Goal: Task Accomplishment & Management: Manage account settings

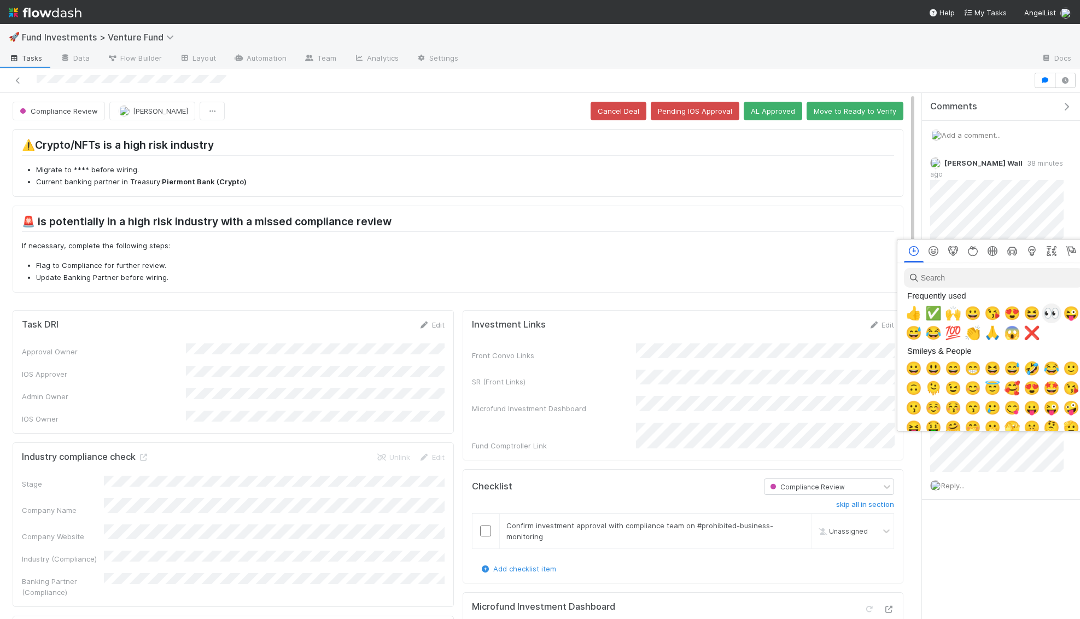
click at [1049, 309] on span "👀" at bounding box center [1051, 313] width 16 height 15
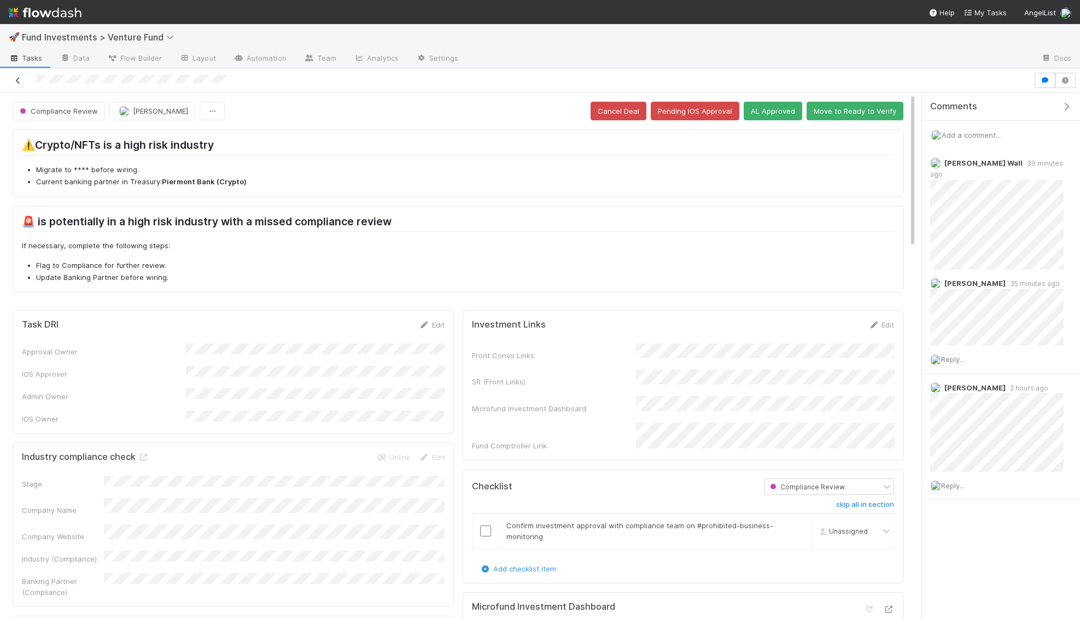
click at [23, 79] on icon at bounding box center [18, 80] width 11 height 7
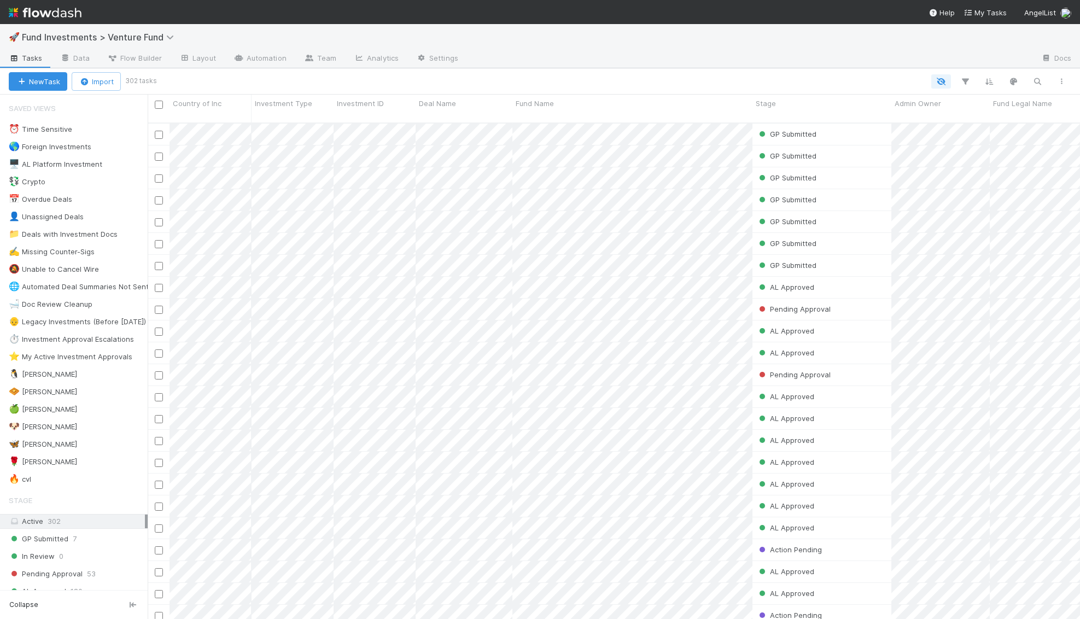
scroll to position [505, 932]
click at [87, 437] on div "🦋 Kennedy 4" at bounding box center [78, 444] width 139 height 14
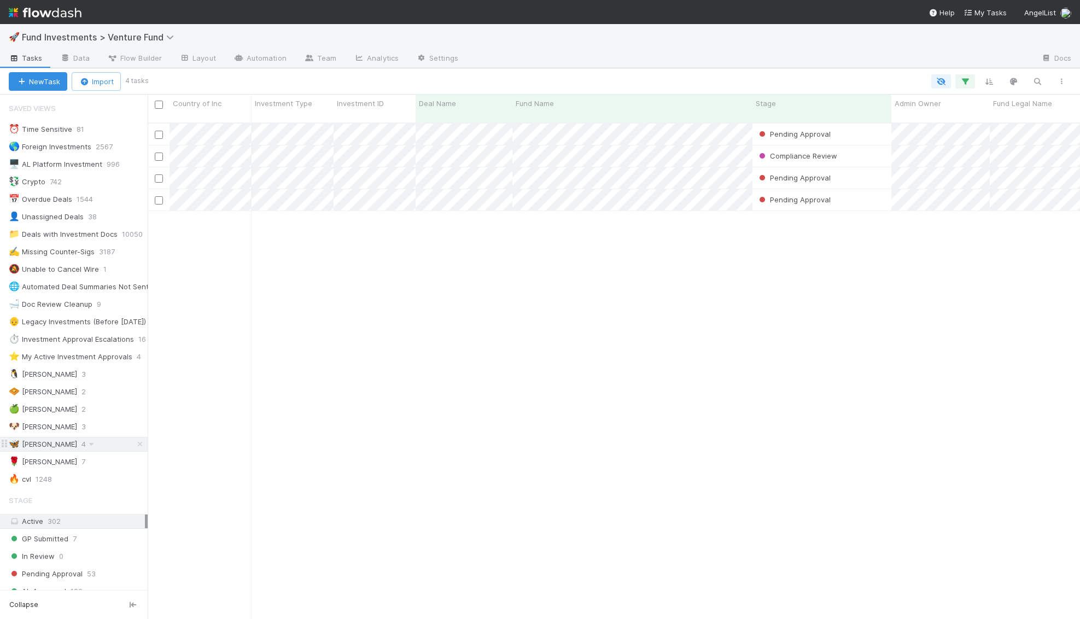
scroll to position [505, 932]
click at [642, 205] on div "Pending Approval Nora Hafez 8/8/25, 5:47:52 AM 8/10/25, 9:14:17 PM 0 0 0 0 0 0 …" at bounding box center [614, 376] width 932 height 505
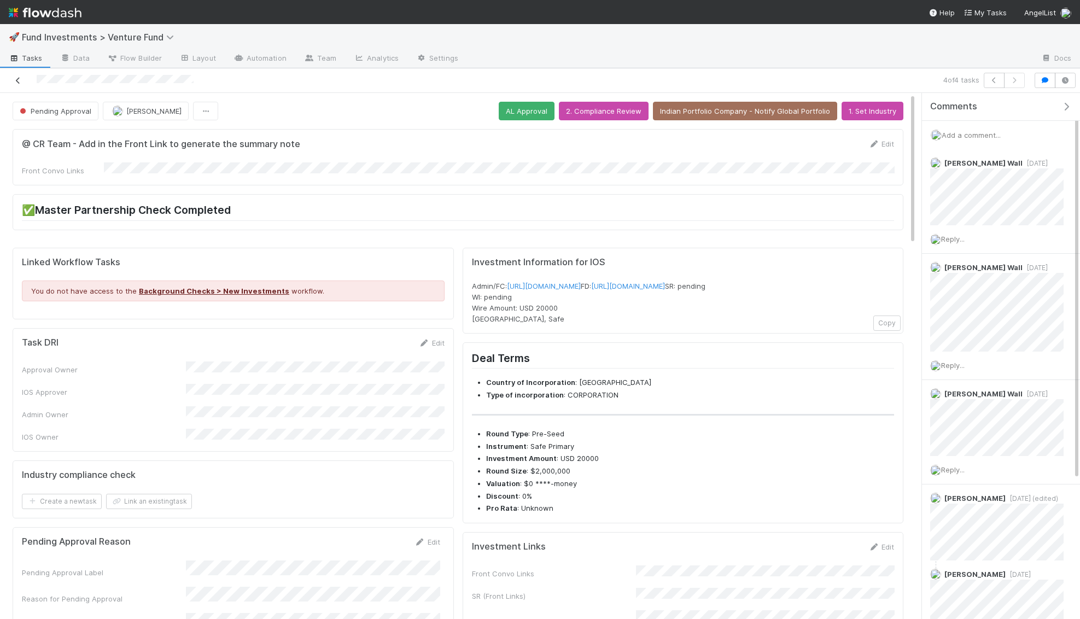
click at [15, 80] on icon at bounding box center [18, 80] width 11 height 7
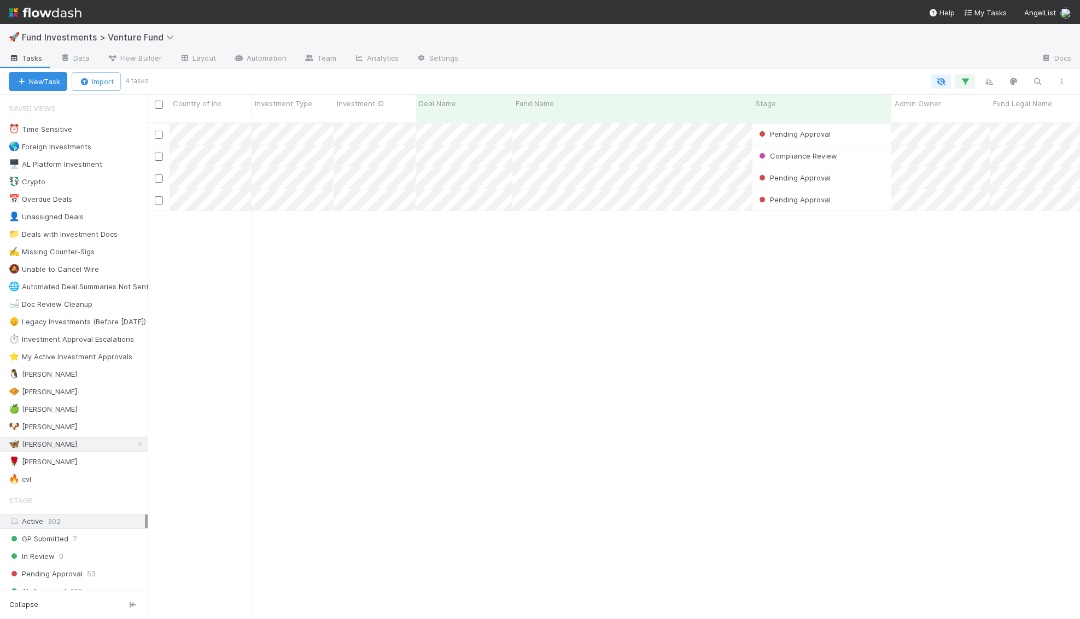
scroll to position [505, 932]
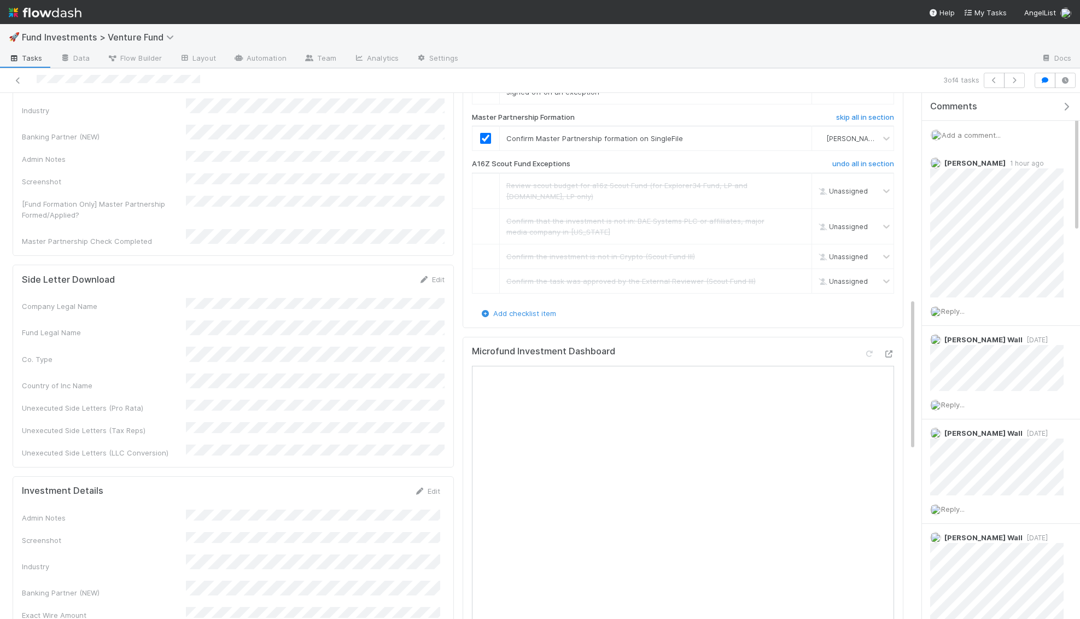
click at [977, 132] on span "Add a comment..." at bounding box center [970, 135] width 59 height 9
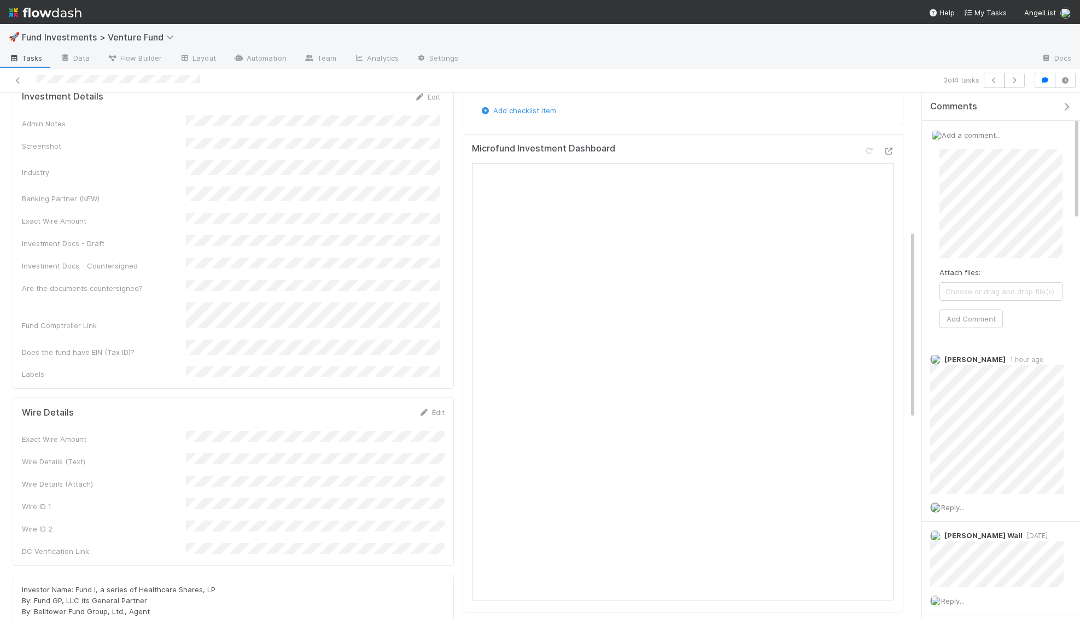
scroll to position [383, 0]
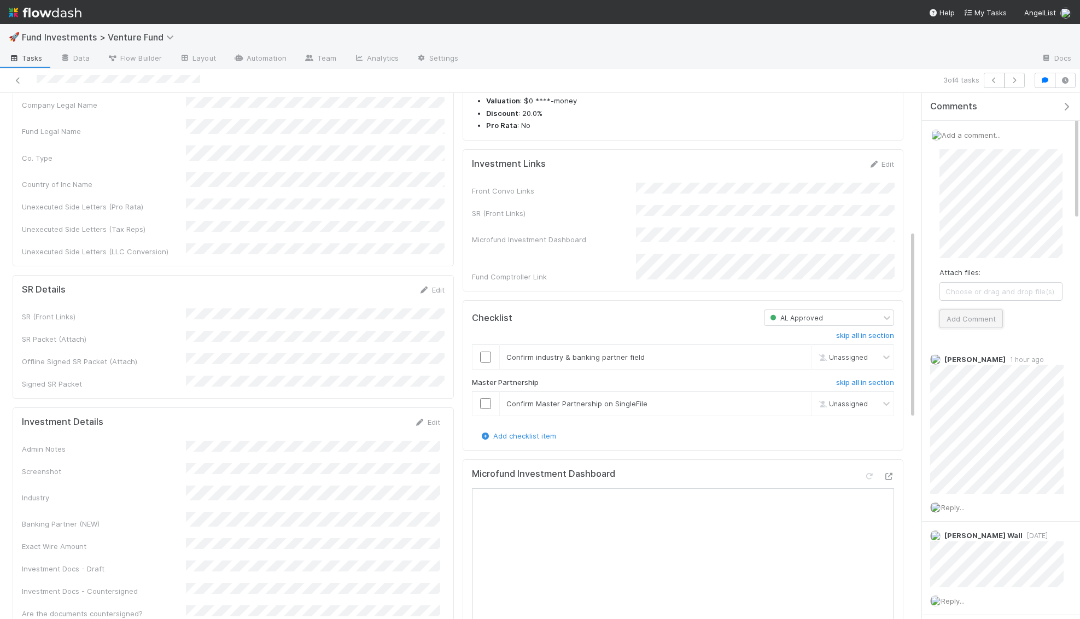
click at [975, 310] on button "Add Comment" at bounding box center [970, 318] width 63 height 19
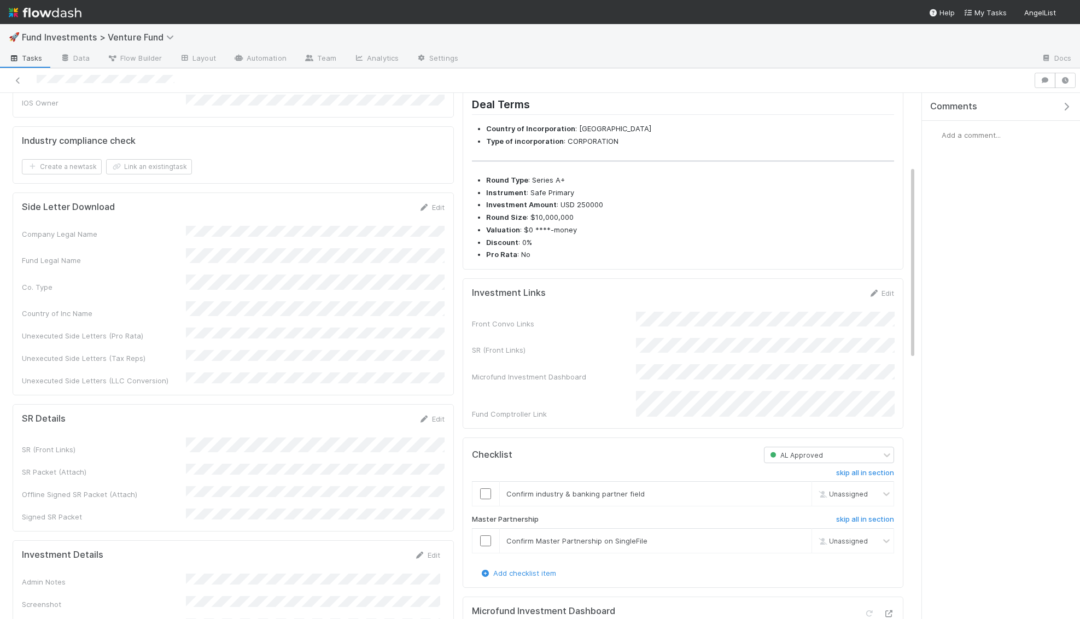
scroll to position [198, 0]
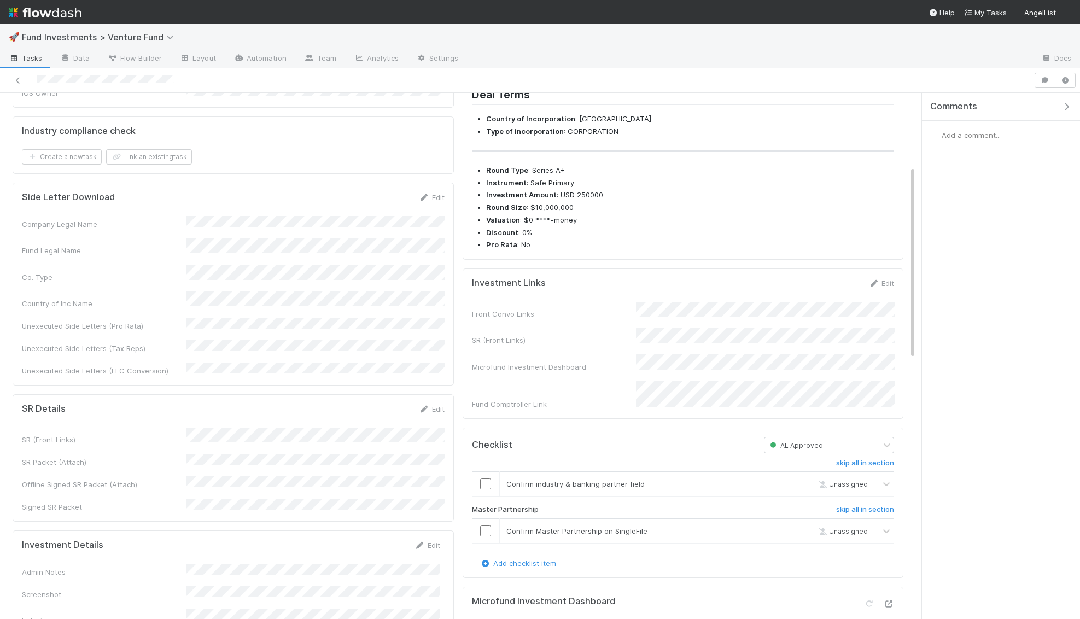
click at [893, 294] on div "Investment Links Edit Front Convo Links SR (Front Links) Microfund Investment D…" at bounding box center [682, 343] width 441 height 150
click at [883, 288] on link "Edit" at bounding box center [881, 283] width 26 height 9
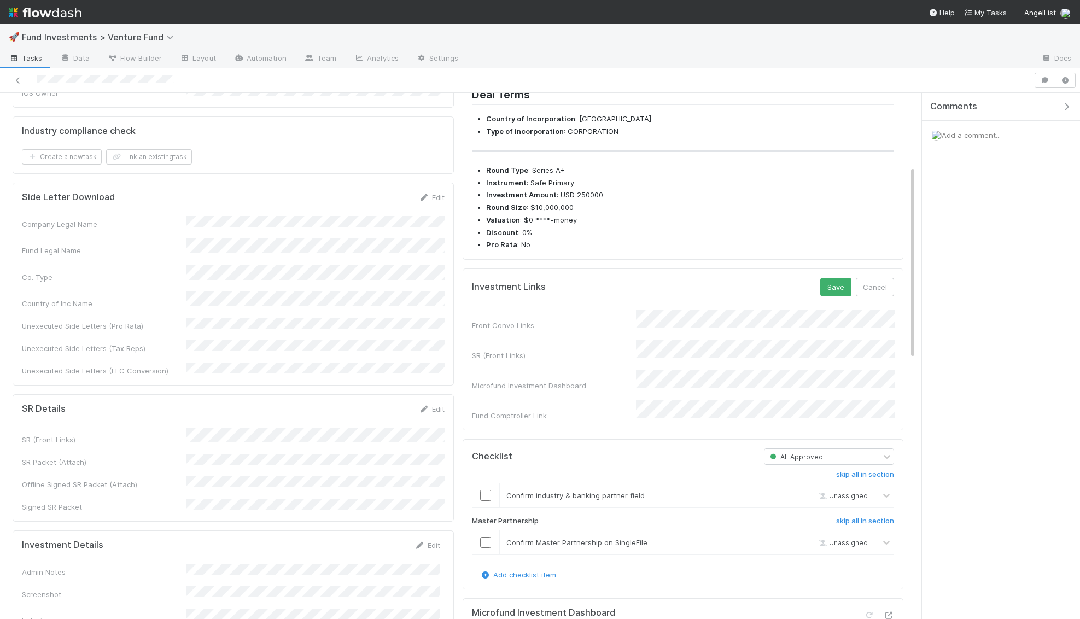
click at [585, 348] on div "Front Convo Links SR (Front Links) Microfund Investment Dashboard Fund Comptrol…" at bounding box center [683, 365] width 423 height 112
click at [537, 326] on div "Front Convo Links SR (Front Links) Microfund Investment Dashboard Fund Comptrol…" at bounding box center [683, 365] width 423 height 112
click at [842, 314] on form "Investment Links Save Cancel Front Convo Links SR (Front Links) Microfund Inves…" at bounding box center [683, 349] width 423 height 143
click at [842, 296] on button "Save" at bounding box center [835, 287] width 31 height 19
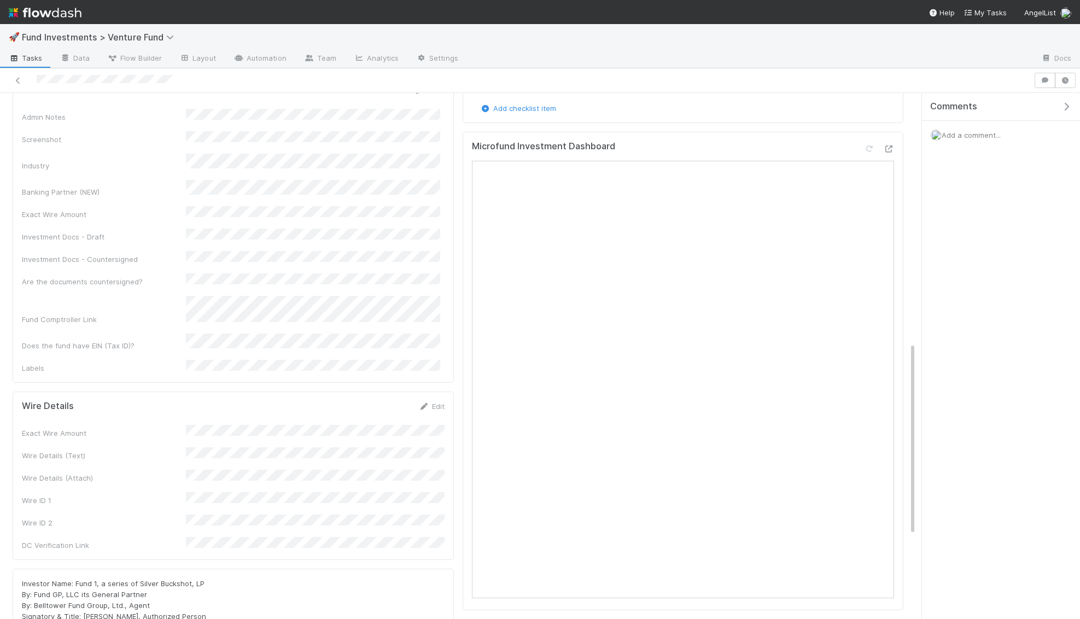
scroll to position [472, 0]
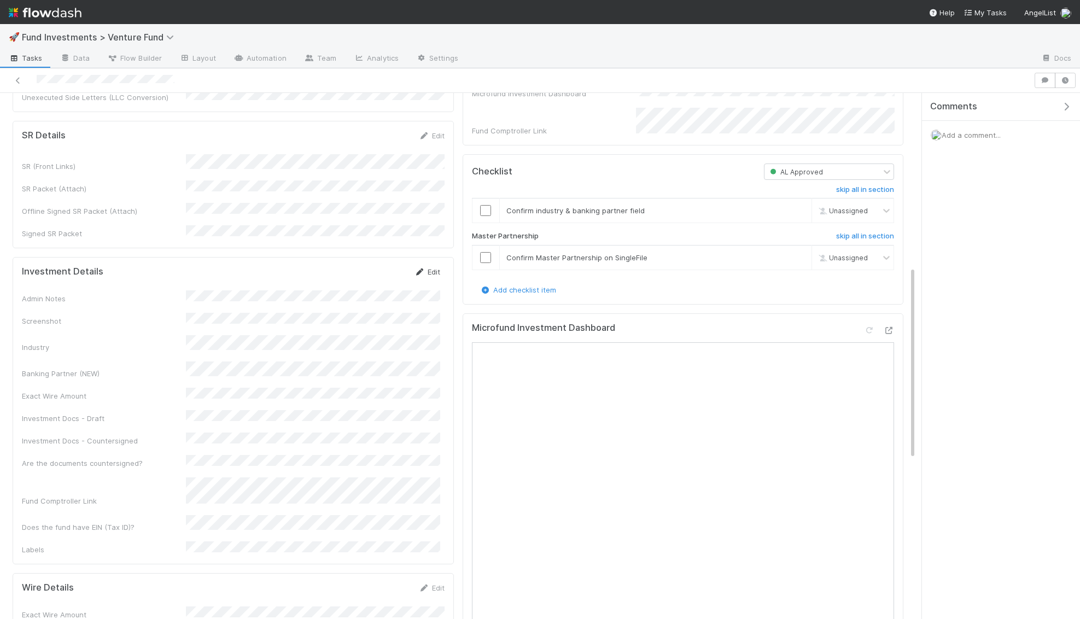
click at [418, 268] on icon at bounding box center [419, 271] width 11 height 7
click at [385, 266] on button "Save" at bounding box center [381, 275] width 31 height 19
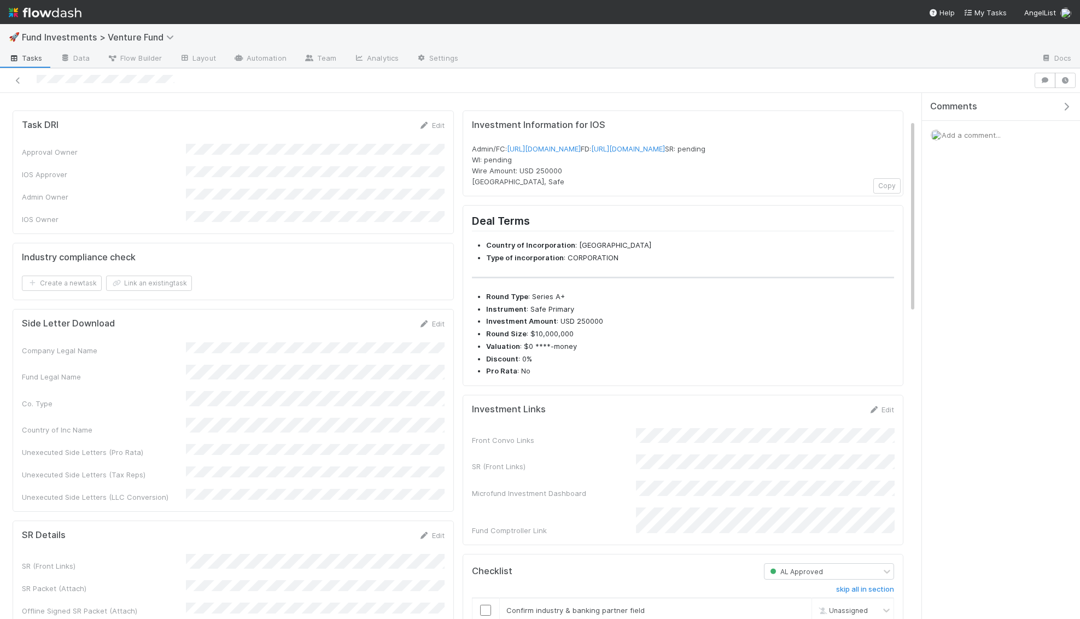
scroll to position [0, 0]
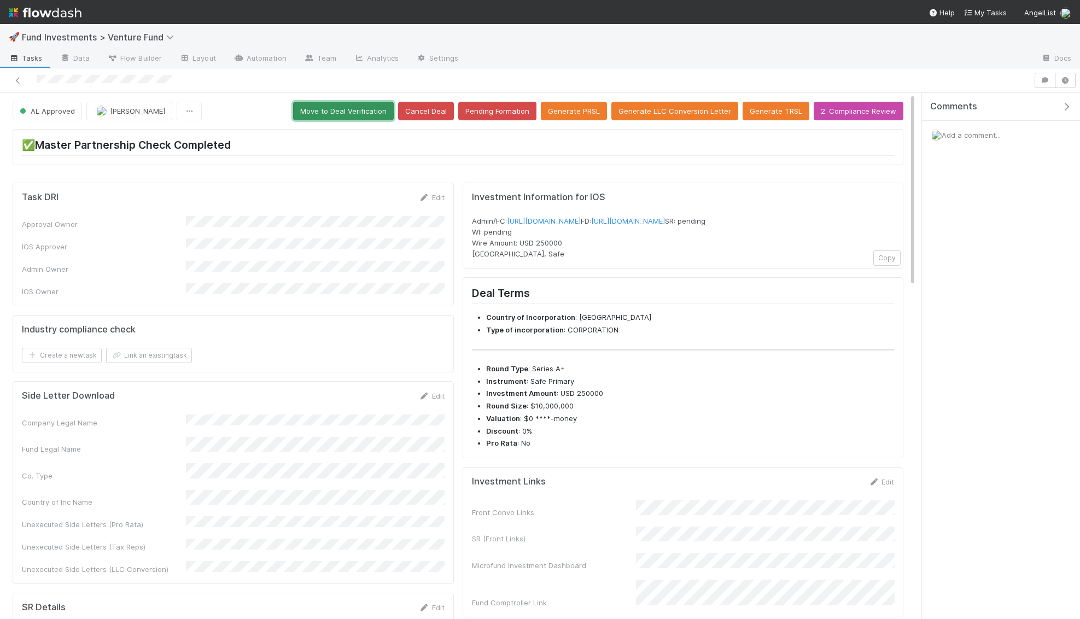
click at [335, 105] on button "Move to Deal Verification" at bounding box center [343, 111] width 101 height 19
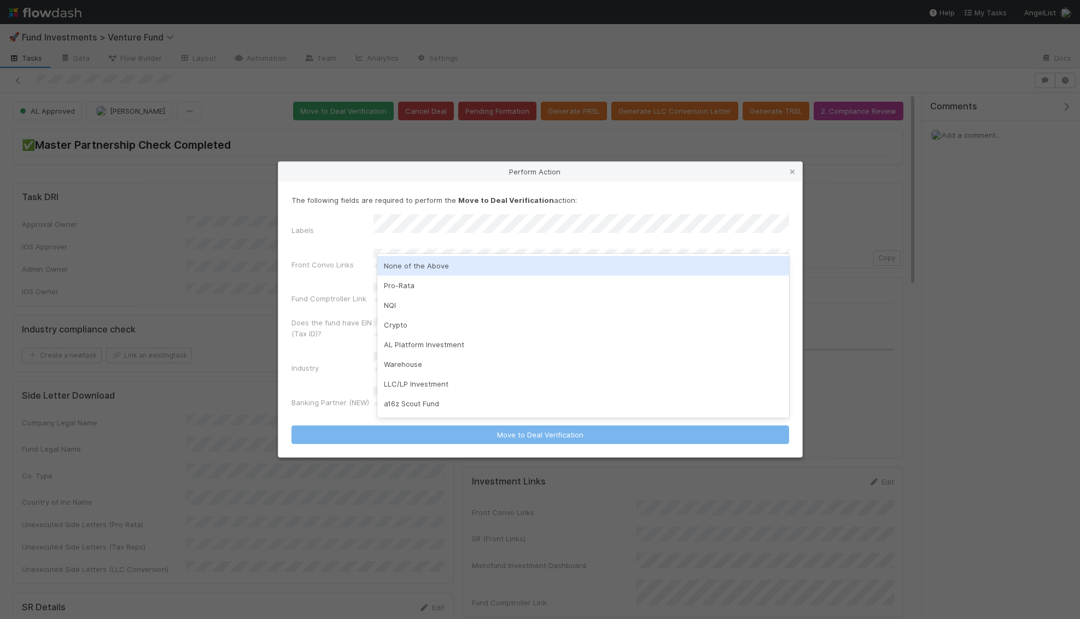
click at [452, 270] on div "None of the Above" at bounding box center [583, 266] width 412 height 20
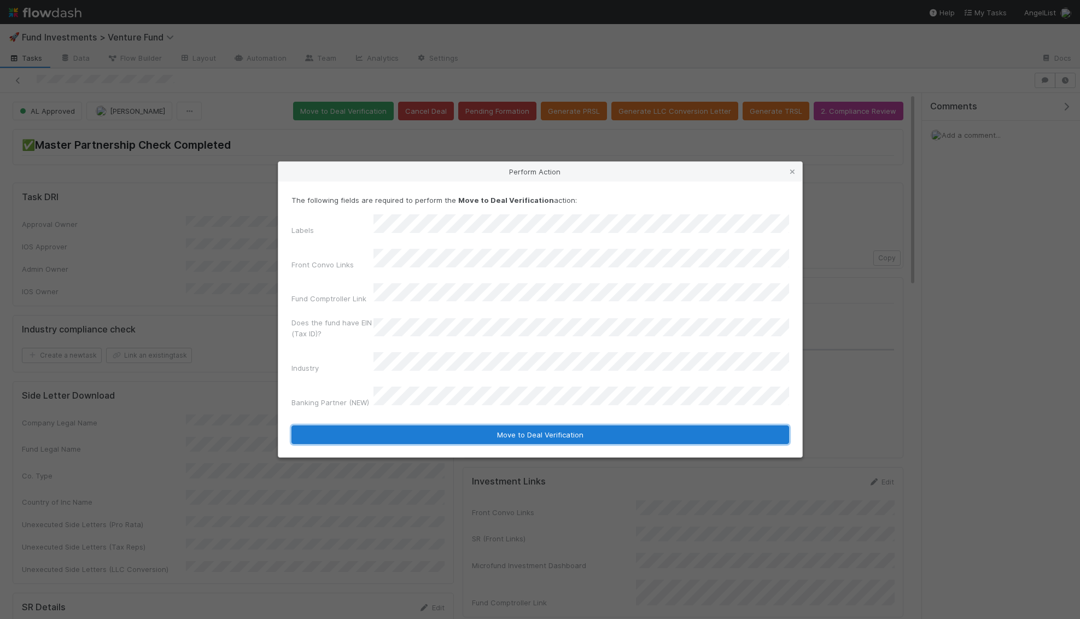
click at [484, 425] on button "Move to Deal Verification" at bounding box center [539, 434] width 497 height 19
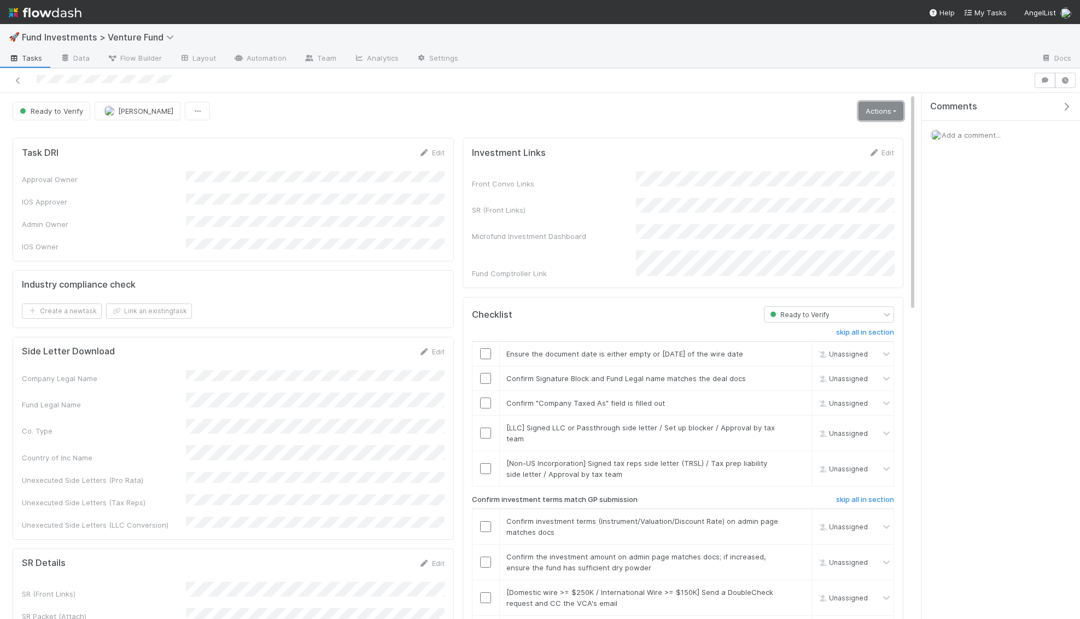
click at [889, 109] on link "Actions" at bounding box center [880, 111] width 45 height 19
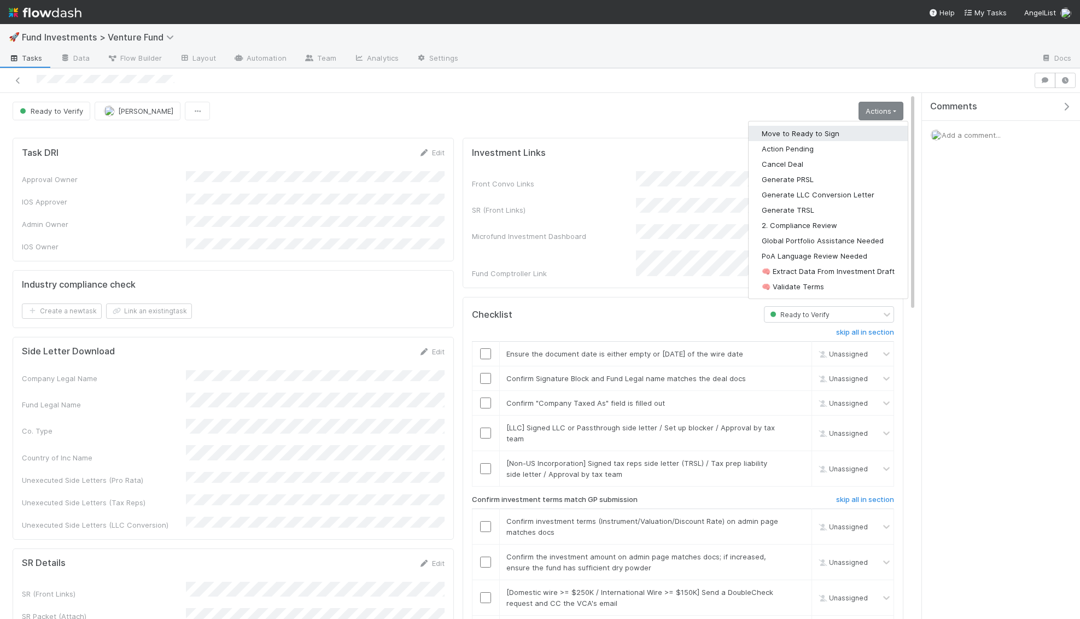
click at [869, 134] on button "Move to Ready to Sign" at bounding box center [827, 133] width 159 height 15
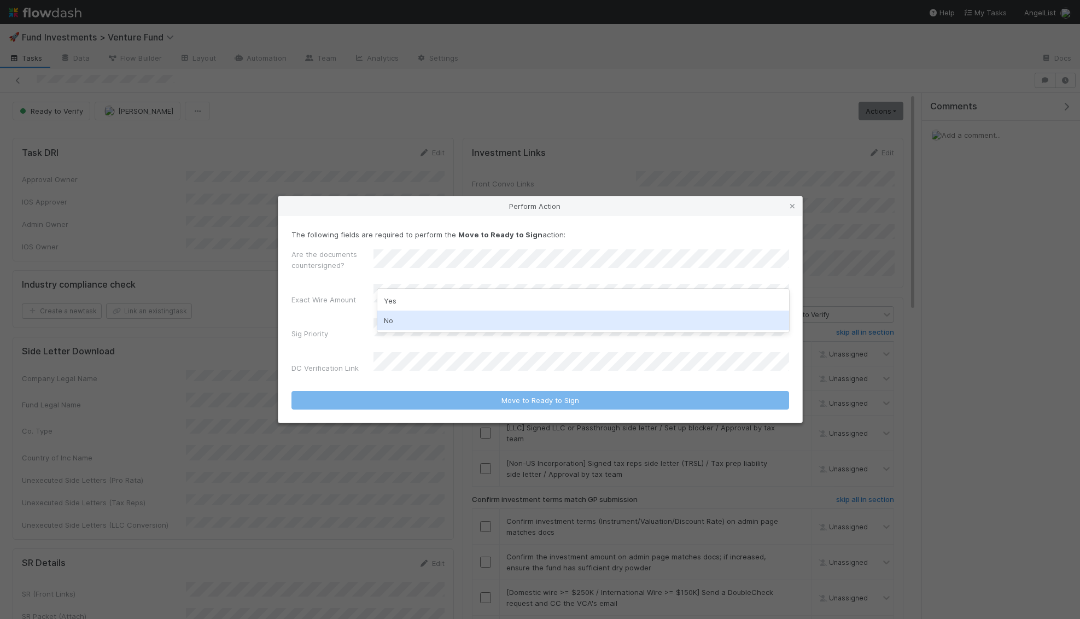
click at [423, 319] on div "No" at bounding box center [583, 320] width 412 height 20
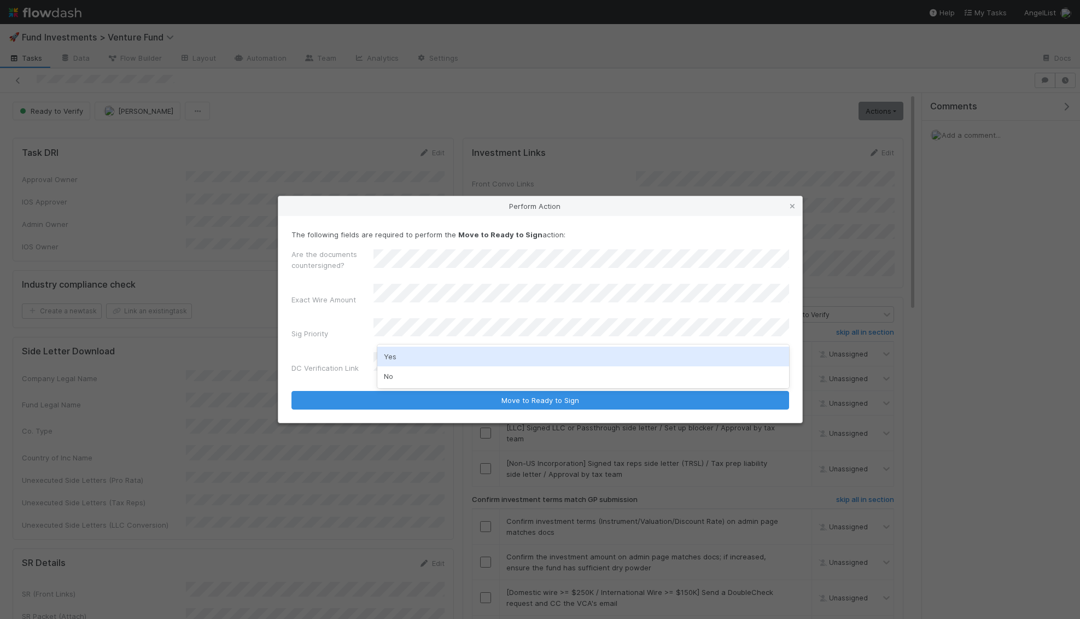
click at [408, 355] on div "Yes" at bounding box center [583, 357] width 412 height 20
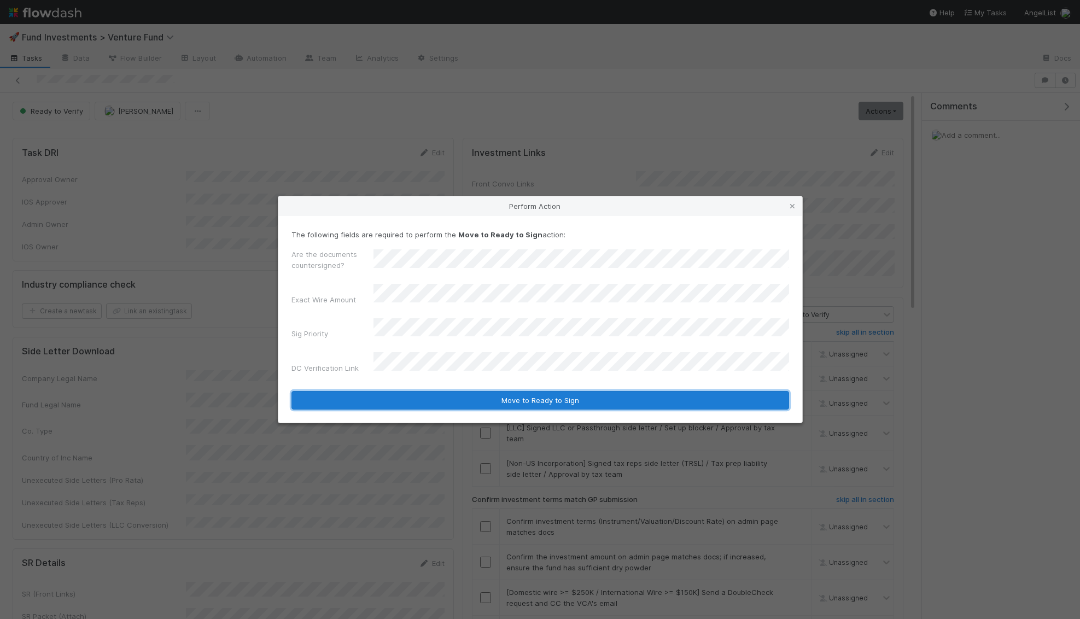
click at [414, 391] on button "Move to Ready to Sign" at bounding box center [539, 400] width 497 height 19
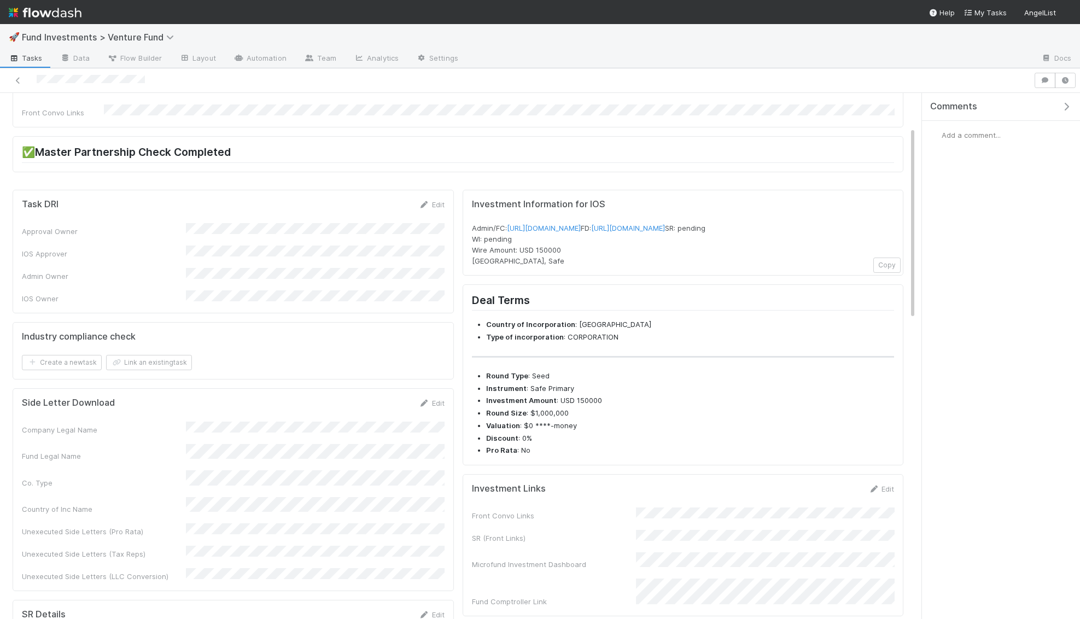
scroll to position [134, 0]
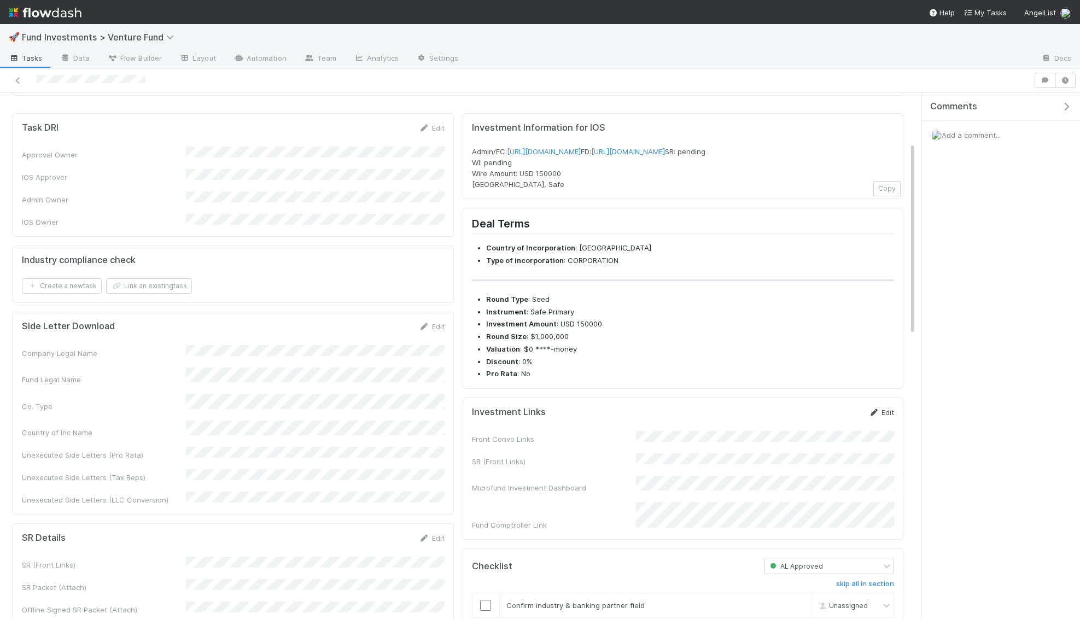
click at [883, 417] on link "Edit" at bounding box center [881, 412] width 26 height 9
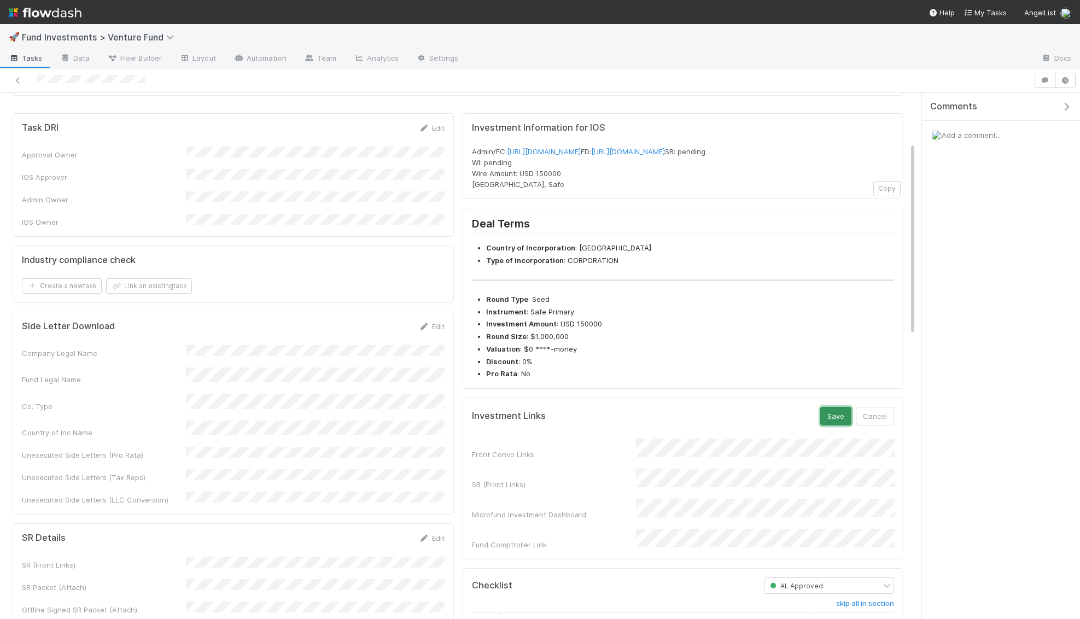
click at [837, 425] on button "Save" at bounding box center [835, 416] width 31 height 19
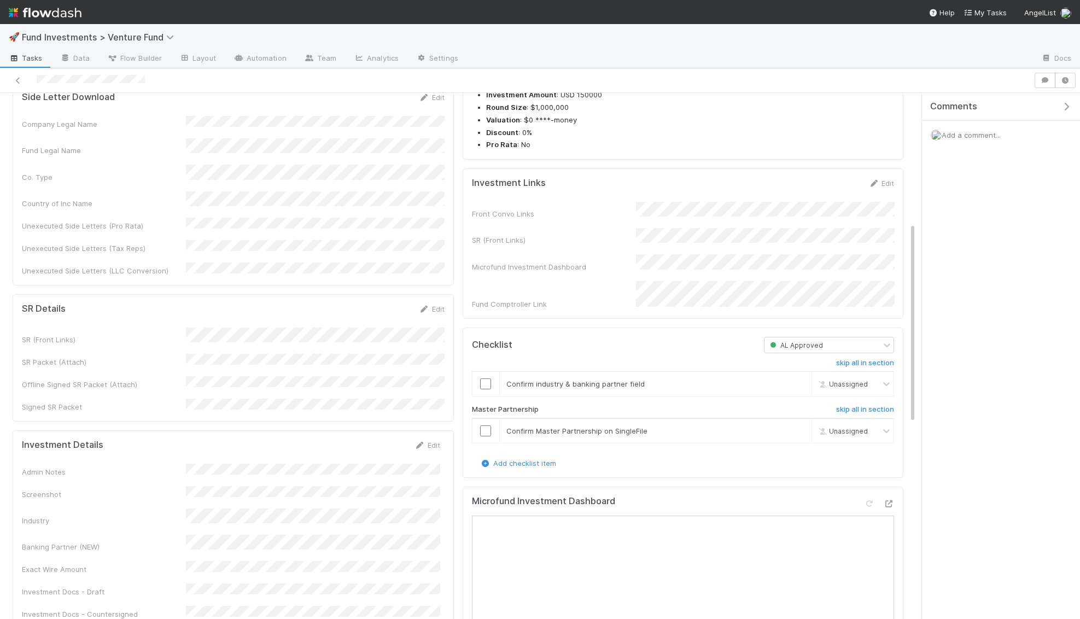
scroll to position [479, 0]
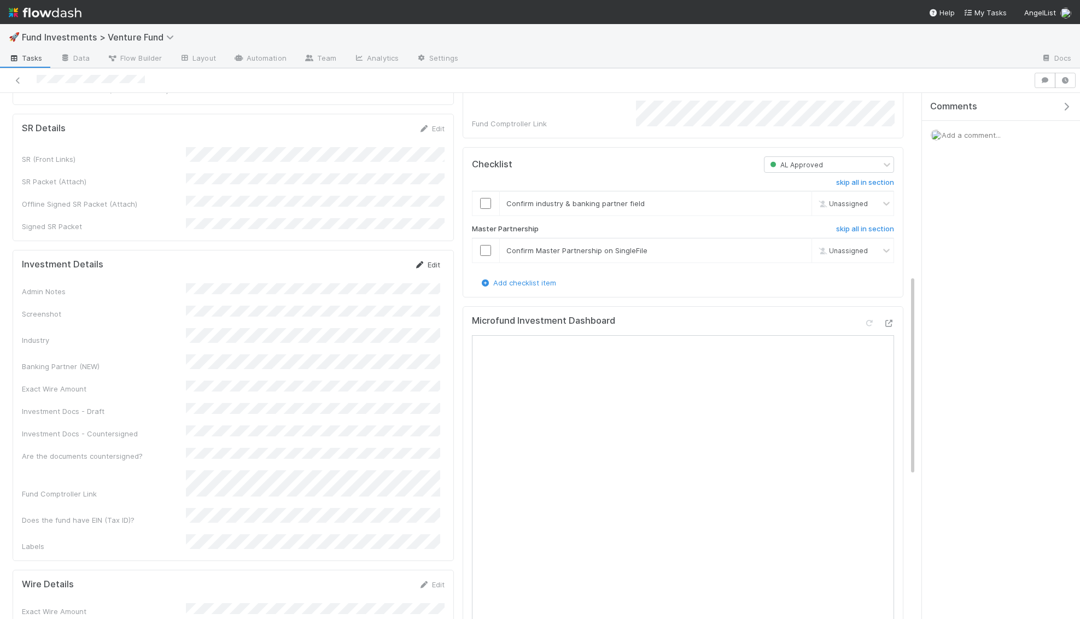
click at [425, 260] on link "Edit" at bounding box center [427, 264] width 26 height 9
click at [379, 259] on button "Save" at bounding box center [381, 268] width 31 height 19
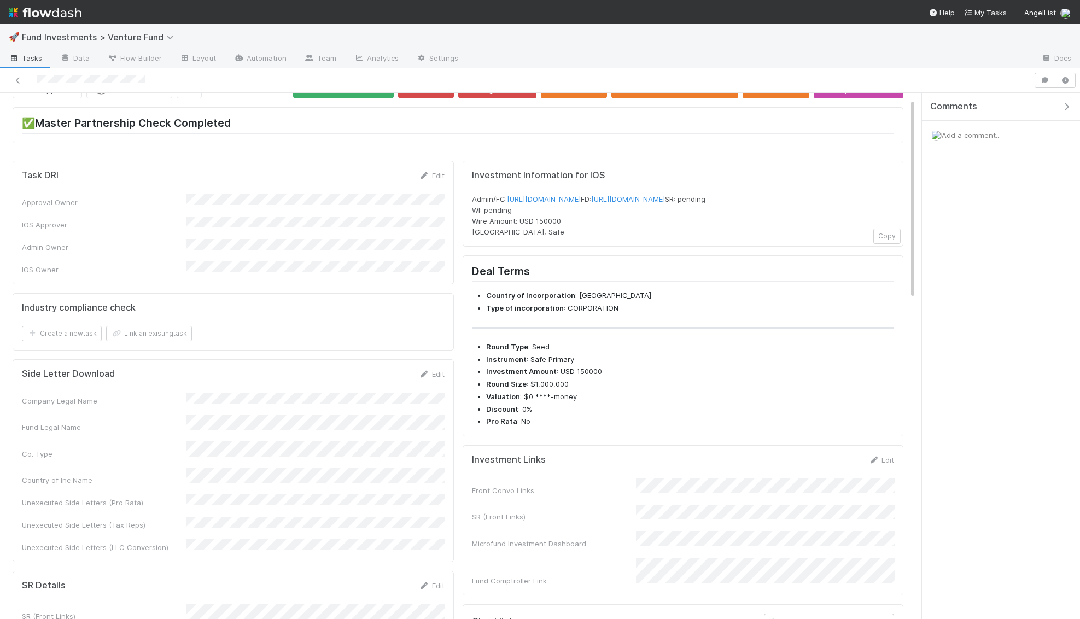
scroll to position [0, 0]
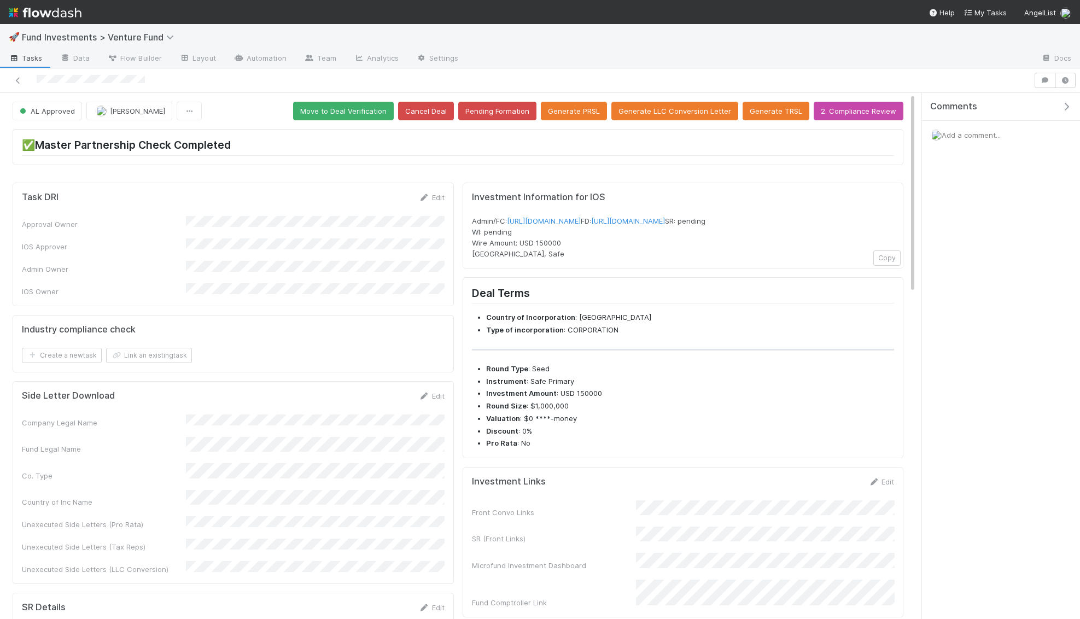
click at [379, 105] on button "Move to Deal Verification" at bounding box center [343, 111] width 101 height 19
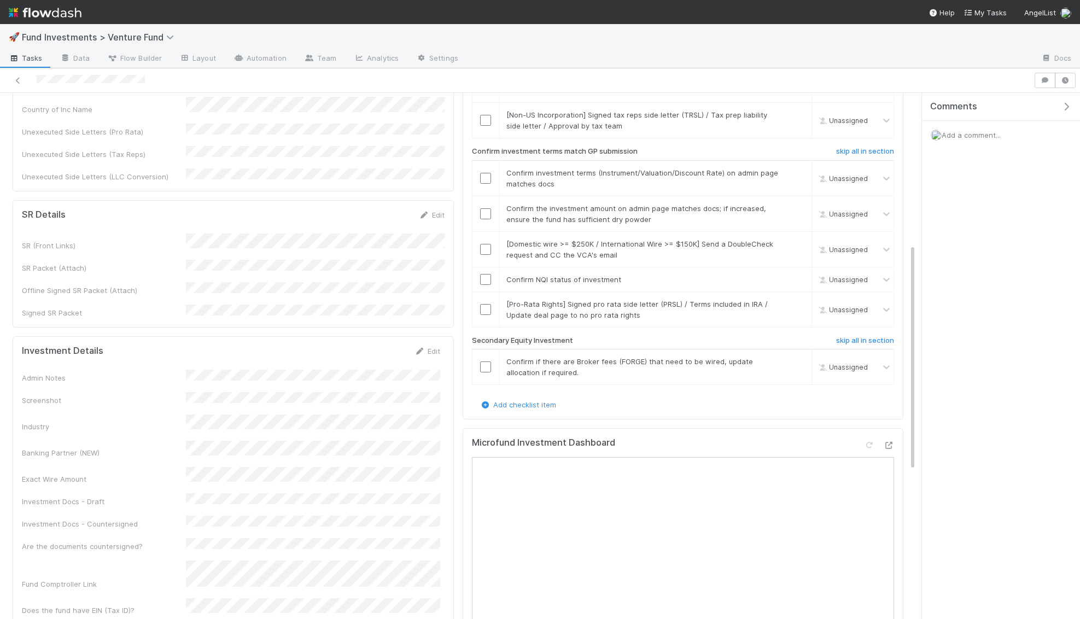
scroll to position [350, 0]
click at [432, 345] on link "Edit" at bounding box center [427, 349] width 26 height 9
click at [381, 344] on button "Save" at bounding box center [381, 353] width 31 height 19
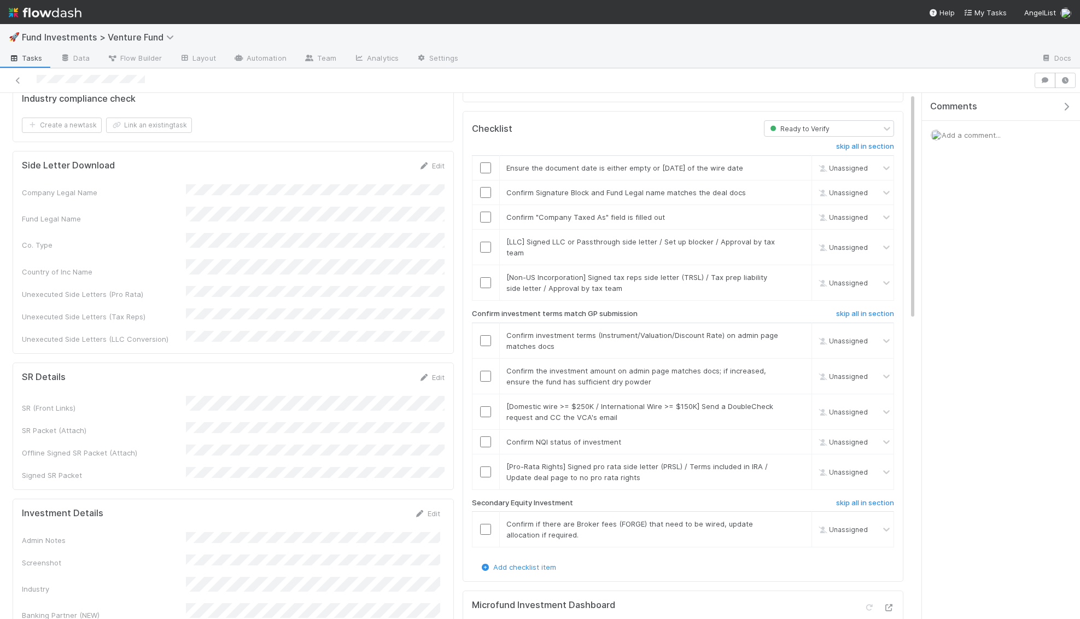
scroll to position [0, 0]
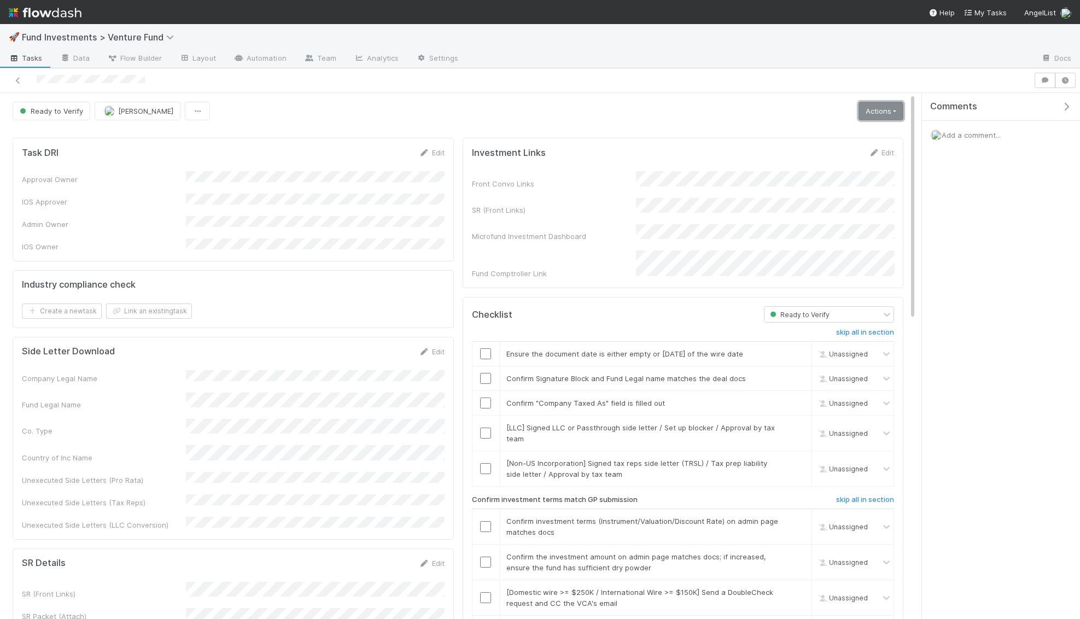
click at [876, 113] on link "Actions" at bounding box center [880, 111] width 45 height 19
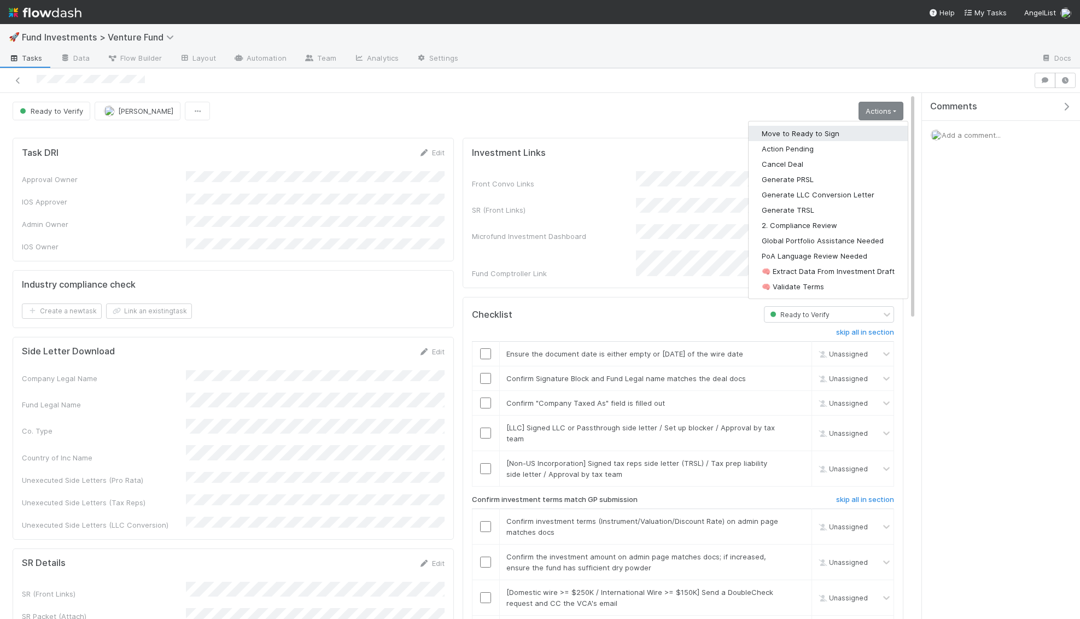
click at [854, 137] on button "Move to Ready to Sign" at bounding box center [827, 133] width 159 height 15
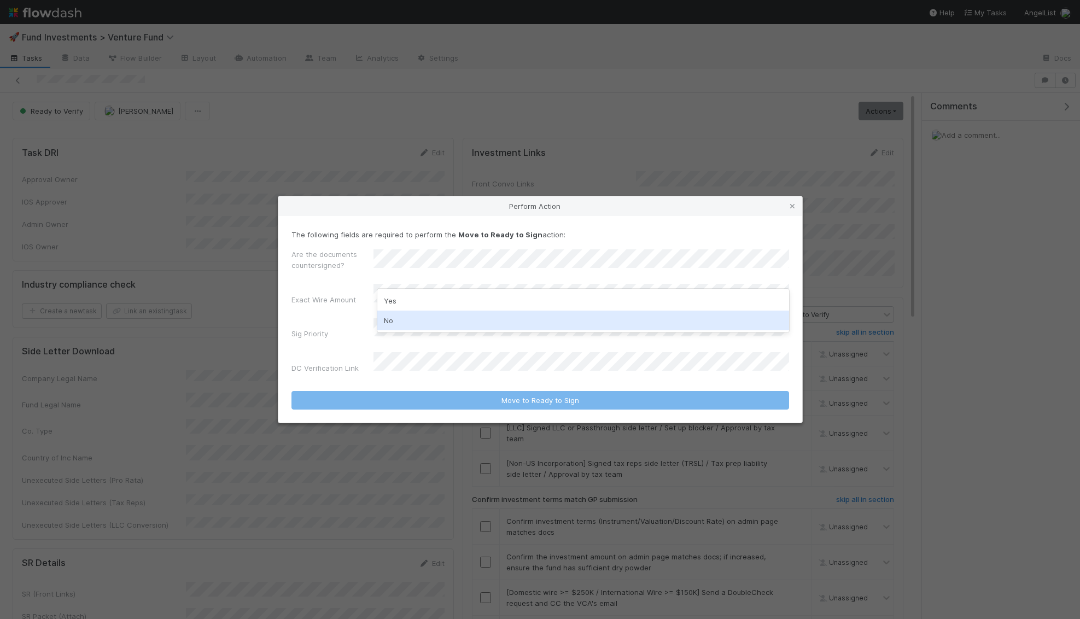
click at [403, 315] on div "No" at bounding box center [583, 320] width 412 height 20
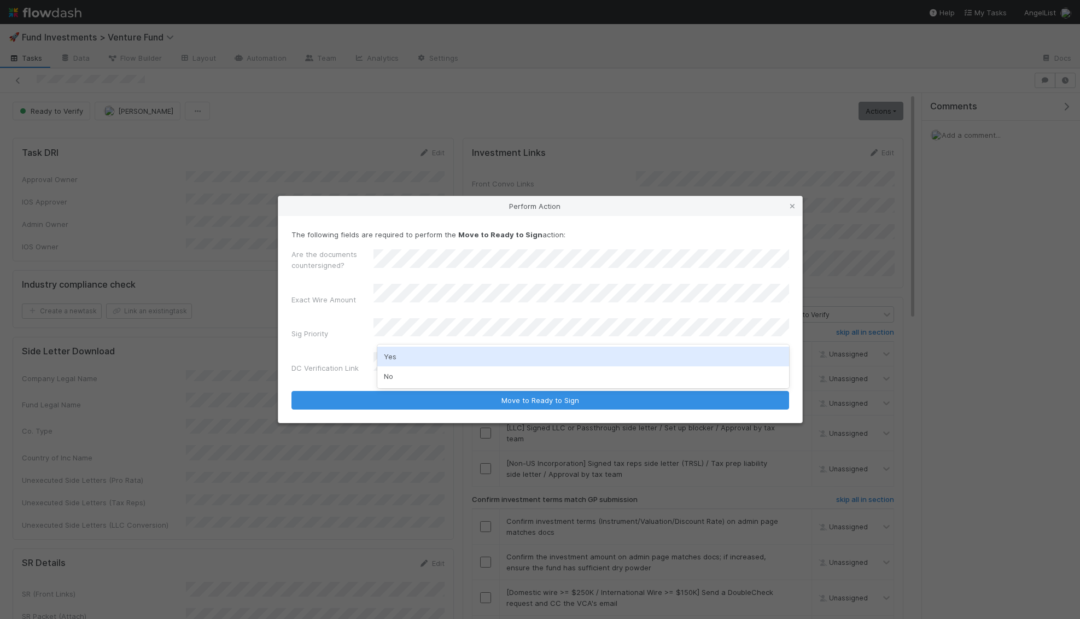
click at [396, 361] on div "Yes" at bounding box center [583, 357] width 412 height 20
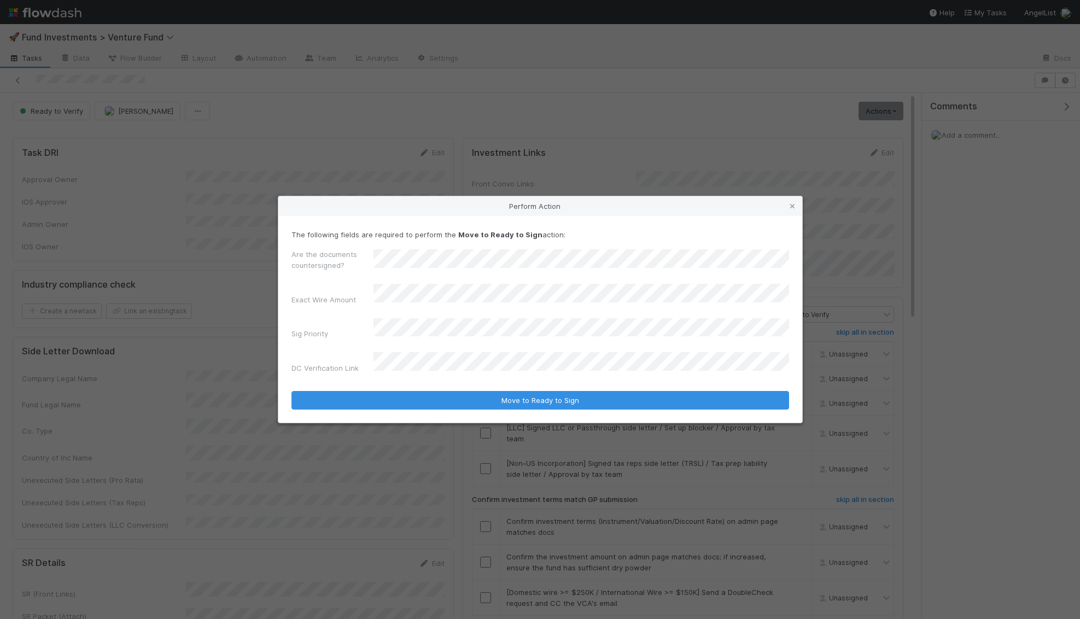
click at [396, 368] on div "DC Verification Link" at bounding box center [539, 365] width 497 height 26
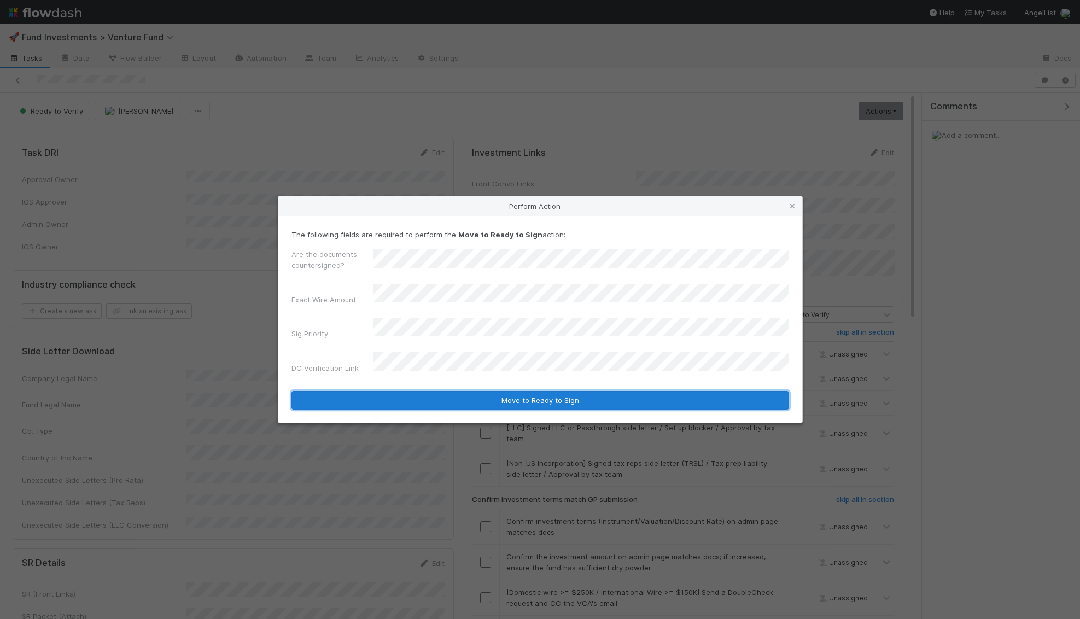
click at [429, 391] on button "Move to Ready to Sign" at bounding box center [539, 400] width 497 height 19
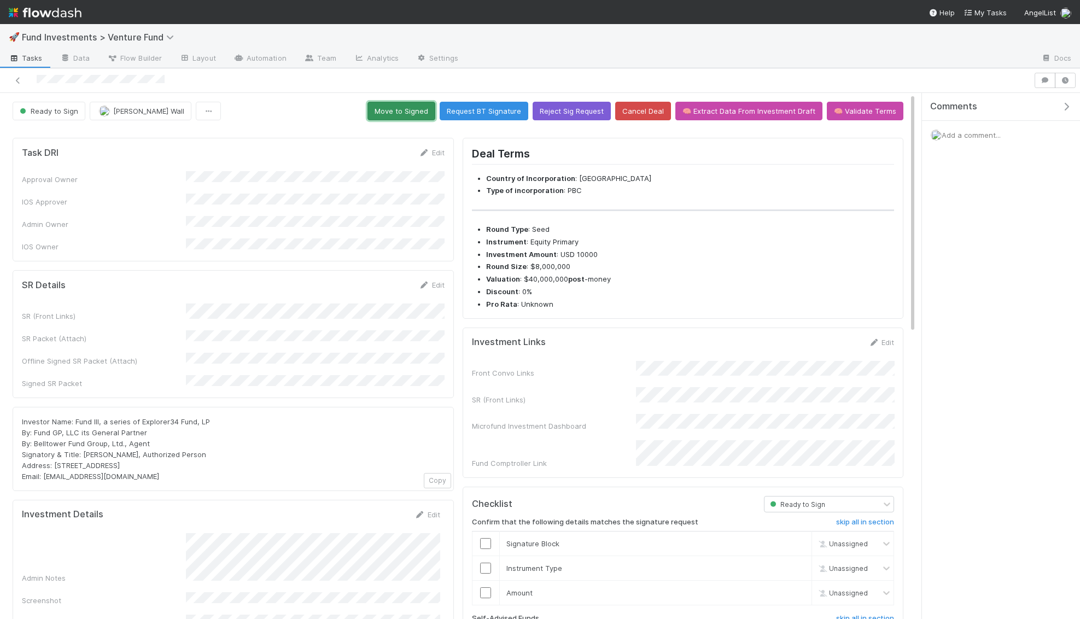
click at [414, 104] on button "Move to Signed" at bounding box center [401, 111] width 68 height 19
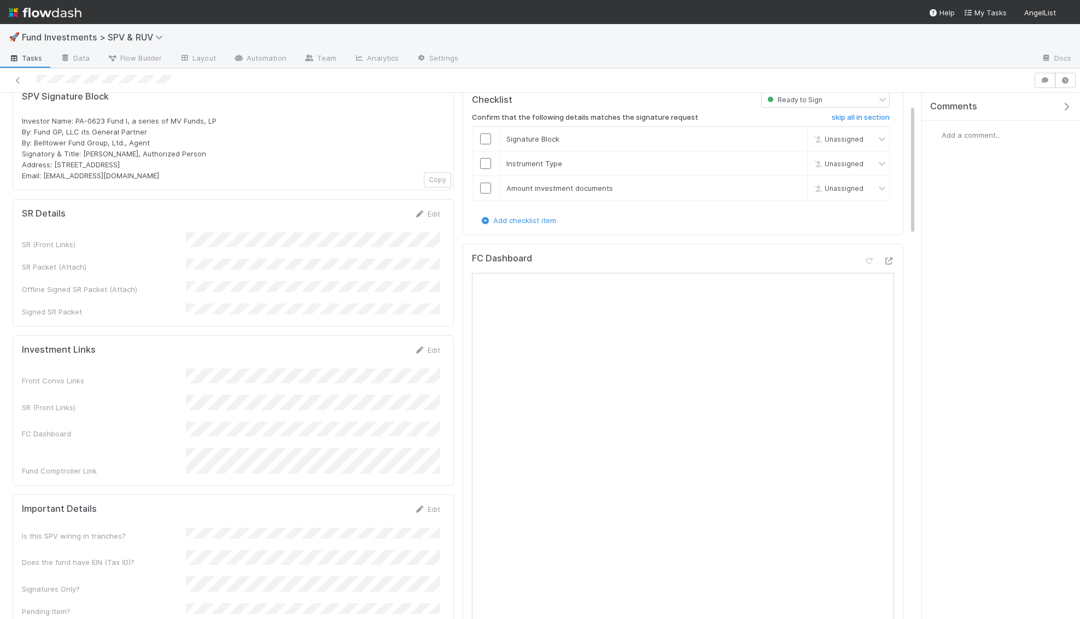
scroll to position [39, 0]
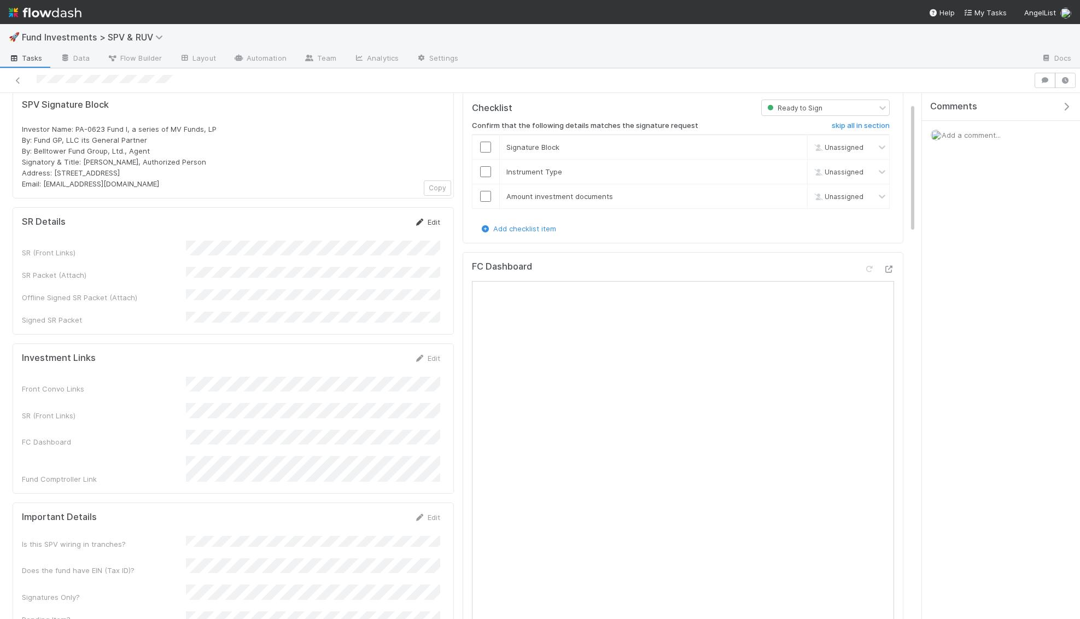
click at [431, 221] on link "Edit" at bounding box center [427, 222] width 26 height 9
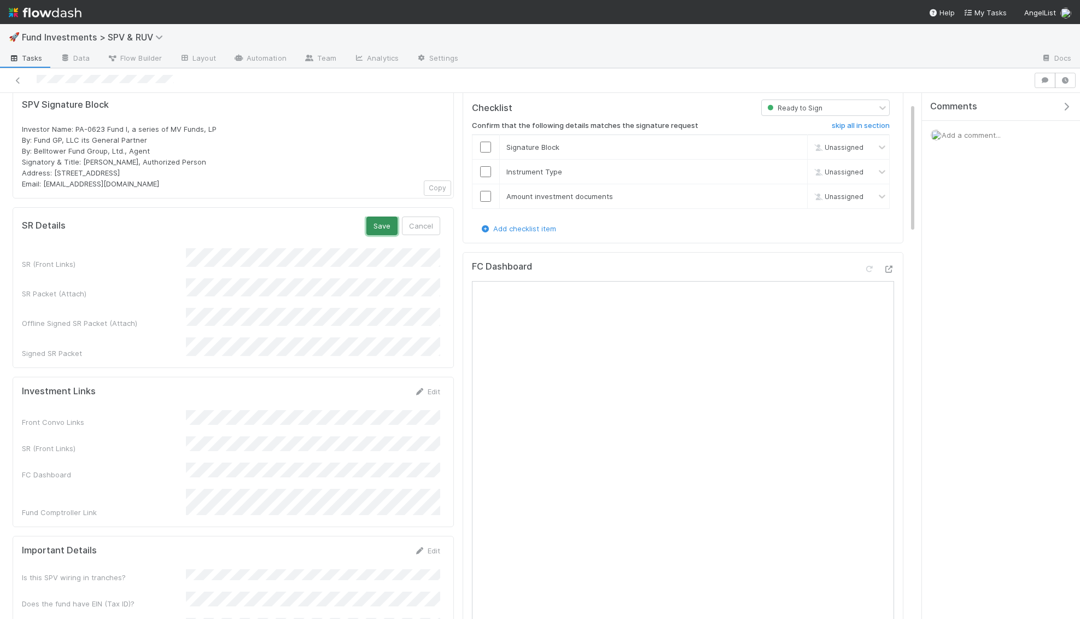
click at [377, 226] on button "Save" at bounding box center [381, 225] width 31 height 19
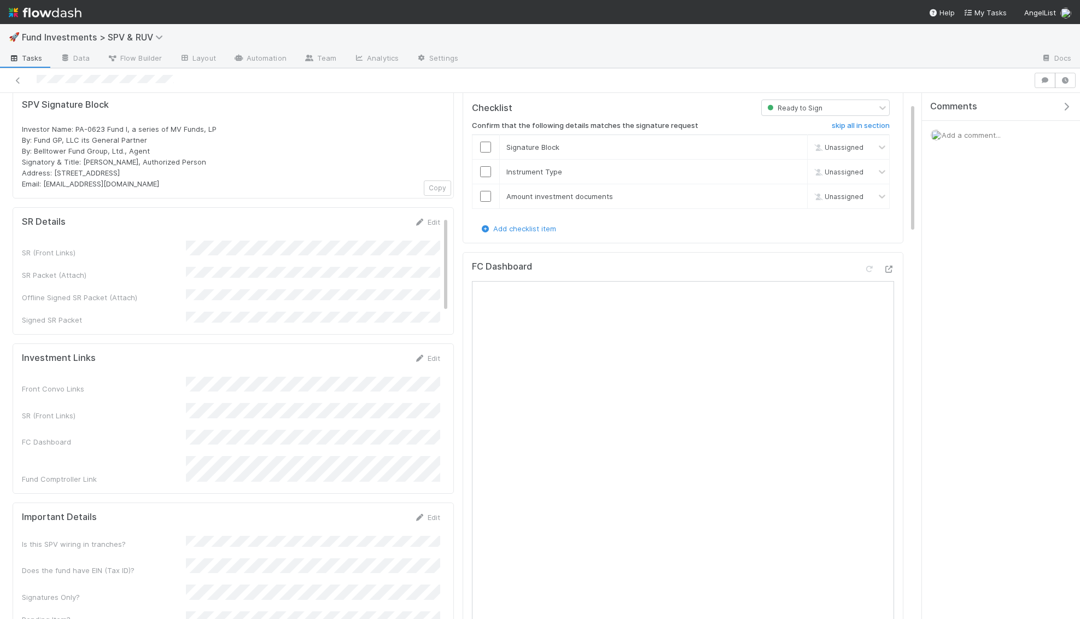
scroll to position [0, 0]
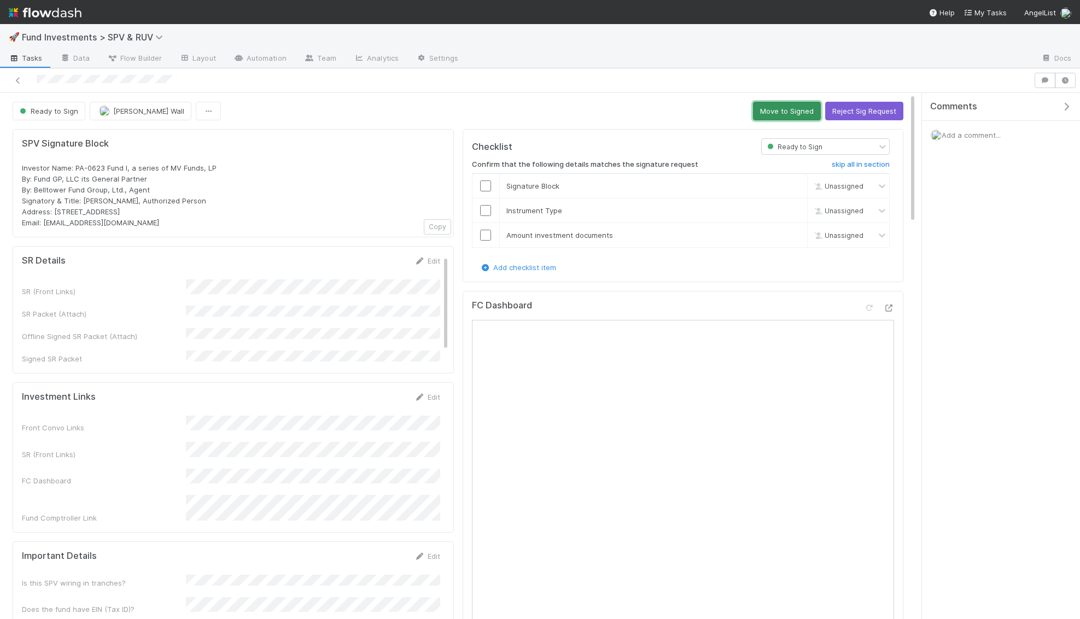
click at [771, 109] on button "Move to Signed" at bounding box center [787, 111] width 68 height 19
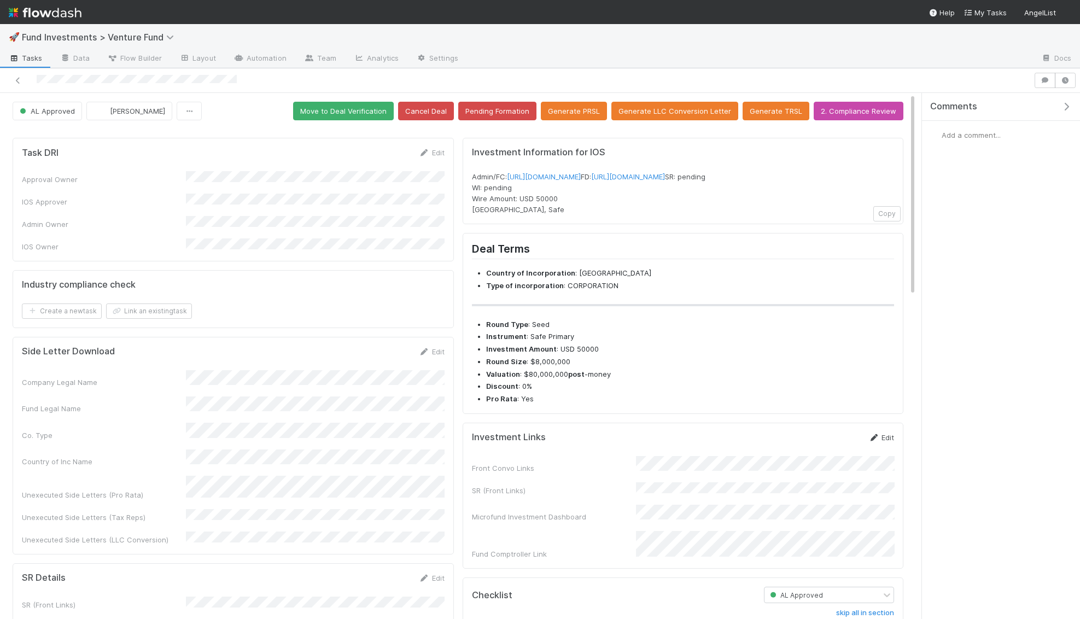
click at [889, 442] on link "Edit" at bounding box center [881, 437] width 26 height 9
click at [848, 450] on button "Save" at bounding box center [835, 441] width 31 height 19
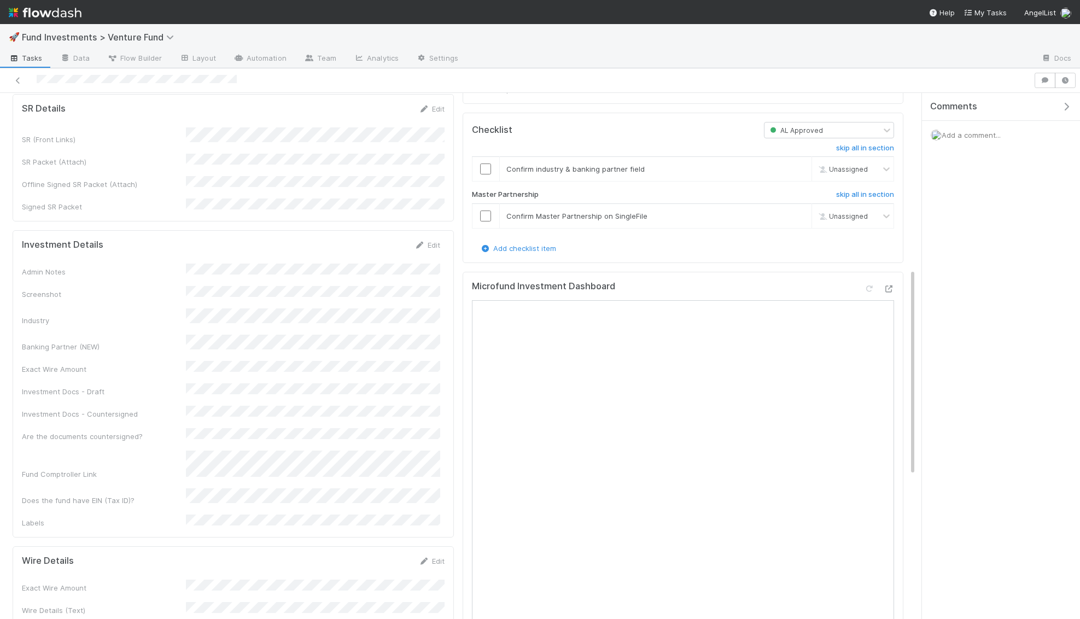
scroll to position [447, 0]
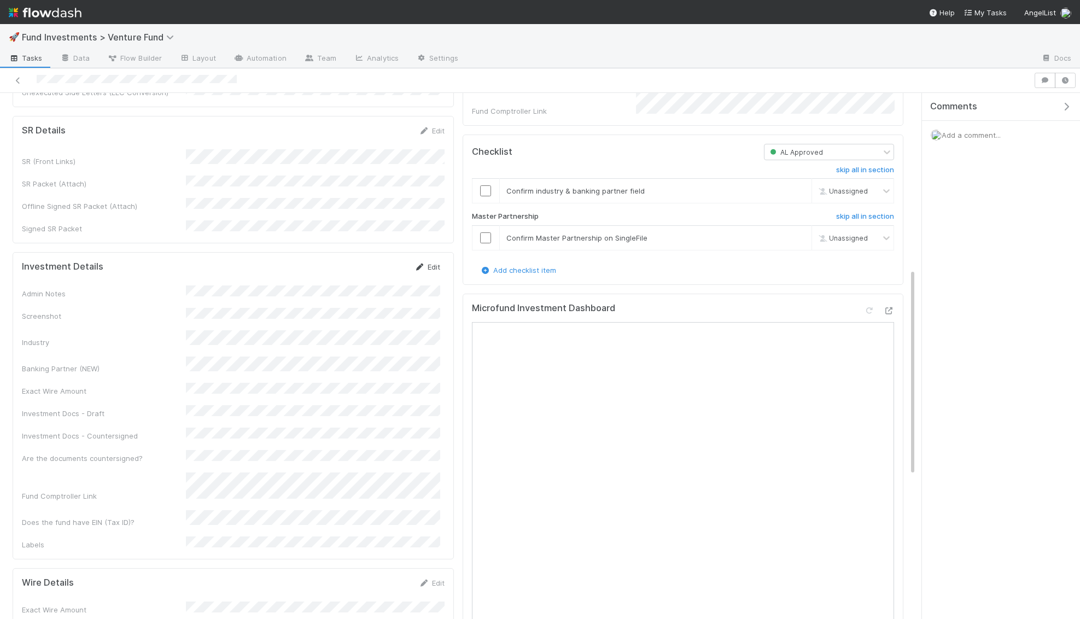
click at [429, 262] on link "Edit" at bounding box center [427, 266] width 26 height 9
click at [389, 252] on div "Investment Details Save Cancel Admin Notes Screenshot Industry Banking Partner …" at bounding box center [233, 452] width 441 height 401
click at [389, 261] on button "Save" at bounding box center [381, 270] width 31 height 19
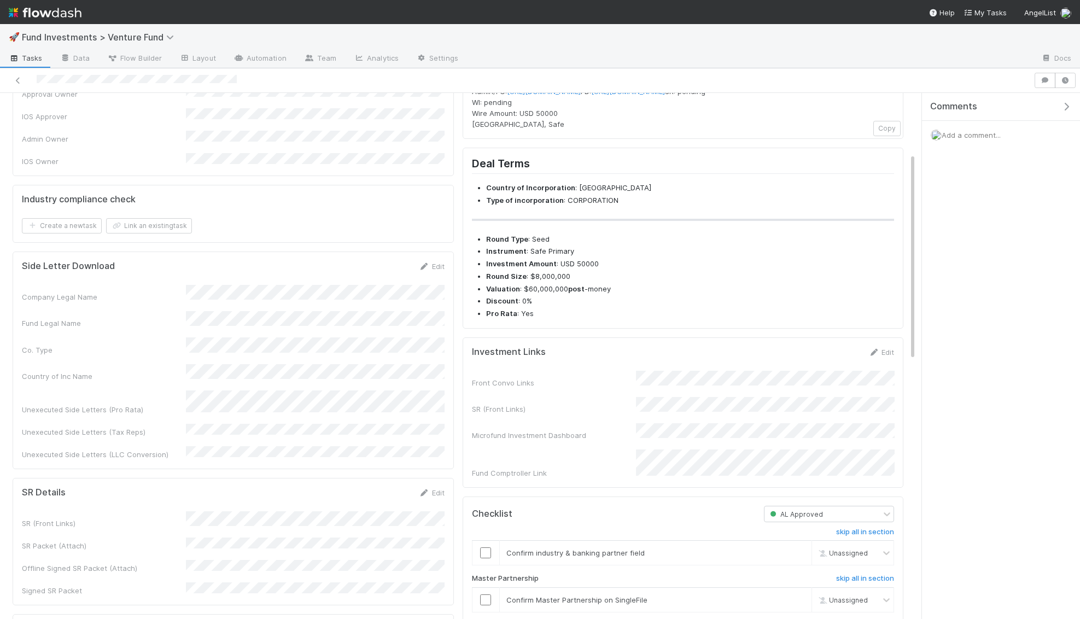
scroll to position [0, 0]
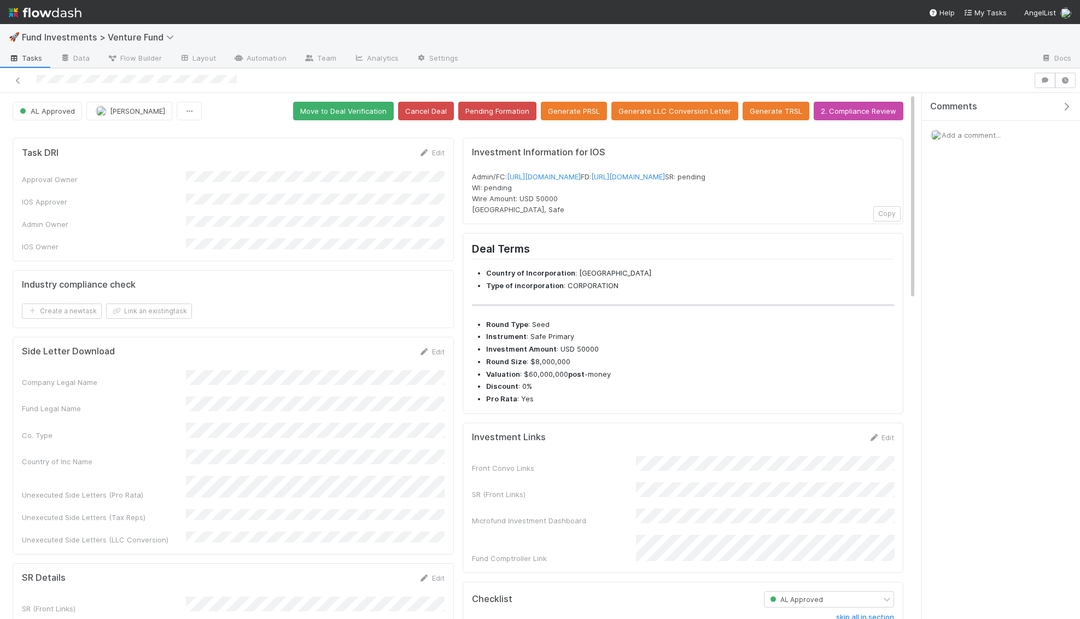
click at [379, 106] on button "Move to Deal Verification" at bounding box center [343, 111] width 101 height 19
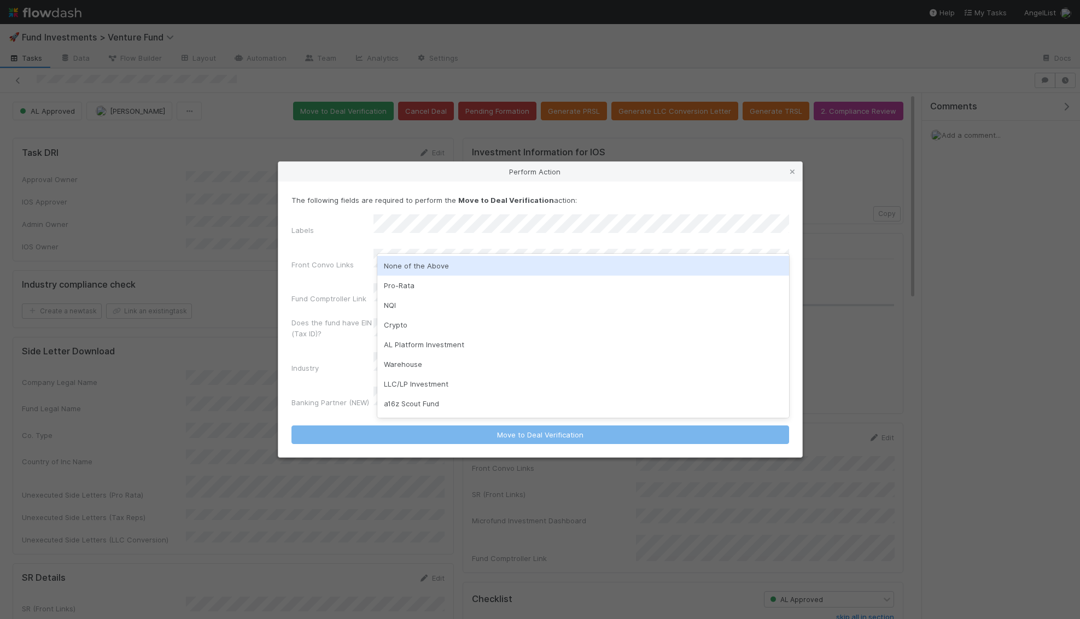
click at [414, 272] on div "None of the Above" at bounding box center [583, 266] width 412 height 20
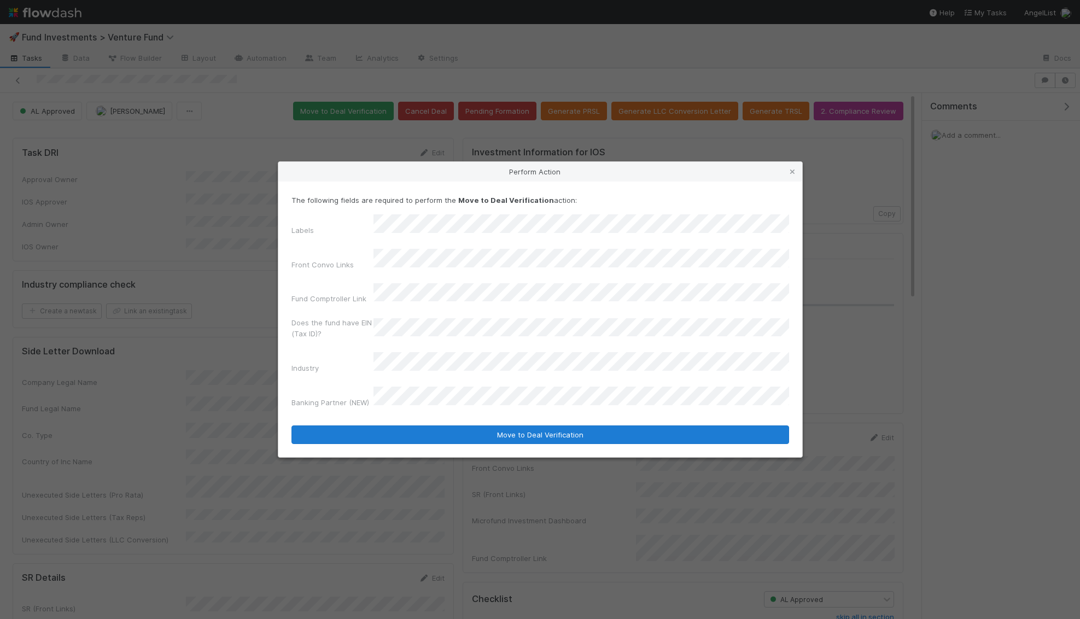
click at [409, 429] on div "The following fields are required to perform the Move to Deal Verification acti…" at bounding box center [540, 318] width 524 height 275
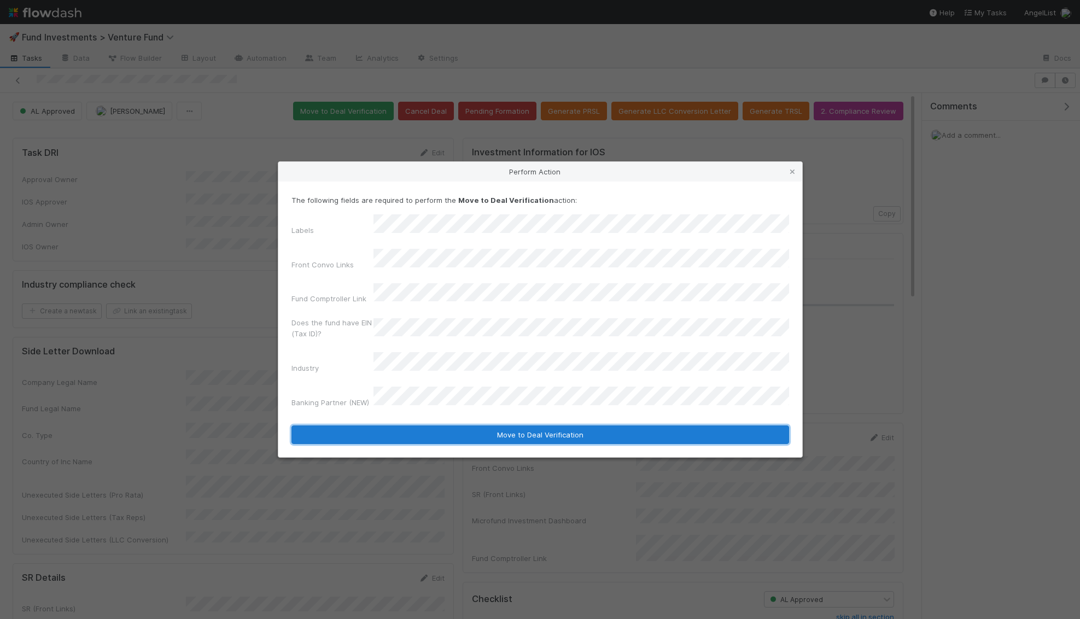
click at [409, 425] on button "Move to Deal Verification" at bounding box center [539, 434] width 497 height 19
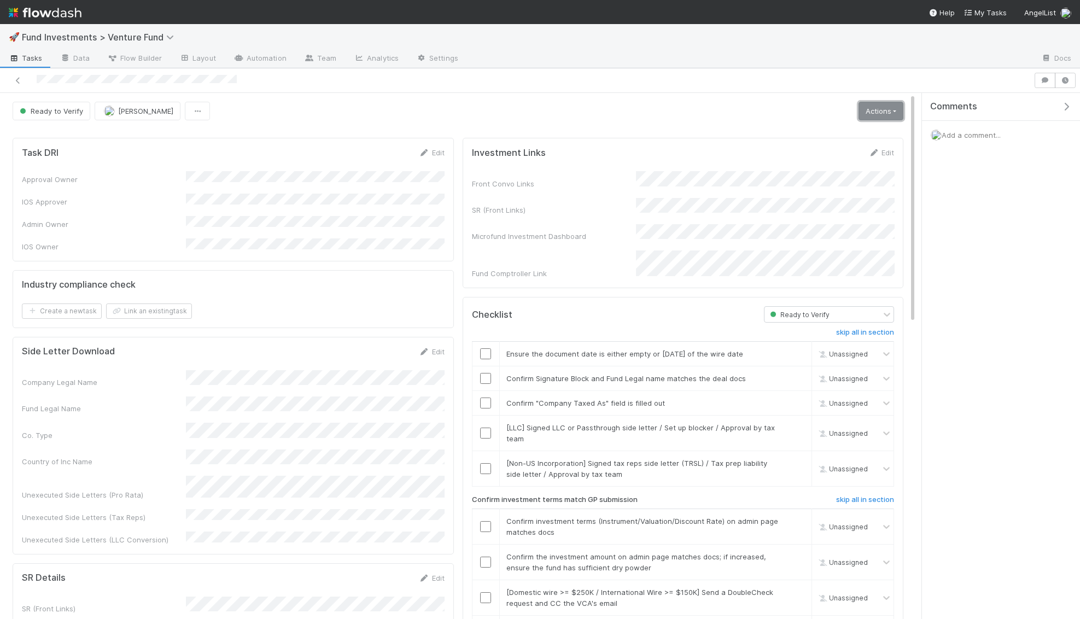
click at [883, 105] on link "Actions" at bounding box center [880, 111] width 45 height 19
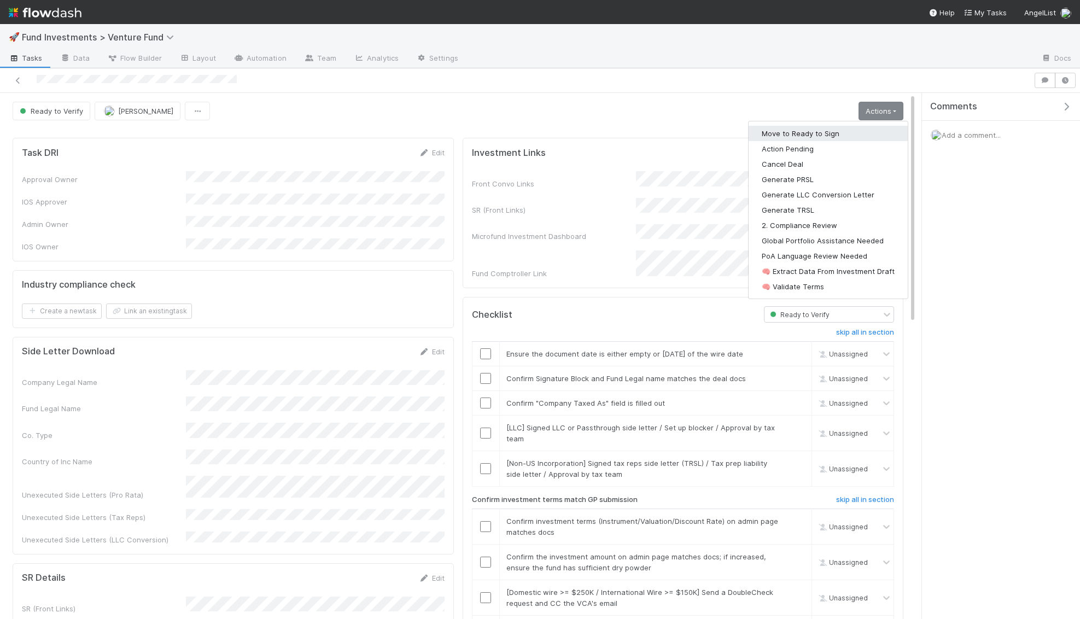
click at [858, 128] on button "Move to Ready to Sign" at bounding box center [827, 133] width 159 height 15
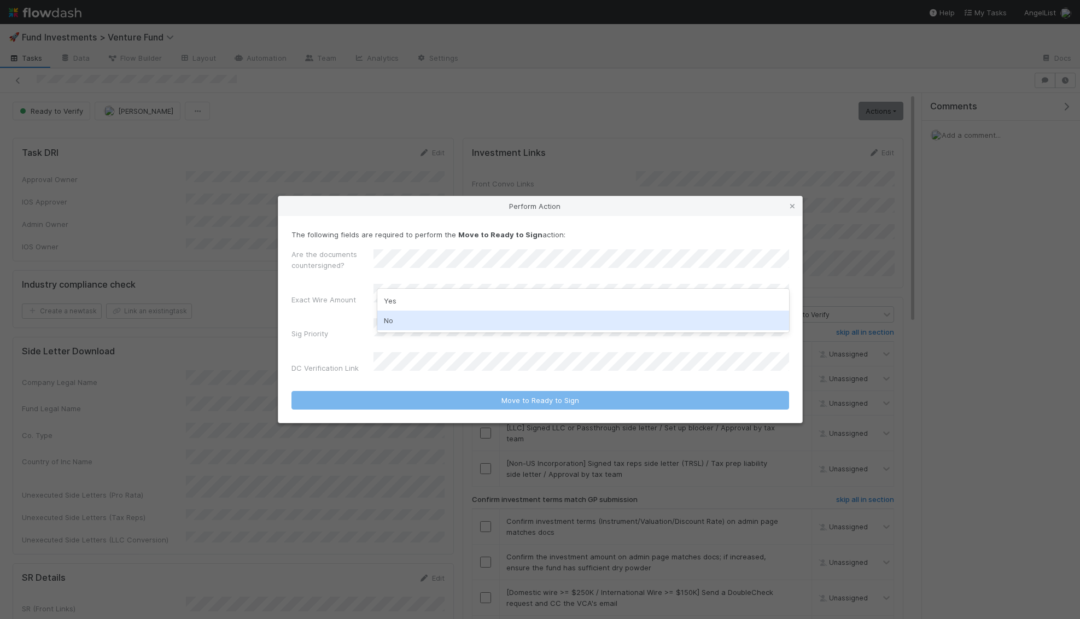
click at [389, 318] on div "No" at bounding box center [583, 320] width 412 height 20
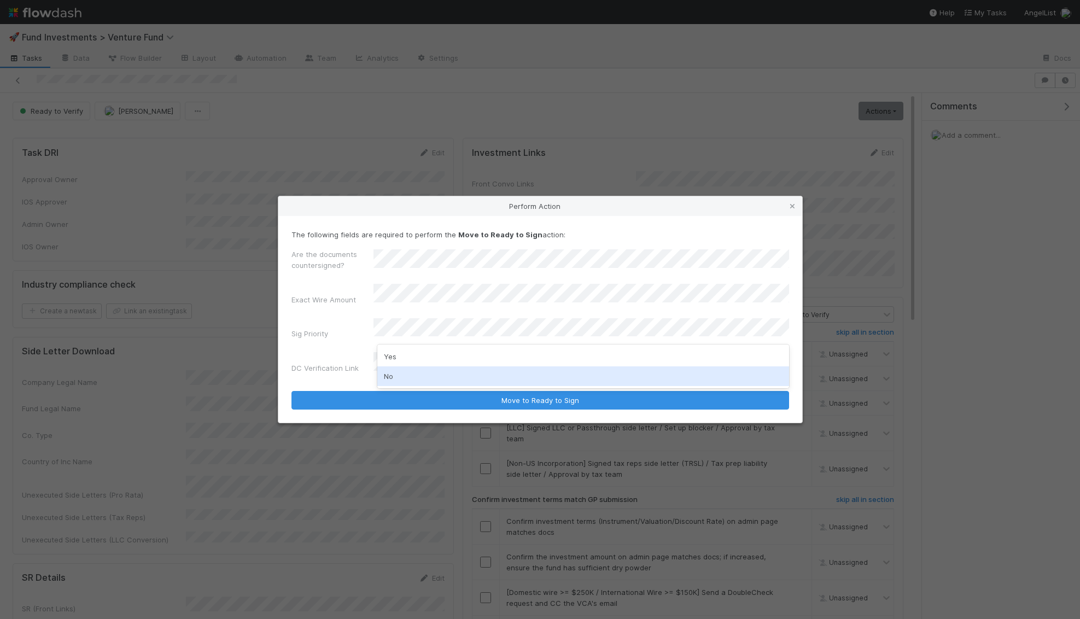
click at [395, 367] on div "No" at bounding box center [583, 376] width 412 height 20
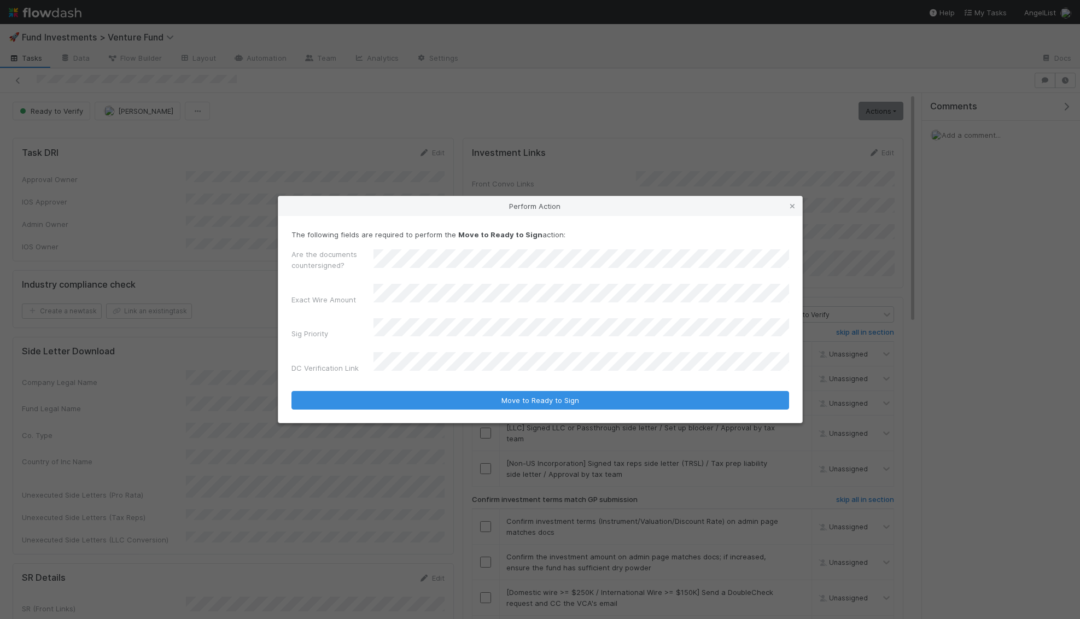
click at [395, 370] on form "The following fields are required to perform the Move to Ready to Sign action: …" at bounding box center [539, 319] width 497 height 181
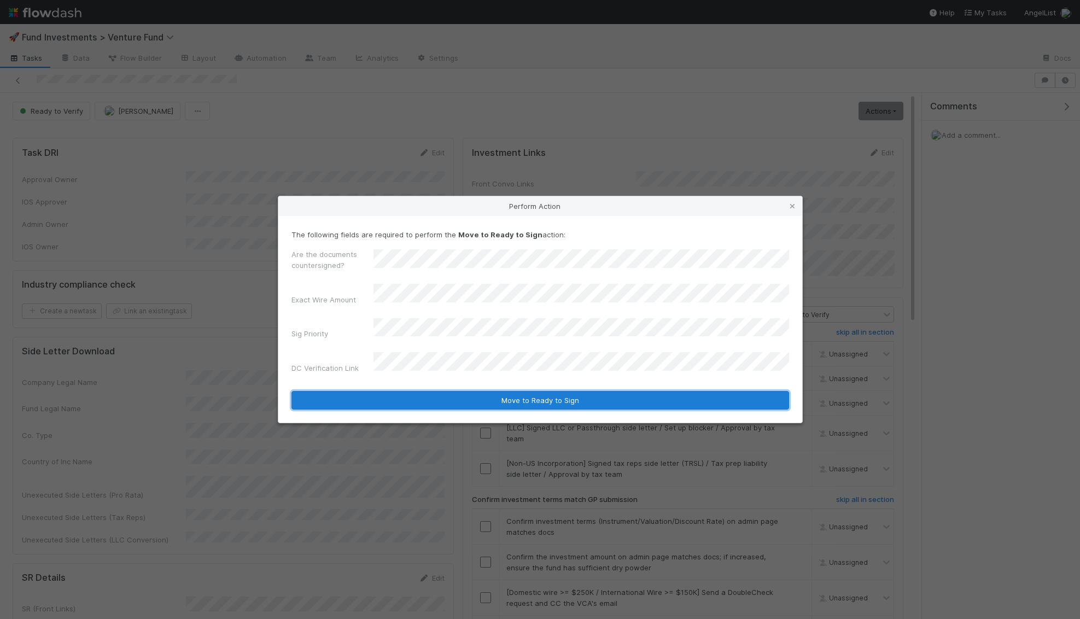
click at [444, 391] on button "Move to Ready to Sign" at bounding box center [539, 400] width 497 height 19
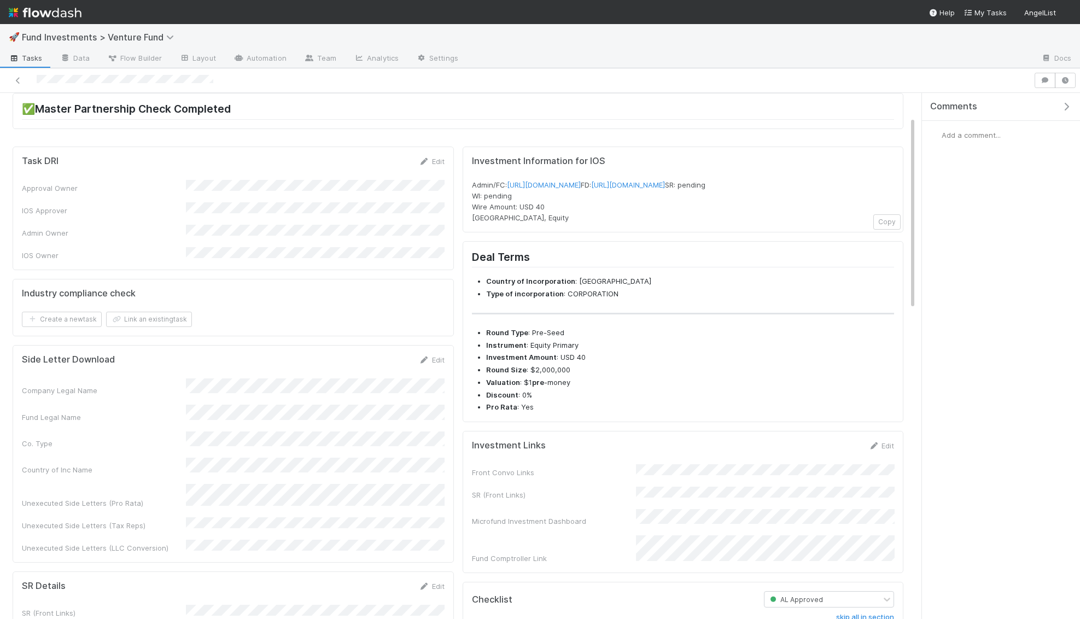
scroll to position [138, 0]
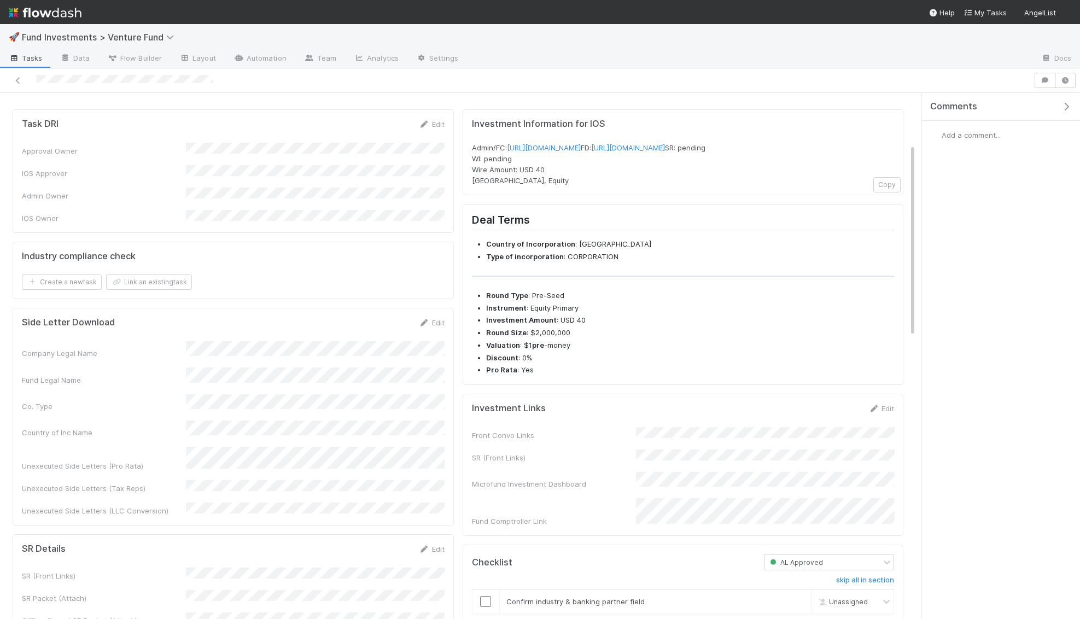
click at [766, 461] on div "Front Convo Links SR (Front Links) Microfund Investment Dashboard Fund Comptrol…" at bounding box center [683, 476] width 423 height 99
click at [890, 413] on link "Edit" at bounding box center [881, 408] width 26 height 9
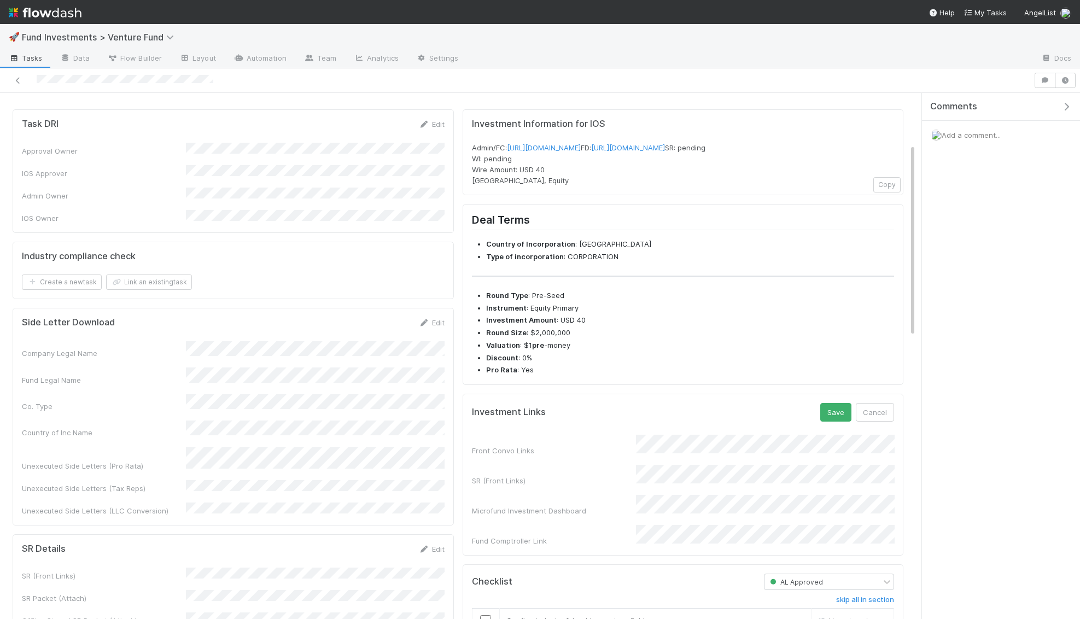
click at [666, 469] on div "Front Convo Links SR (Front Links) Microfund Investment Dashboard Fund Comptrol…" at bounding box center [683, 491] width 423 height 112
click at [846, 421] on button "Save" at bounding box center [835, 412] width 31 height 19
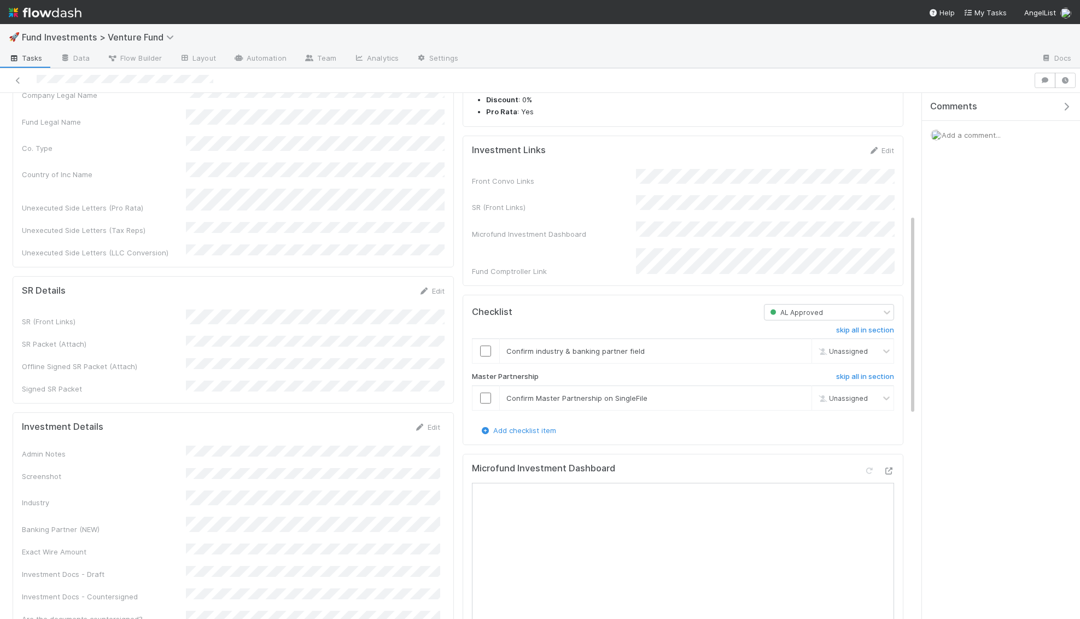
scroll to position [334, 0]
click at [432, 420] on link "Edit" at bounding box center [427, 424] width 26 height 9
click at [379, 419] on button "Save" at bounding box center [381, 428] width 31 height 19
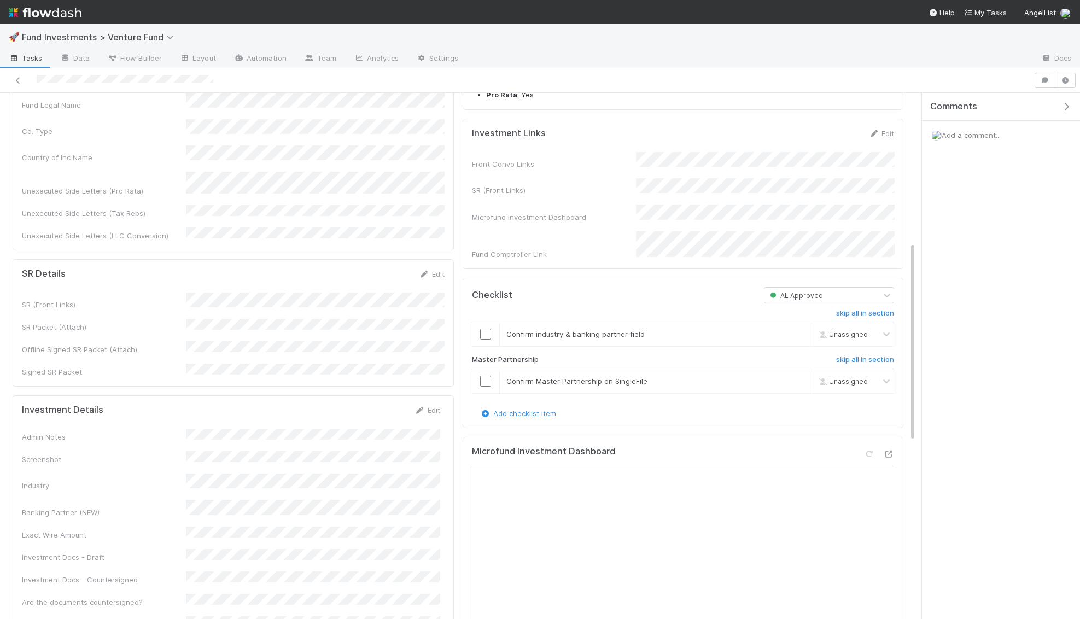
scroll to position [0, 0]
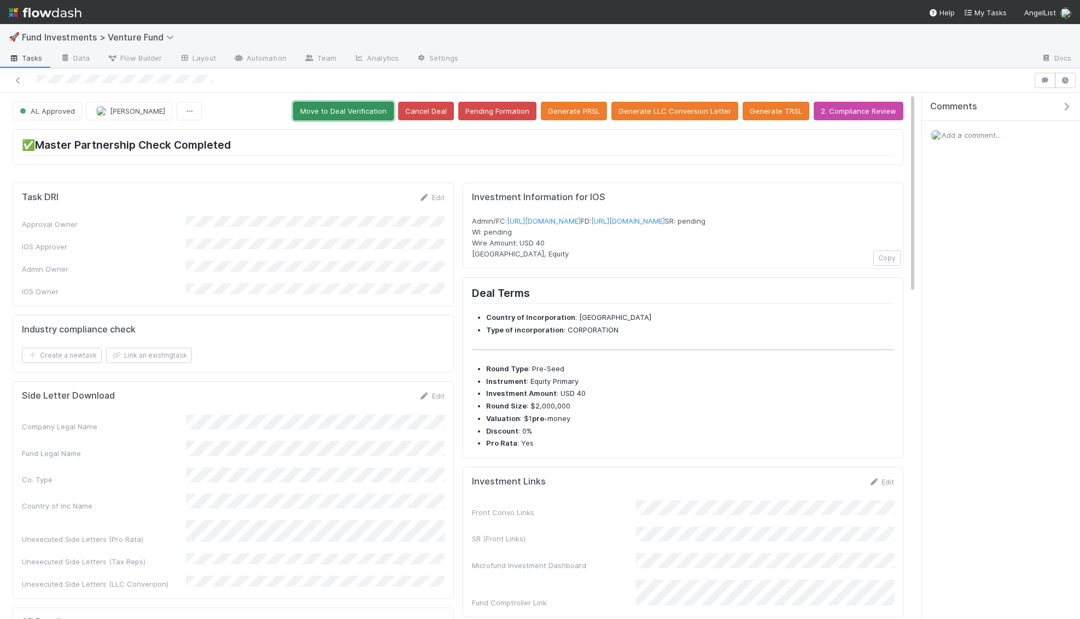
click at [371, 103] on button "Move to Deal Verification" at bounding box center [343, 111] width 101 height 19
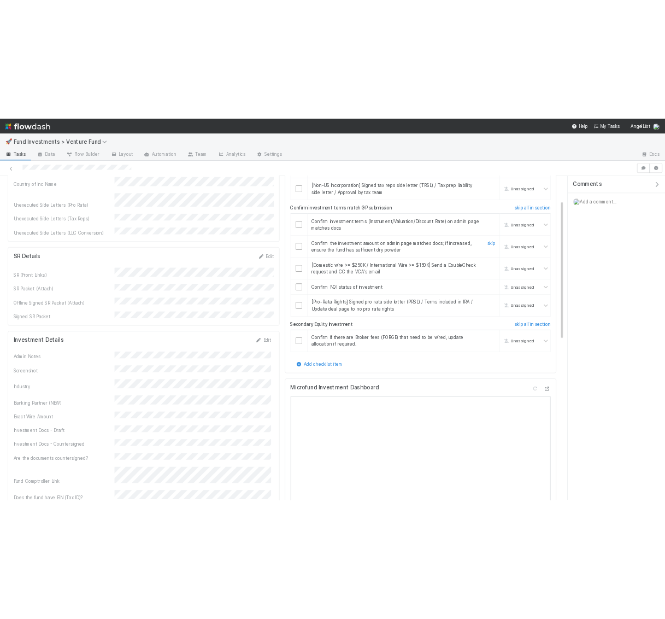
scroll to position [493, 0]
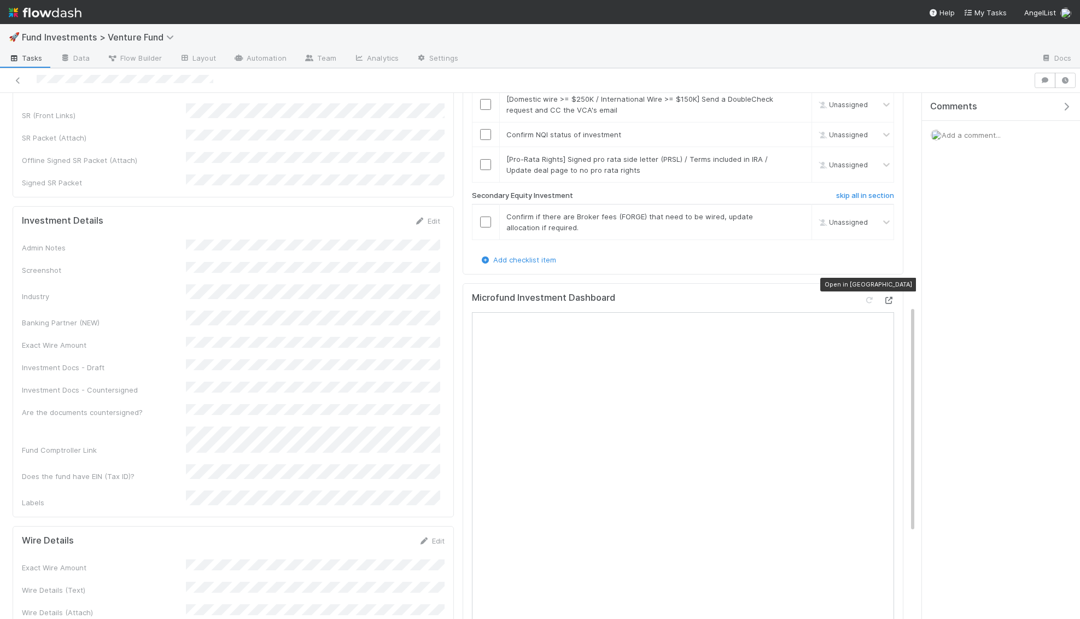
click at [887, 297] on icon at bounding box center [888, 300] width 11 height 7
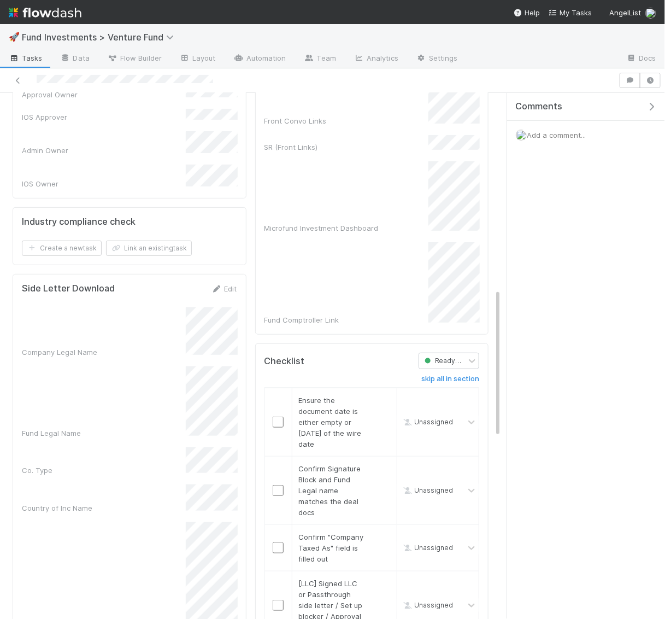
scroll to position [0, 0]
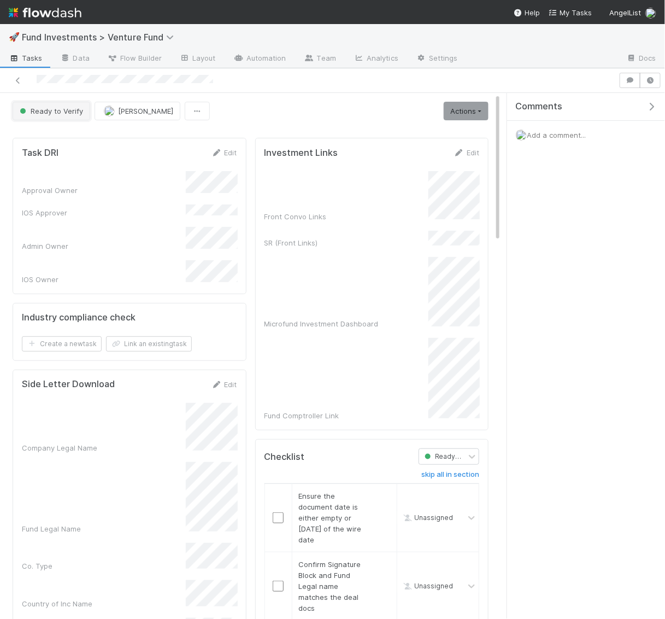
click at [48, 104] on button "Ready to Verify" at bounding box center [52, 111] width 78 height 19
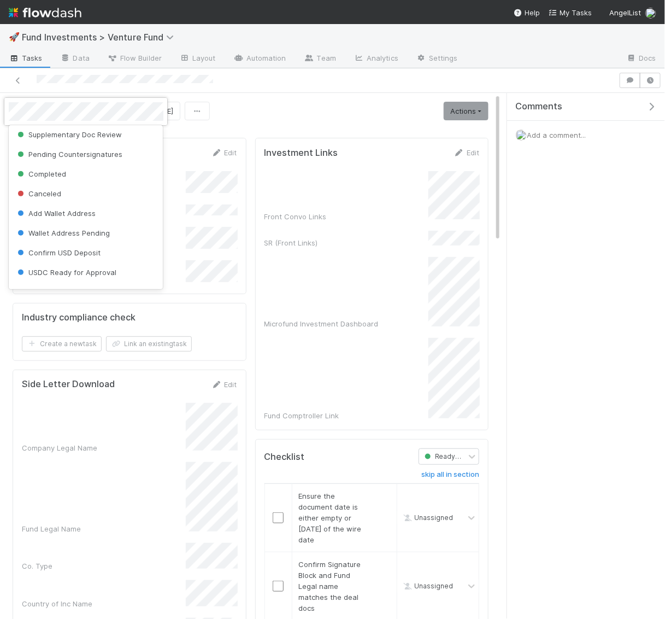
scroll to position [155, 0]
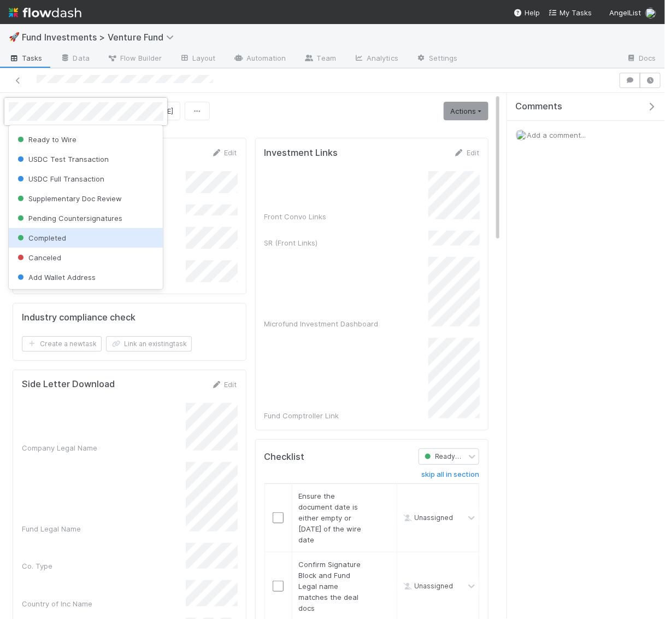
click at [52, 230] on div "Completed" at bounding box center [86, 238] width 155 height 20
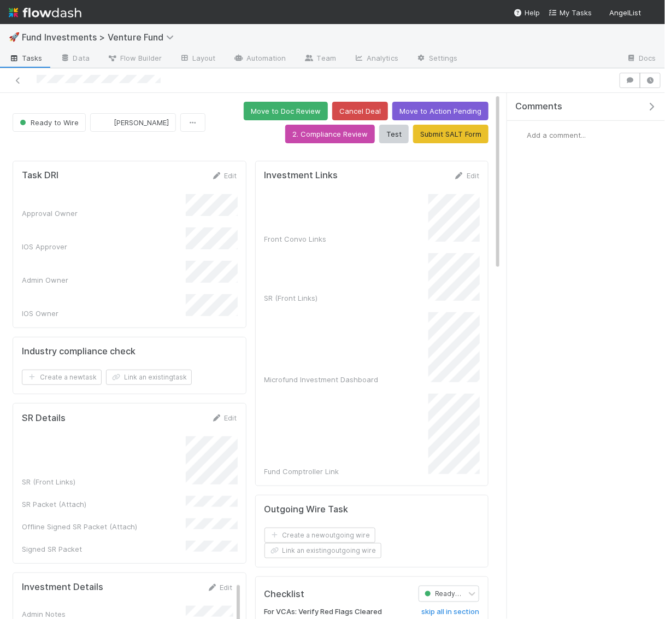
click at [650, 108] on icon "button" at bounding box center [651, 106] width 11 height 9
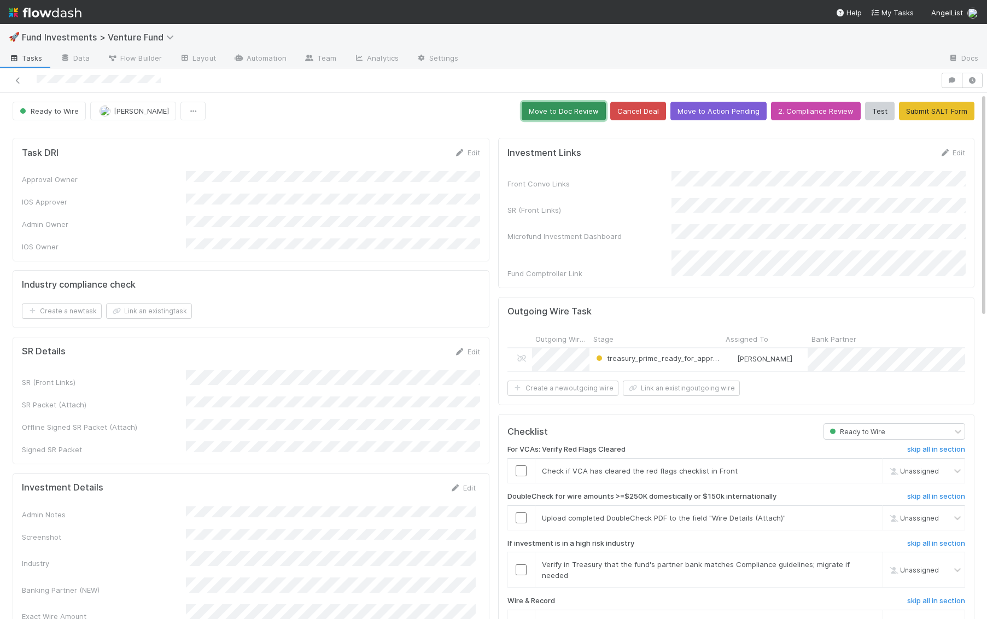
click at [572, 108] on button "Move to Doc Review" at bounding box center [563, 111] width 84 height 19
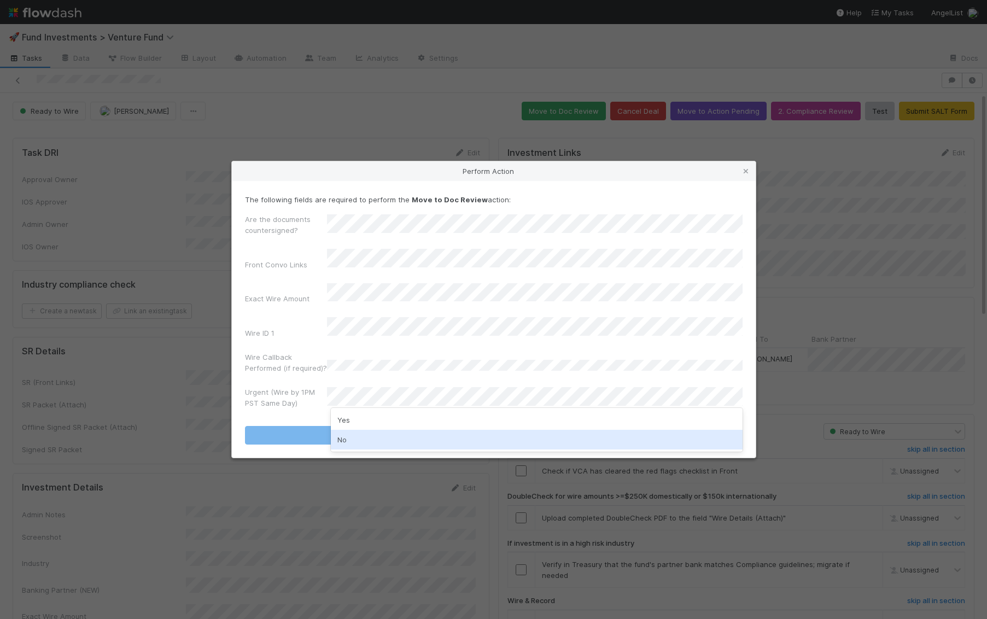
click at [363, 438] on div "No" at bounding box center [537, 440] width 412 height 20
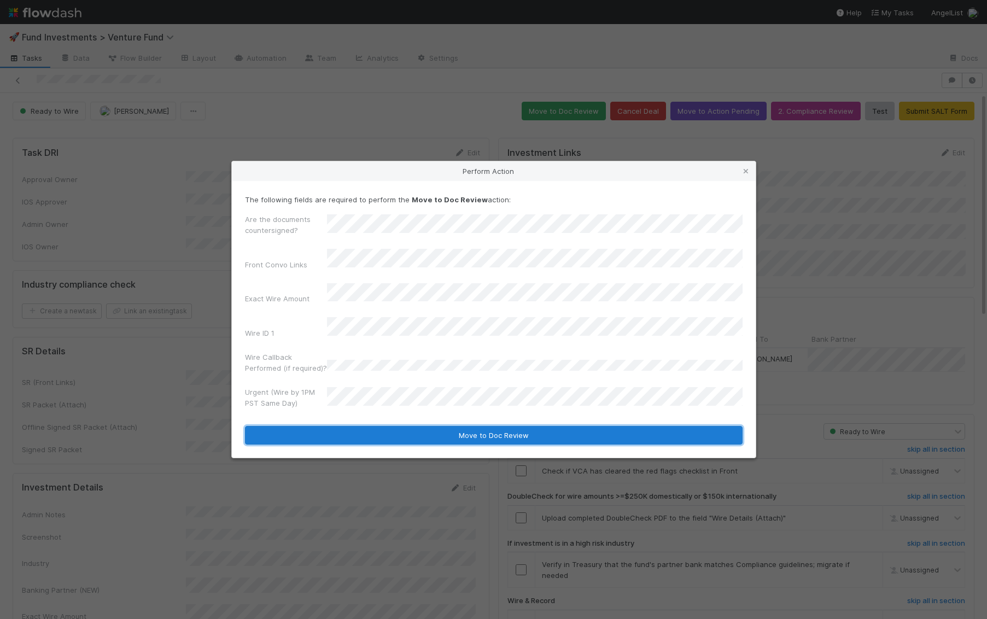
click at [367, 426] on button "Move to Doc Review" at bounding box center [493, 435] width 497 height 19
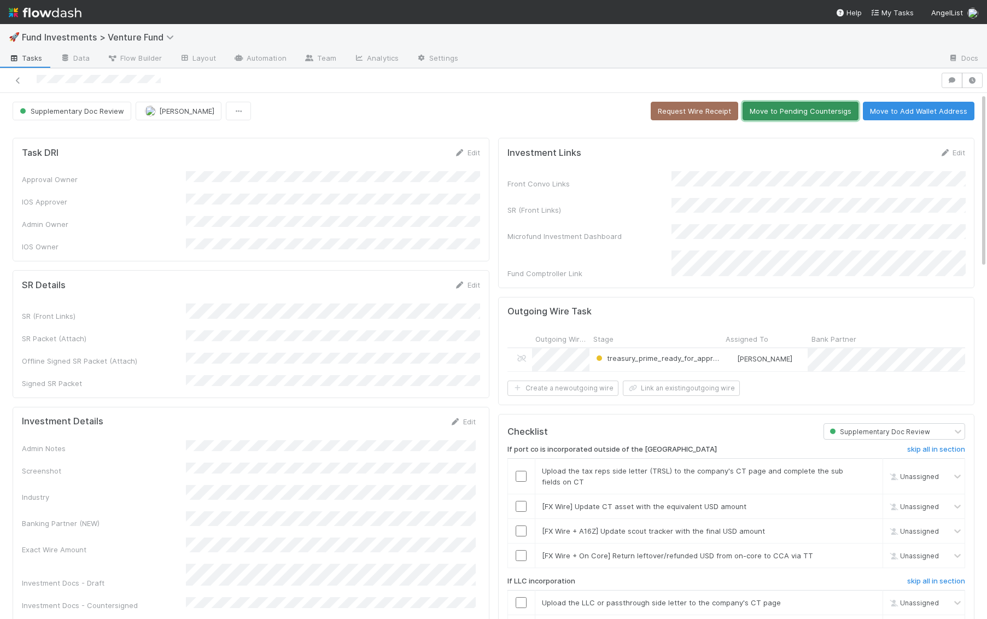
click at [665, 112] on button "Move to Pending Countersigs" at bounding box center [800, 111] width 116 height 19
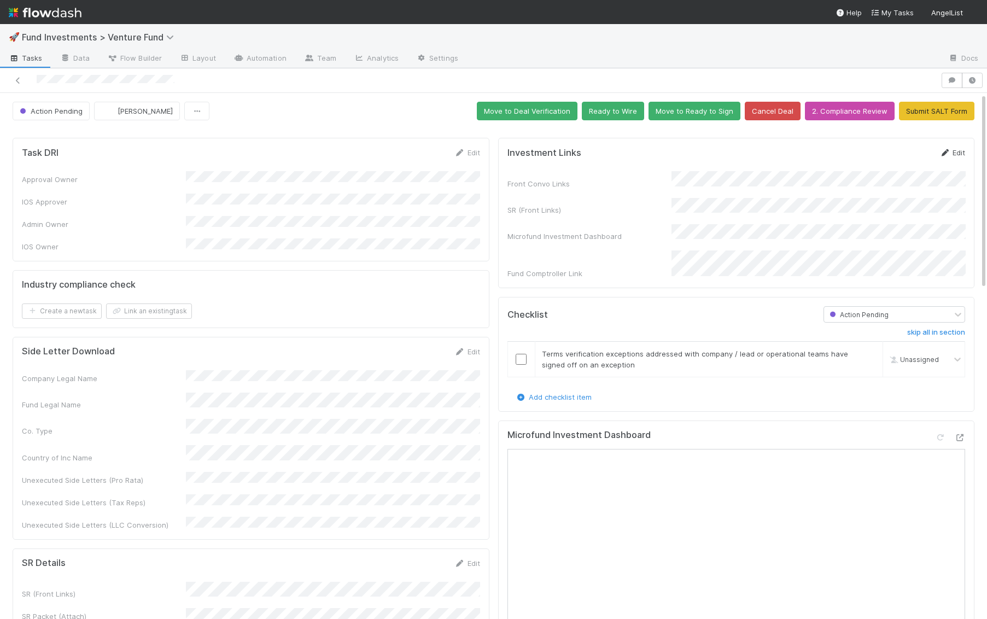
click at [959, 150] on link "Edit" at bounding box center [952, 152] width 26 height 9
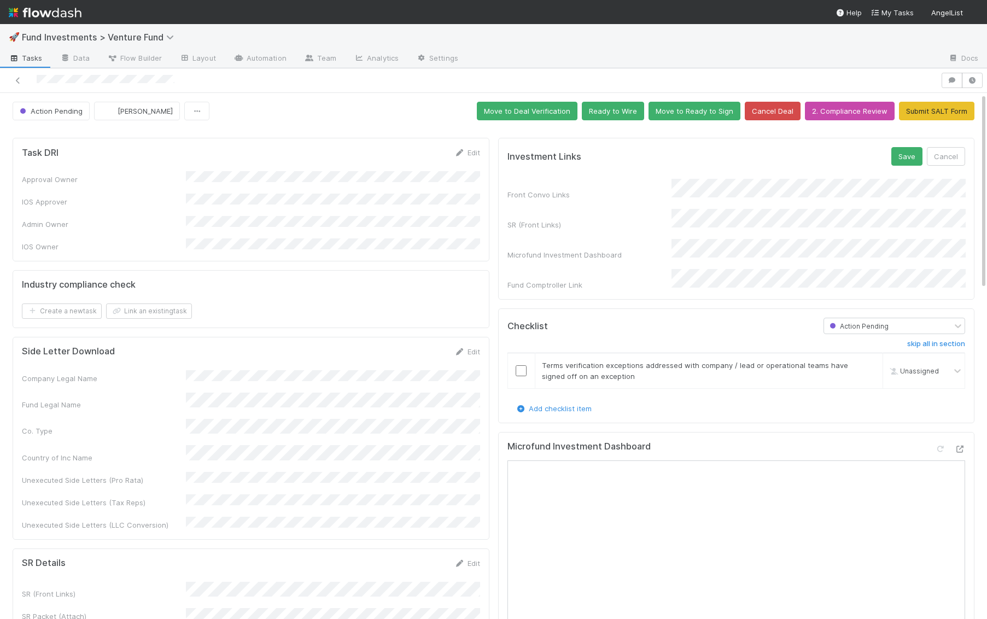
click at [571, 185] on div "Front Convo Links SR (Front Links) Microfund Investment Dashboard Fund Comptrol…" at bounding box center [736, 235] width 458 height 112
click at [906, 147] on button "Save" at bounding box center [906, 156] width 31 height 19
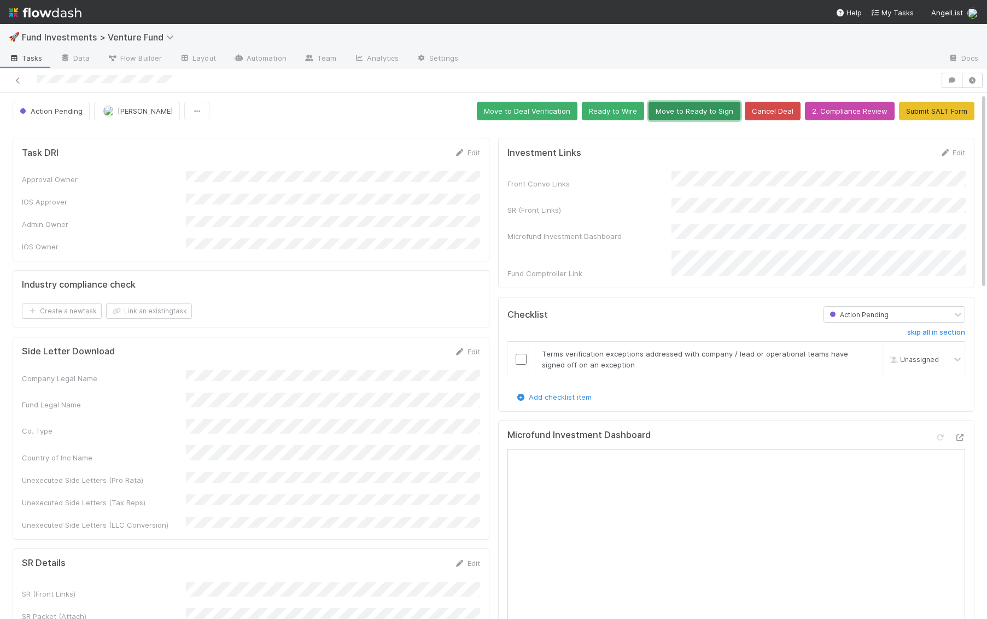
click at [677, 114] on button "Move to Ready to Sign" at bounding box center [694, 111] width 92 height 19
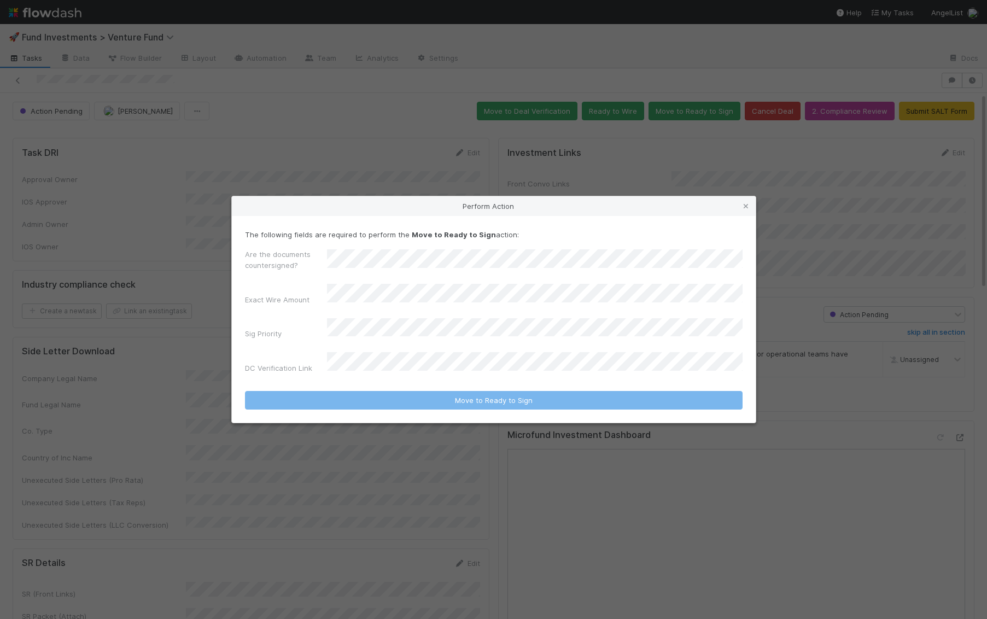
click at [422, 320] on div "Are the documents countersigned? Exact Wire Amount Sig Priority DC Verification…" at bounding box center [493, 314] width 497 height 130
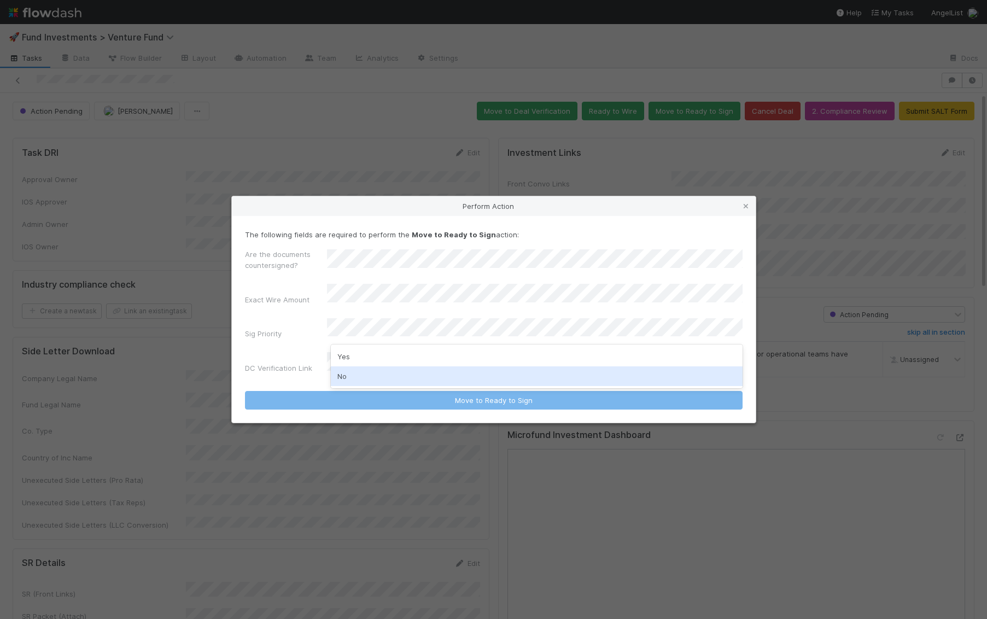
click at [398, 370] on div "No" at bounding box center [537, 376] width 412 height 20
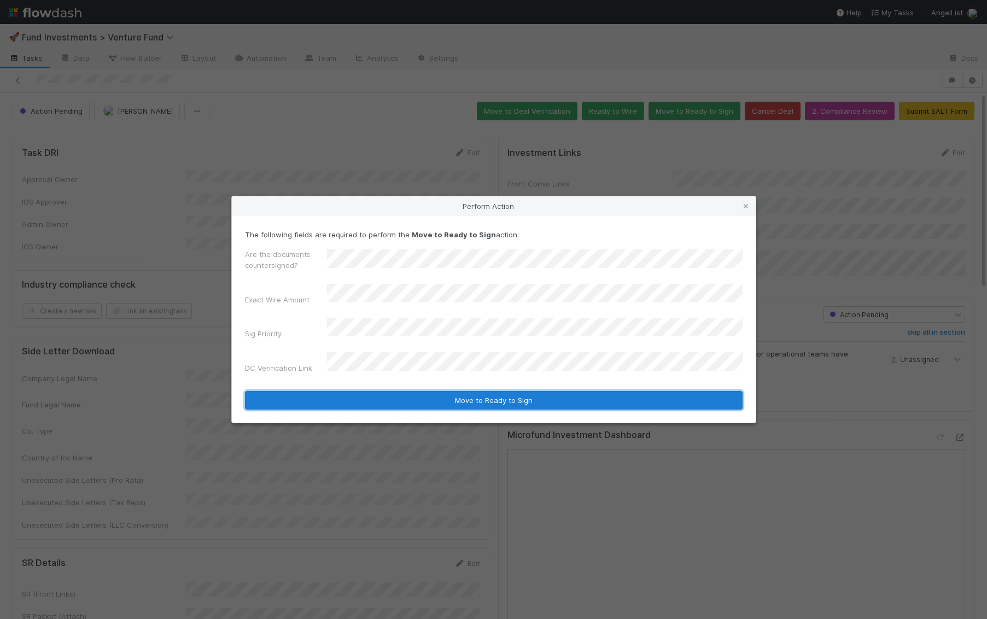
click at [401, 391] on button "Move to Ready to Sign" at bounding box center [493, 400] width 497 height 19
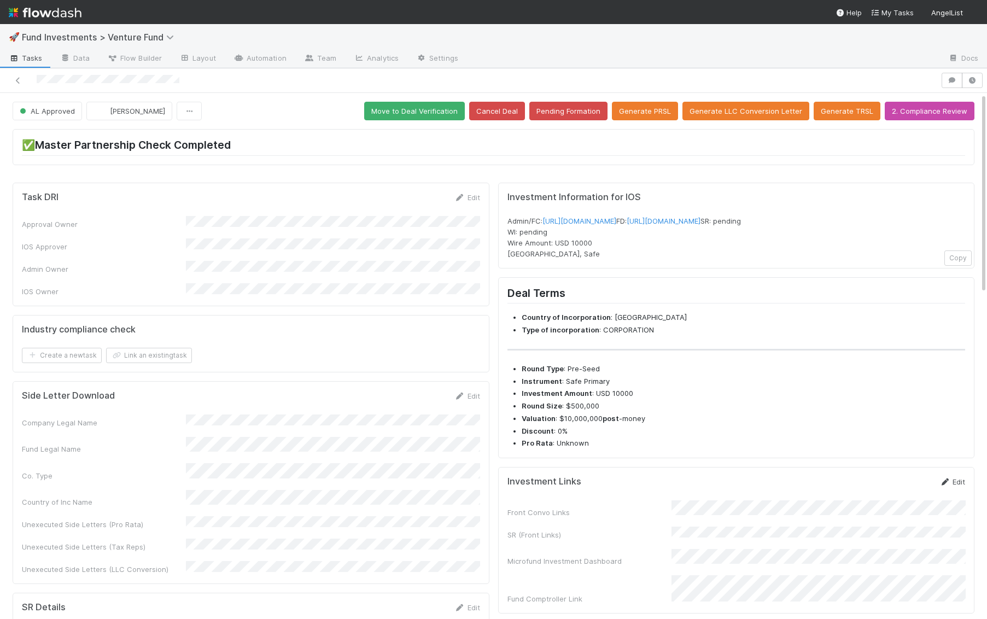
click at [962, 486] on link "Edit" at bounding box center [952, 481] width 26 height 9
click at [912, 495] on button "Save" at bounding box center [906, 485] width 31 height 19
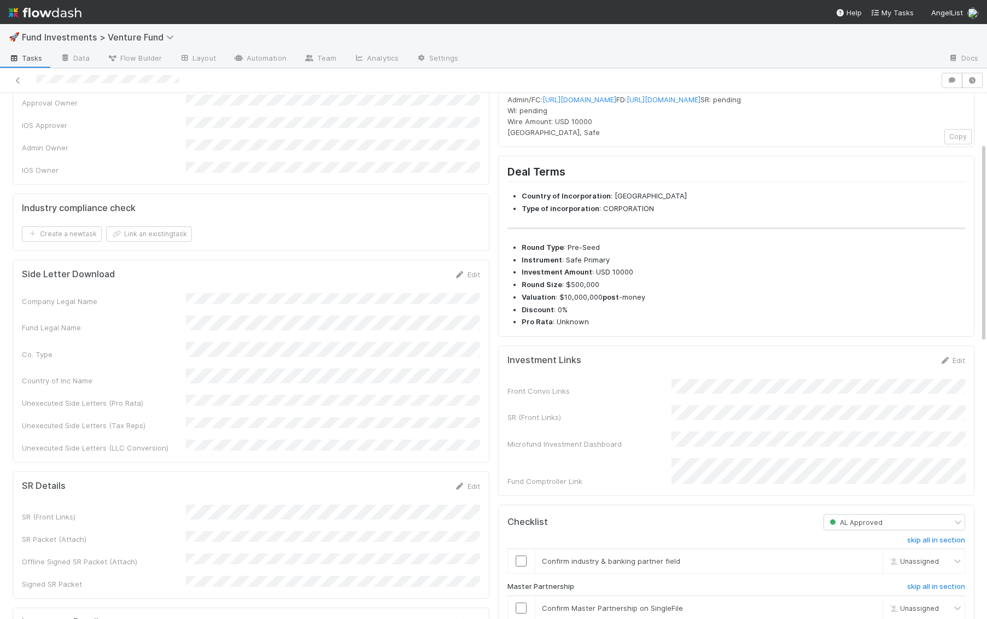
scroll to position [288, 0]
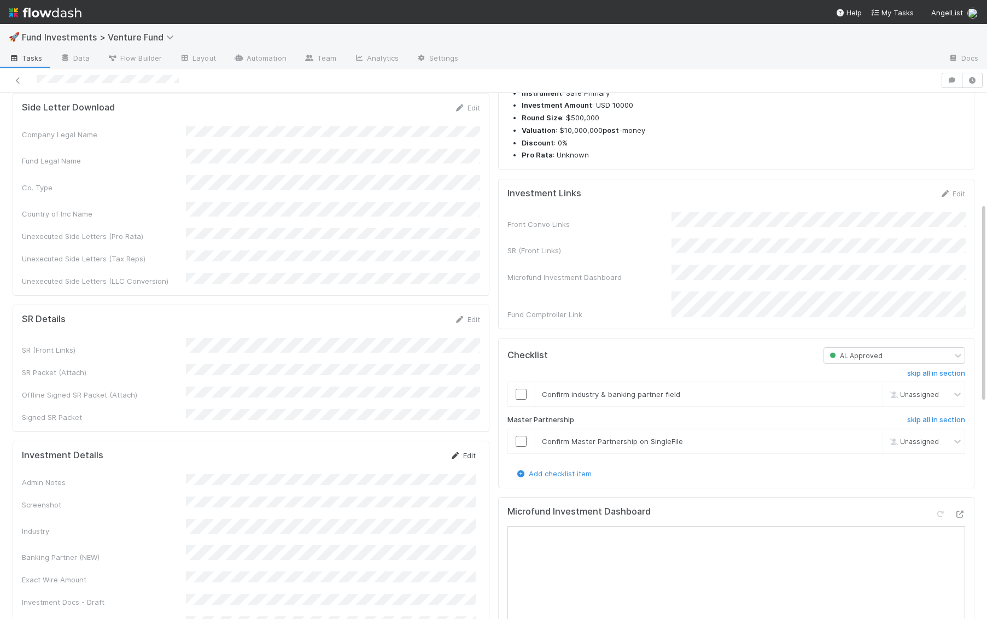
click at [473, 451] on link "Edit" at bounding box center [463, 455] width 26 height 9
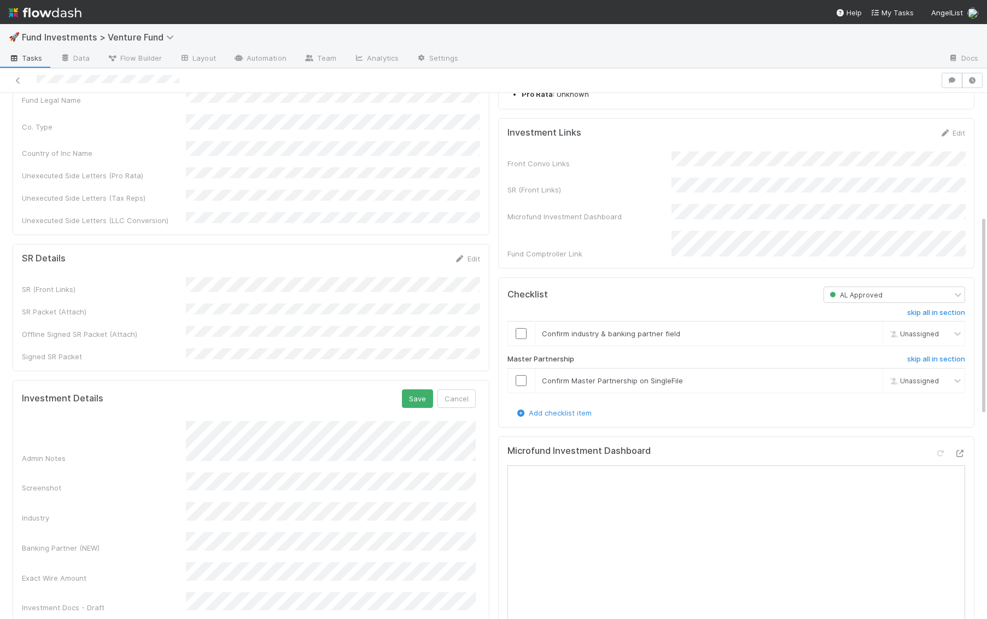
scroll to position [384, 0]
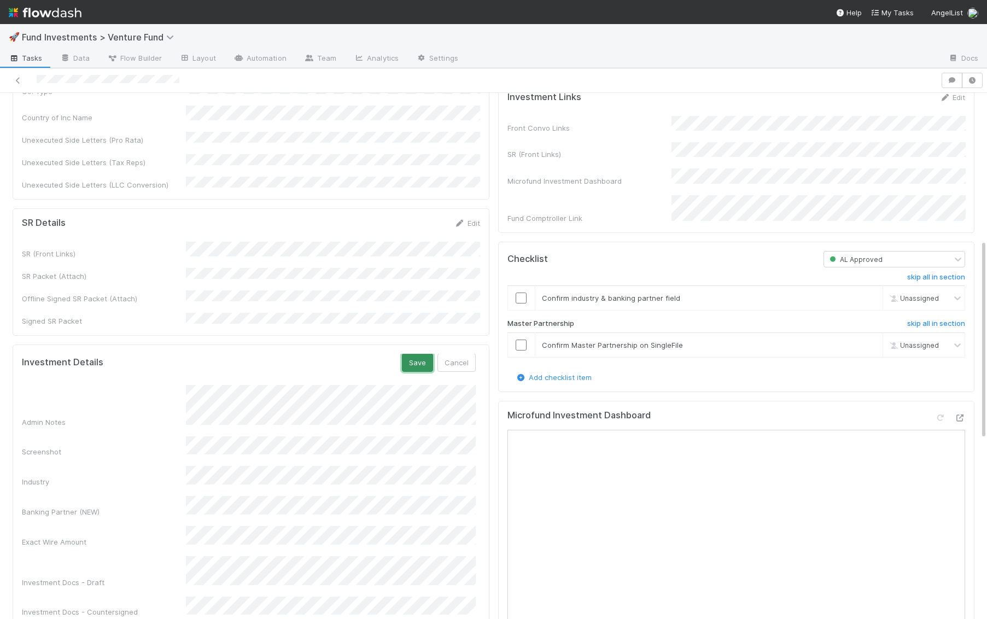
click at [419, 353] on button "Save" at bounding box center [417, 362] width 31 height 19
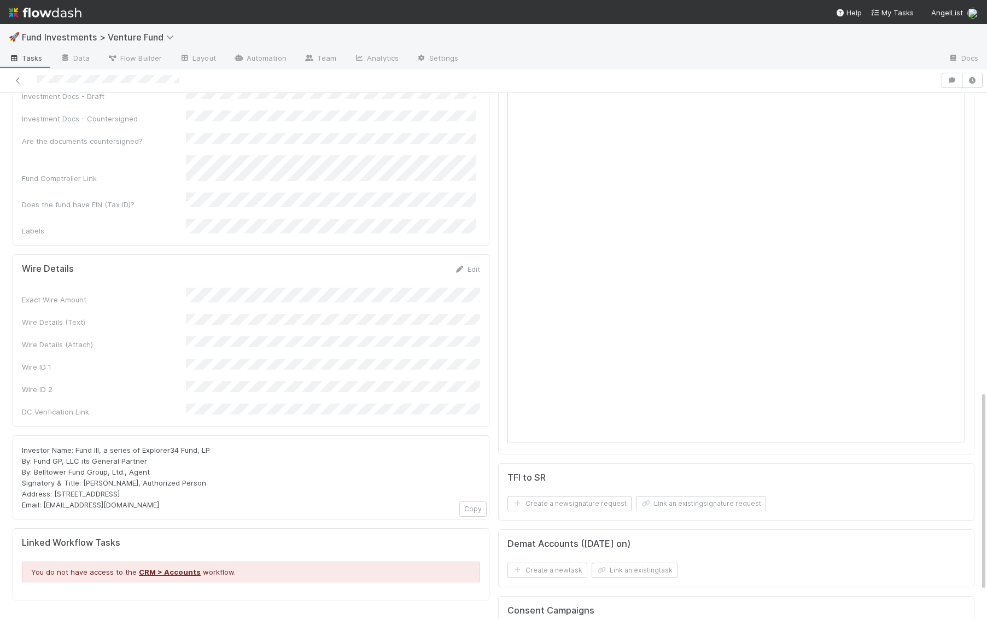
scroll to position [816, 0]
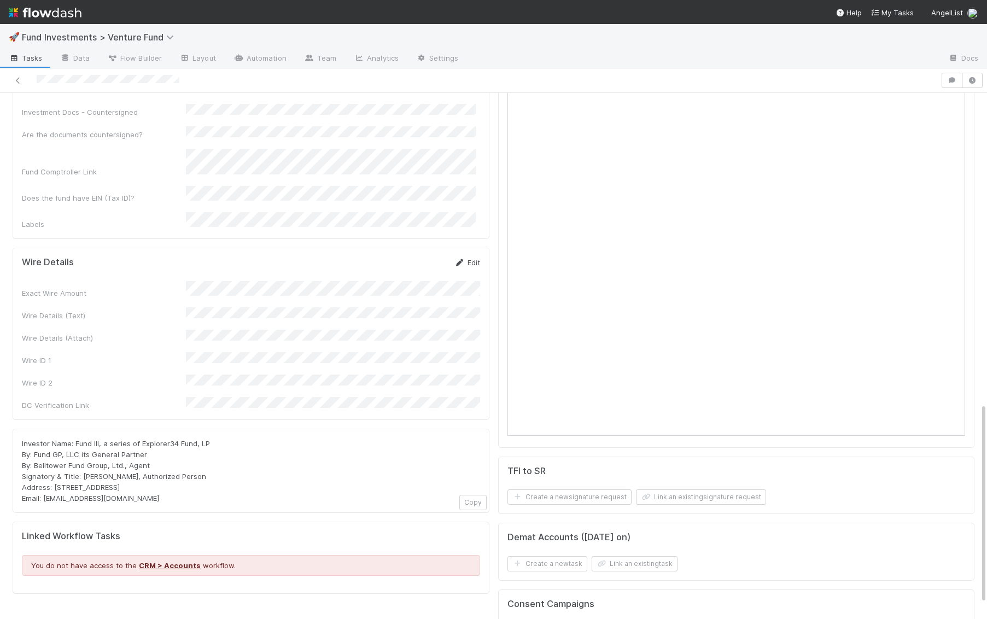
click at [463, 259] on icon at bounding box center [459, 262] width 11 height 7
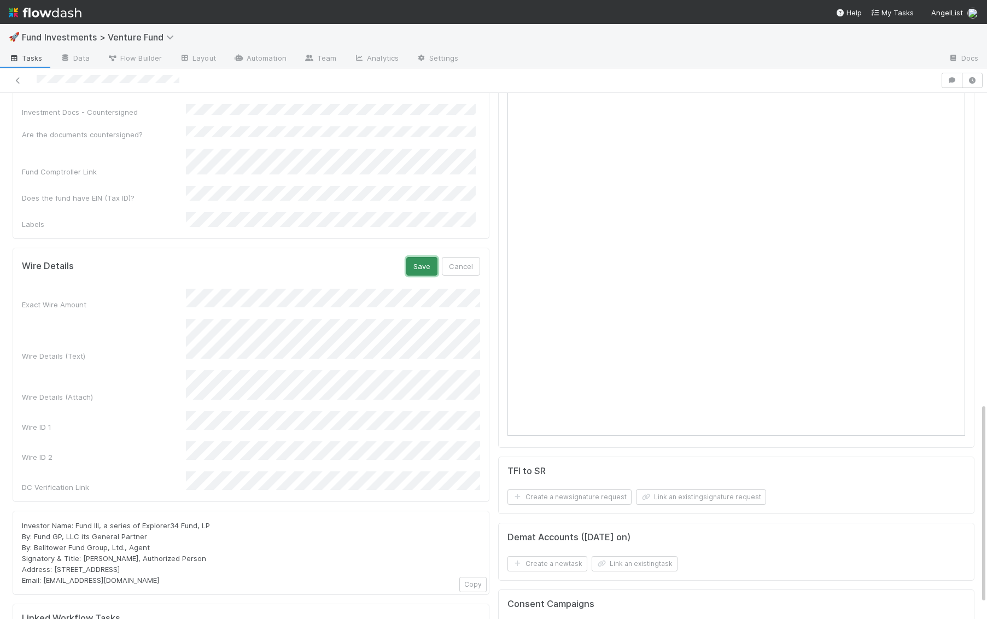
click at [420, 257] on button "Save" at bounding box center [421, 266] width 31 height 19
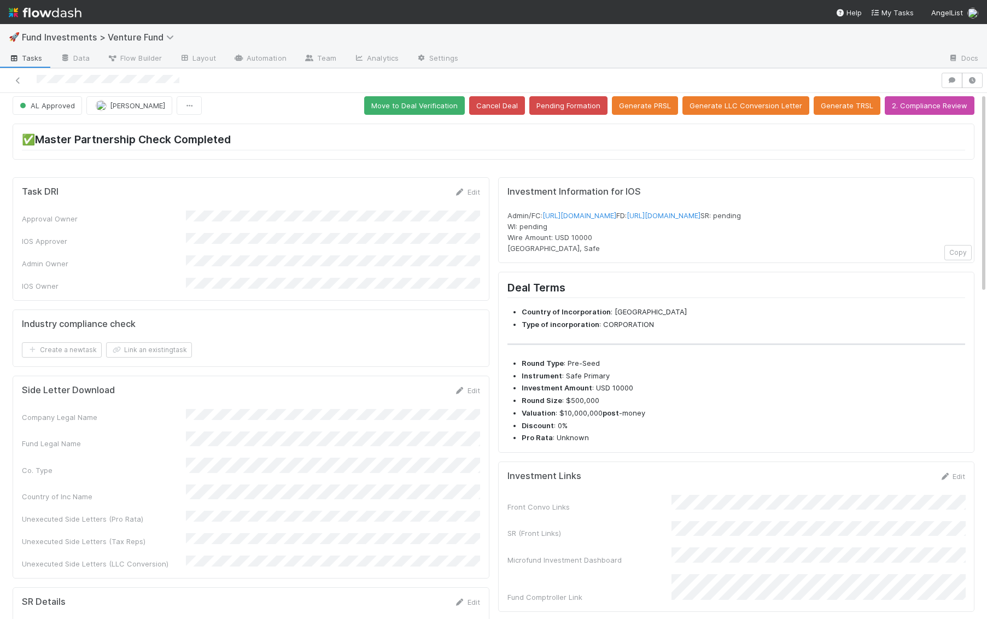
scroll to position [0, 0]
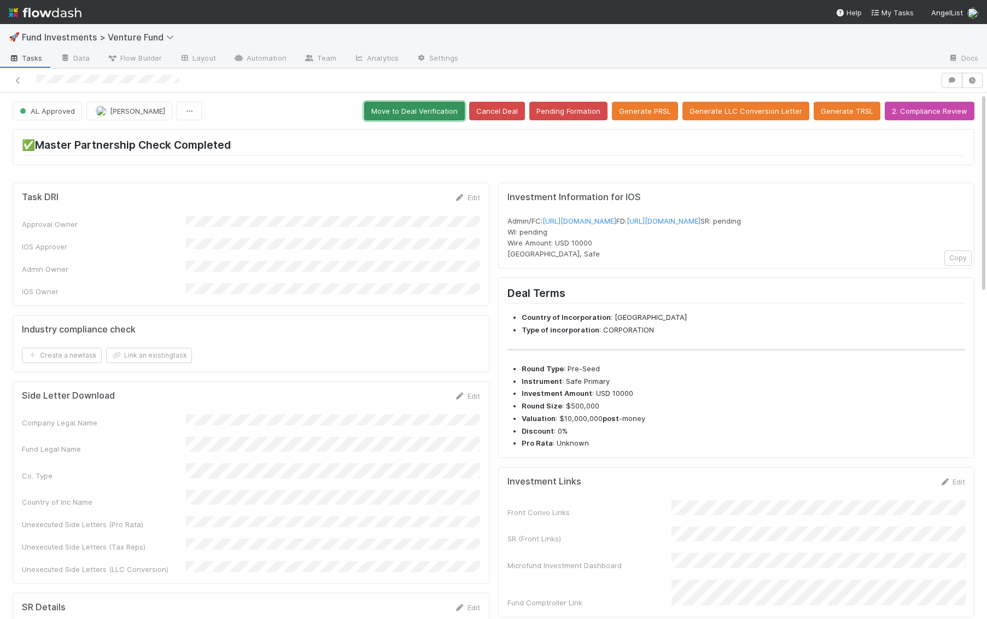
click at [447, 118] on button "Move to Deal Verification" at bounding box center [414, 111] width 101 height 19
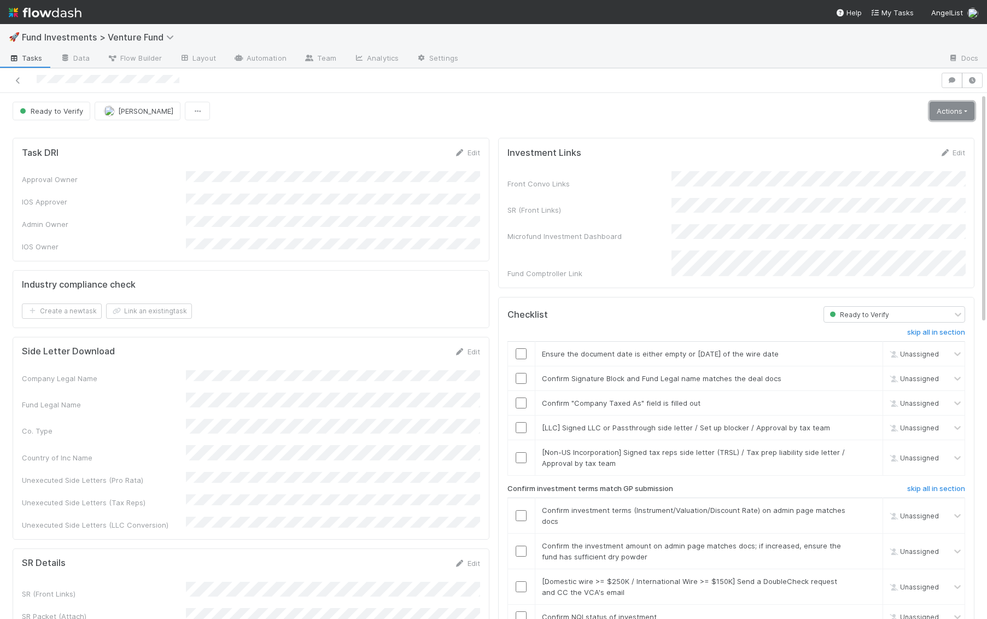
click at [948, 110] on link "Actions" at bounding box center [951, 111] width 45 height 19
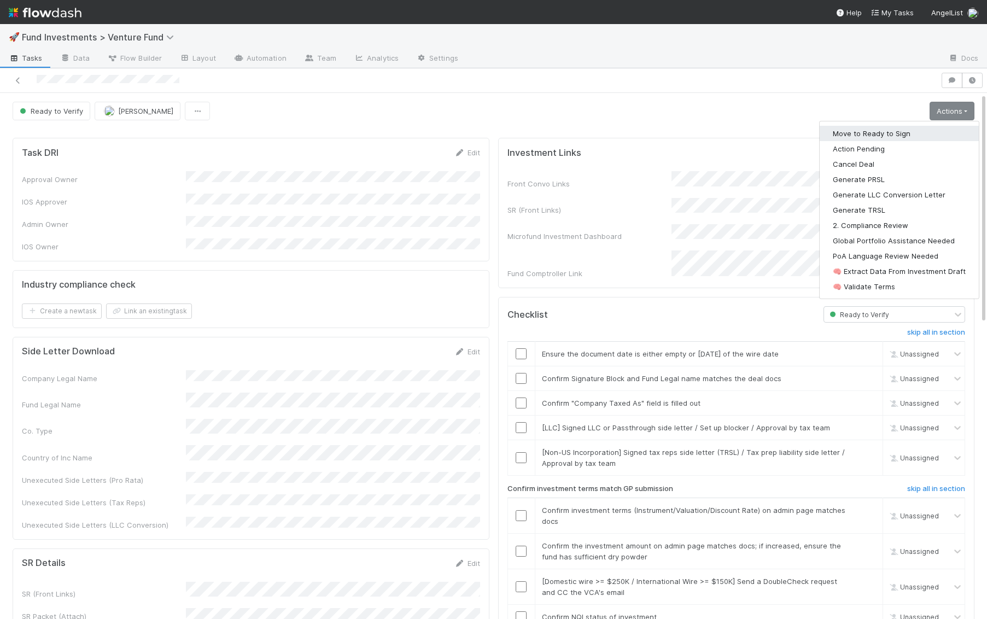
click at [925, 128] on button "Move to Ready to Sign" at bounding box center [898, 133] width 159 height 15
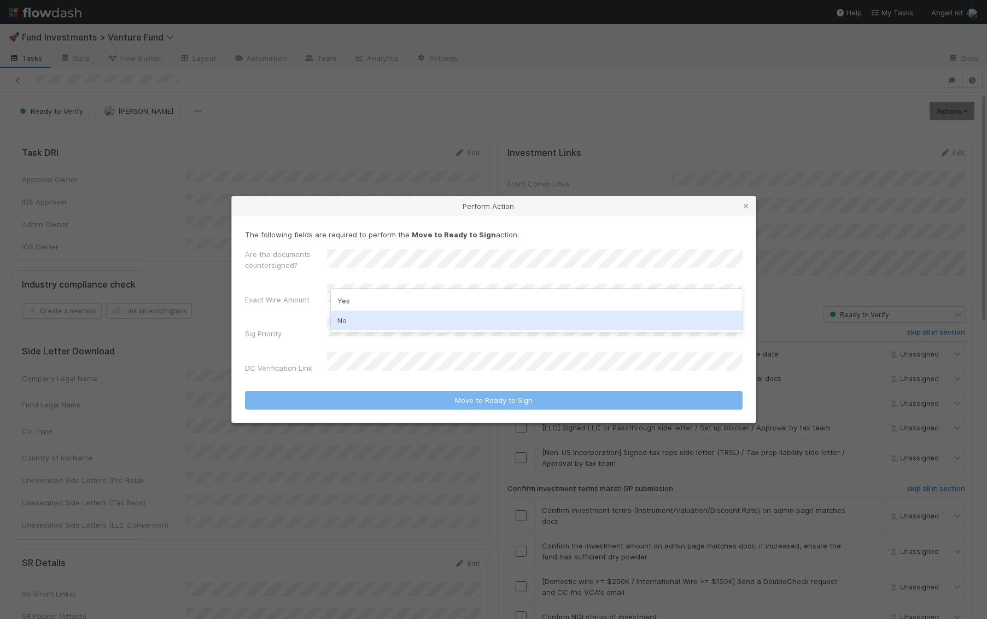
click at [371, 315] on div "No" at bounding box center [537, 320] width 412 height 20
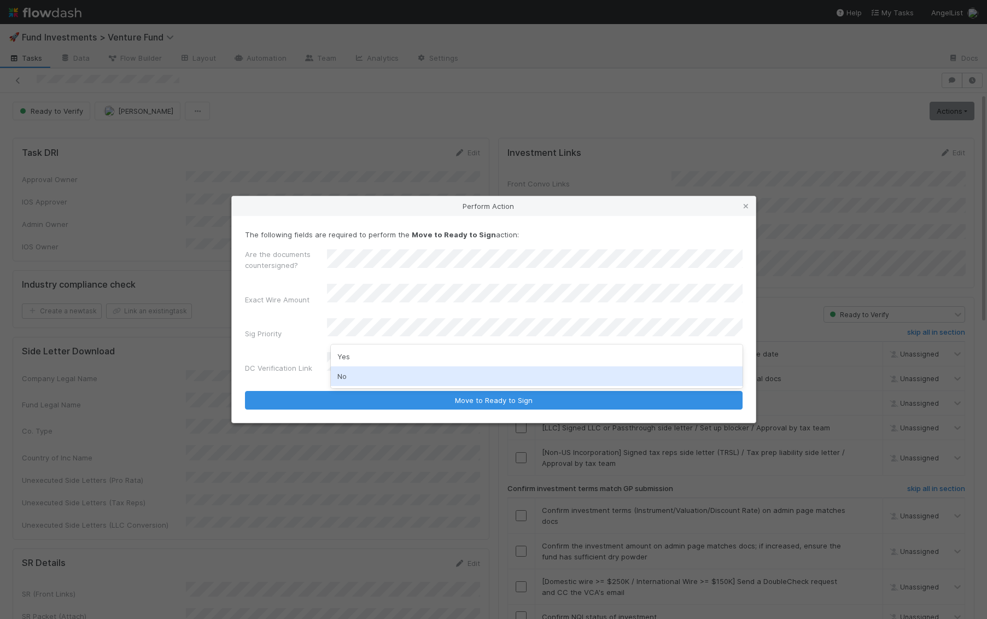
click at [349, 372] on div "No" at bounding box center [537, 376] width 412 height 20
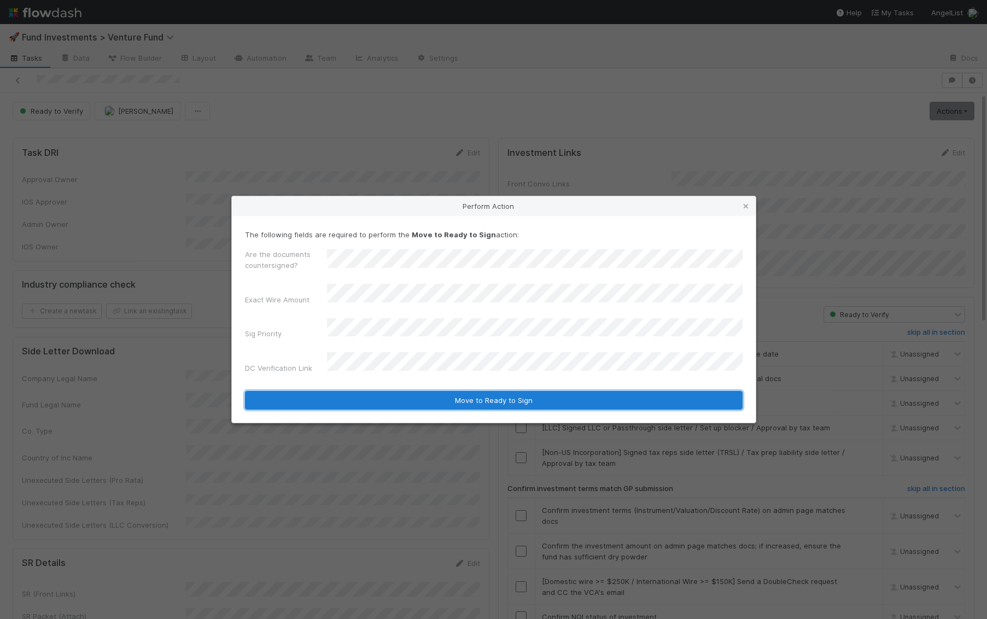
click at [371, 391] on button "Move to Ready to Sign" at bounding box center [493, 400] width 497 height 19
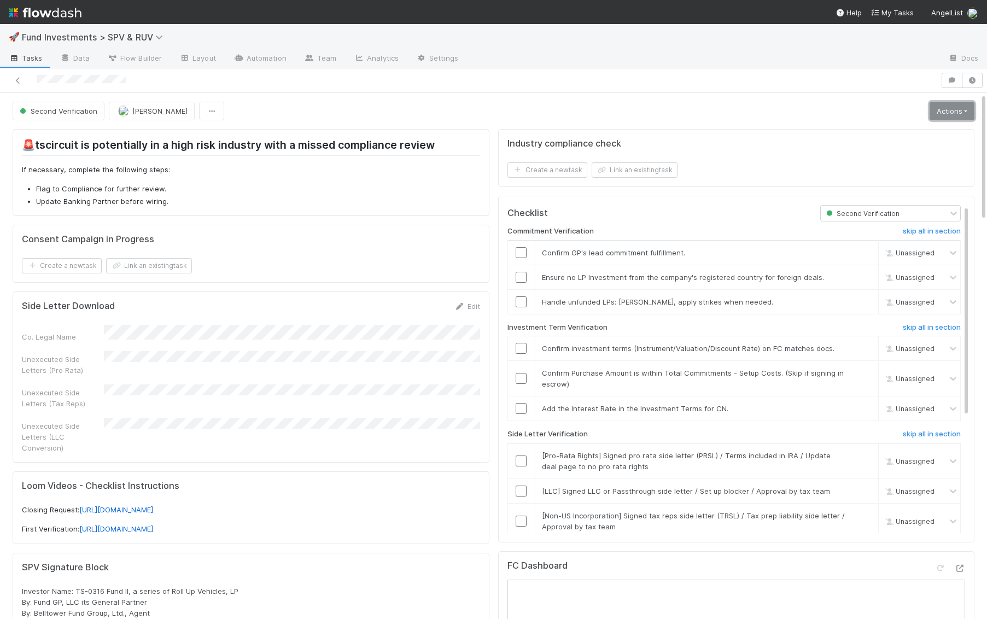
click at [945, 112] on link "Actions" at bounding box center [951, 111] width 45 height 19
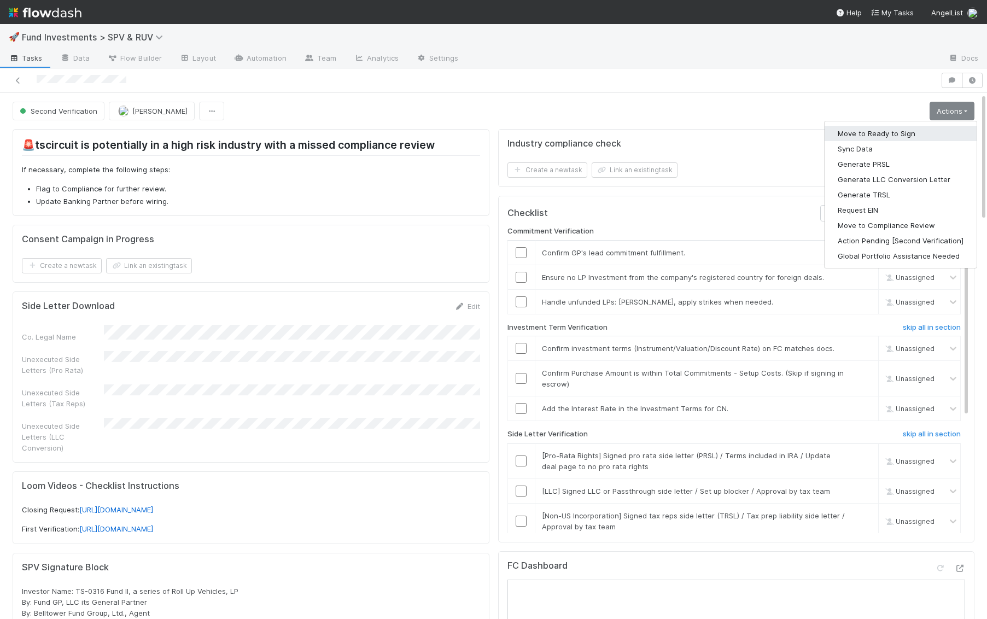
click at [930, 127] on button "Move to Ready to Sign" at bounding box center [900, 133] width 152 height 15
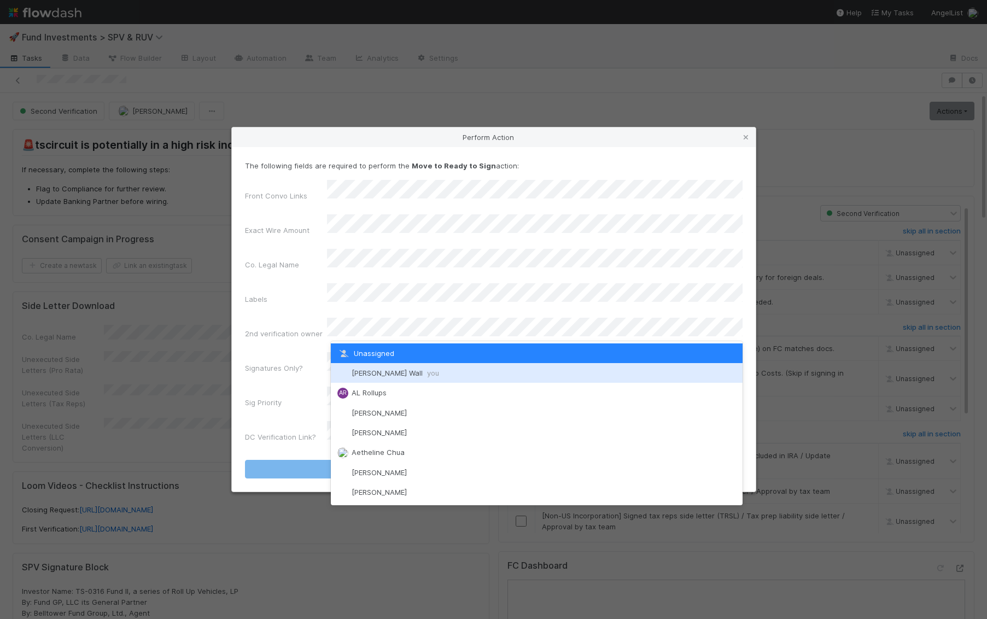
click at [358, 373] on span "Kennedy Wall you" at bounding box center [394, 372] width 87 height 9
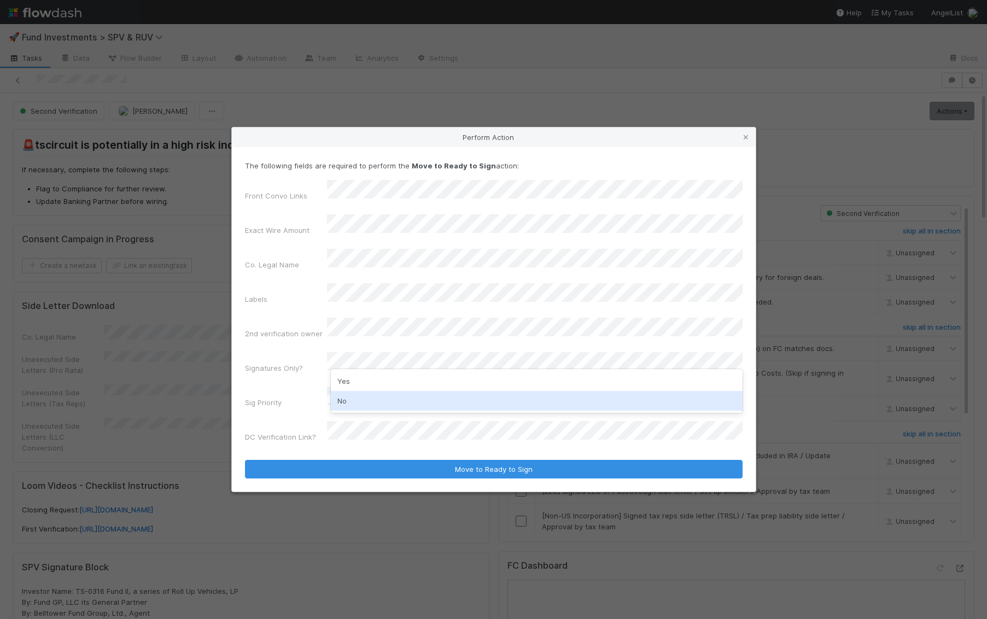
click at [357, 404] on div "No" at bounding box center [537, 401] width 412 height 20
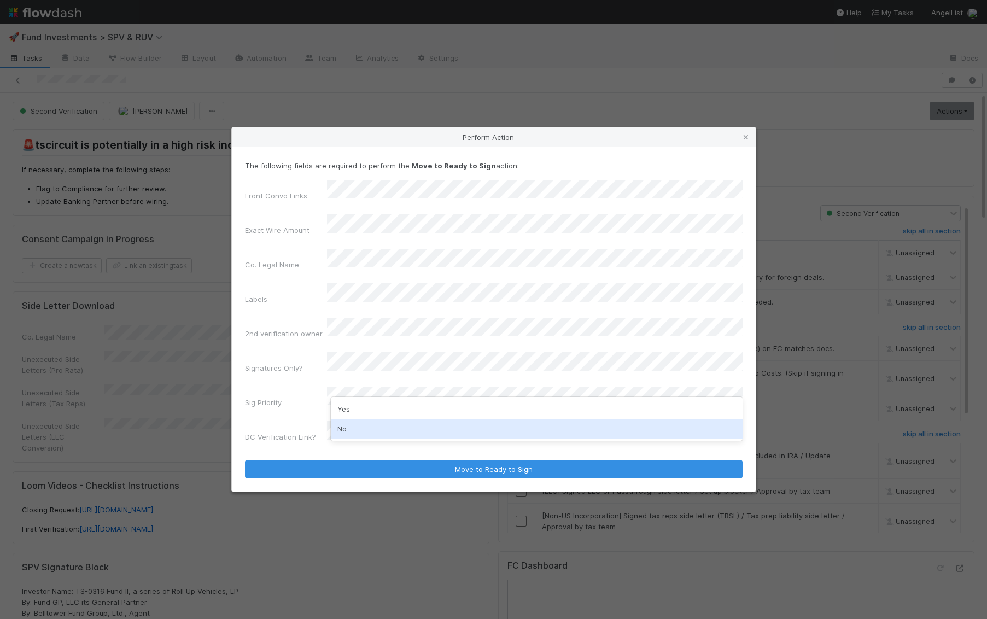
click at [361, 427] on div "No" at bounding box center [537, 429] width 412 height 20
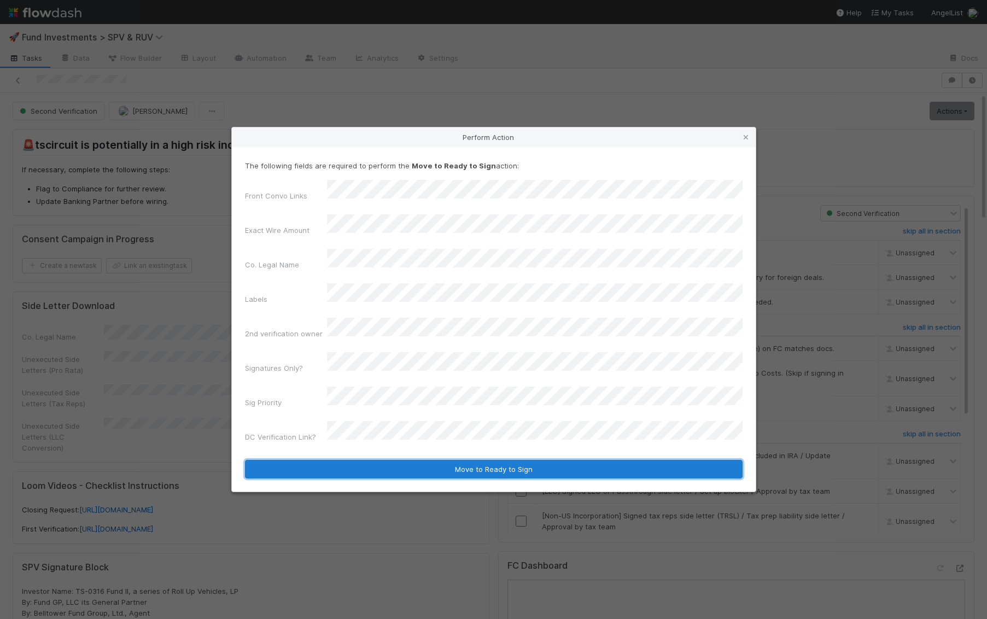
click at [435, 460] on button "Move to Ready to Sign" at bounding box center [493, 469] width 497 height 19
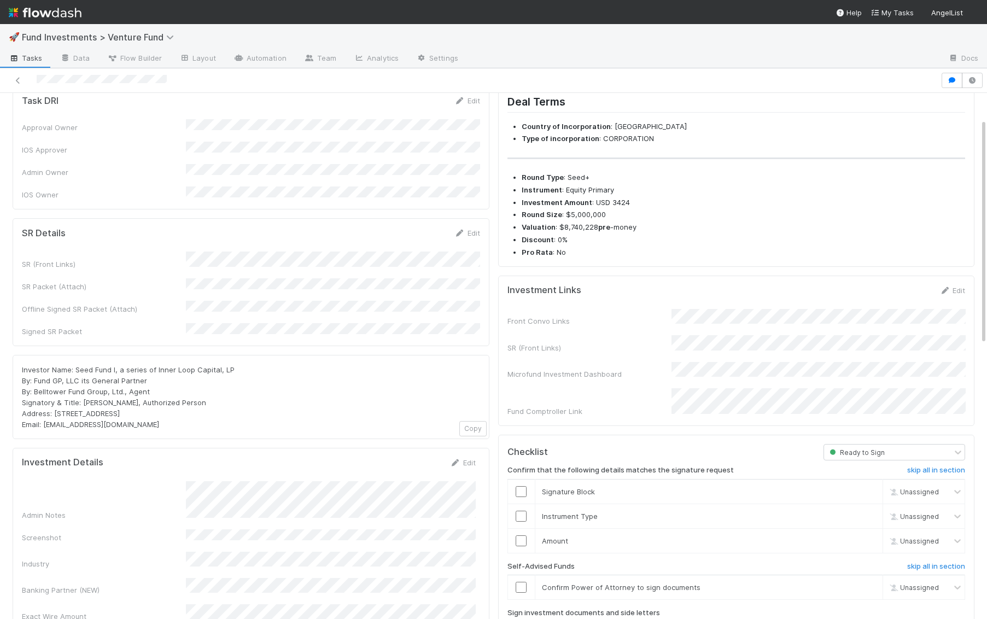
scroll to position [66, 0]
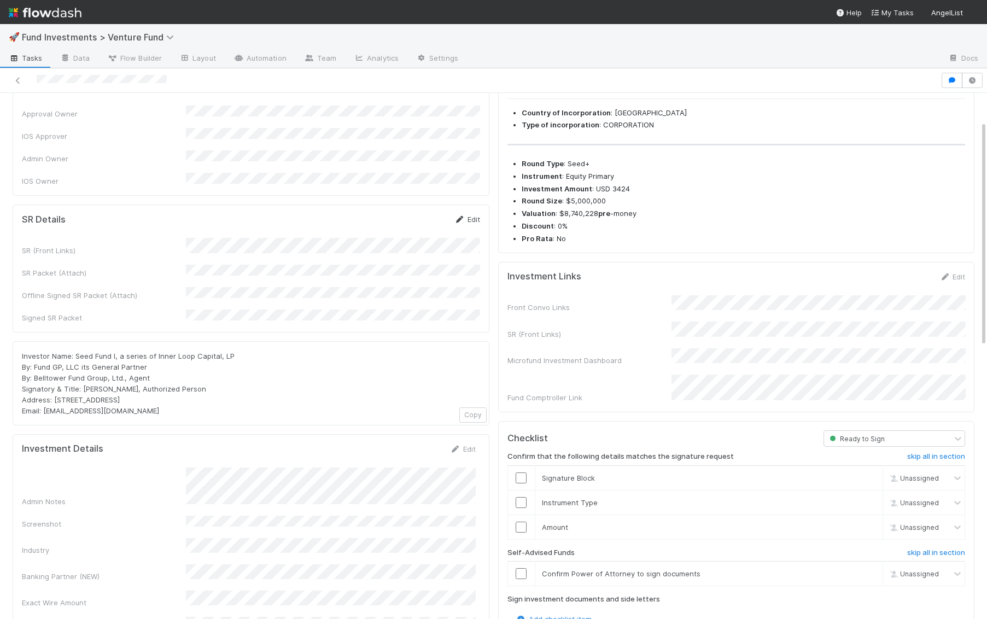
click at [472, 215] on link "Edit" at bounding box center [467, 219] width 26 height 9
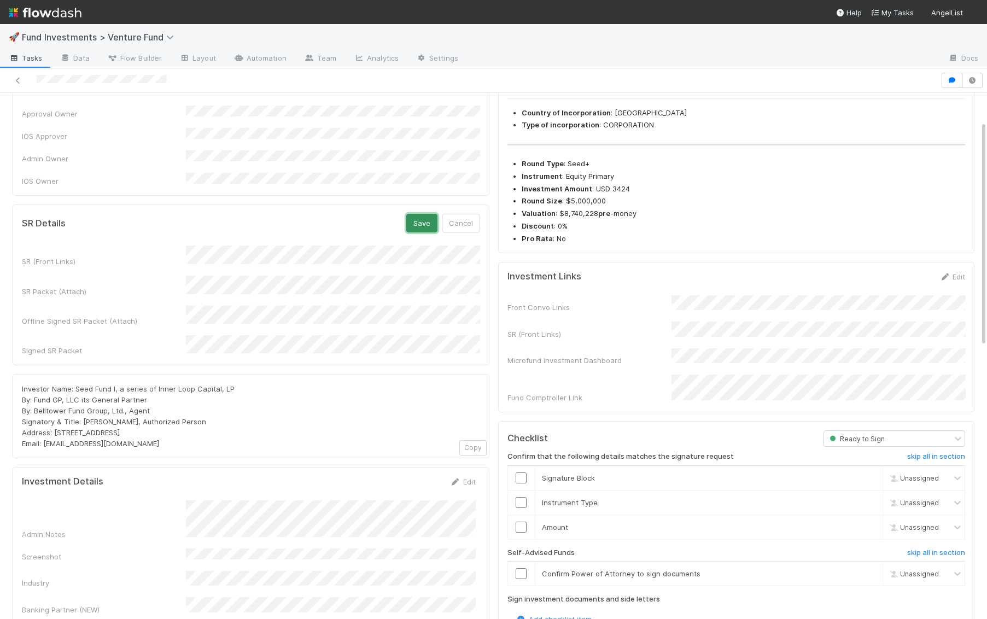
click at [427, 214] on button "Save" at bounding box center [421, 223] width 31 height 19
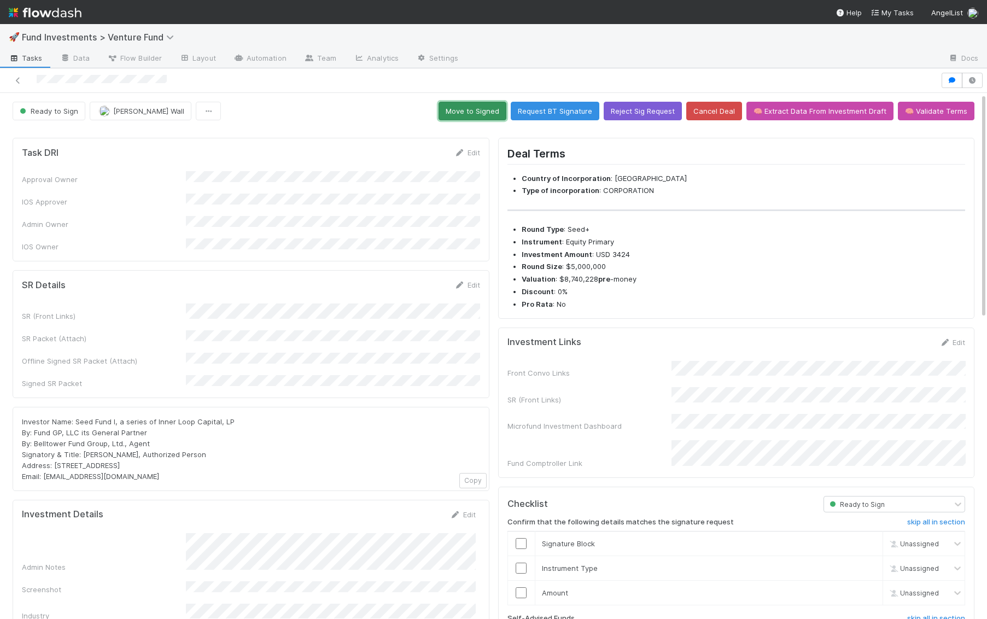
click at [497, 112] on button "Move to Signed" at bounding box center [472, 111] width 68 height 19
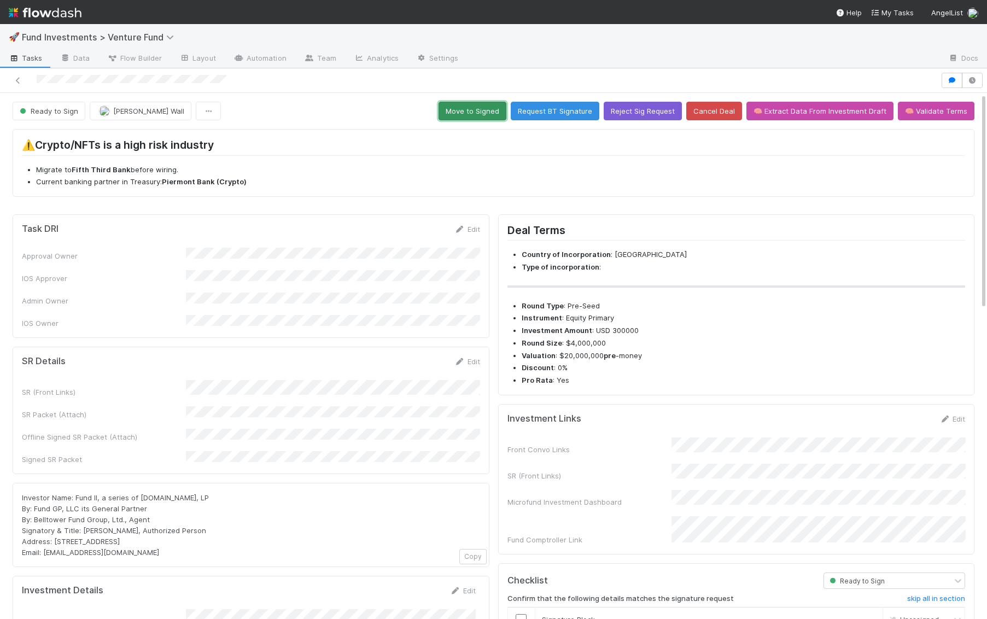
click at [487, 108] on button "Move to Signed" at bounding box center [472, 111] width 68 height 19
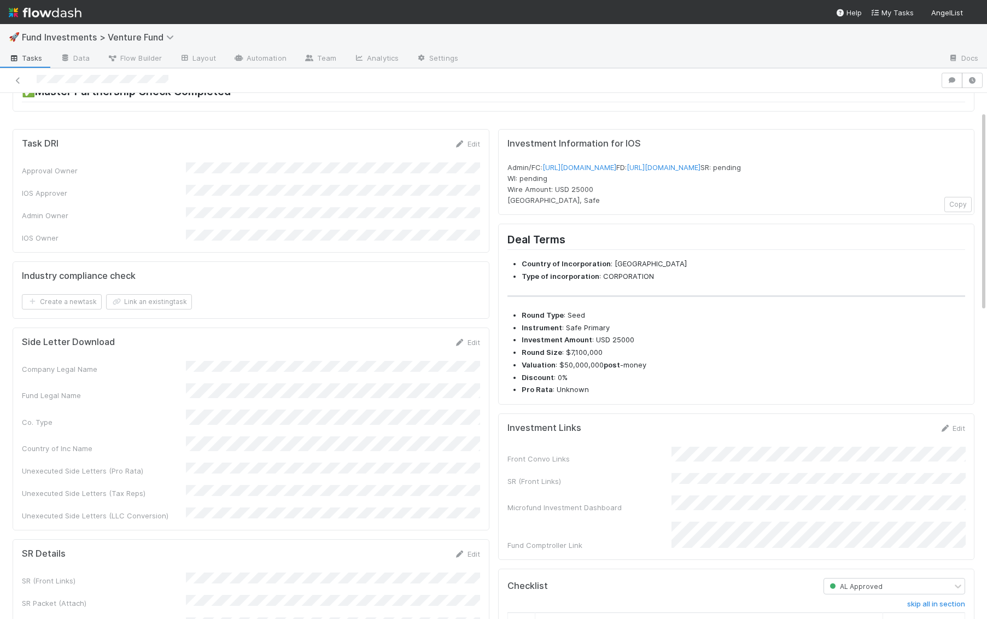
scroll to position [75, 0]
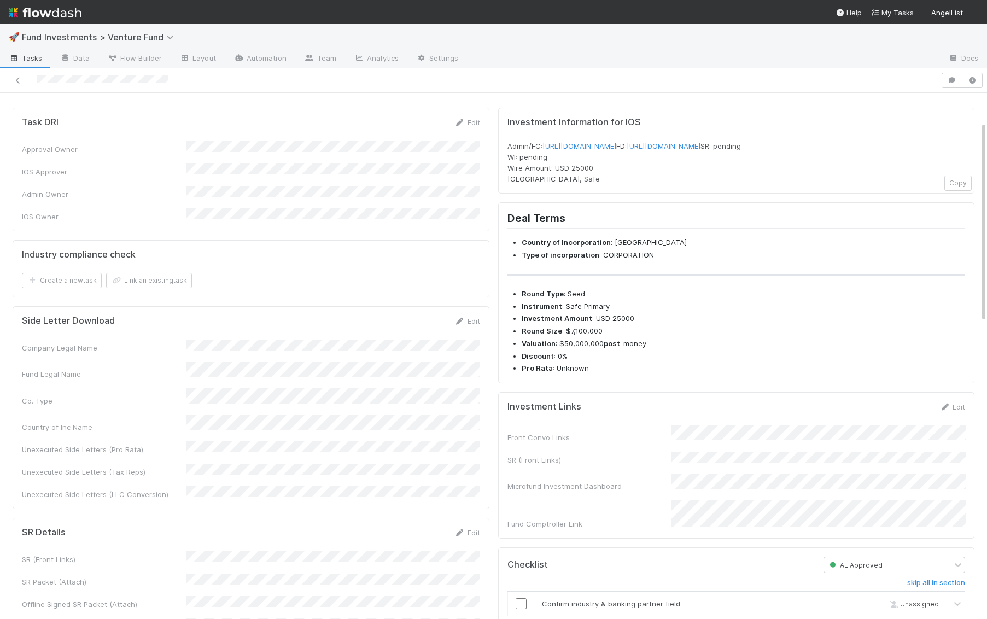
click at [944, 412] on div "Edit" at bounding box center [952, 406] width 26 height 11
click at [948, 411] on icon at bounding box center [944, 406] width 11 height 7
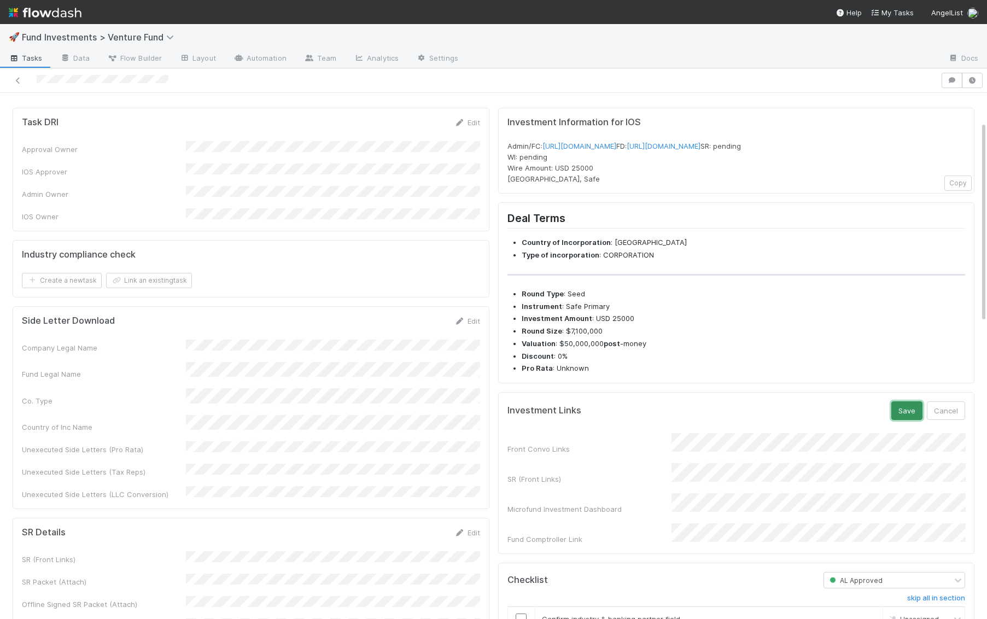
click at [904, 420] on button "Save" at bounding box center [906, 410] width 31 height 19
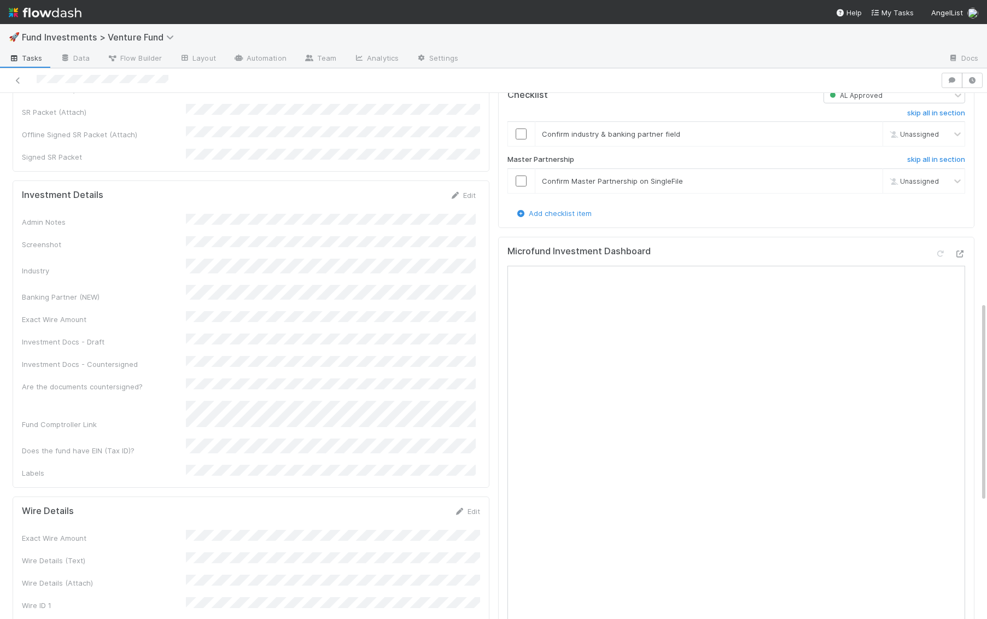
scroll to position [556, 0]
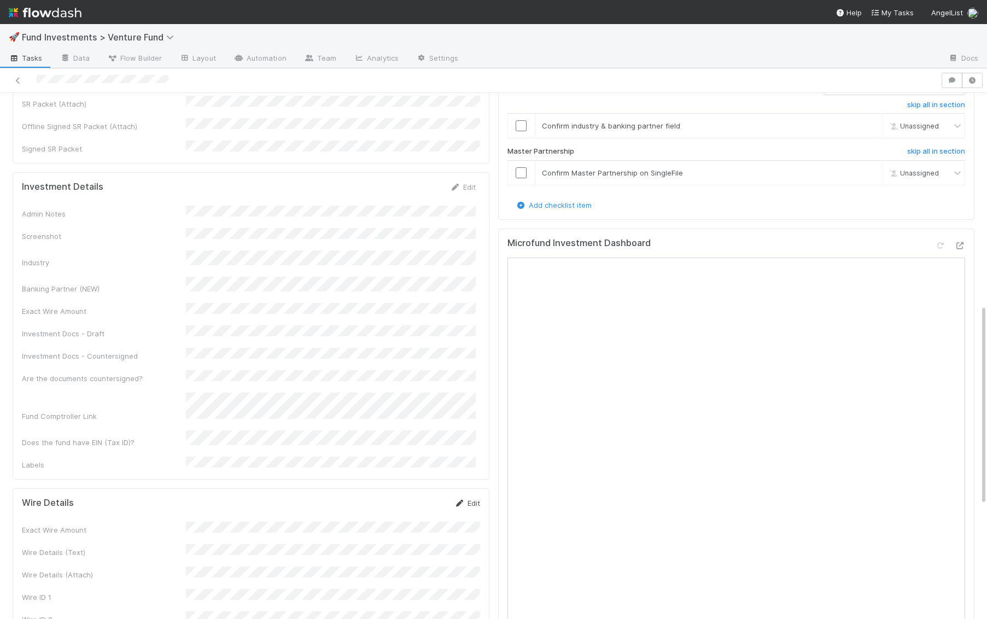
click at [468, 499] on link "Edit" at bounding box center [467, 503] width 26 height 9
click at [420, 497] on button "Save" at bounding box center [421, 506] width 31 height 19
click at [470, 183] on link "Edit" at bounding box center [463, 187] width 26 height 9
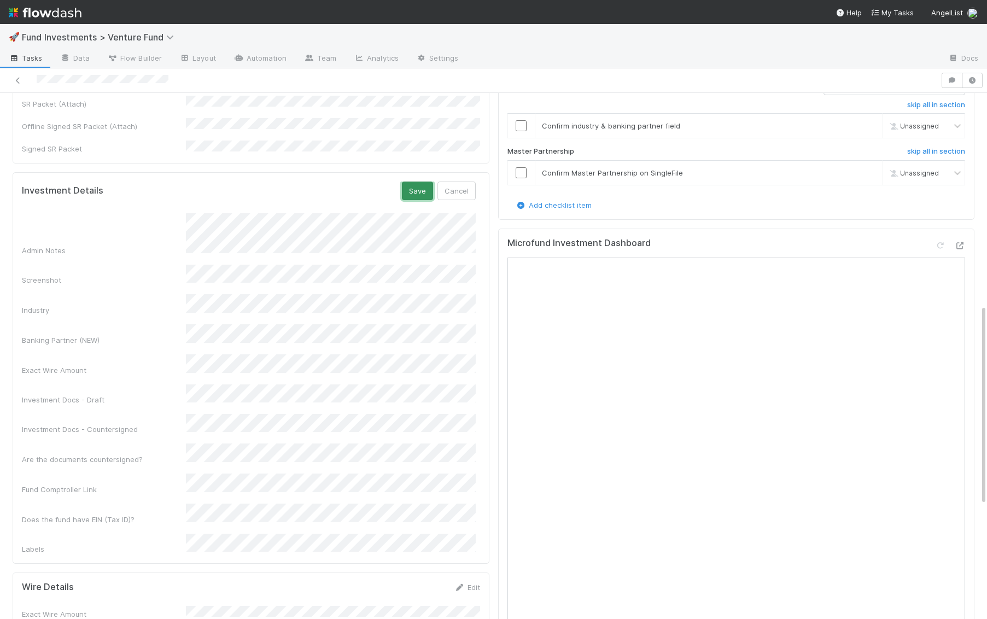
click at [419, 181] on button "Save" at bounding box center [417, 190] width 31 height 19
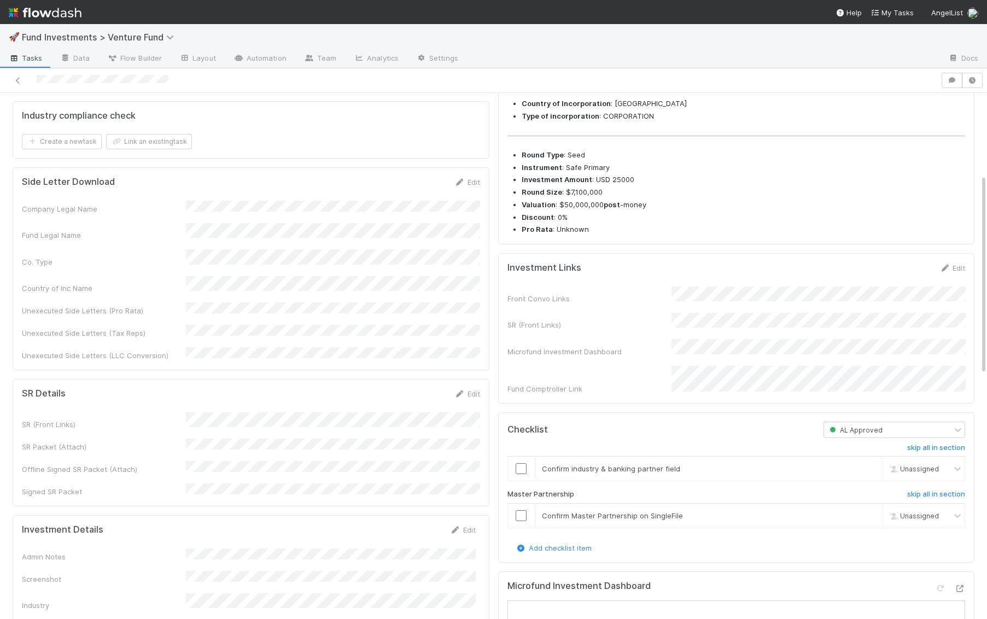
scroll to position [0, 0]
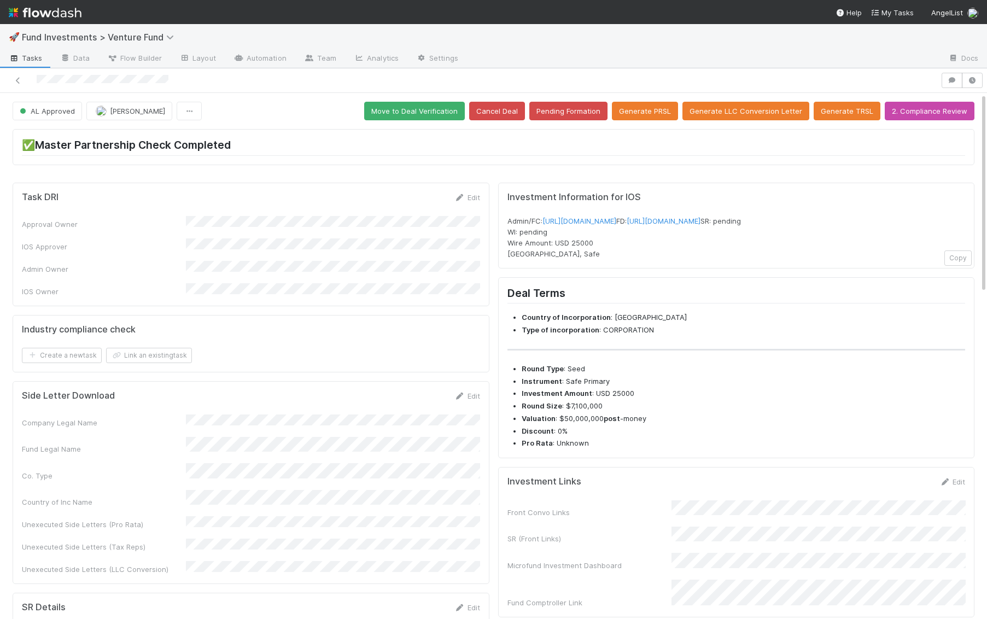
click at [433, 112] on button "Move to Deal Verification" at bounding box center [414, 111] width 101 height 19
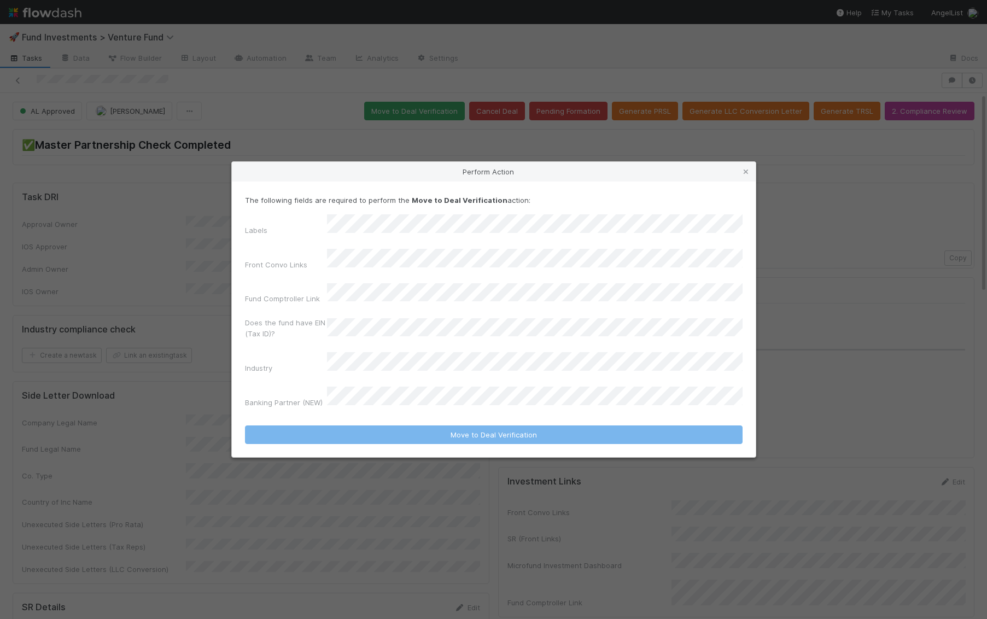
click at [447, 250] on div "Labels Front Convo Links Fund Comptroller Link Does the fund have EIN (Tax ID)?…" at bounding box center [493, 312] width 497 height 197
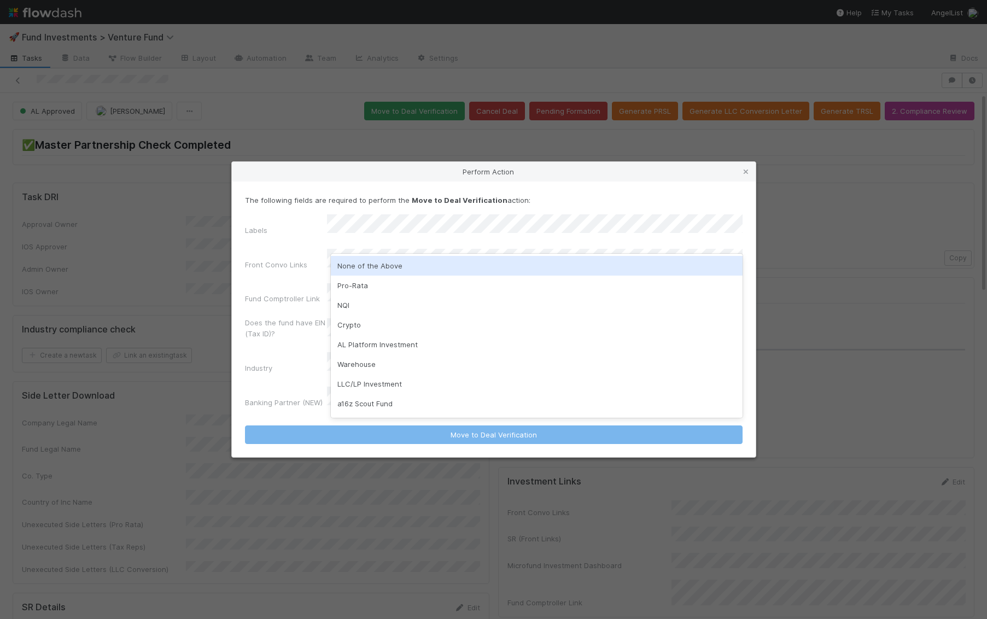
click at [418, 264] on div "None of the Above" at bounding box center [537, 266] width 412 height 20
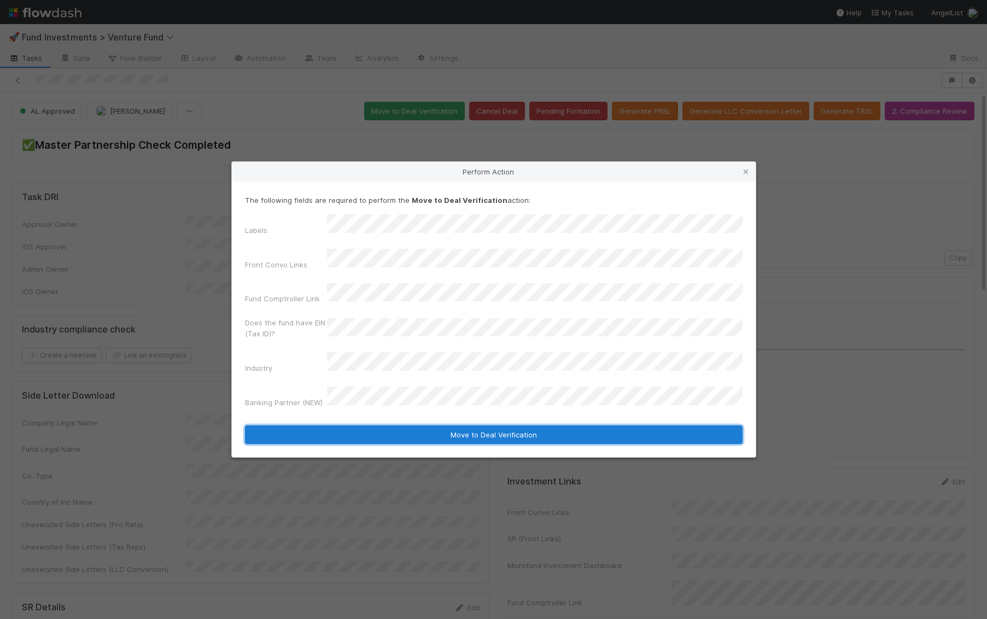
click at [439, 425] on button "Move to Deal Verification" at bounding box center [493, 434] width 497 height 19
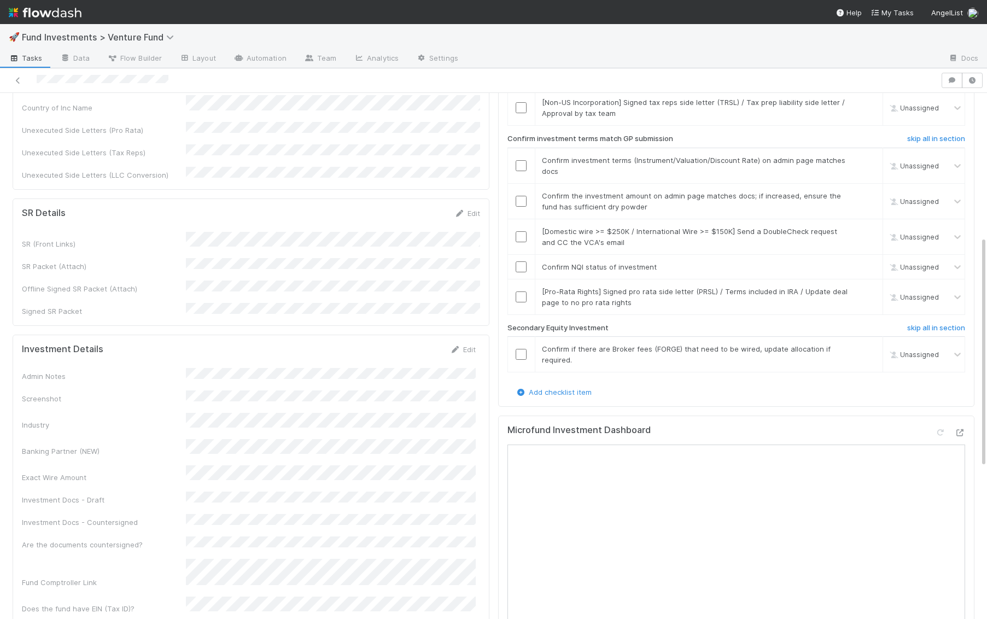
scroll to position [354, 0]
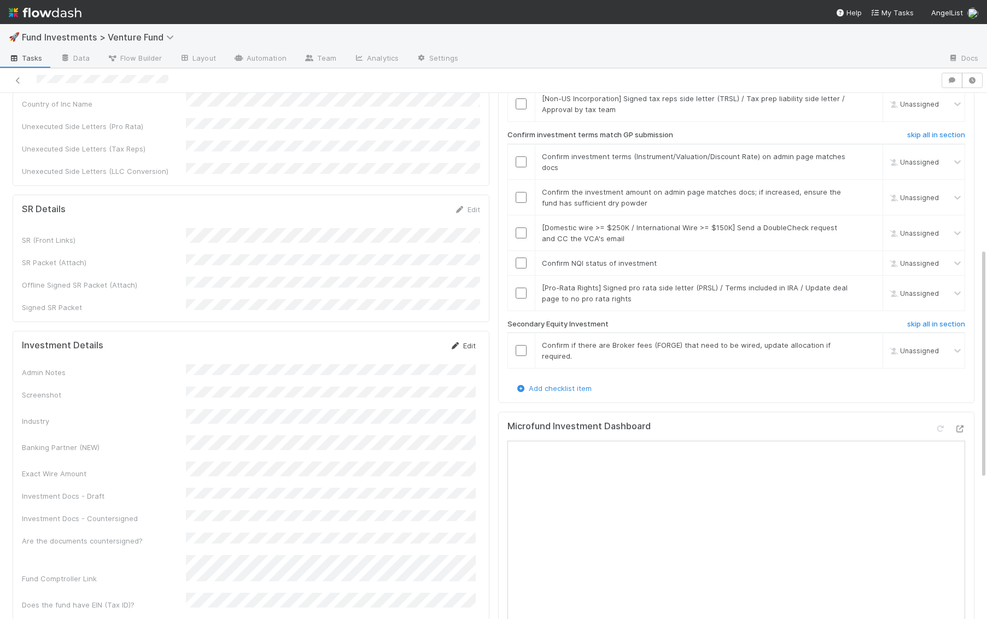
click at [466, 341] on link "Edit" at bounding box center [463, 345] width 26 height 9
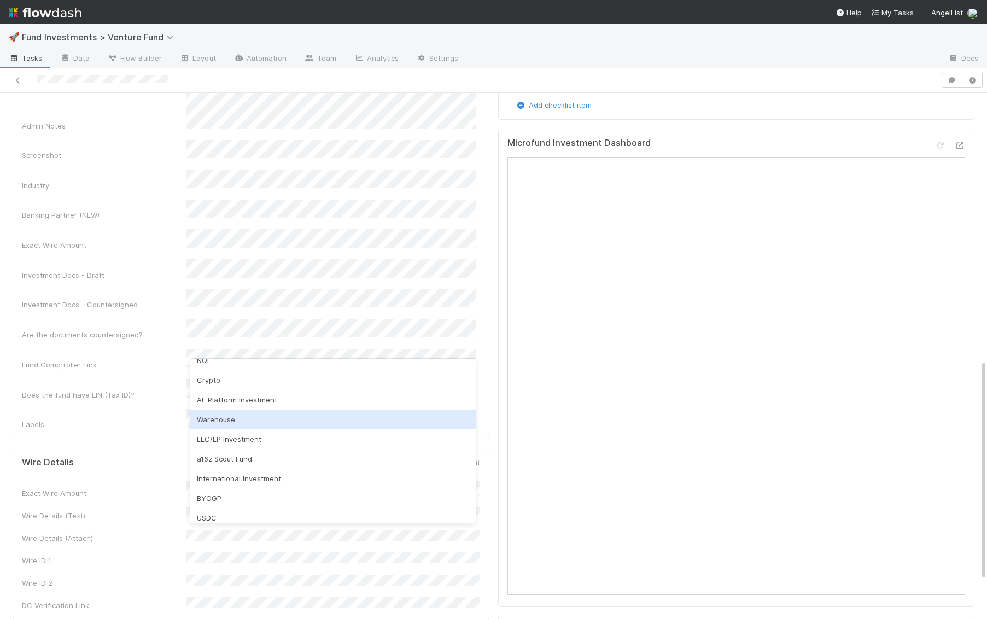
scroll to position [55, 0]
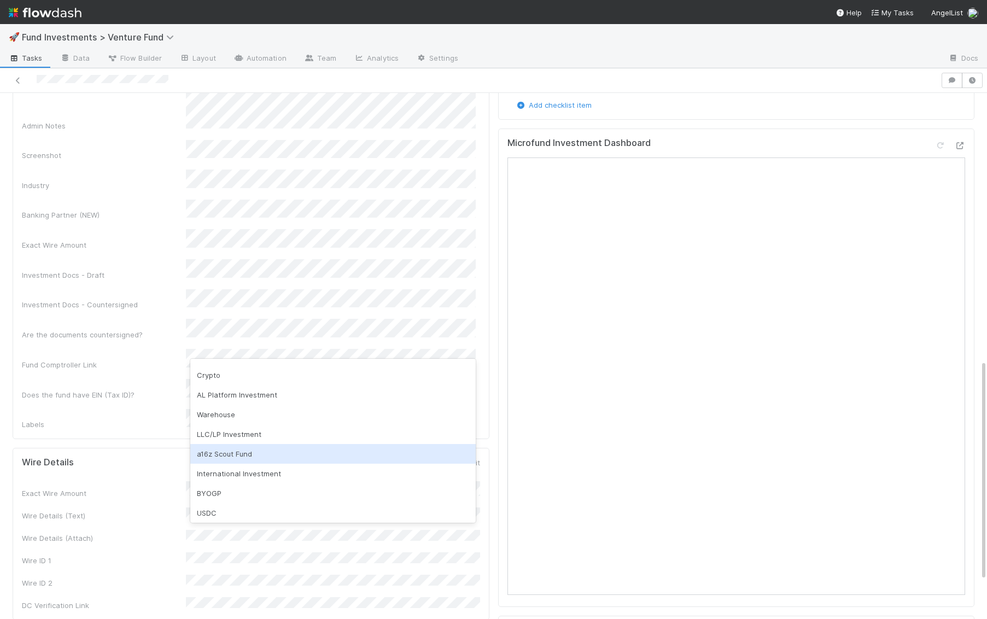
click at [226, 452] on div "a16z Scout Fund" at bounding box center [332, 454] width 285 height 20
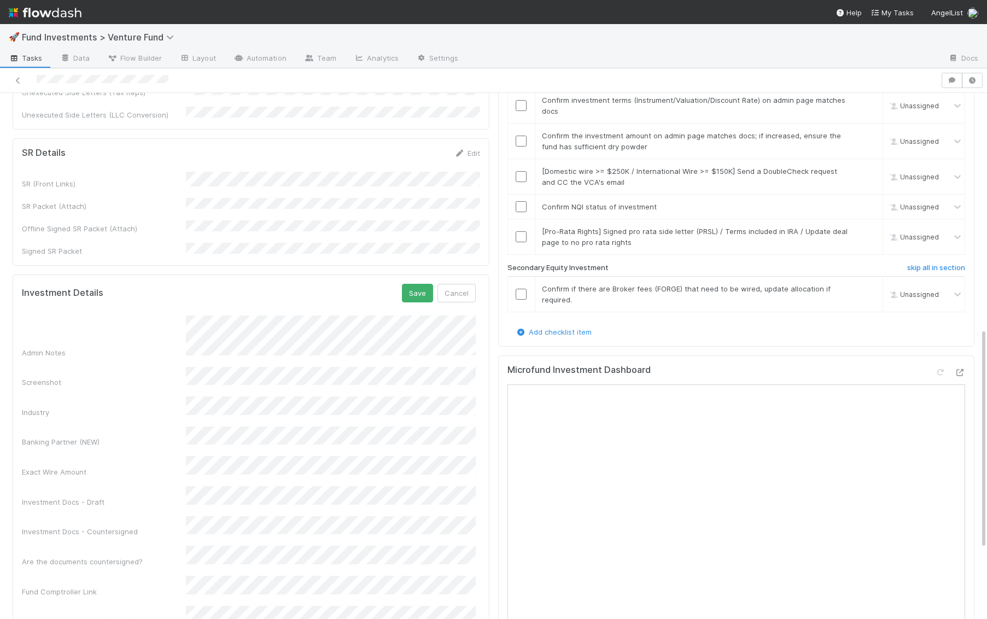
scroll to position [257, 0]
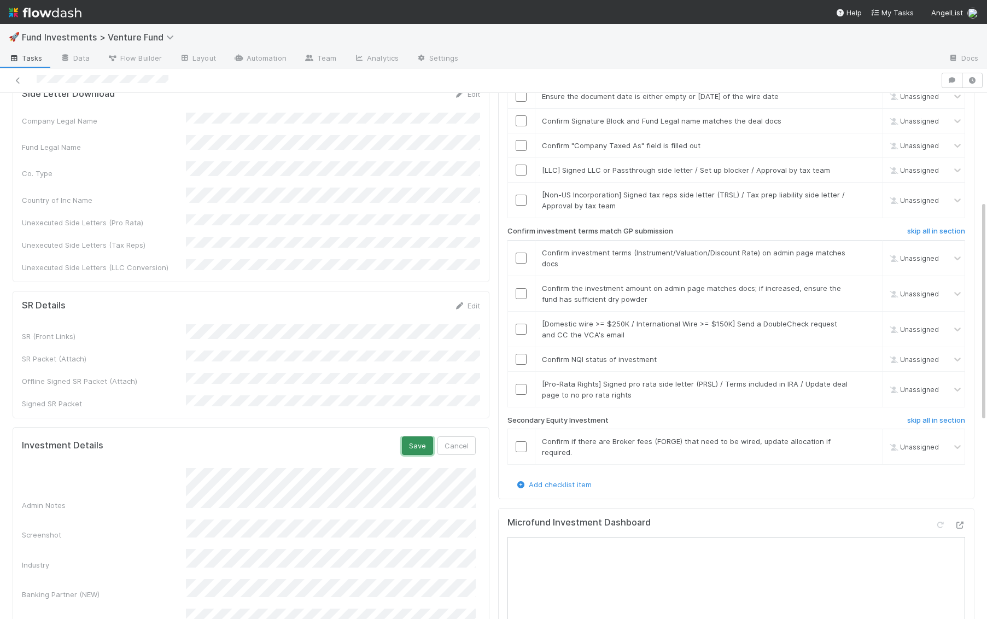
click at [422, 436] on button "Save" at bounding box center [417, 445] width 31 height 19
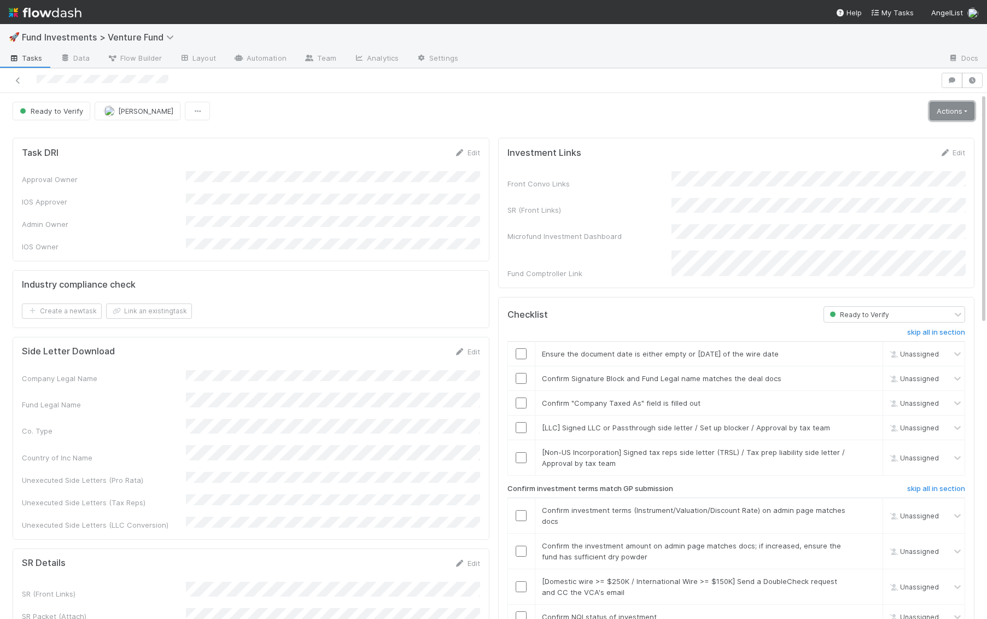
click at [951, 115] on link "Actions" at bounding box center [951, 111] width 45 height 19
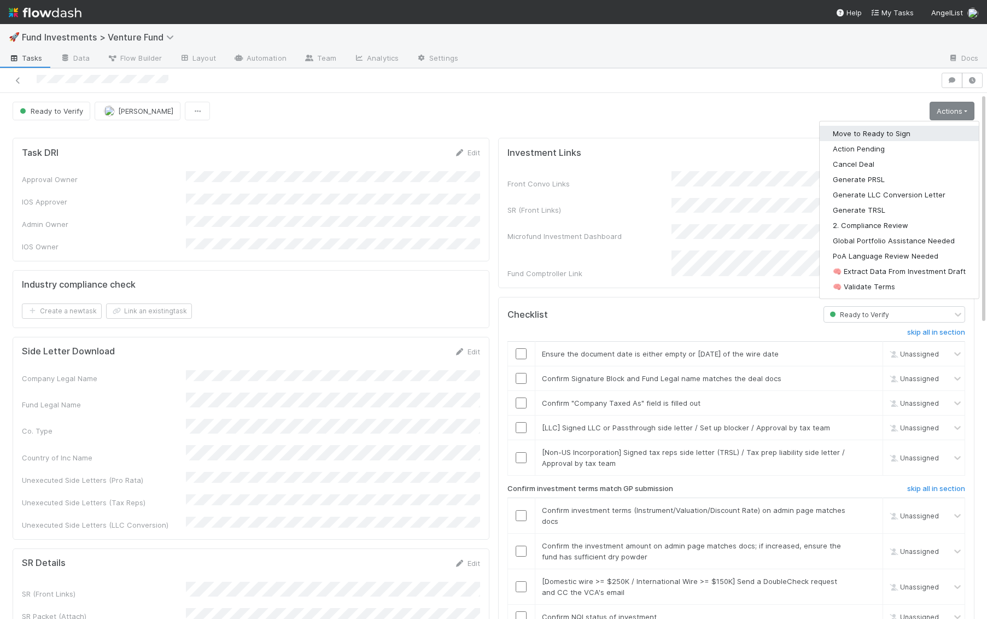
click at [914, 131] on button "Move to Ready to Sign" at bounding box center [898, 133] width 159 height 15
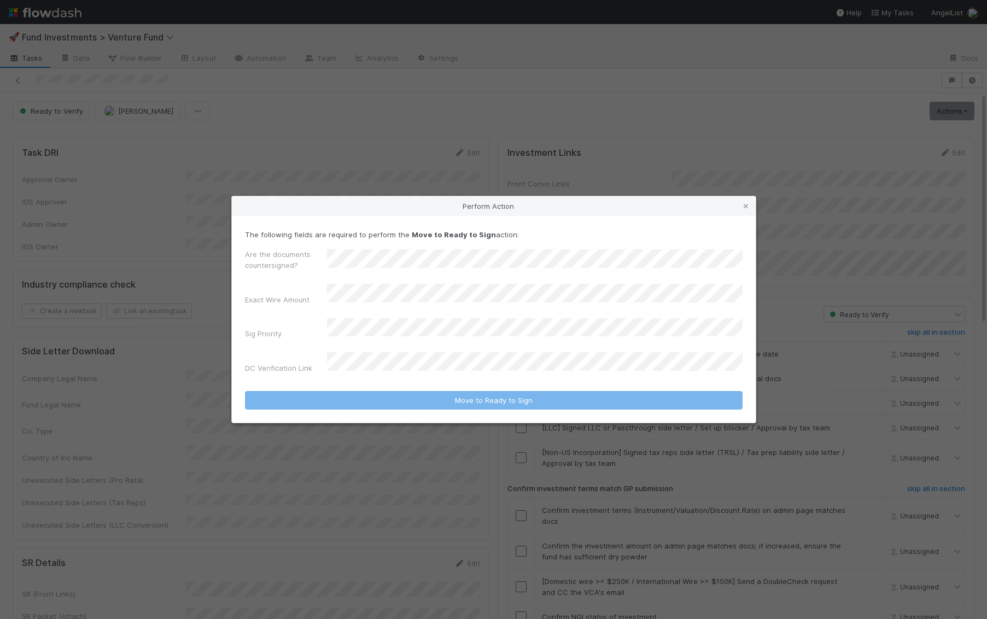
click at [394, 264] on div "Are the documents countersigned?" at bounding box center [493, 262] width 497 height 26
click at [378, 320] on div "No" at bounding box center [537, 320] width 412 height 20
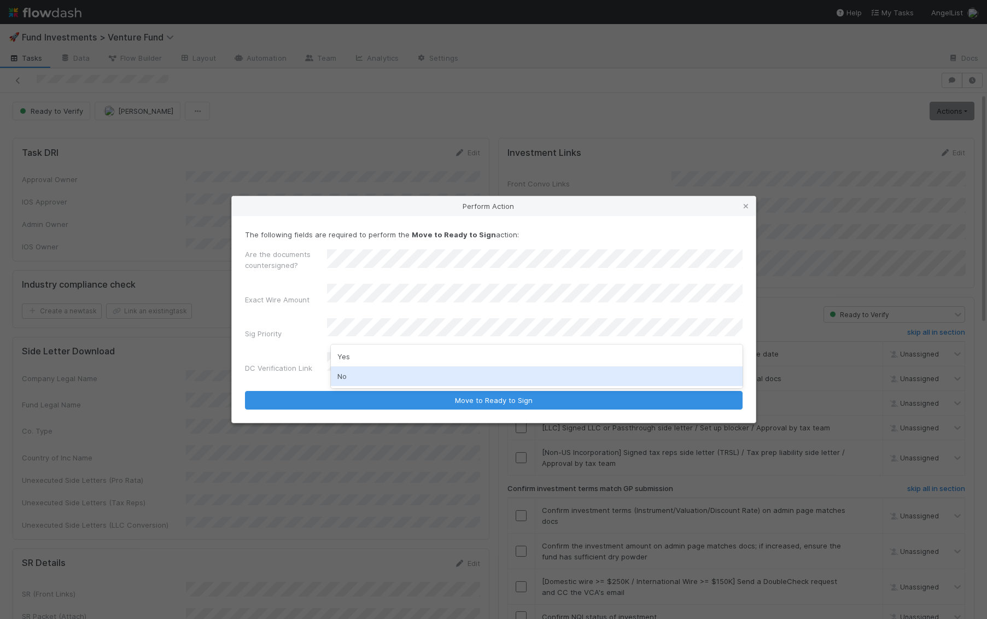
click at [354, 371] on div "No" at bounding box center [537, 376] width 412 height 20
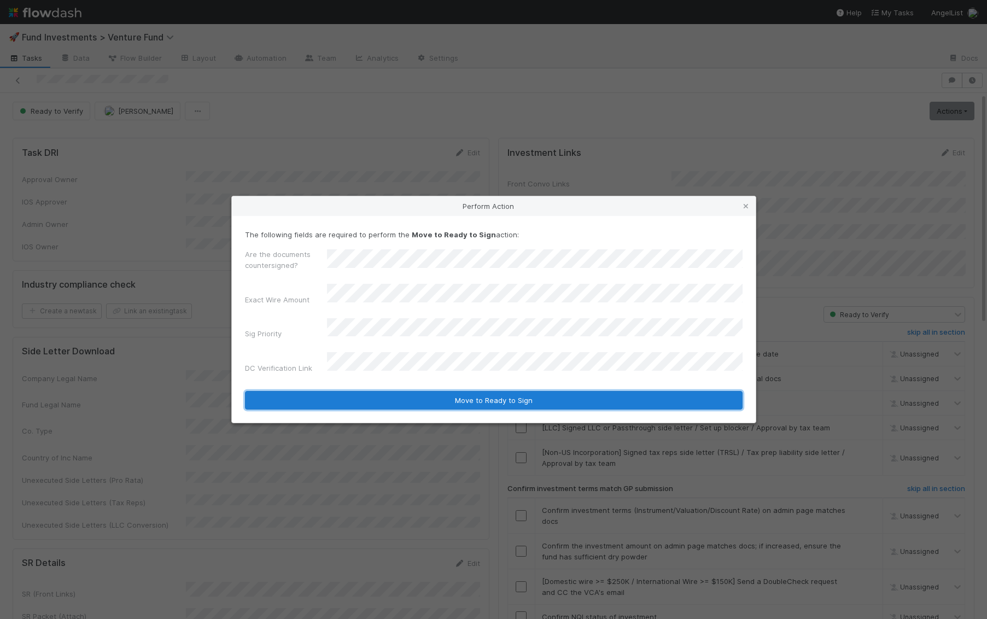
click at [382, 393] on button "Move to Ready to Sign" at bounding box center [493, 400] width 497 height 19
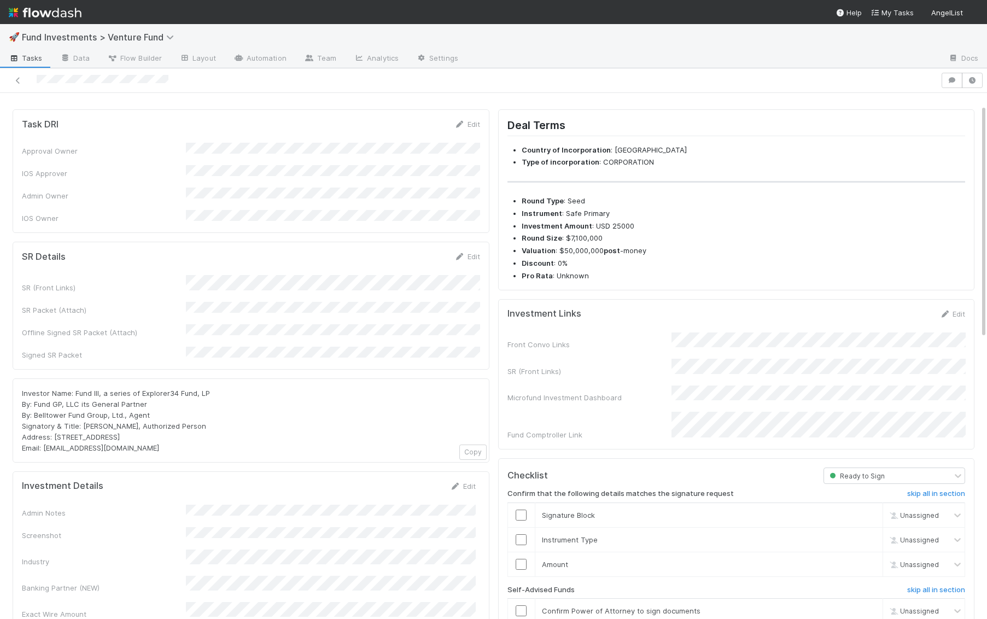
scroll to position [37, 0]
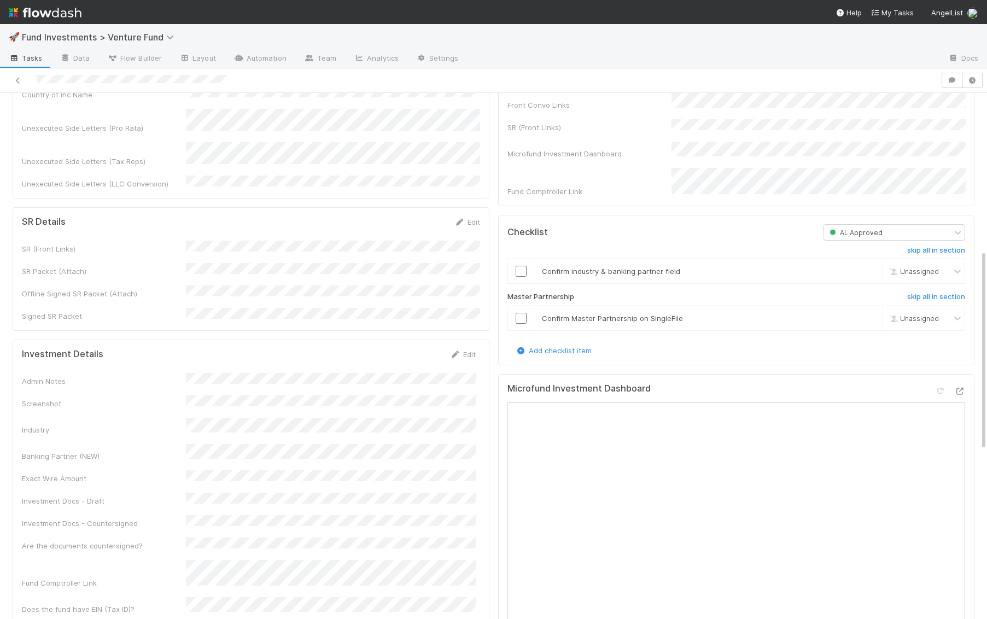
scroll to position [411, 0]
click at [468, 346] on link "Edit" at bounding box center [463, 350] width 26 height 9
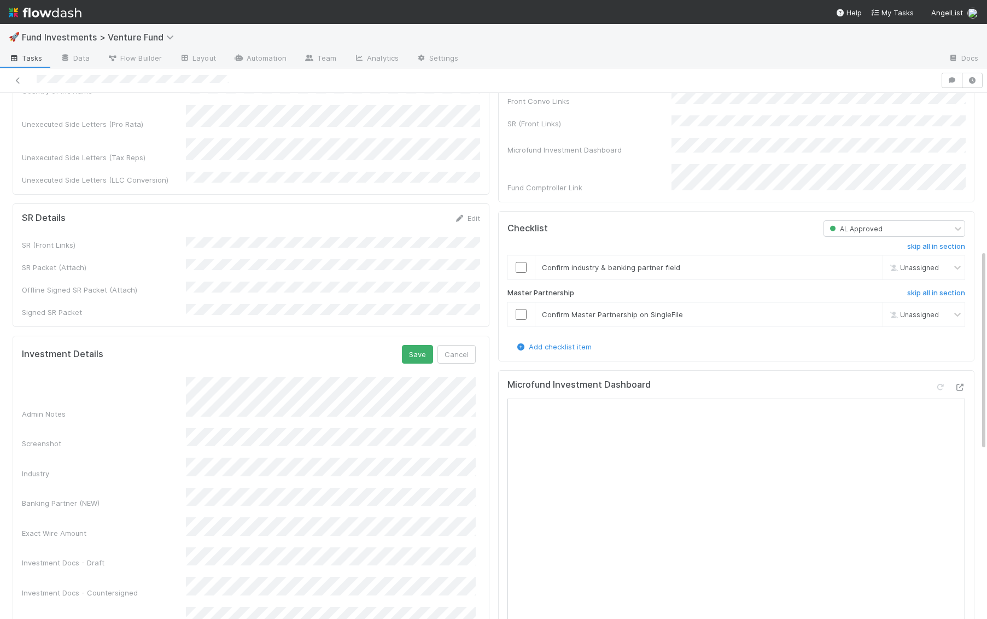
click at [157, 377] on div "Admin Notes" at bounding box center [249, 398] width 454 height 43
click at [425, 345] on button "Save" at bounding box center [417, 354] width 31 height 19
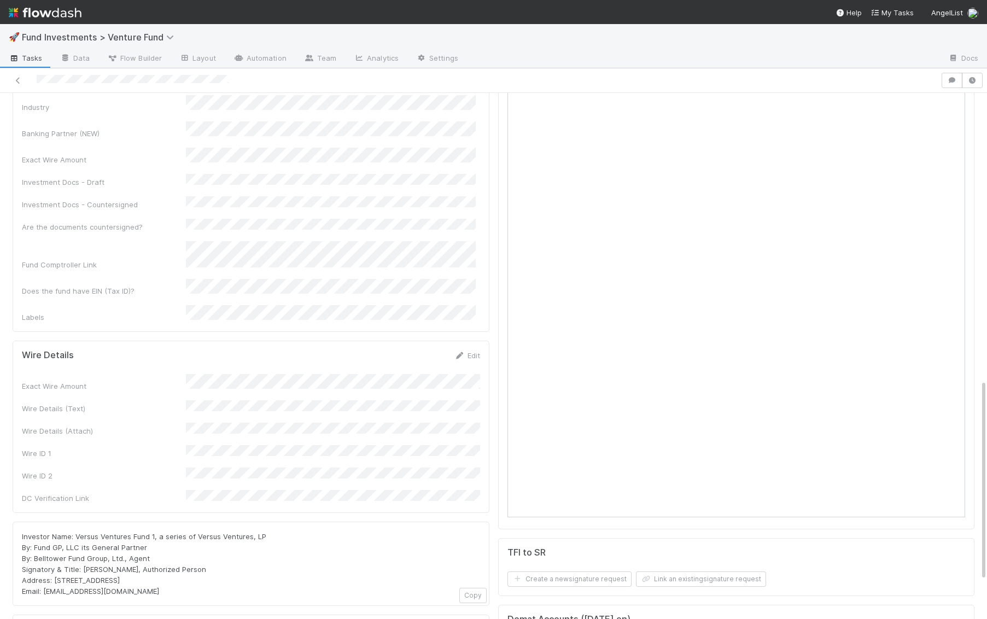
scroll to position [756, 0]
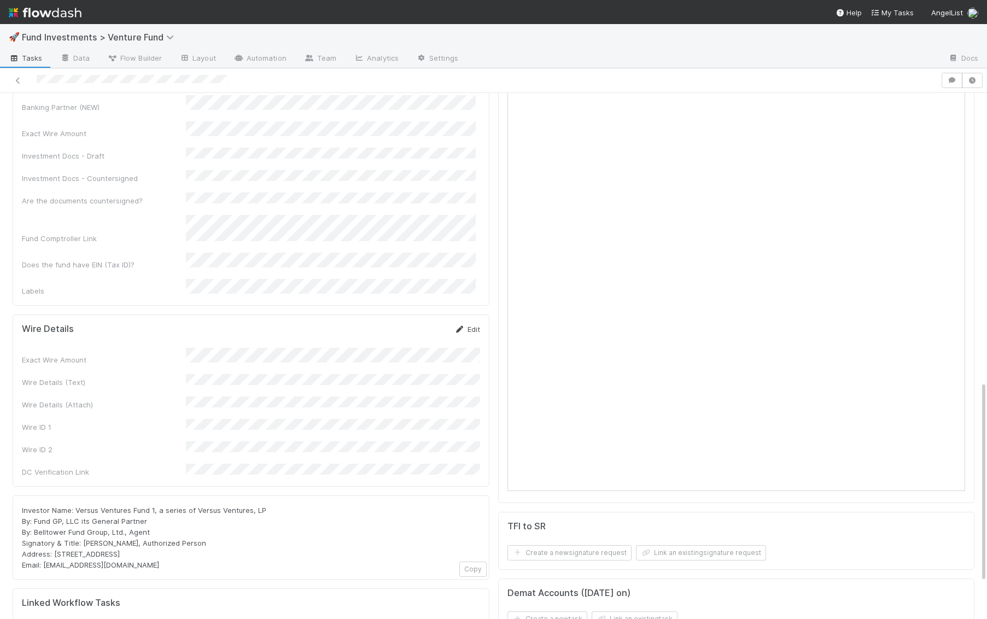
click at [472, 325] on link "Edit" at bounding box center [467, 329] width 26 height 9
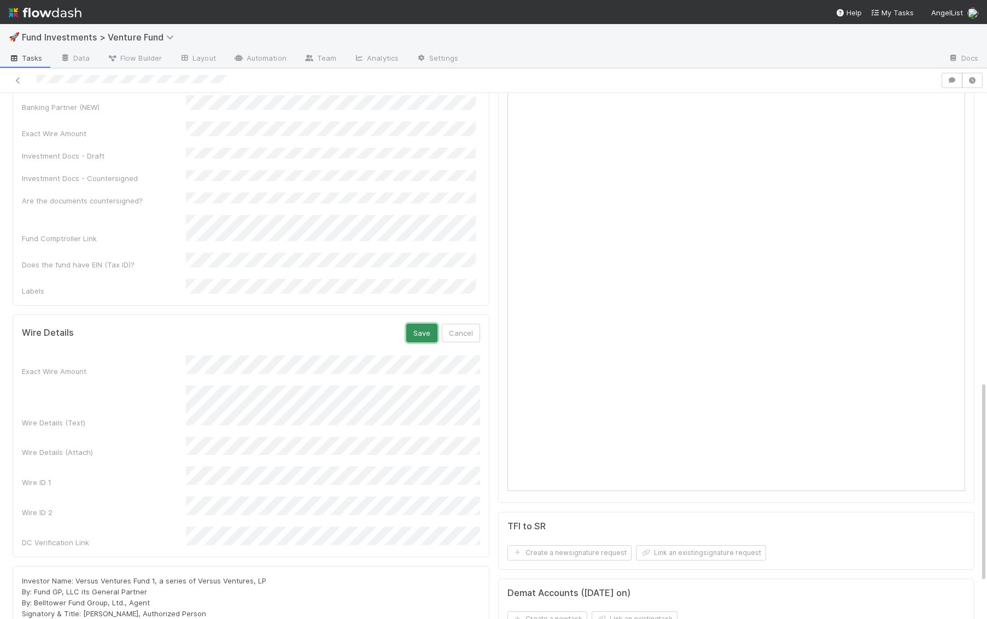
click at [423, 324] on button "Save" at bounding box center [421, 333] width 31 height 19
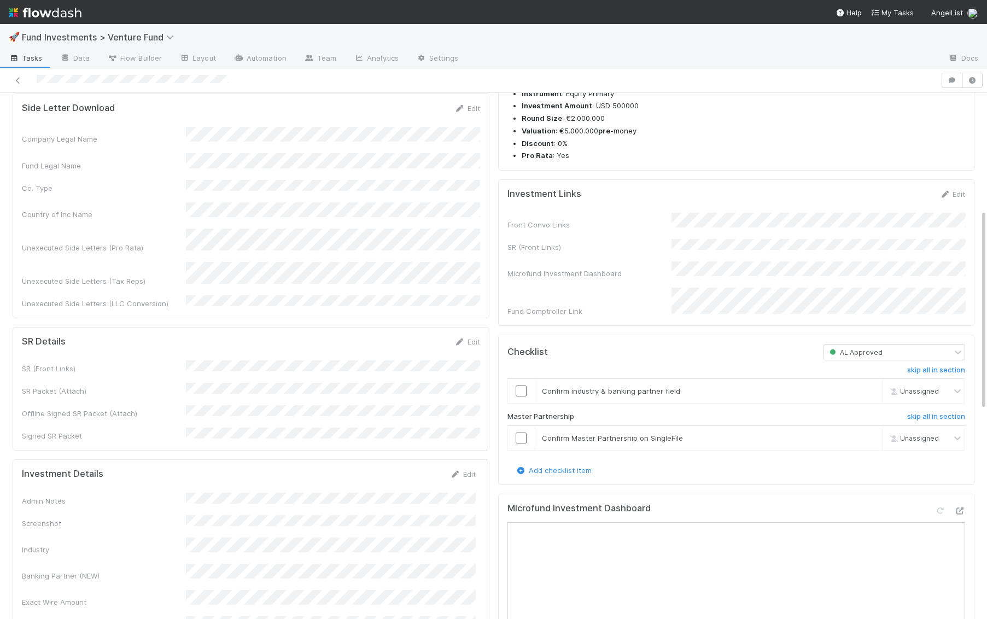
scroll to position [283, 0]
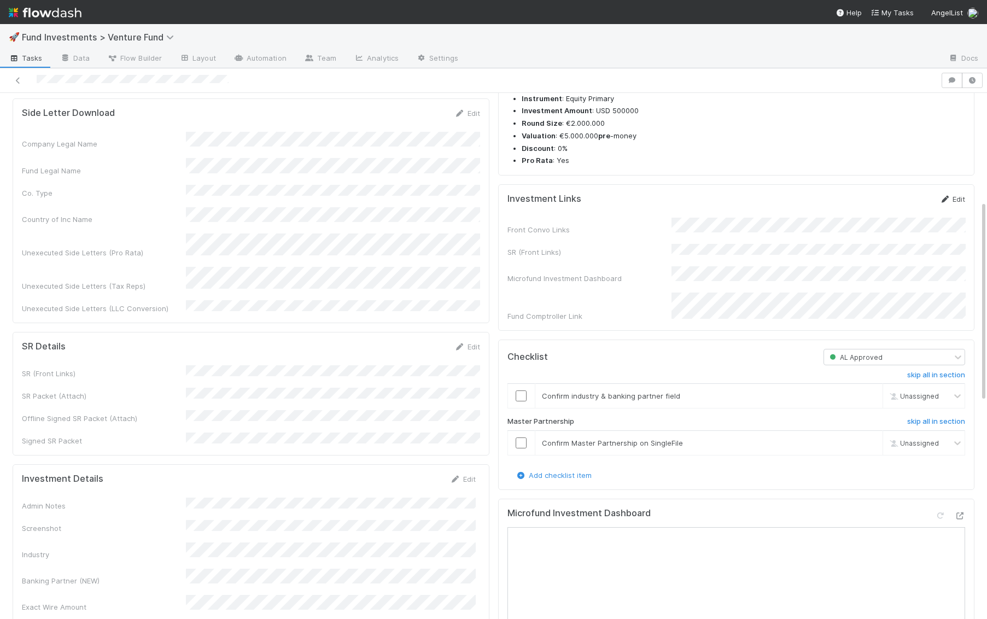
click at [946, 203] on icon at bounding box center [944, 199] width 11 height 7
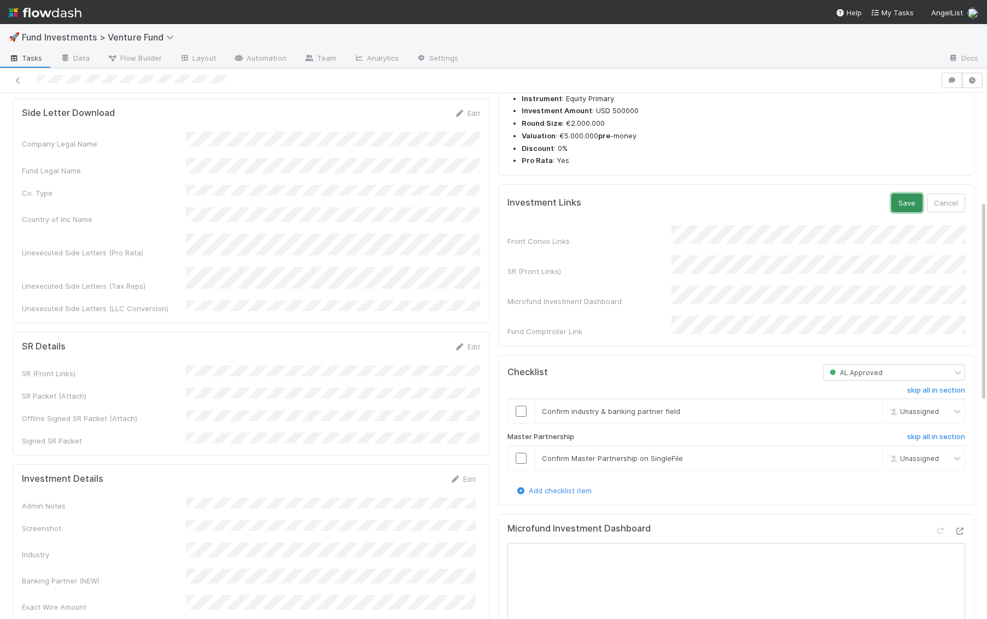
click at [917, 212] on button "Save" at bounding box center [906, 203] width 31 height 19
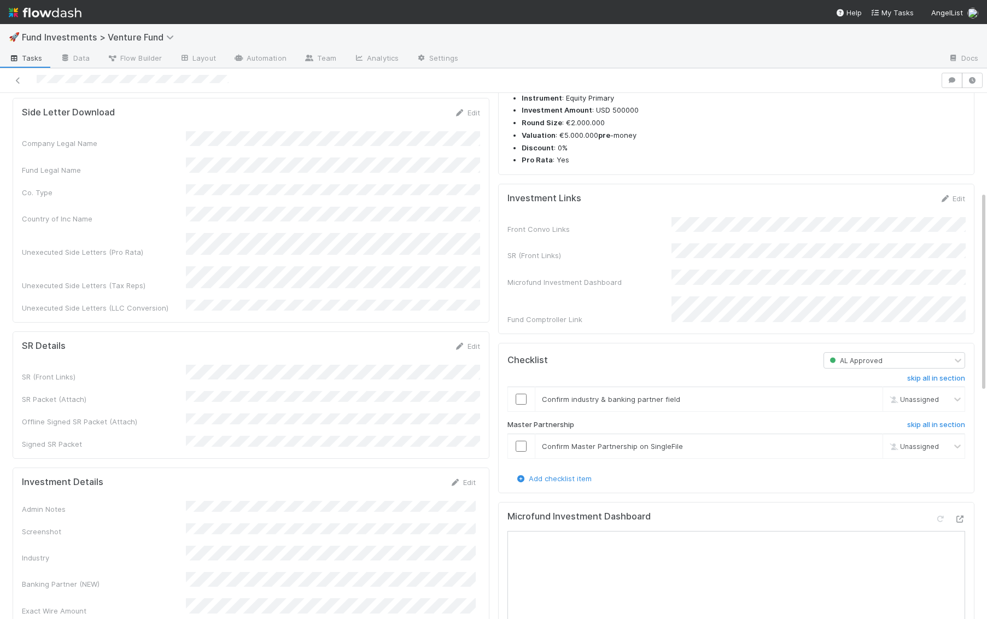
scroll to position [291, 0]
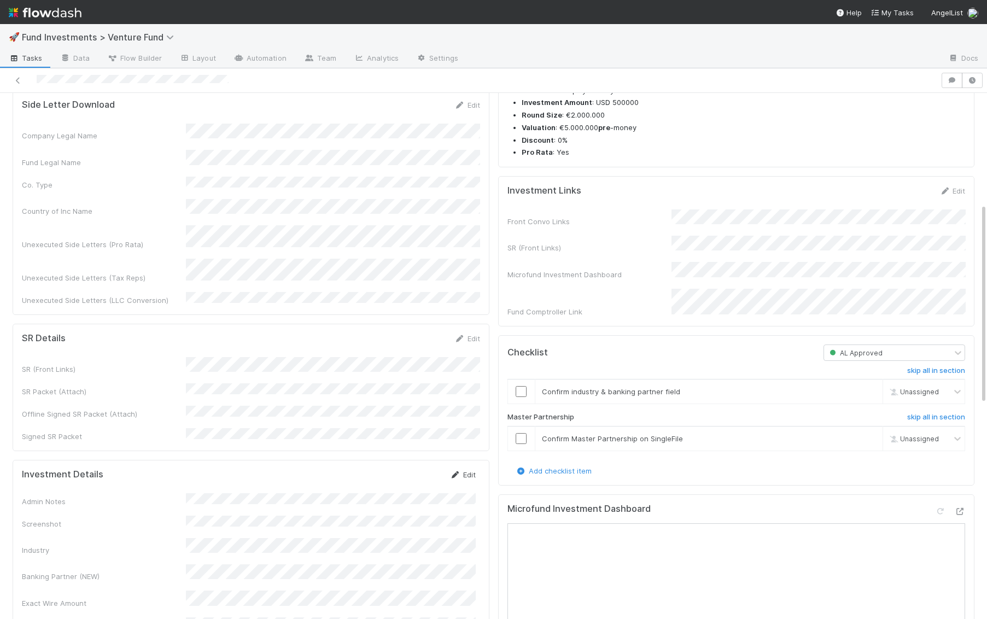
click at [460, 471] on icon at bounding box center [455, 474] width 11 height 7
click at [420, 469] on button "Save" at bounding box center [417, 478] width 31 height 19
click at [464, 470] on link "Edit" at bounding box center [463, 474] width 26 height 9
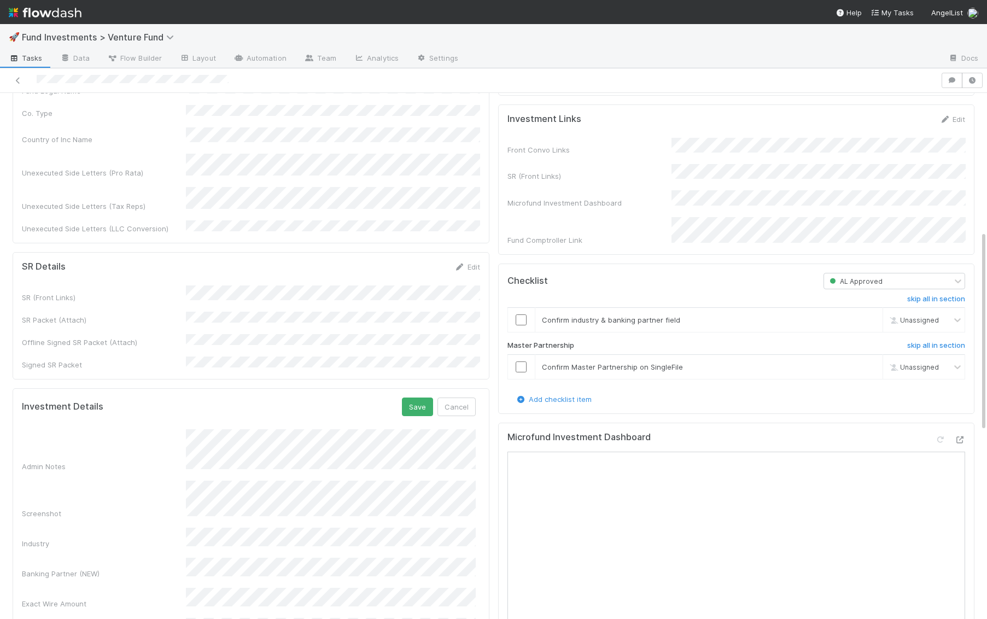
scroll to position [364, 0]
click at [421, 396] on button "Save" at bounding box center [417, 405] width 31 height 19
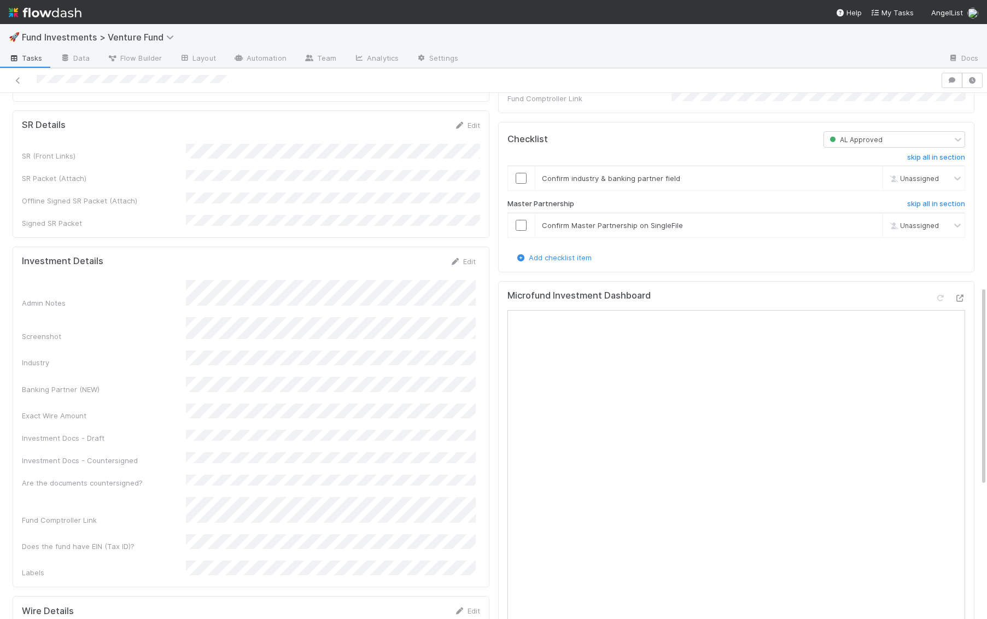
scroll to position [511, 0]
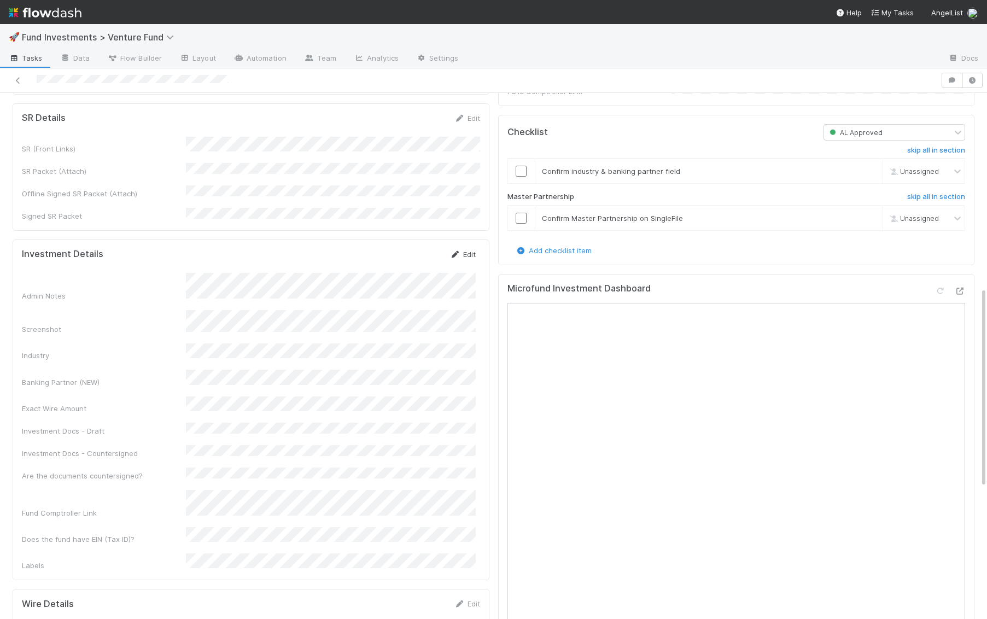
click at [468, 250] on link "Edit" at bounding box center [463, 254] width 26 height 9
click at [154, 280] on div "Admin Notes" at bounding box center [249, 301] width 454 height 43
click at [150, 280] on div "Admin Notes" at bounding box center [249, 301] width 454 height 43
click at [421, 249] on button "Save" at bounding box center [417, 258] width 31 height 19
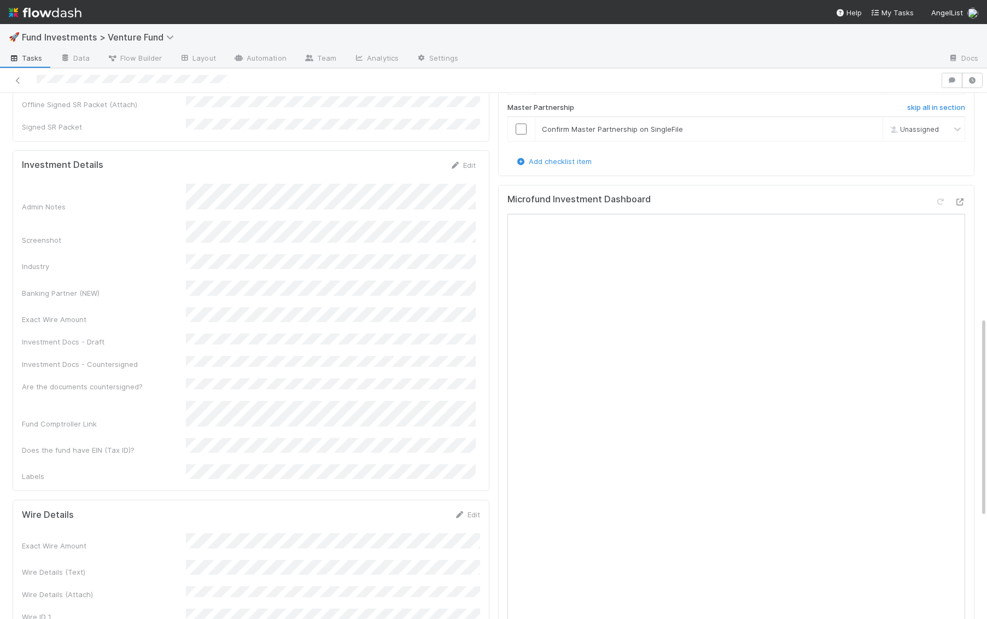
scroll to position [589, 0]
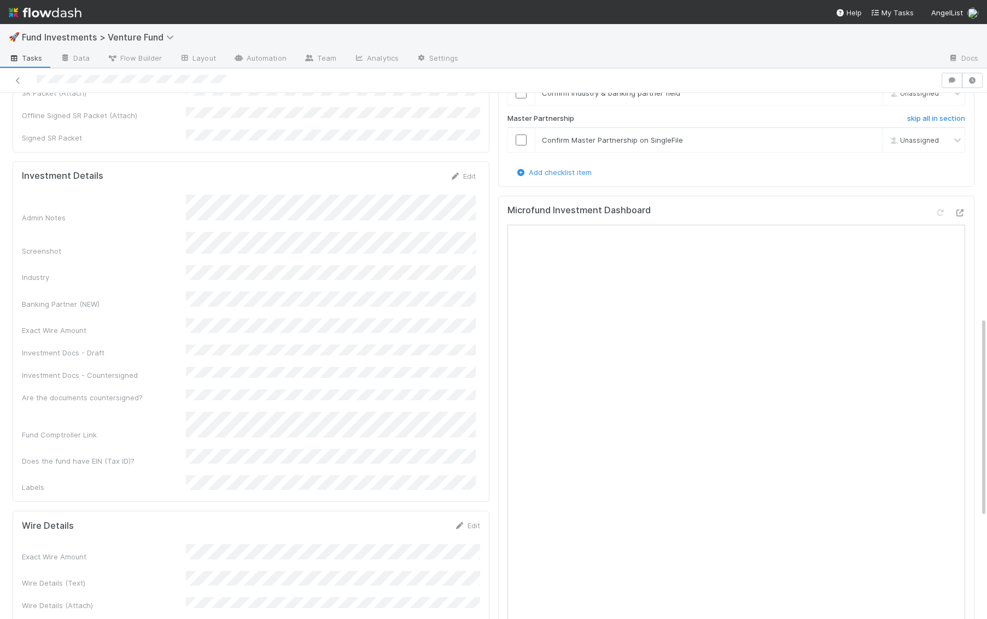
click at [470, 161] on div "Investment Details Edit Admin Notes Screenshot Industry Banking Partner (NEW) E…" at bounding box center [251, 331] width 477 height 341
click at [468, 171] on div "Edit" at bounding box center [463, 176] width 26 height 11
click at [472, 172] on link "Edit" at bounding box center [463, 176] width 26 height 9
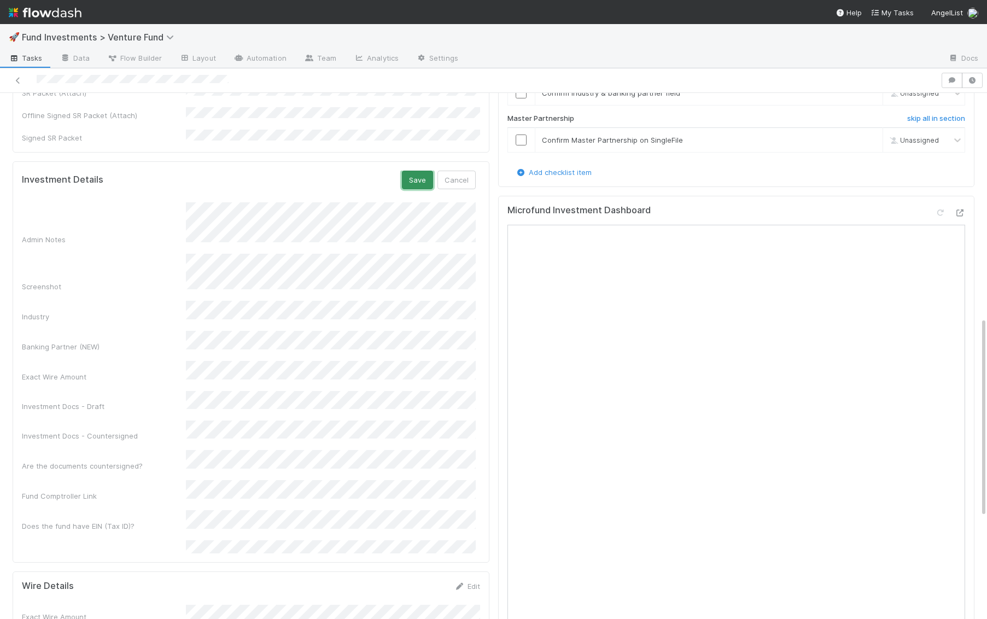
click at [413, 171] on button "Save" at bounding box center [417, 180] width 31 height 19
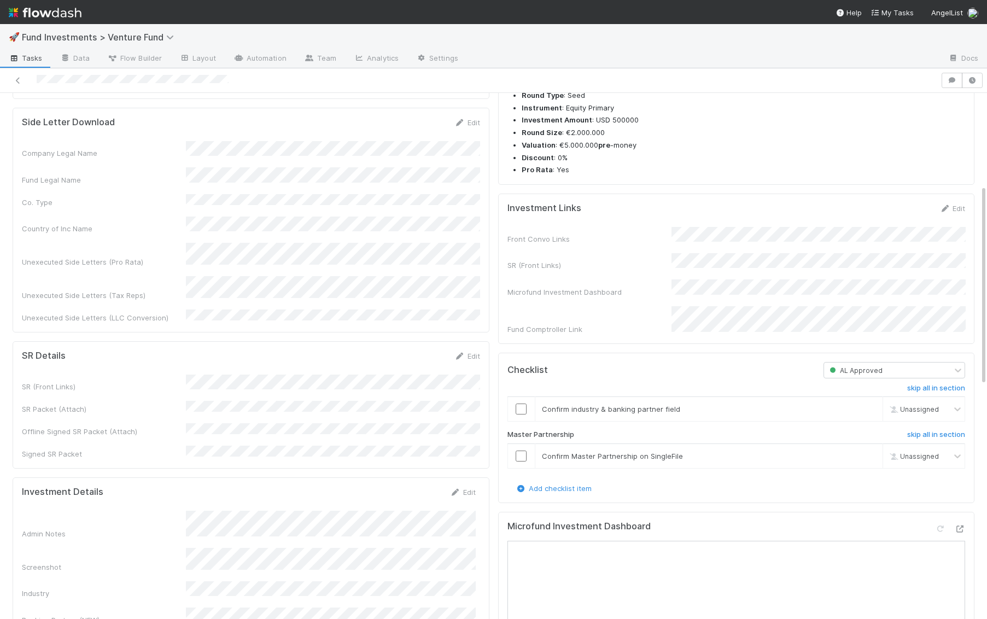
scroll to position [242, 0]
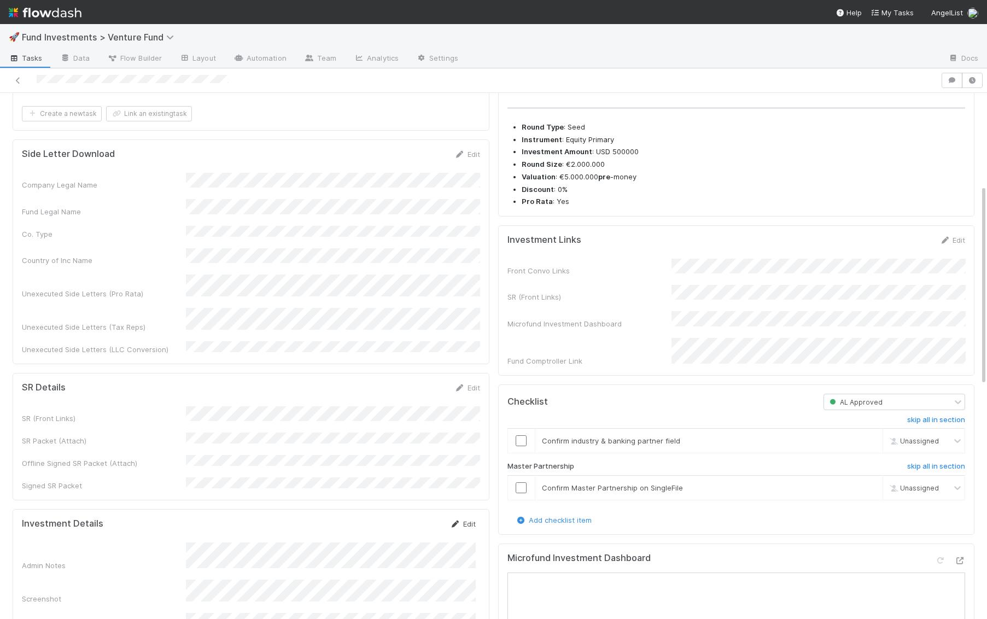
click at [468, 519] on link "Edit" at bounding box center [463, 523] width 26 height 9
click at [419, 518] on button "Save" at bounding box center [417, 527] width 31 height 19
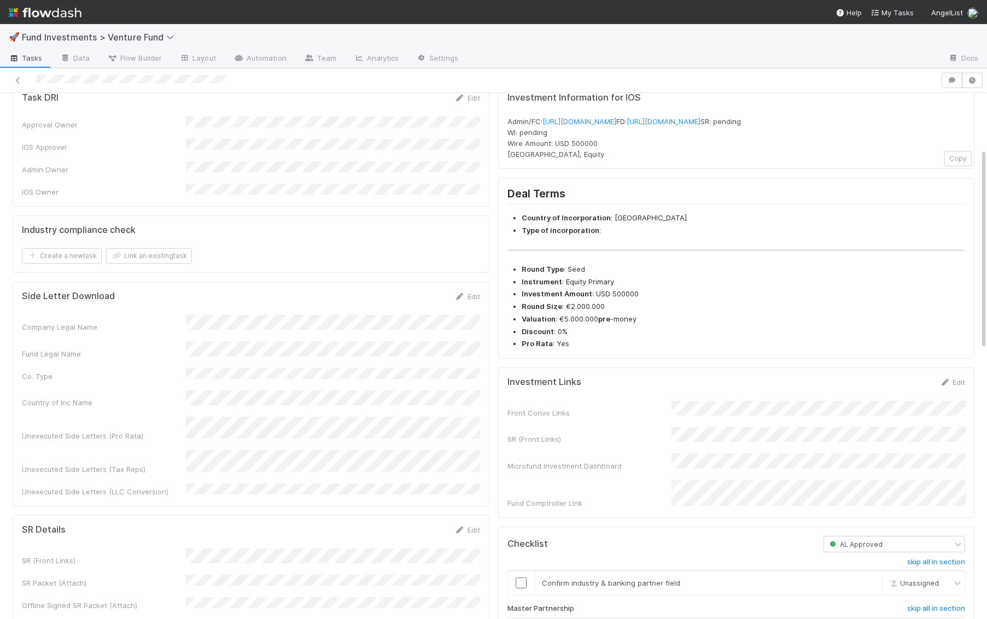
scroll to position [0, 0]
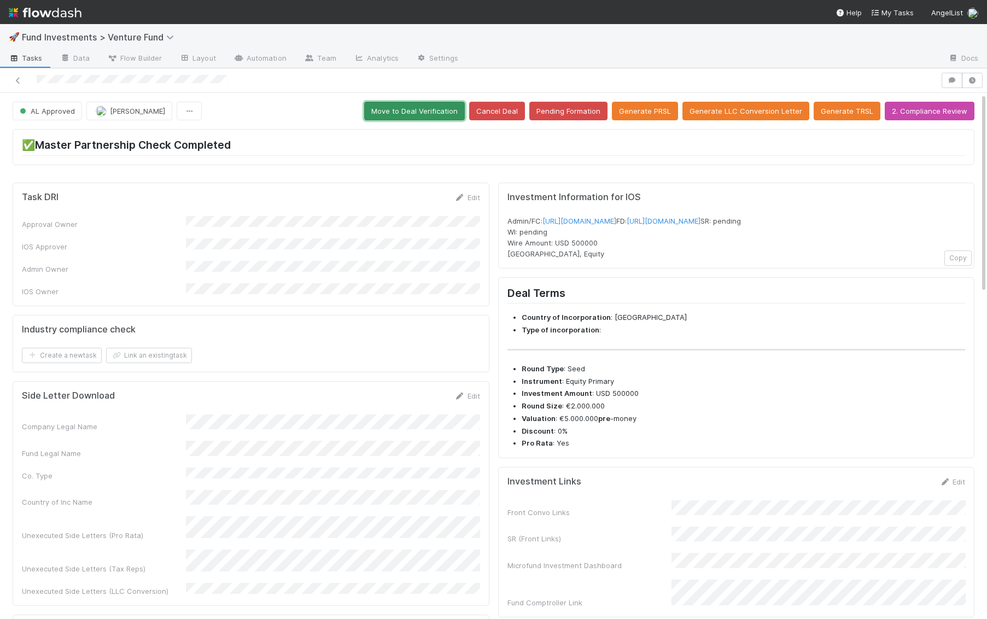
click at [418, 104] on button "Move to Deal Verification" at bounding box center [414, 111] width 101 height 19
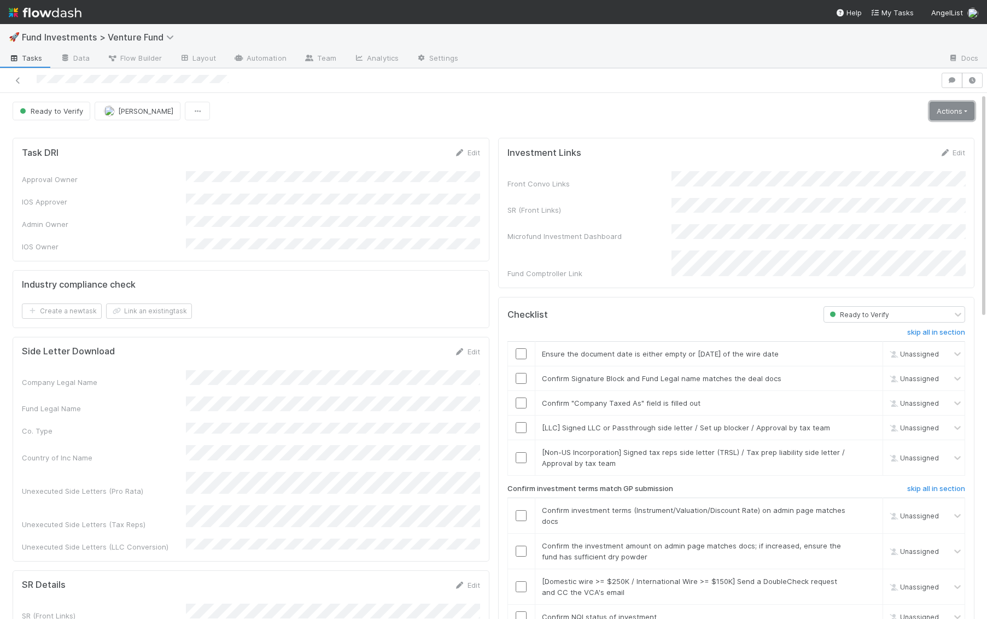
click at [947, 104] on link "Actions" at bounding box center [951, 111] width 45 height 19
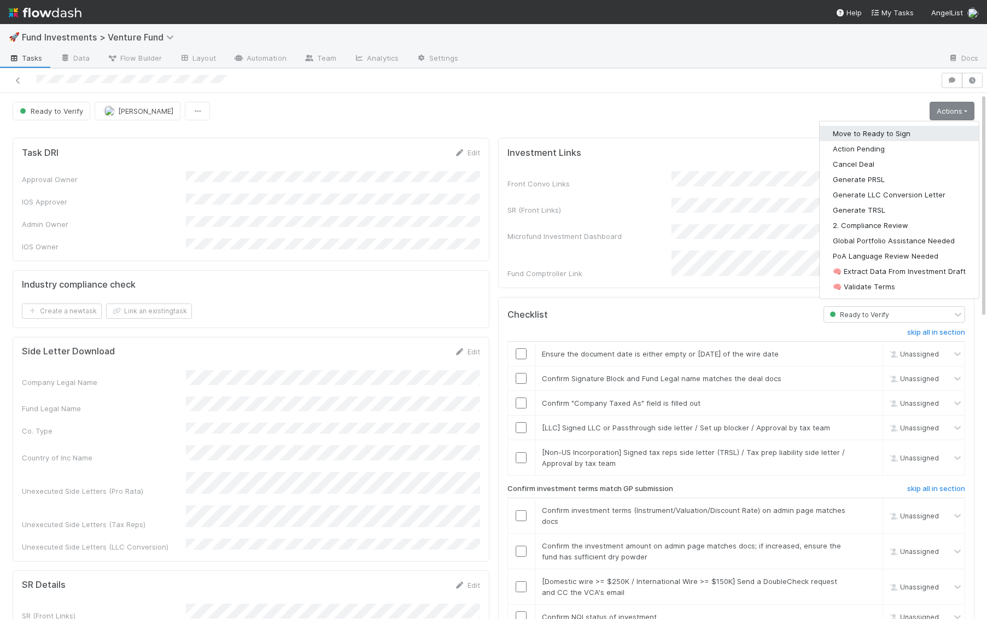
click at [917, 133] on button "Move to Ready to Sign" at bounding box center [898, 133] width 159 height 15
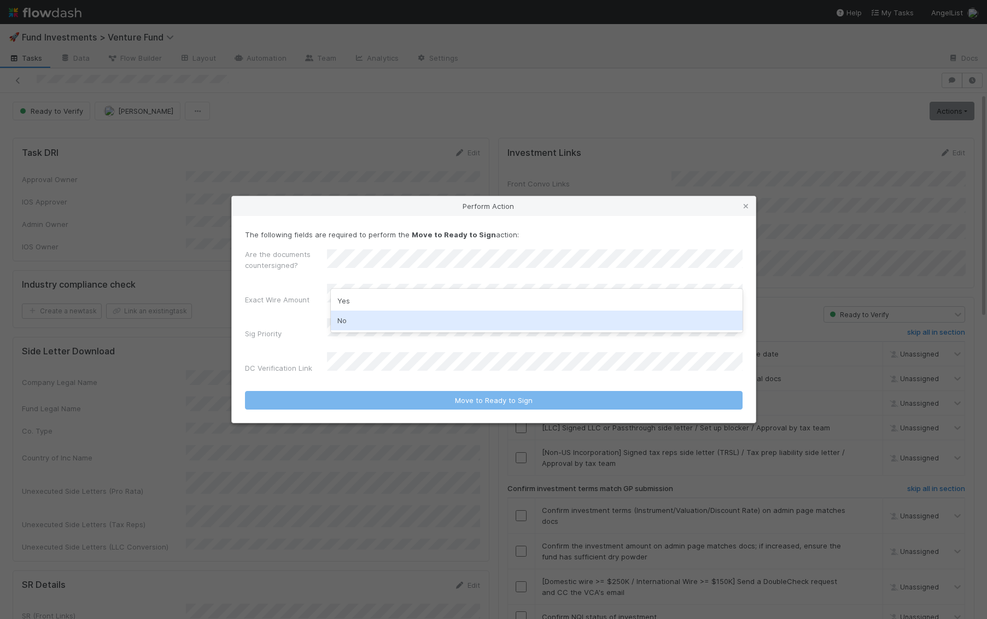
click at [355, 325] on div "No" at bounding box center [537, 320] width 412 height 20
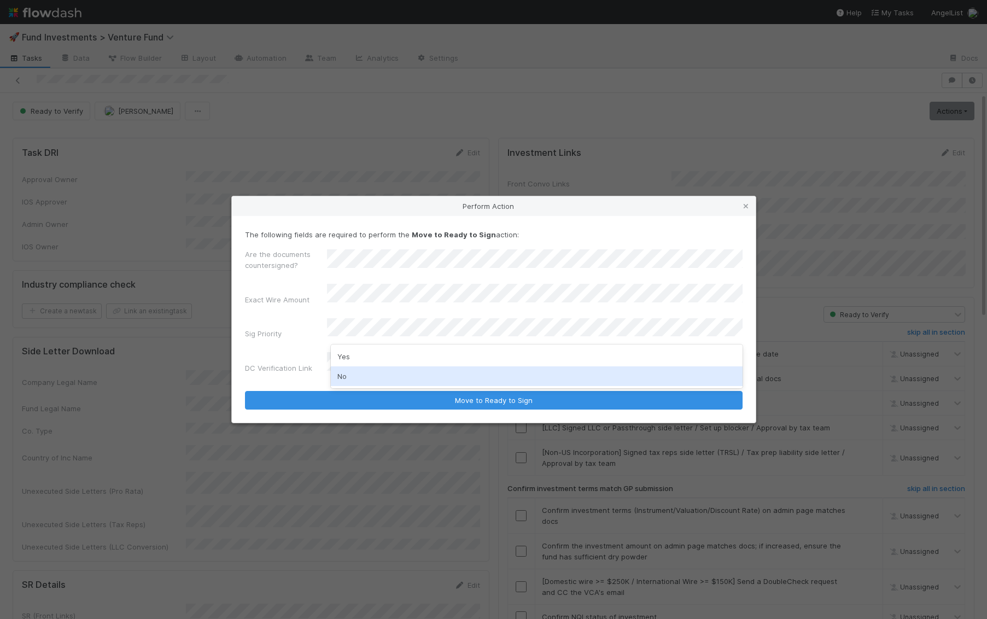
click at [351, 376] on div "No" at bounding box center [537, 376] width 412 height 20
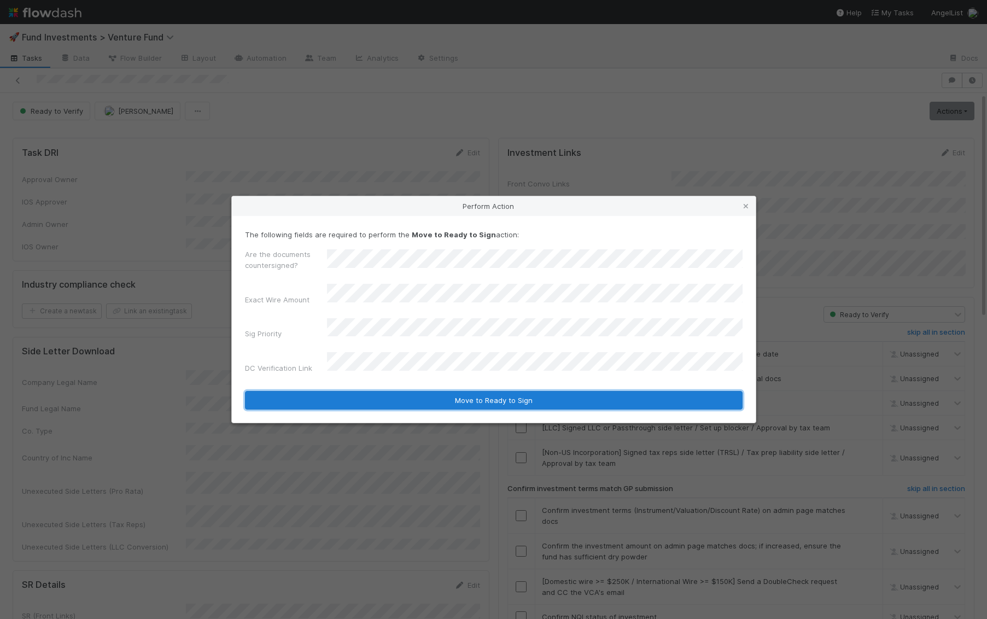
click at [376, 391] on button "Move to Ready to Sign" at bounding box center [493, 400] width 497 height 19
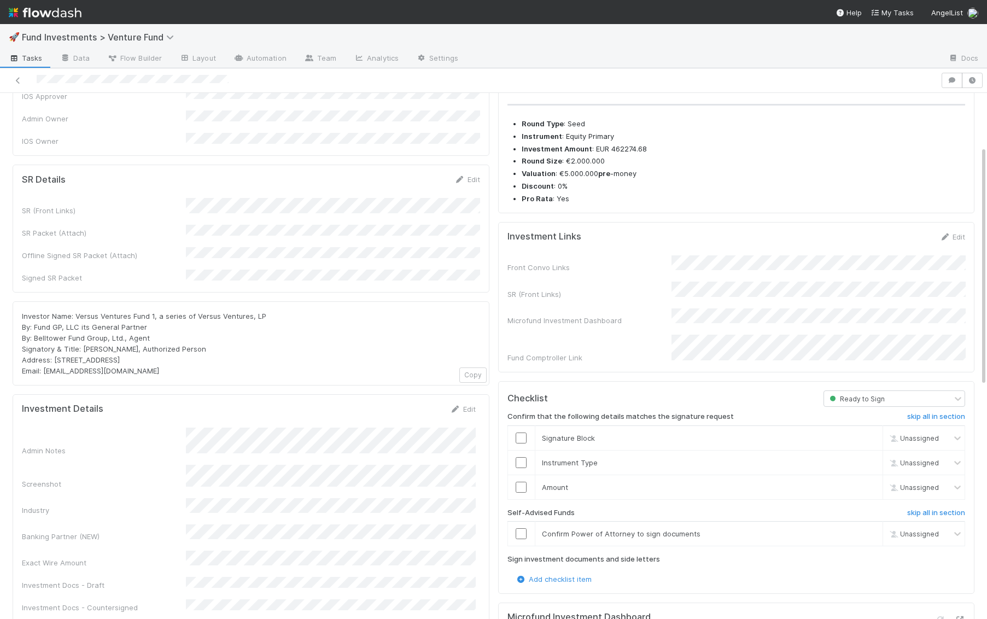
scroll to position [126, 0]
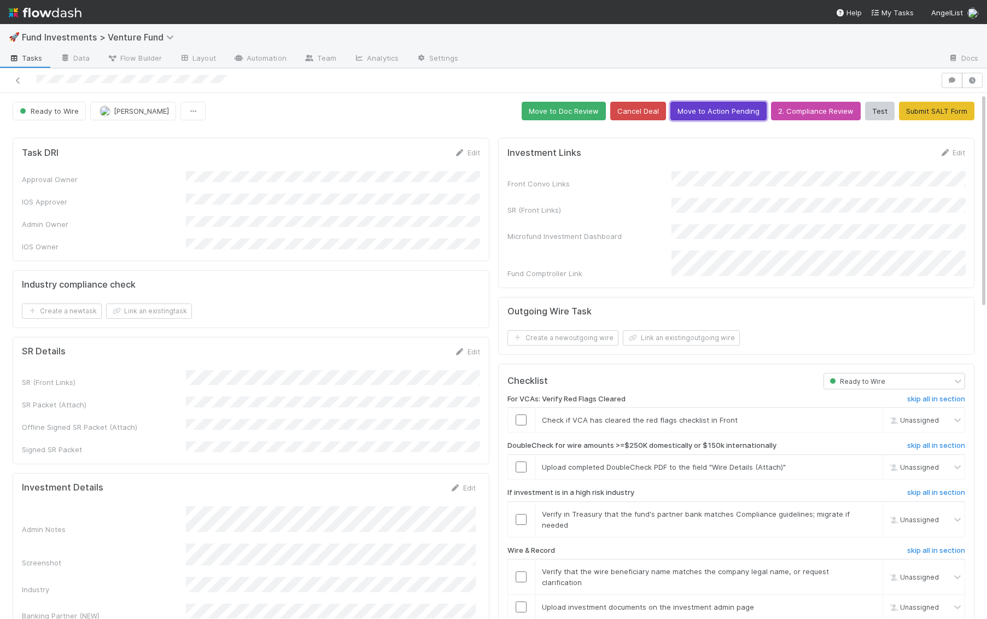
click at [702, 114] on button "Move to Action Pending" at bounding box center [718, 111] width 96 height 19
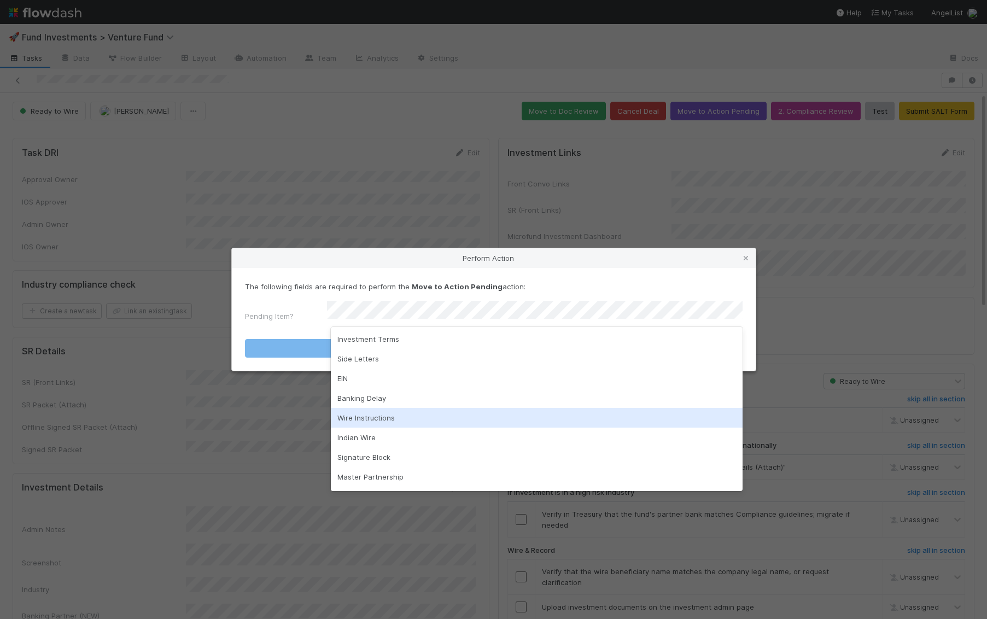
click at [520, 414] on div "Wire Instructions" at bounding box center [537, 418] width 412 height 20
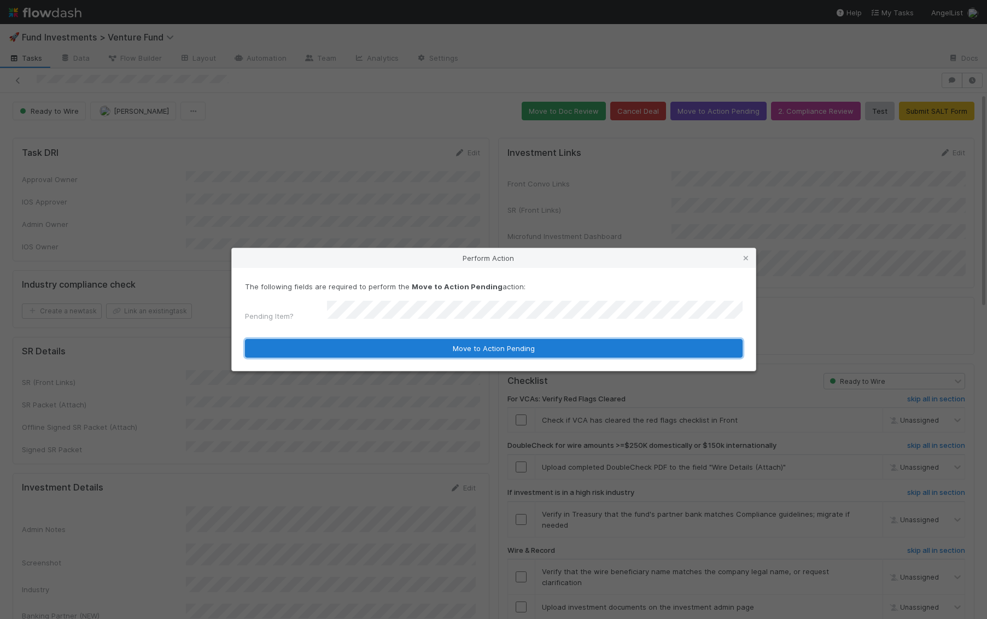
click at [531, 342] on button "Move to Action Pending" at bounding box center [493, 348] width 497 height 19
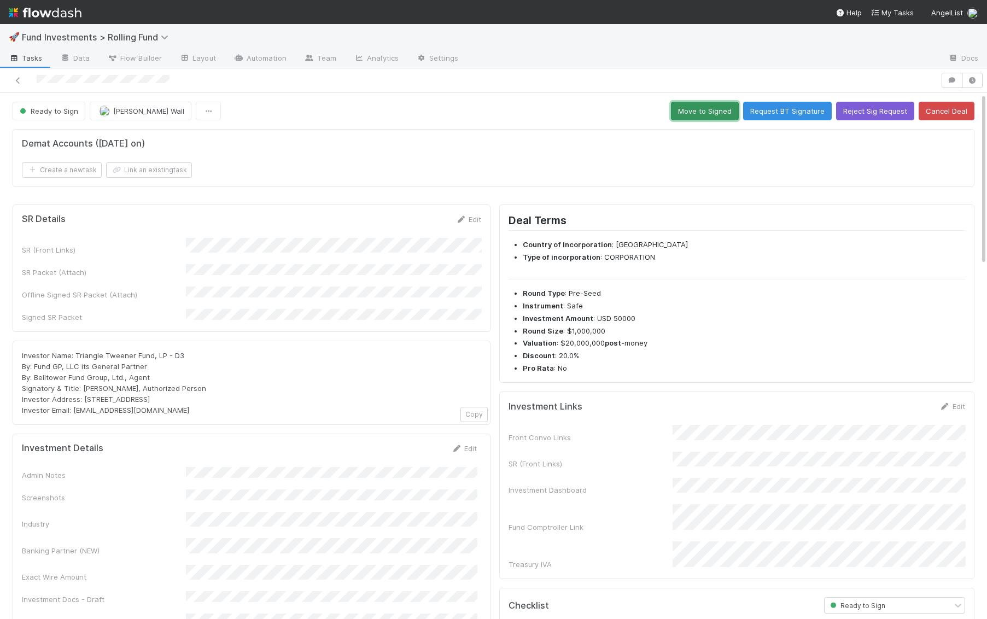
click at [710, 112] on button "Move to Signed" at bounding box center [705, 111] width 68 height 19
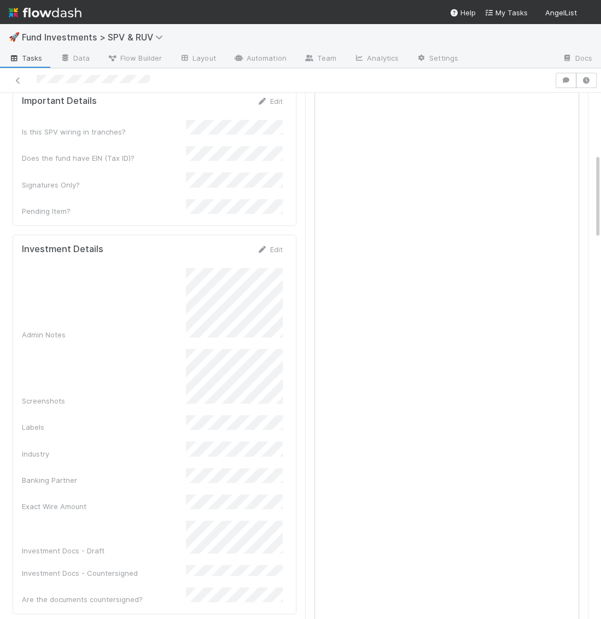
scroll to position [474, 0]
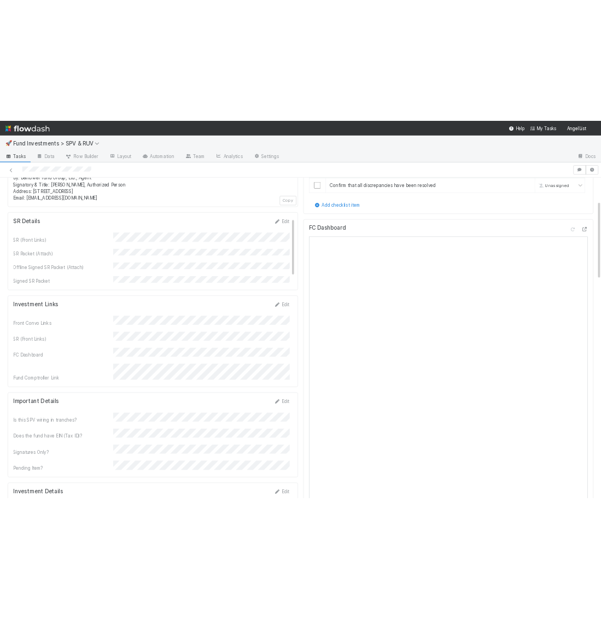
scroll to position [154, 0]
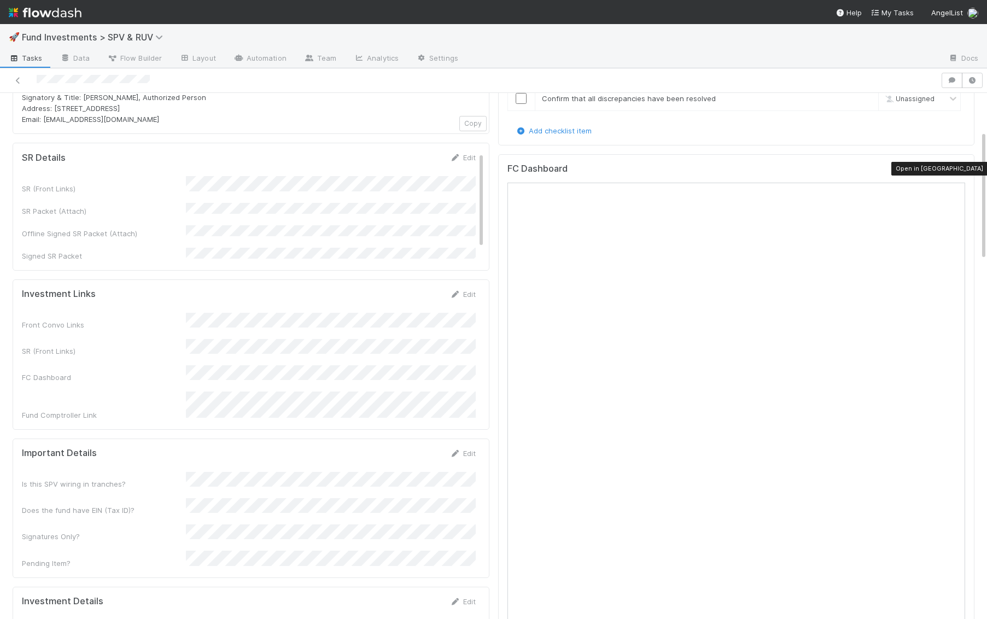
click at [956, 167] on icon at bounding box center [959, 170] width 11 height 7
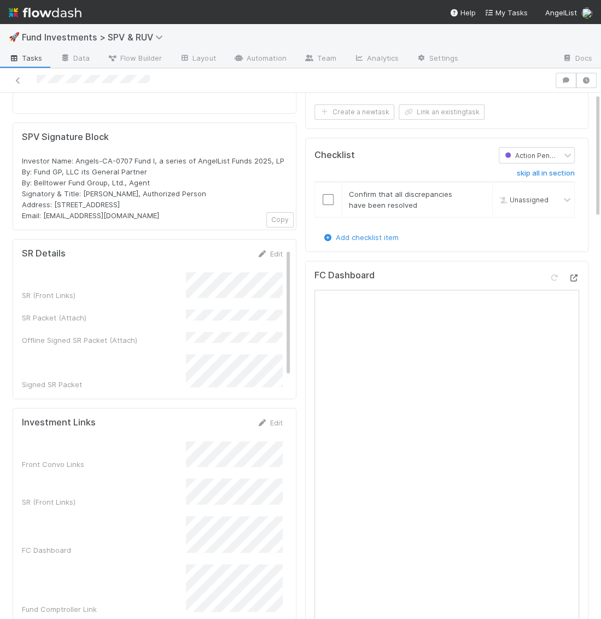
scroll to position [0, 0]
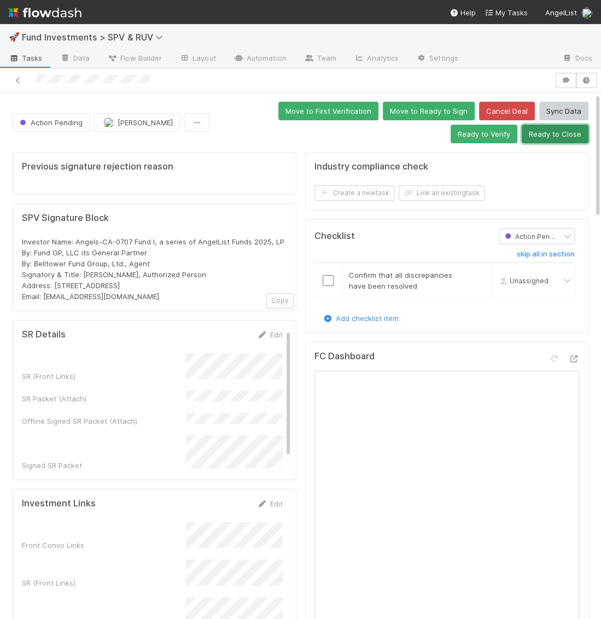
click at [542, 135] on button "Ready to Close" at bounding box center [554, 134] width 67 height 19
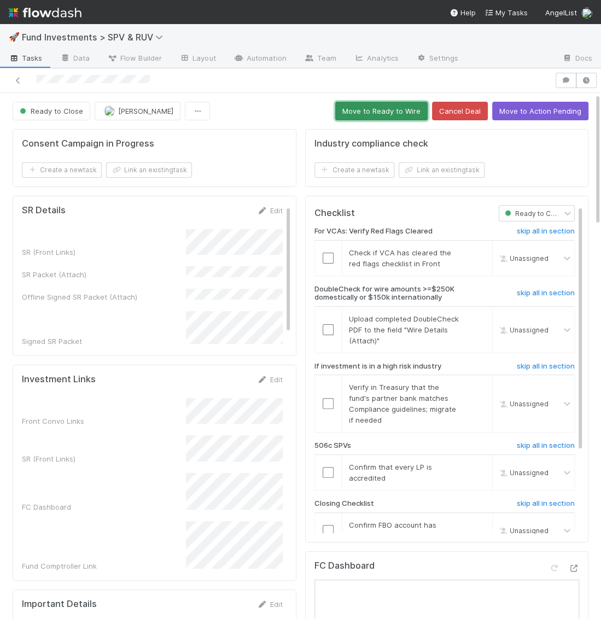
click at [373, 112] on button "Move to Ready to Wire" at bounding box center [381, 111] width 92 height 19
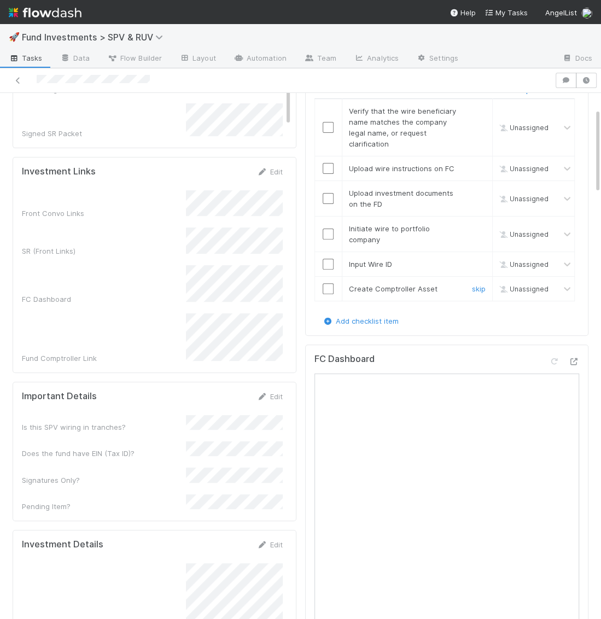
scroll to position [323, 0]
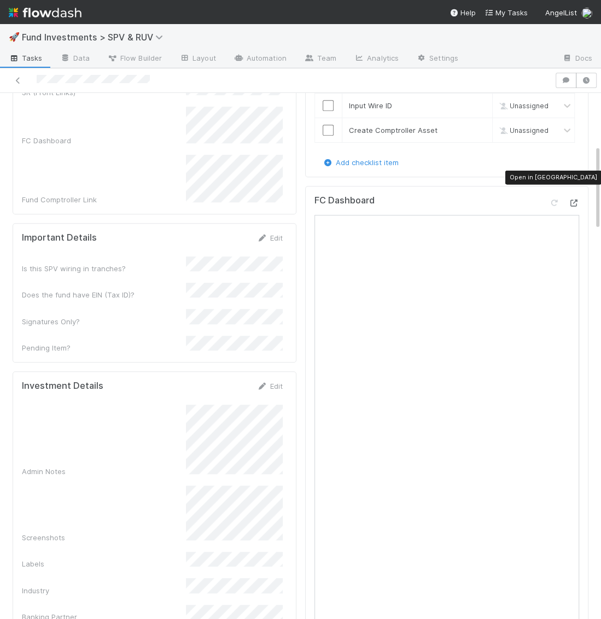
click at [574, 200] on icon at bounding box center [573, 203] width 11 height 7
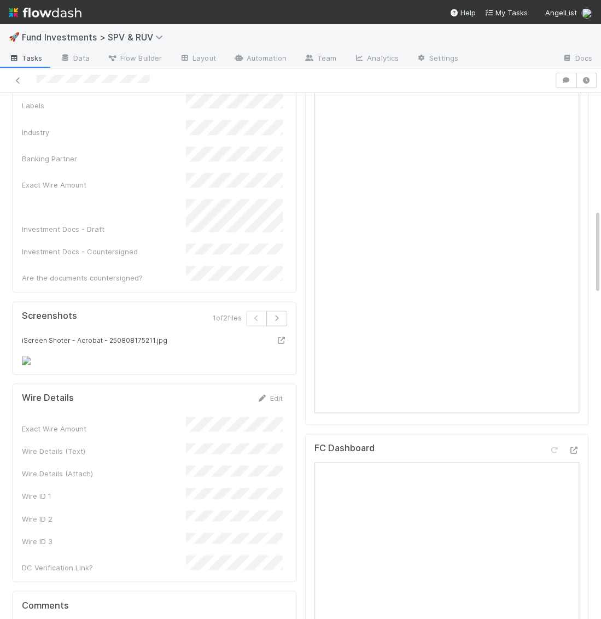
scroll to position [842, 0]
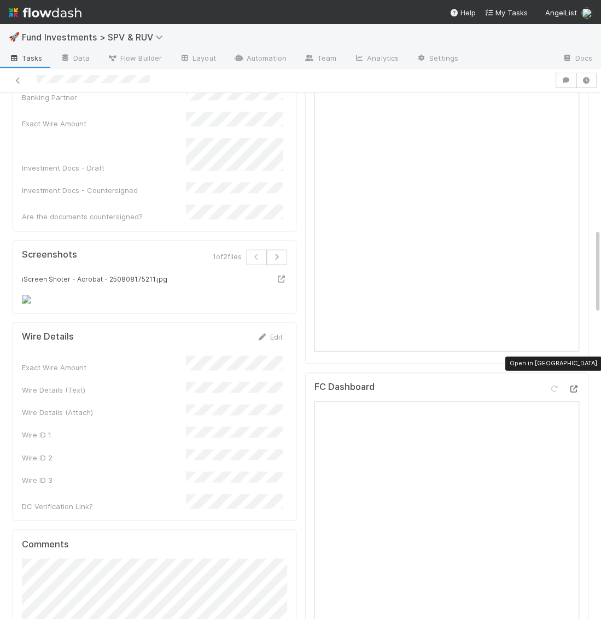
click at [577, 385] on icon at bounding box center [573, 388] width 11 height 7
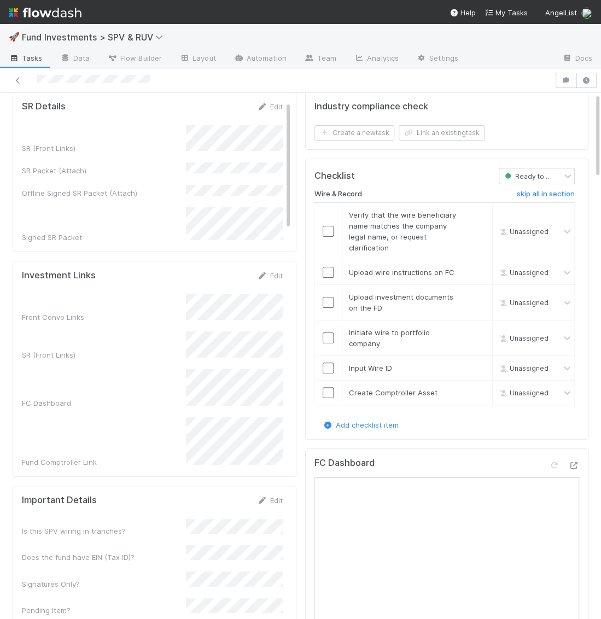
scroll to position [0, 0]
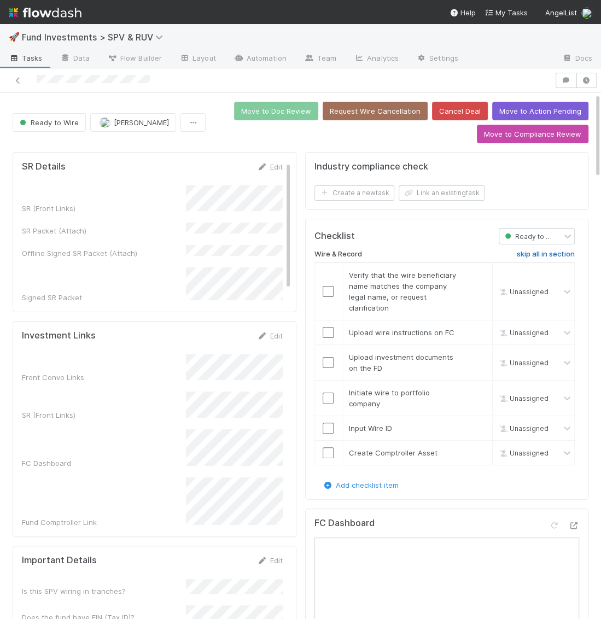
click at [536, 250] on h6 "skip all in section" at bounding box center [546, 254] width 58 height 9
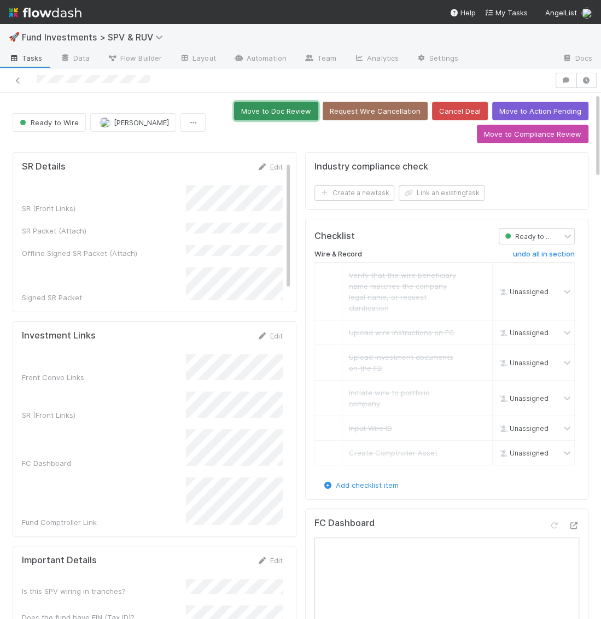
click at [291, 113] on button "Move to Doc Review" at bounding box center [276, 111] width 84 height 19
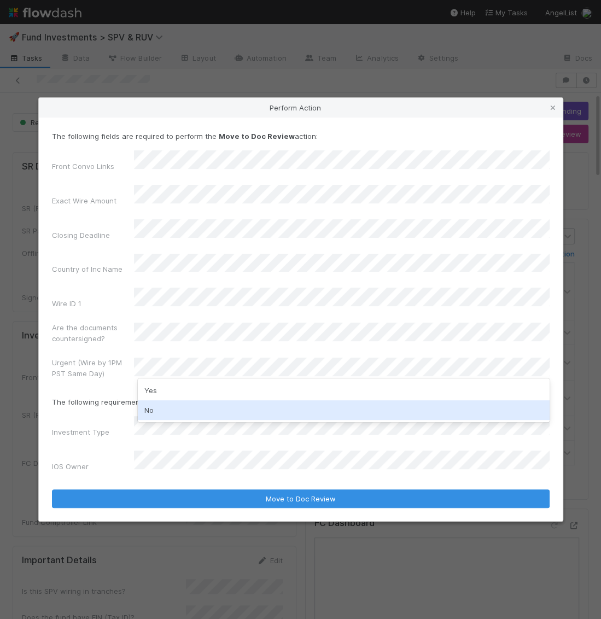
click at [160, 419] on div "No" at bounding box center [344, 410] width 412 height 20
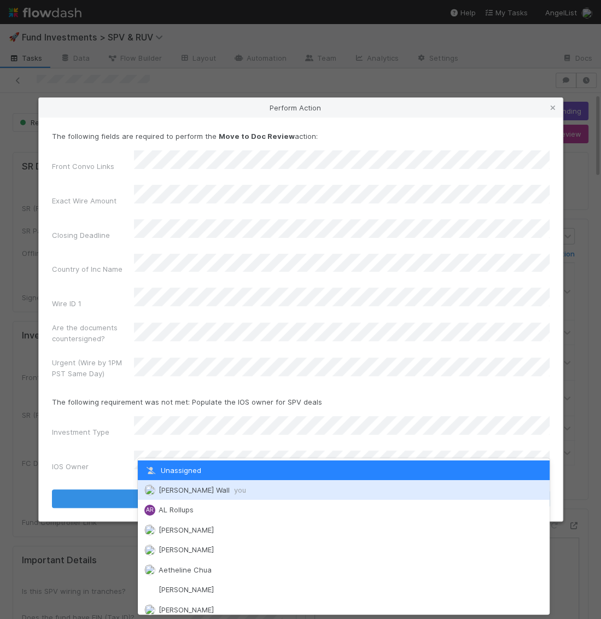
click at [156, 488] on span "Kennedy Wall you" at bounding box center [195, 489] width 102 height 9
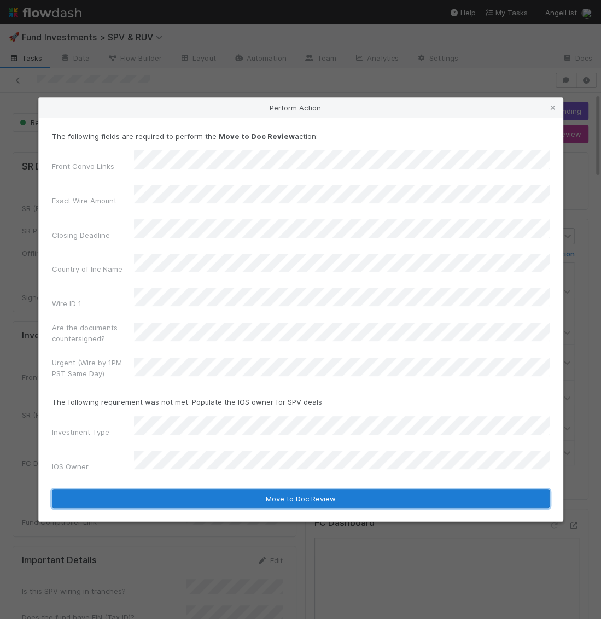
click at [156, 489] on button "Move to Doc Review" at bounding box center [300, 498] width 497 height 19
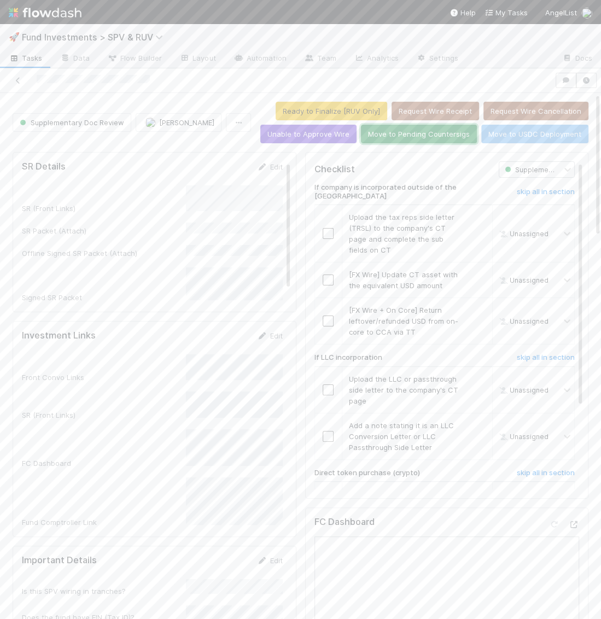
click at [452, 126] on button "Move to Pending Countersigs" at bounding box center [419, 134] width 116 height 19
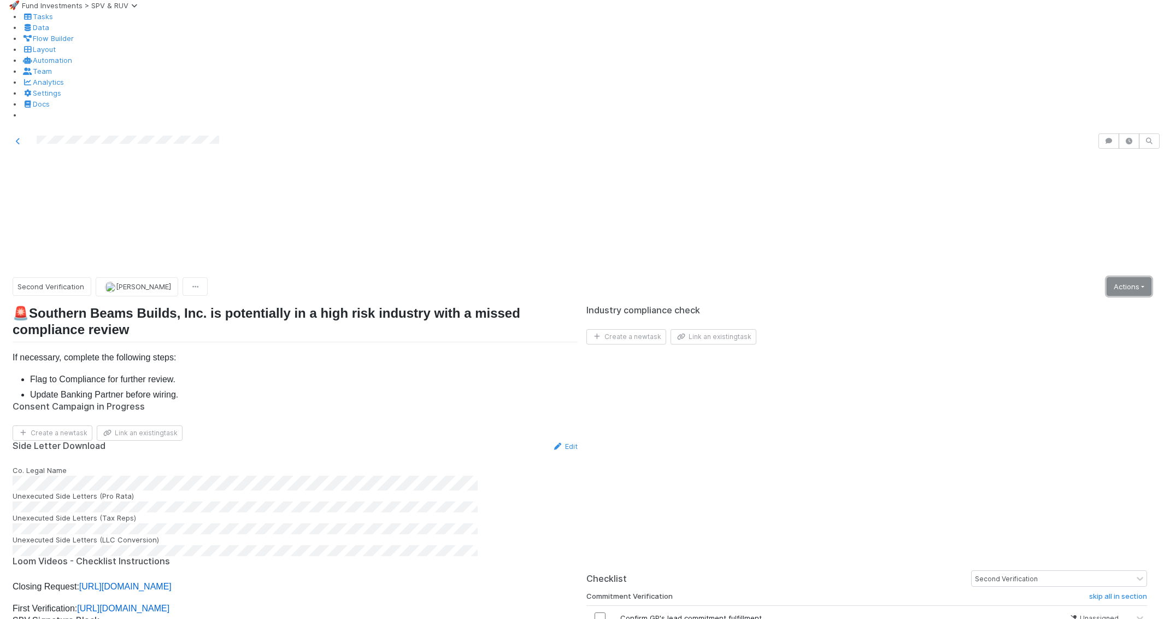
click at [1125, 277] on link "Actions" at bounding box center [1129, 286] width 45 height 19
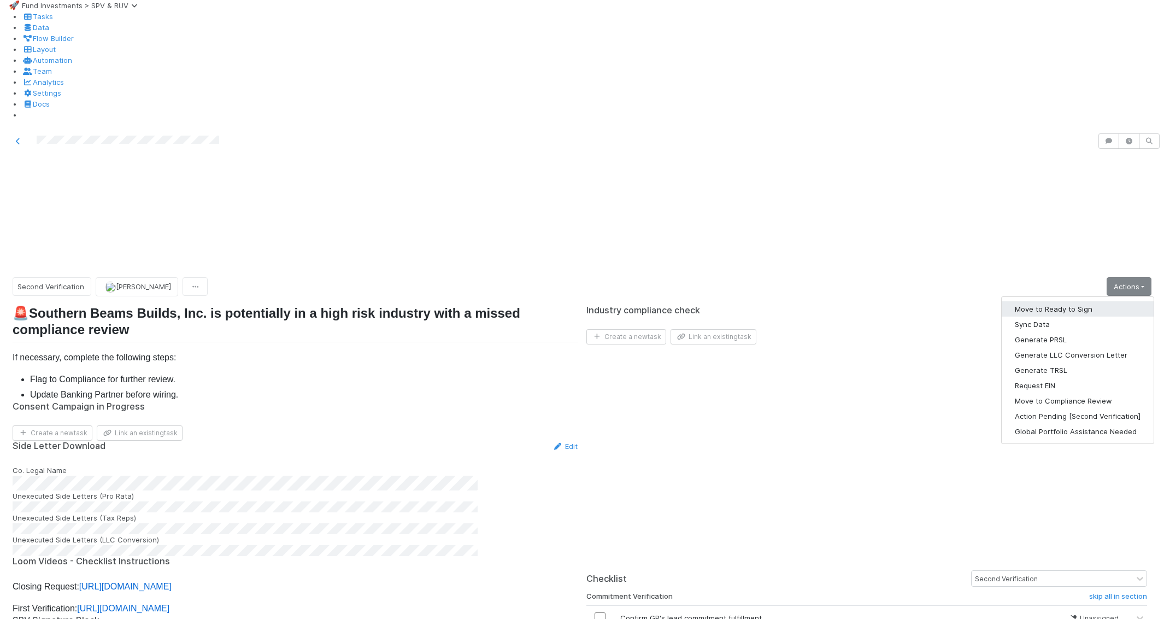
click at [1103, 301] on button "Move to Ready to Sign" at bounding box center [1078, 308] width 152 height 15
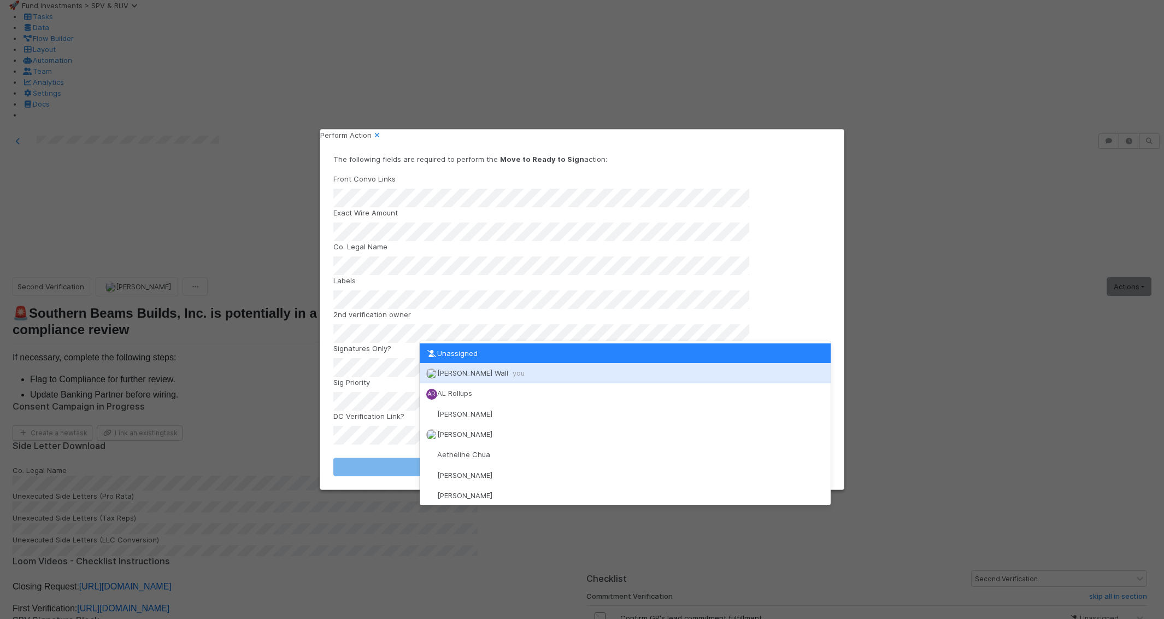
click at [503, 373] on div "[PERSON_NAME] Wall you" at bounding box center [626, 373] width 412 height 20
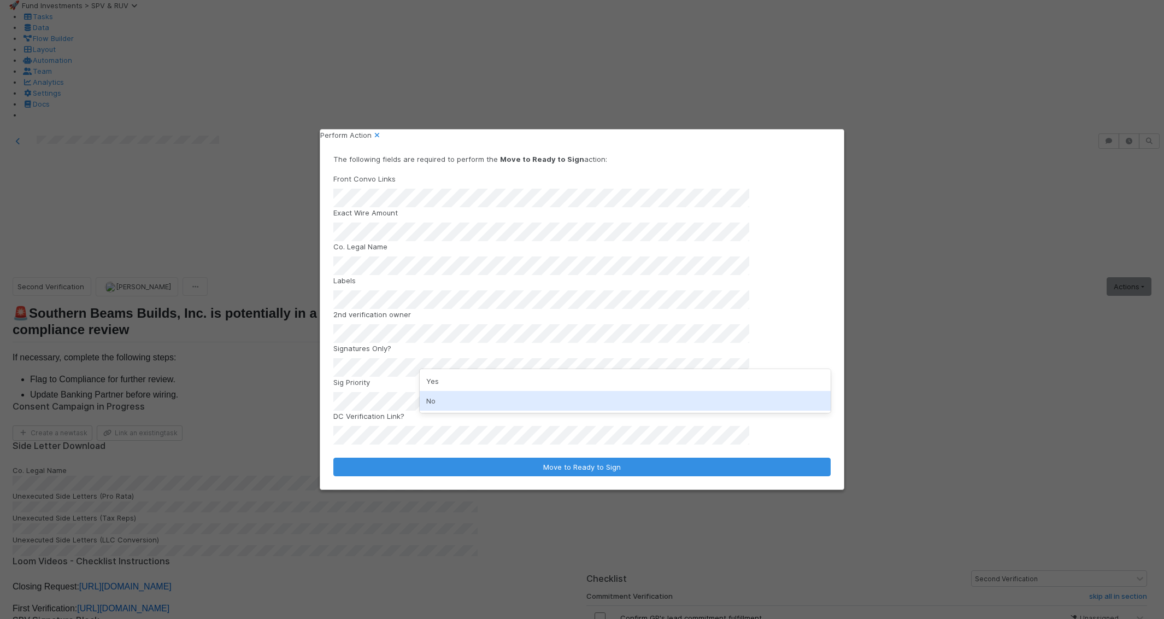
click at [496, 402] on div "No" at bounding box center [626, 401] width 412 height 20
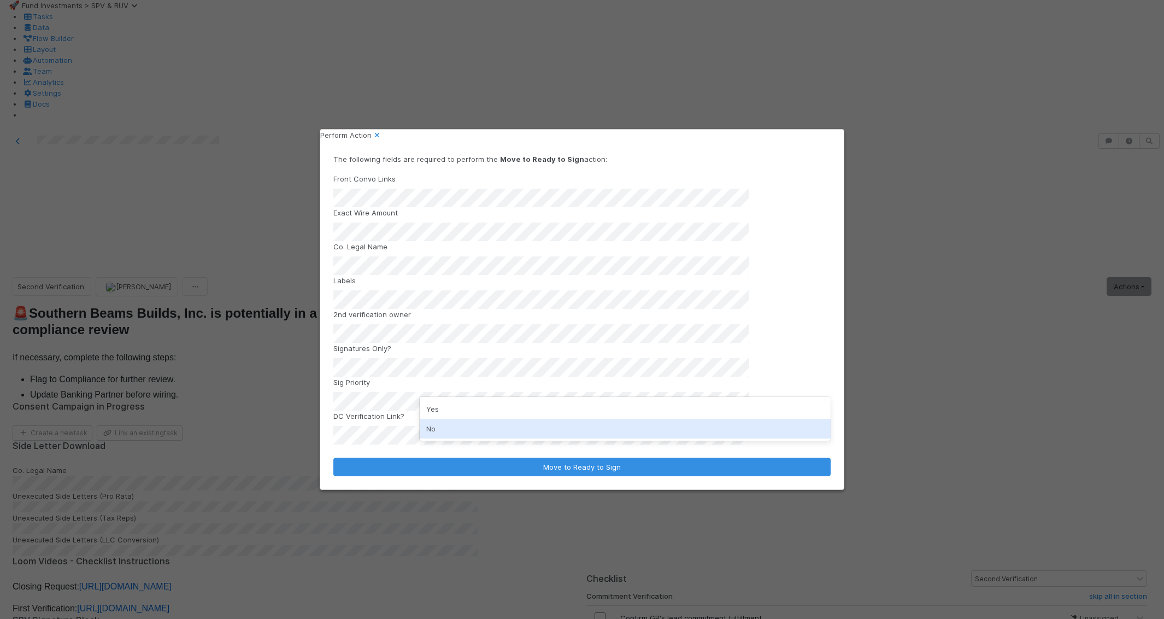
click at [480, 426] on div "No" at bounding box center [626, 429] width 412 height 20
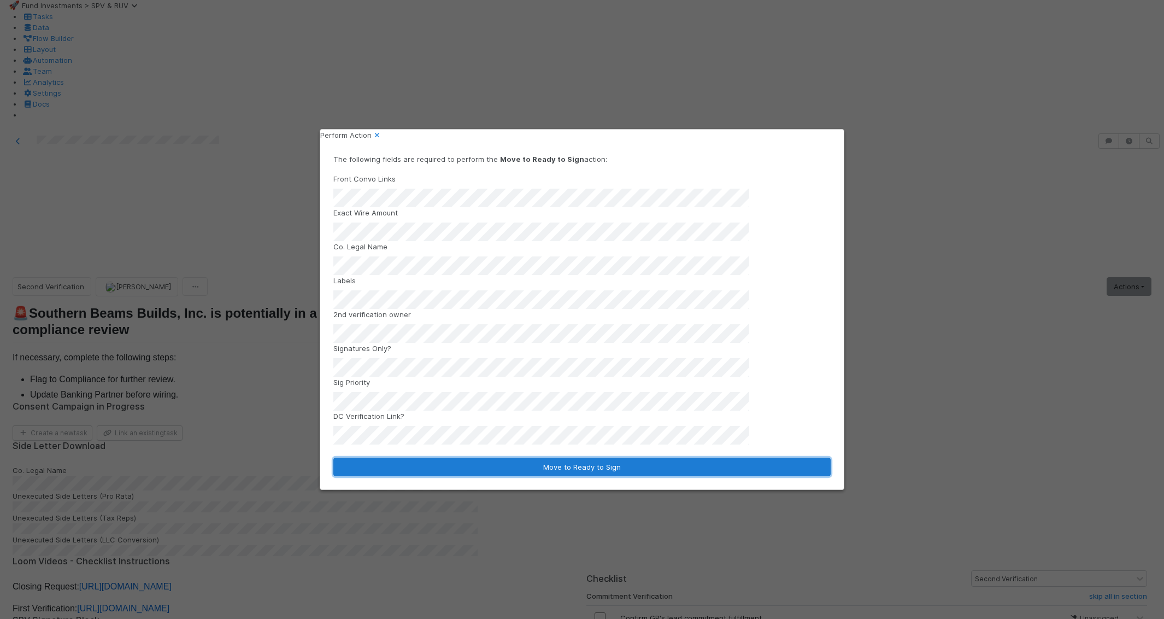
click at [553, 458] on button "Move to Ready to Sign" at bounding box center [581, 467] width 497 height 19
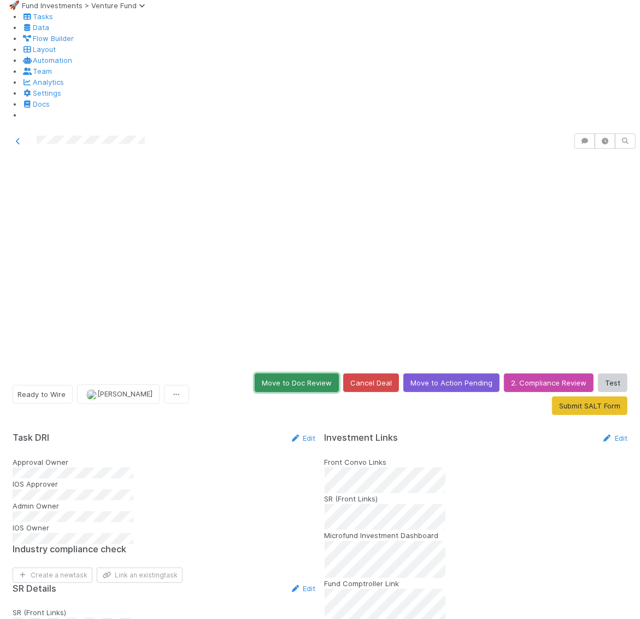
click at [316, 373] on button "Move to Doc Review" at bounding box center [297, 382] width 84 height 19
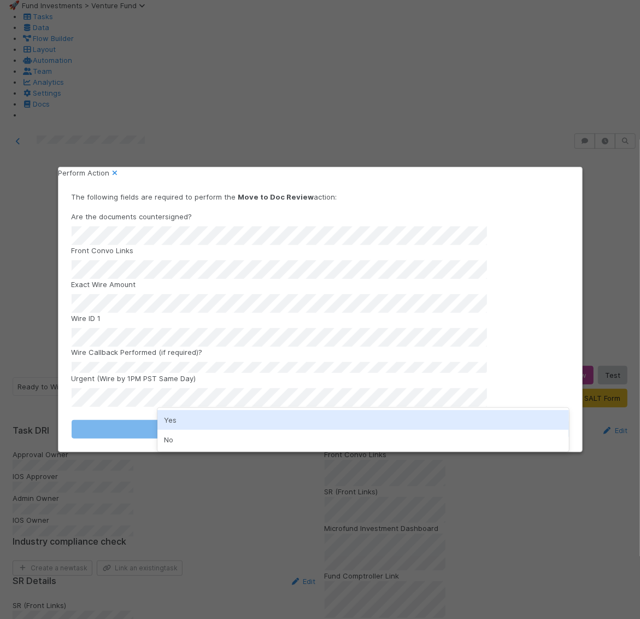
click at [182, 423] on div "Yes" at bounding box center [363, 420] width 412 height 20
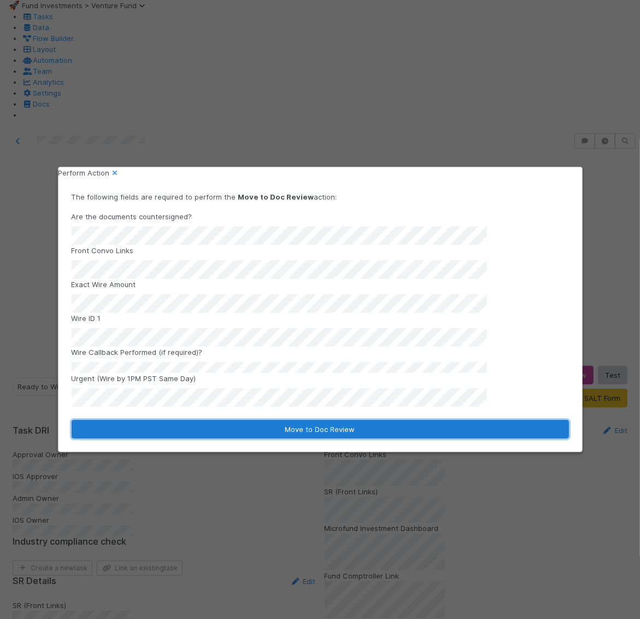
click at [182, 429] on button "Move to Doc Review" at bounding box center [320, 429] width 497 height 19
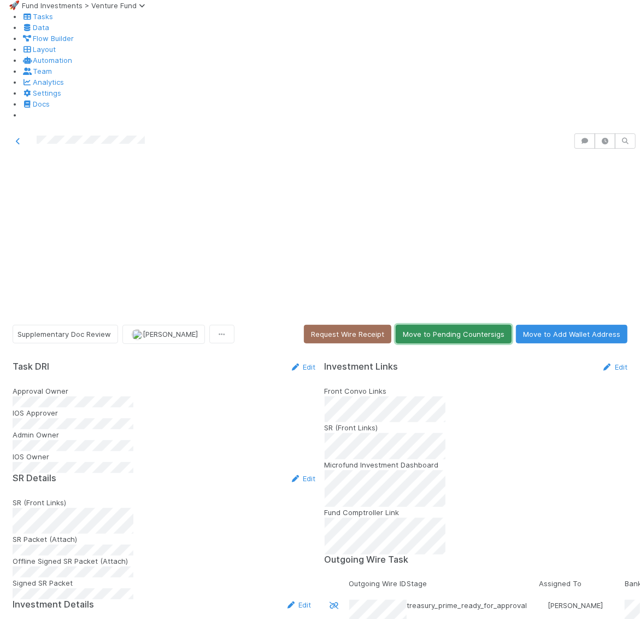
click at [476, 325] on button "Move to Pending Countersigs" at bounding box center [454, 334] width 116 height 19
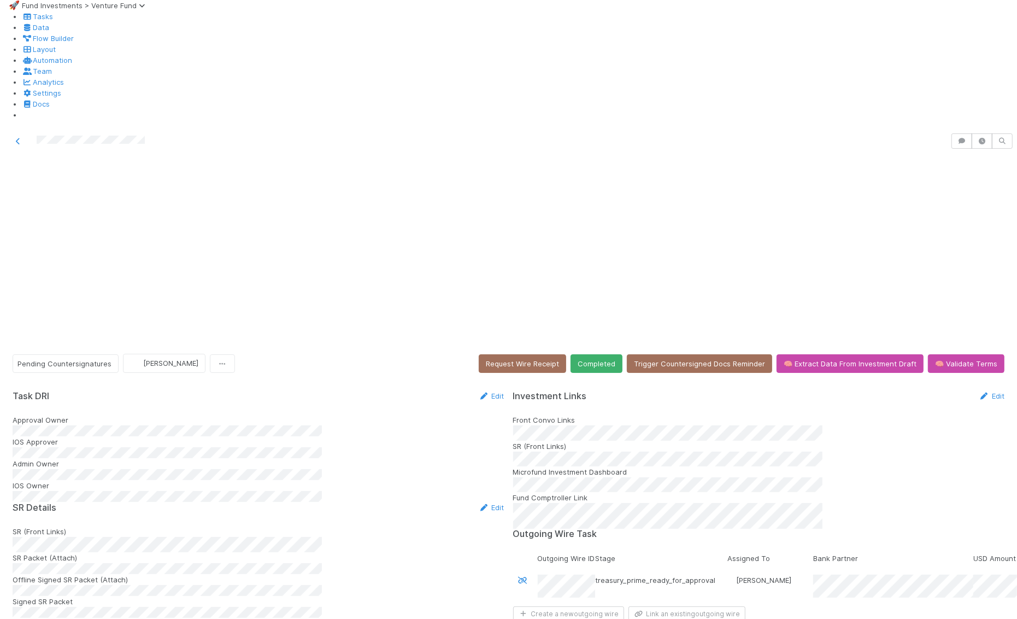
scroll to position [135, 0]
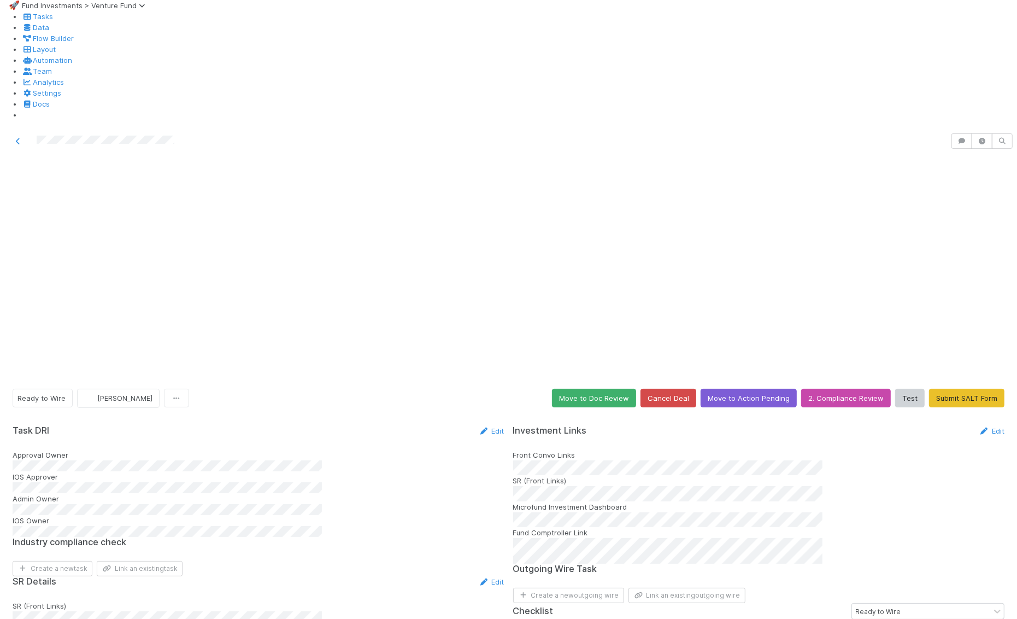
scroll to position [96, 0]
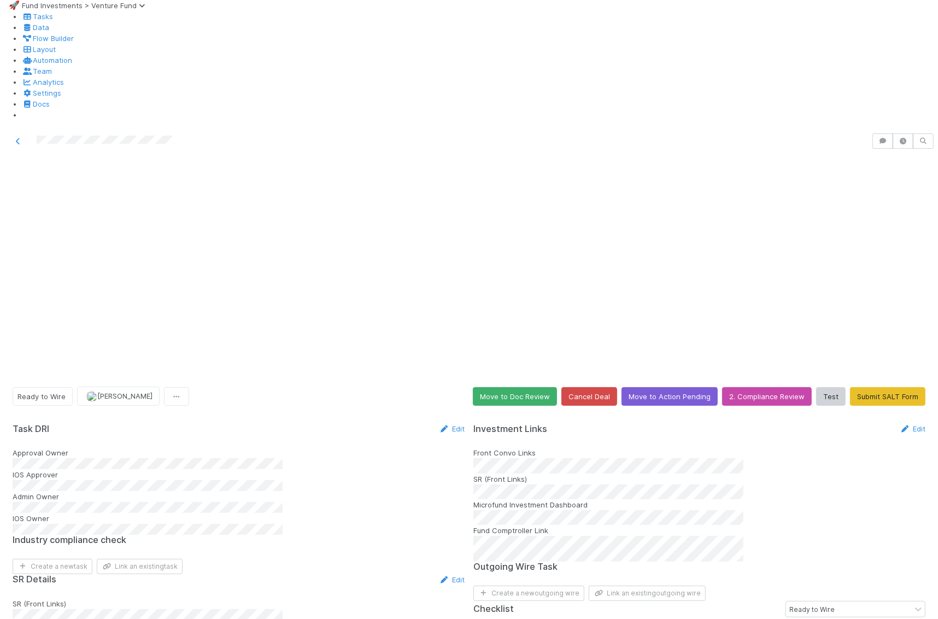
scroll to position [0, 0]
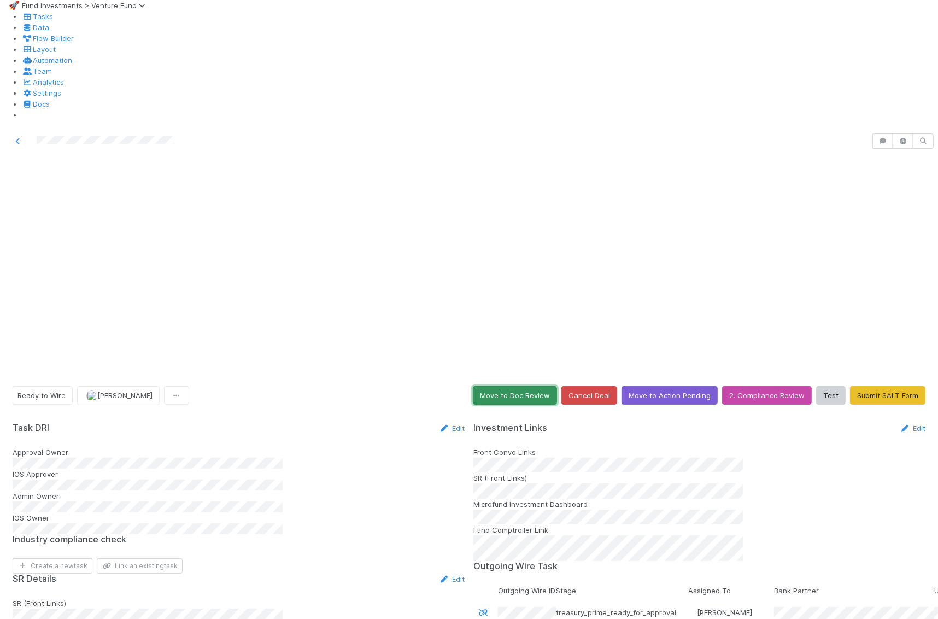
click at [532, 386] on button "Move to Doc Review" at bounding box center [515, 395] width 84 height 19
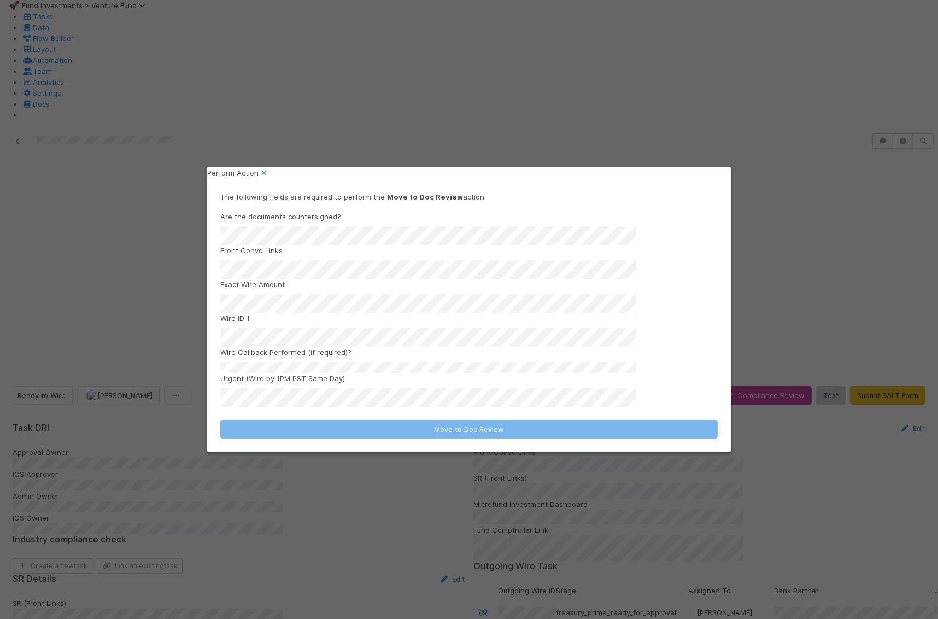
click at [279, 373] on div "Are the documents countersigned? Front Convo Links Exact Wire Amount Wire ID 1 …" at bounding box center [468, 309] width 497 height 196
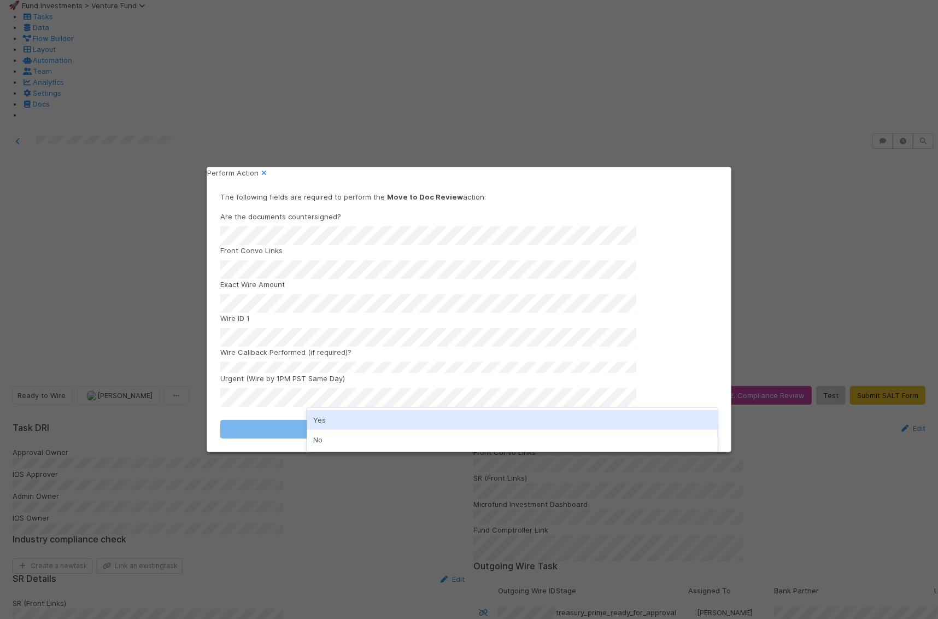
click at [357, 417] on div "Yes" at bounding box center [513, 420] width 412 height 20
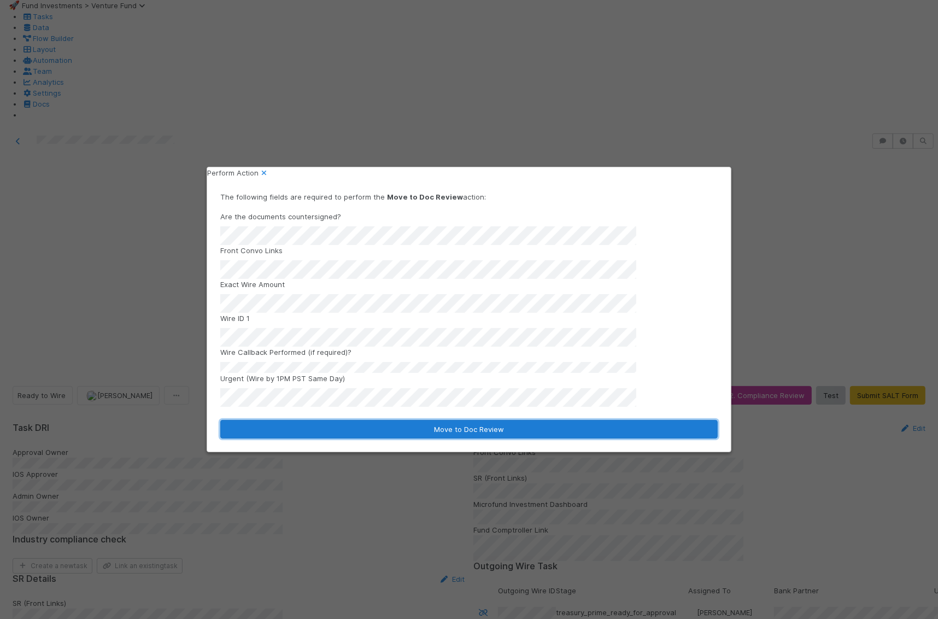
click at [355, 427] on button "Move to Doc Review" at bounding box center [468, 429] width 497 height 19
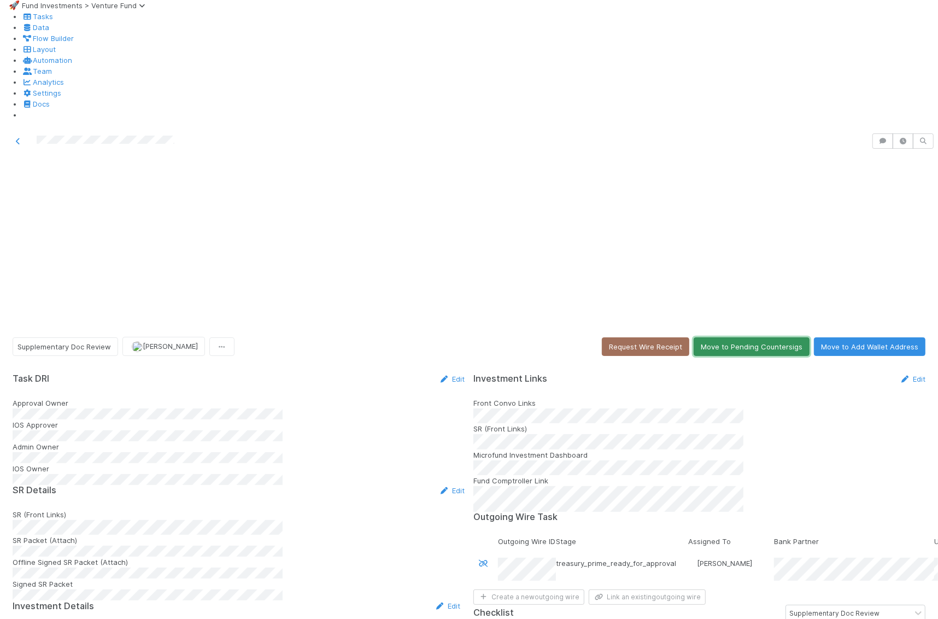
click at [728, 337] on button "Move to Pending Countersigs" at bounding box center [752, 346] width 116 height 19
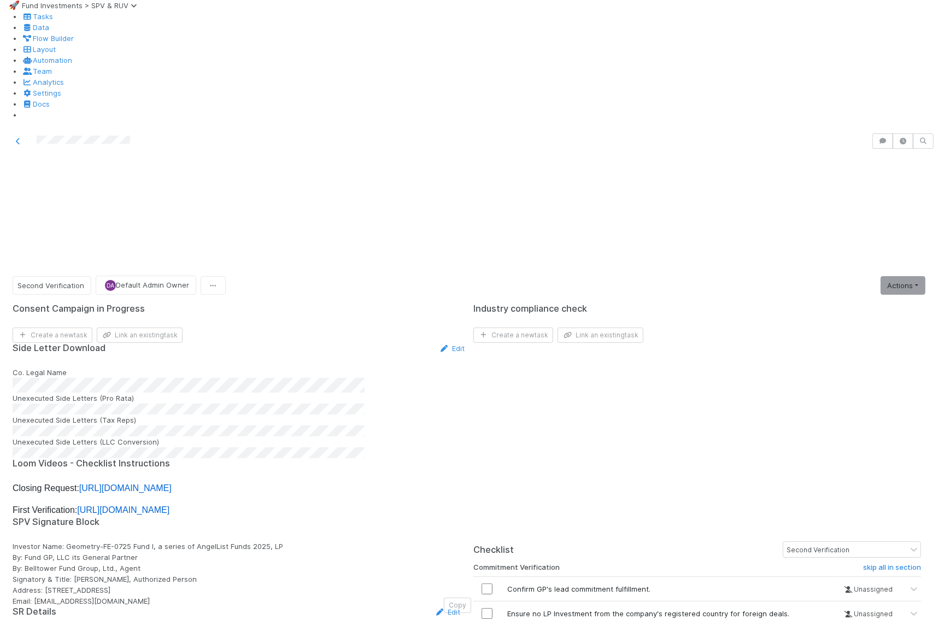
scroll to position [235, 0]
click at [907, 276] on link "Actions" at bounding box center [903, 285] width 45 height 19
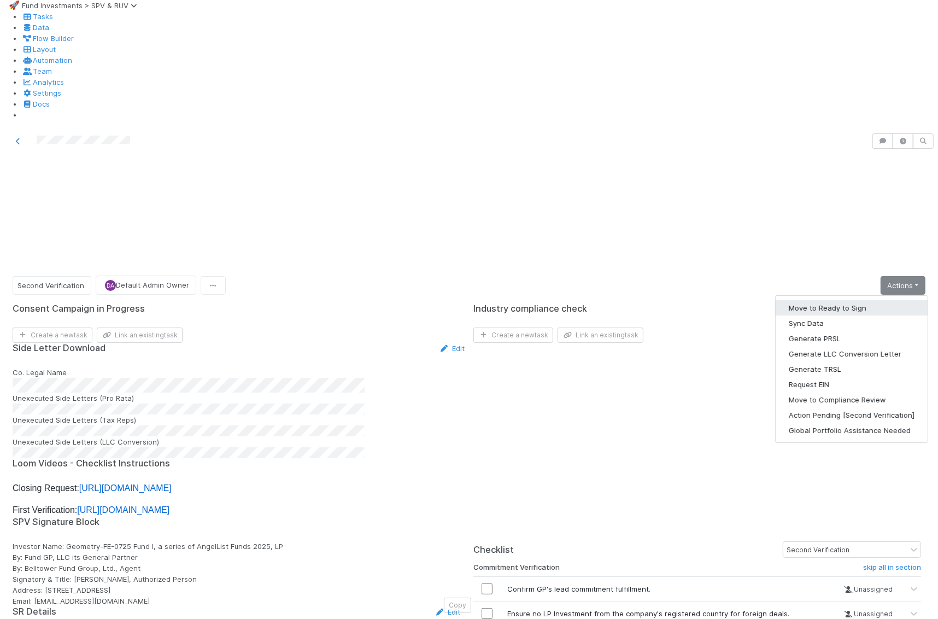
click at [862, 300] on button "Move to Ready to Sign" at bounding box center [852, 307] width 152 height 15
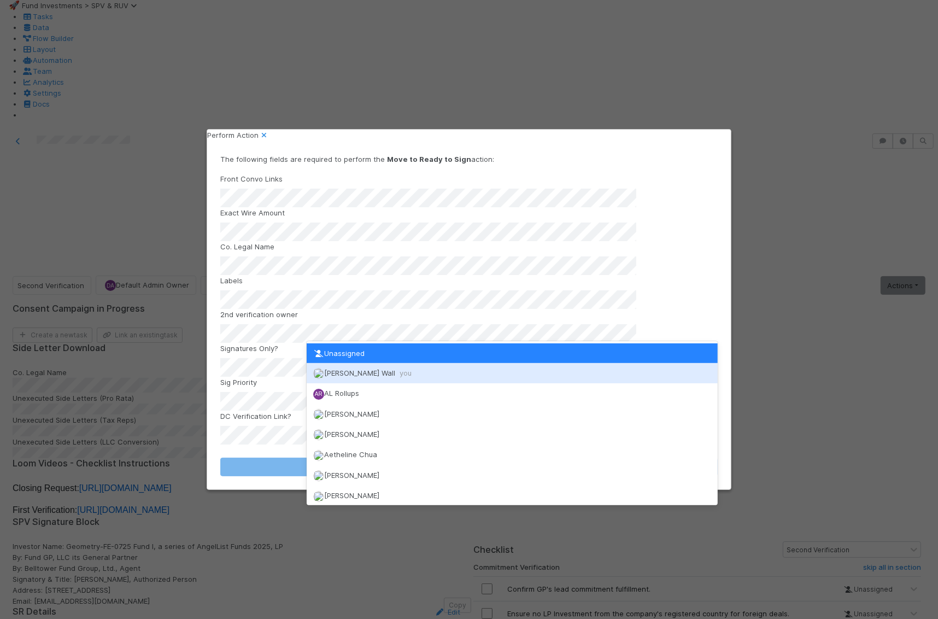
click at [308, 373] on div "Kennedy Wall you" at bounding box center [513, 373] width 412 height 20
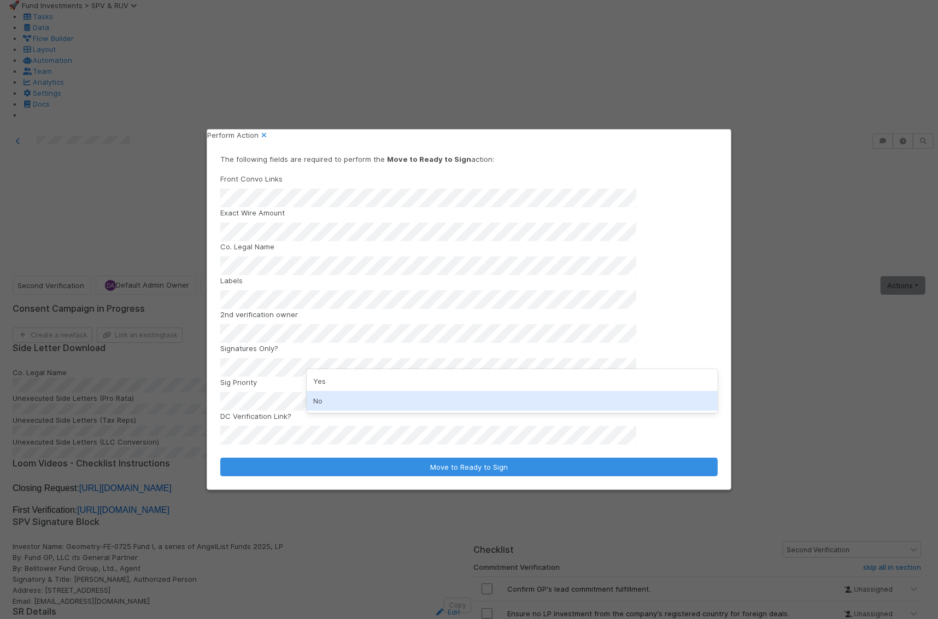
click at [327, 407] on div "No" at bounding box center [513, 401] width 412 height 20
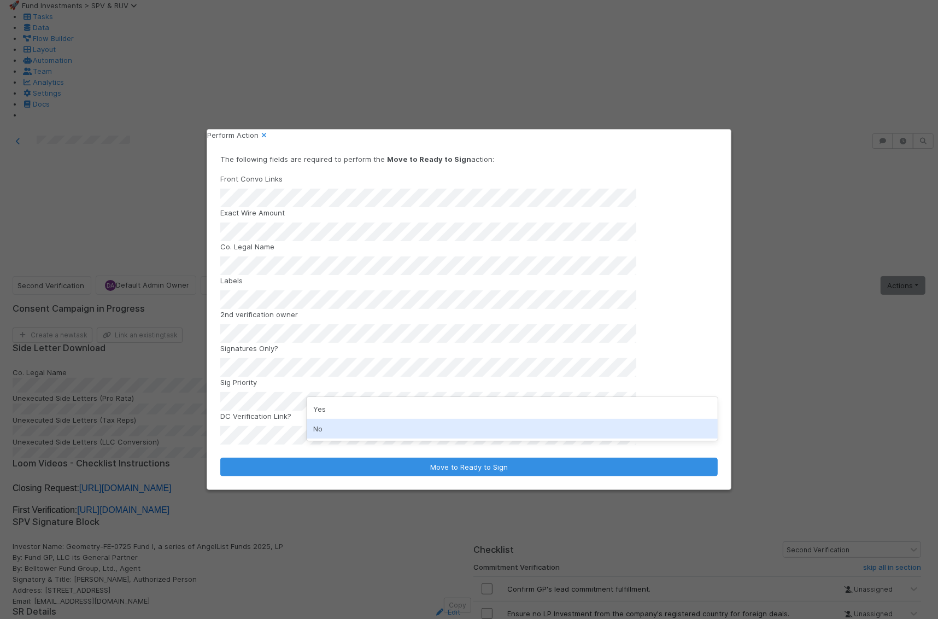
click at [321, 426] on div "No" at bounding box center [513, 429] width 412 height 20
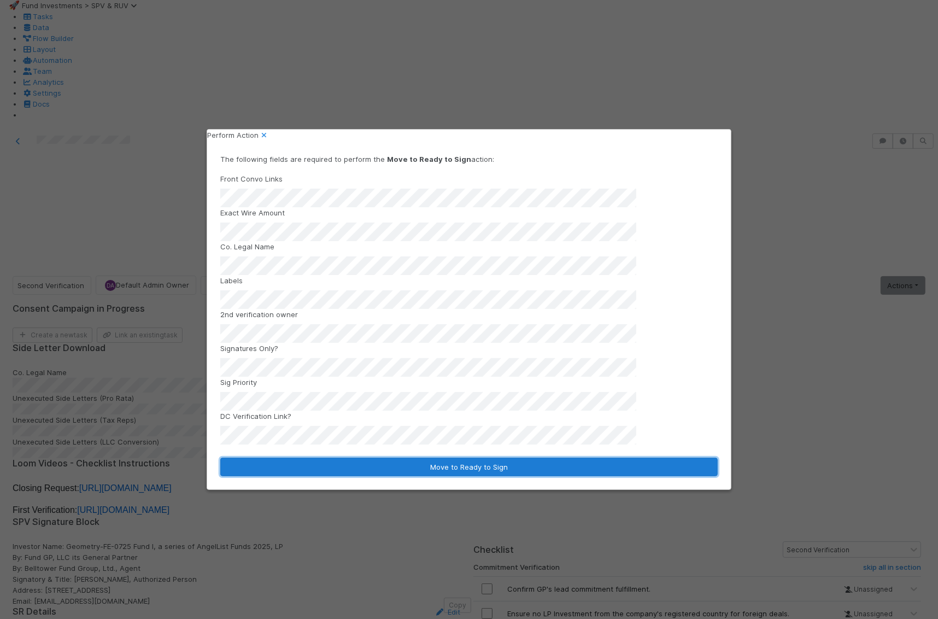
click at [322, 458] on button "Move to Ready to Sign" at bounding box center [468, 467] width 497 height 19
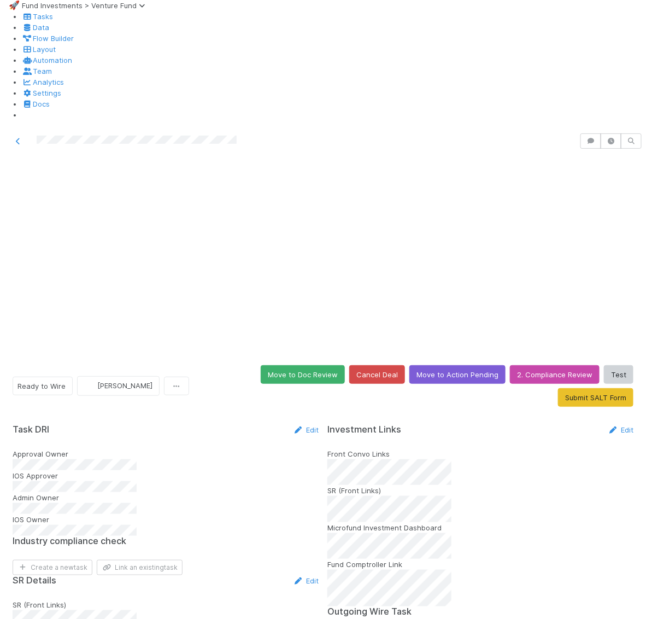
click at [300, 365] on button "Move to Doc Review" at bounding box center [303, 374] width 84 height 19
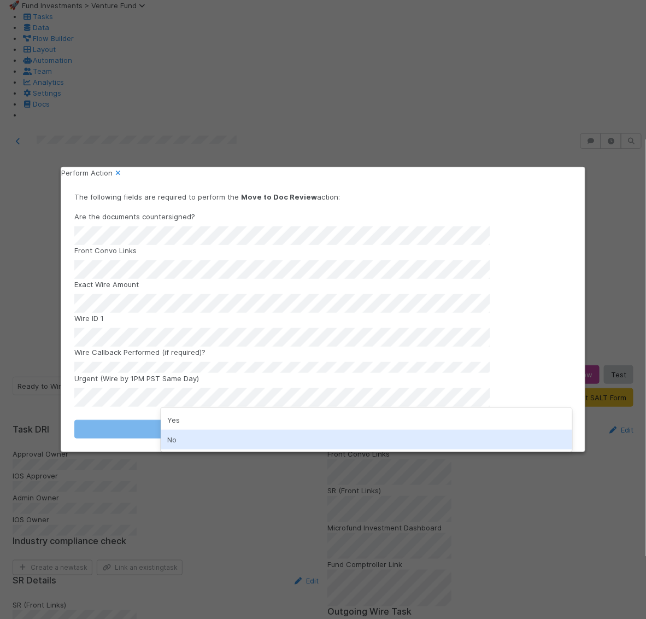
click at [189, 437] on div "No" at bounding box center [367, 440] width 412 height 20
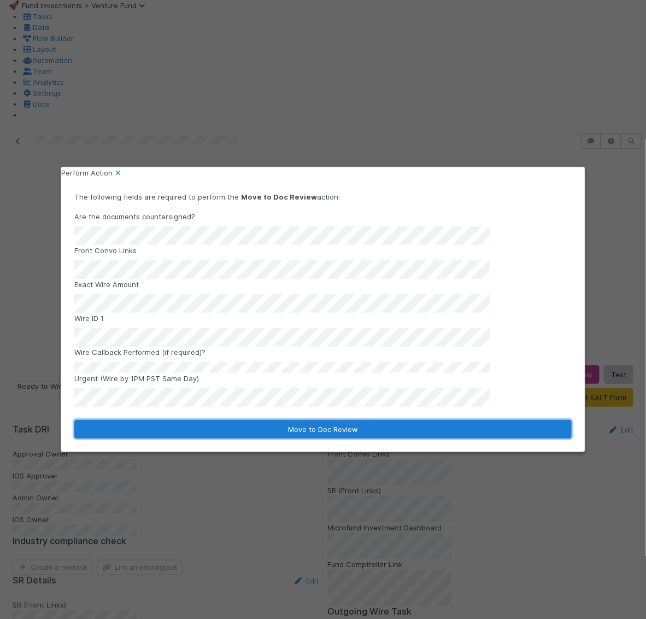
click at [194, 424] on button "Move to Doc Review" at bounding box center [322, 429] width 497 height 19
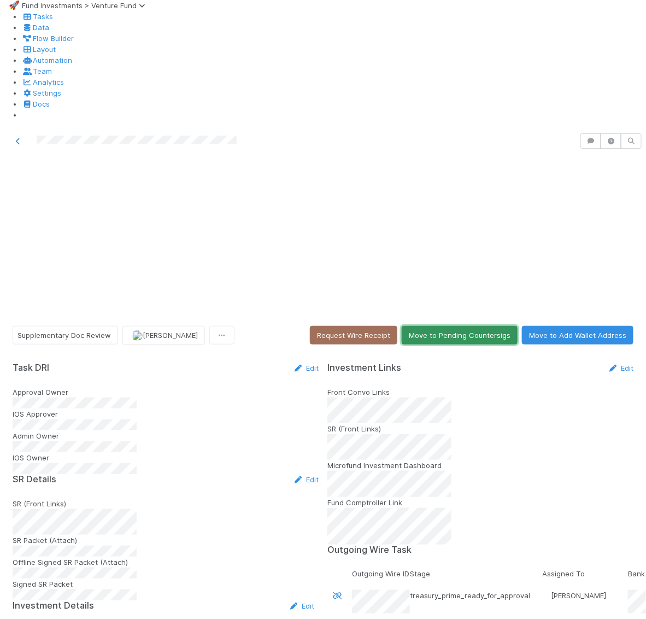
click at [452, 326] on button "Move to Pending Countersigs" at bounding box center [460, 335] width 116 height 19
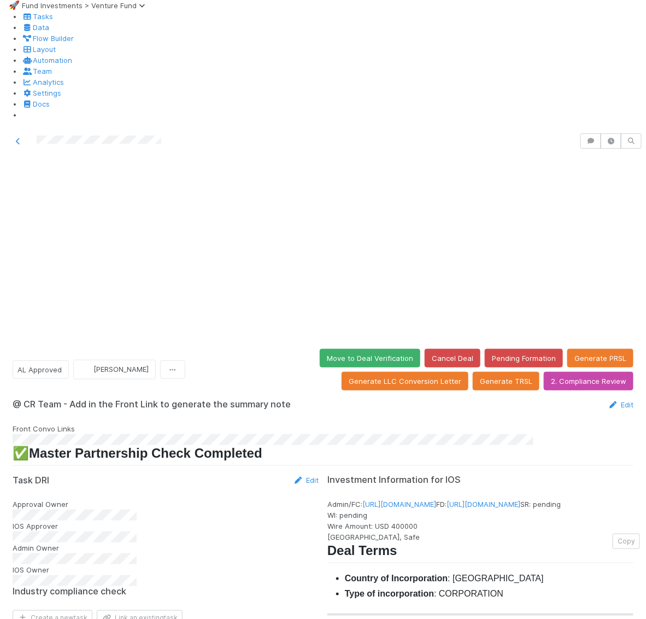
scroll to position [244, 0]
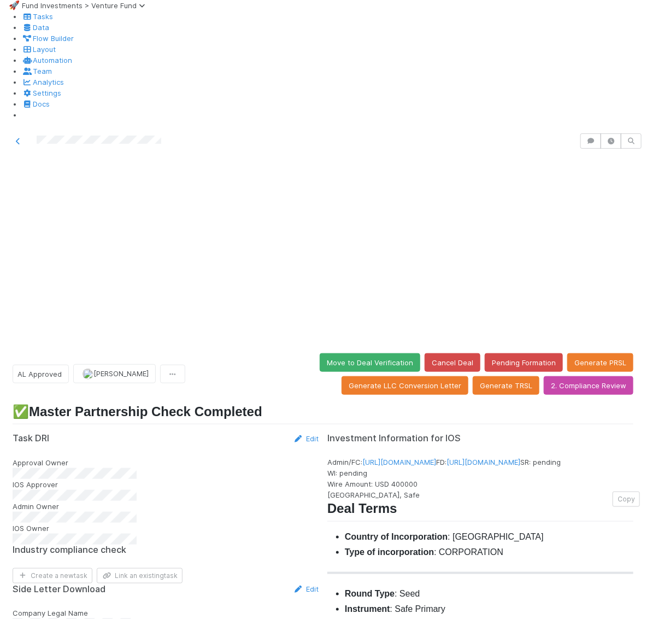
scroll to position [719, 0]
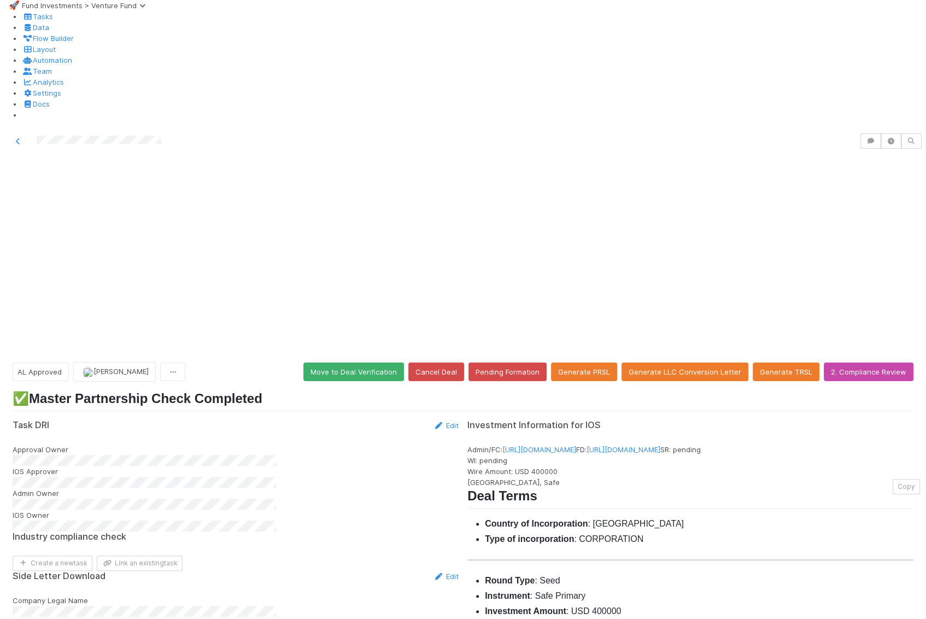
scroll to position [506, 0]
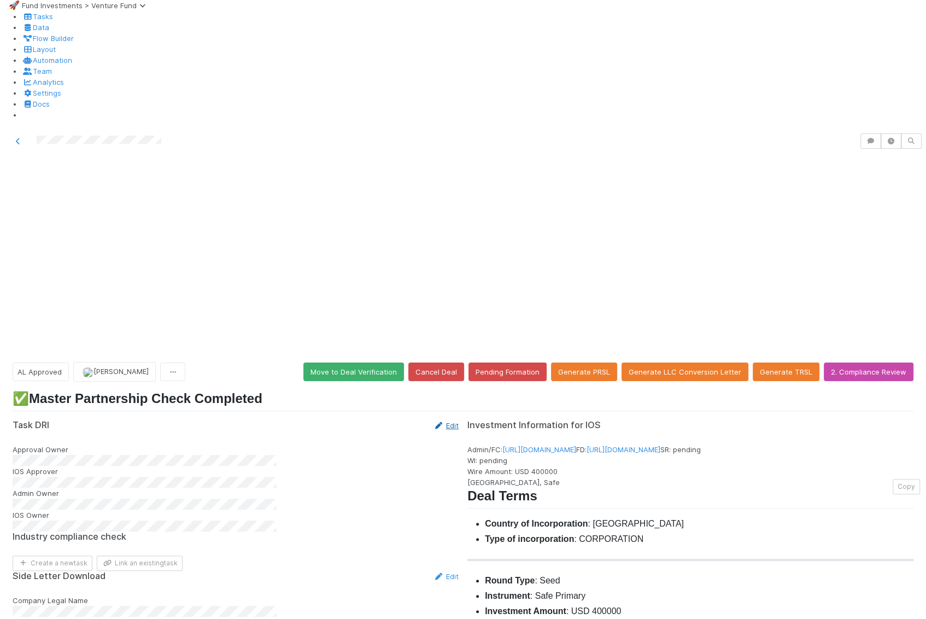
scroll to position [0, 0]
click at [377, 362] on button "Move to Deal Verification" at bounding box center [353, 371] width 101 height 19
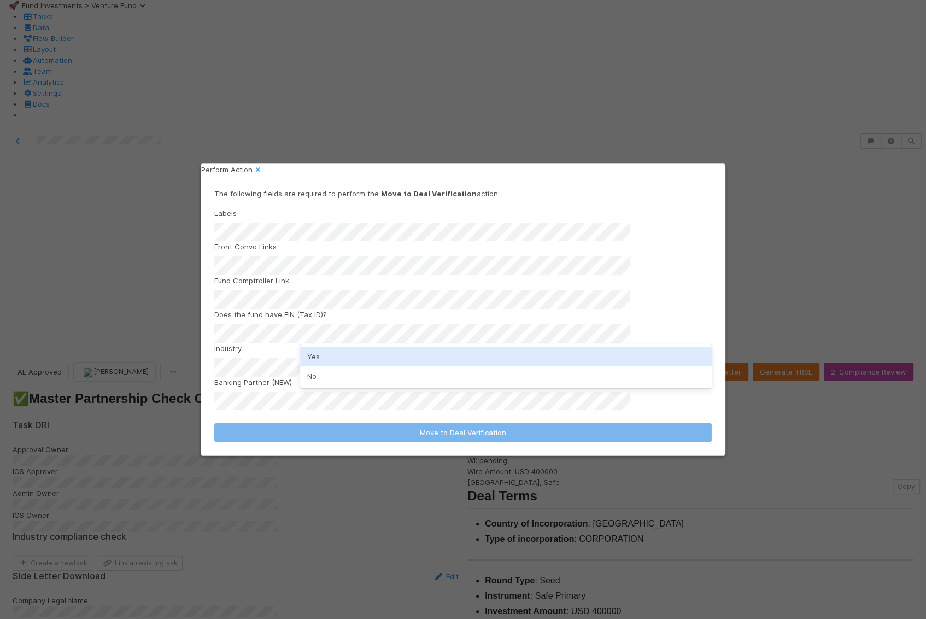
click at [339, 360] on div "Yes" at bounding box center [506, 357] width 412 height 20
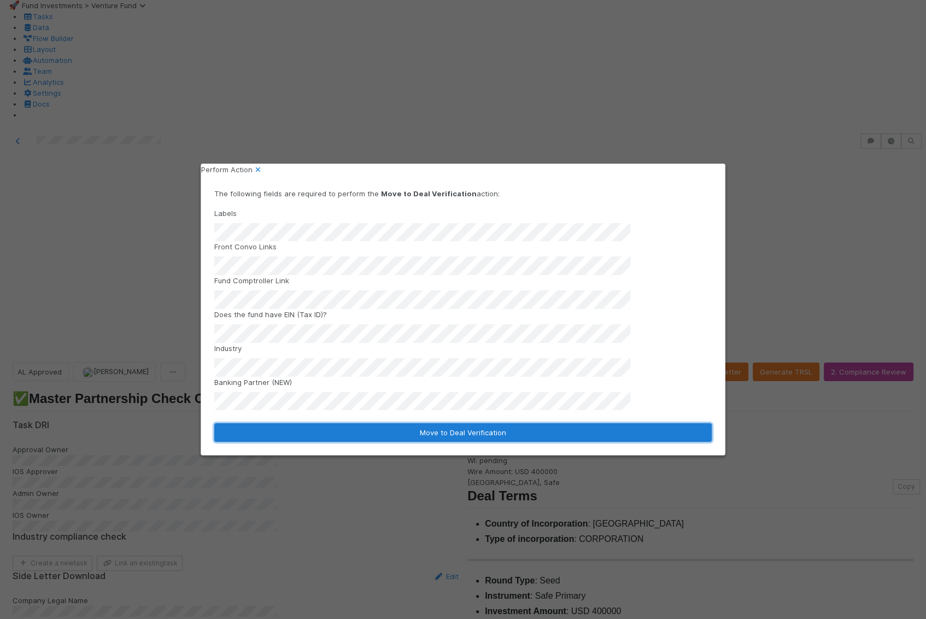
click at [340, 423] on button "Move to Deal Verification" at bounding box center [462, 432] width 497 height 19
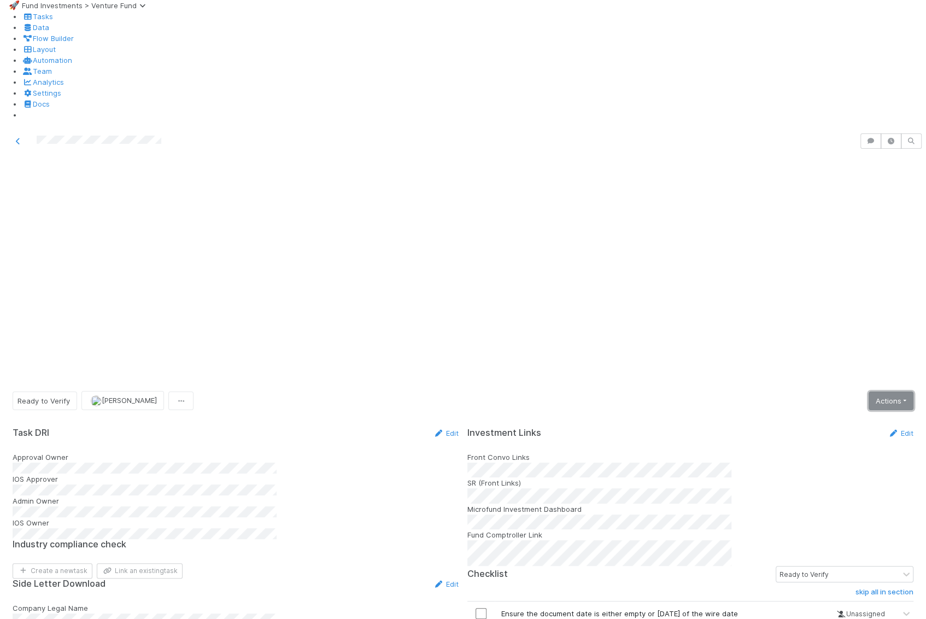
click at [646, 391] on link "Actions" at bounding box center [891, 400] width 45 height 19
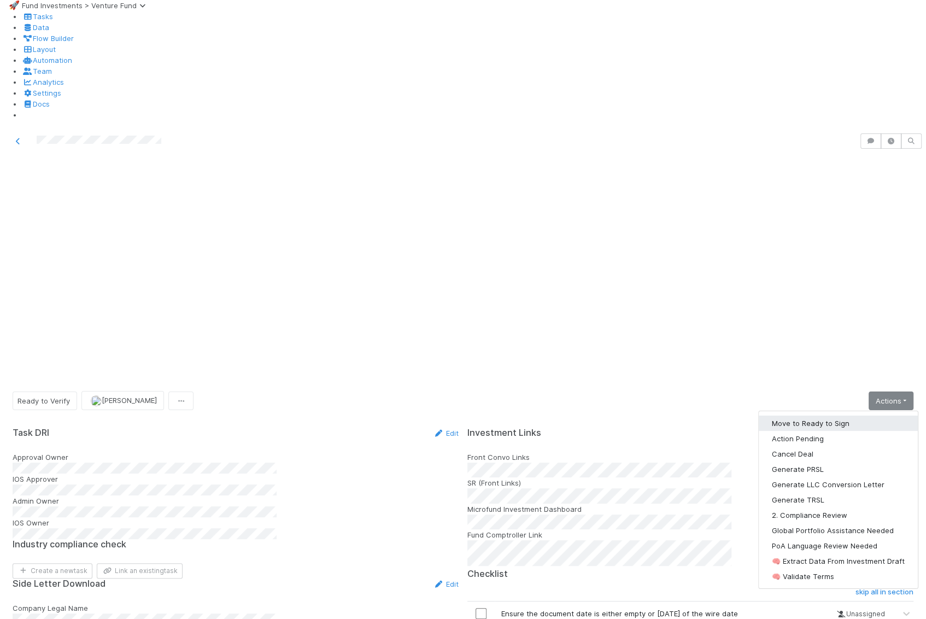
click at [646, 415] on button "Move to Ready to Sign" at bounding box center [838, 422] width 159 height 15
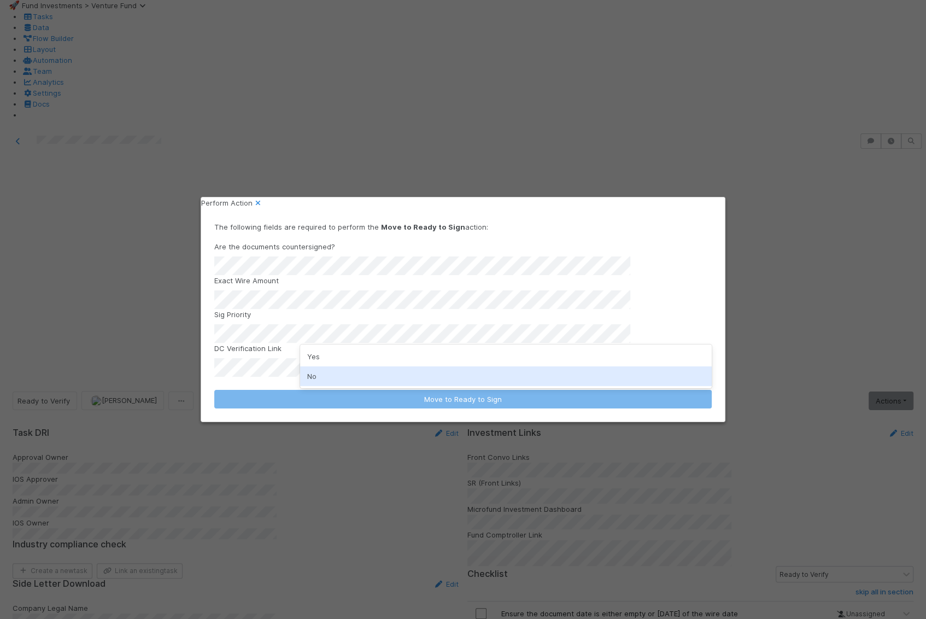
click at [320, 371] on div "No" at bounding box center [506, 376] width 412 height 20
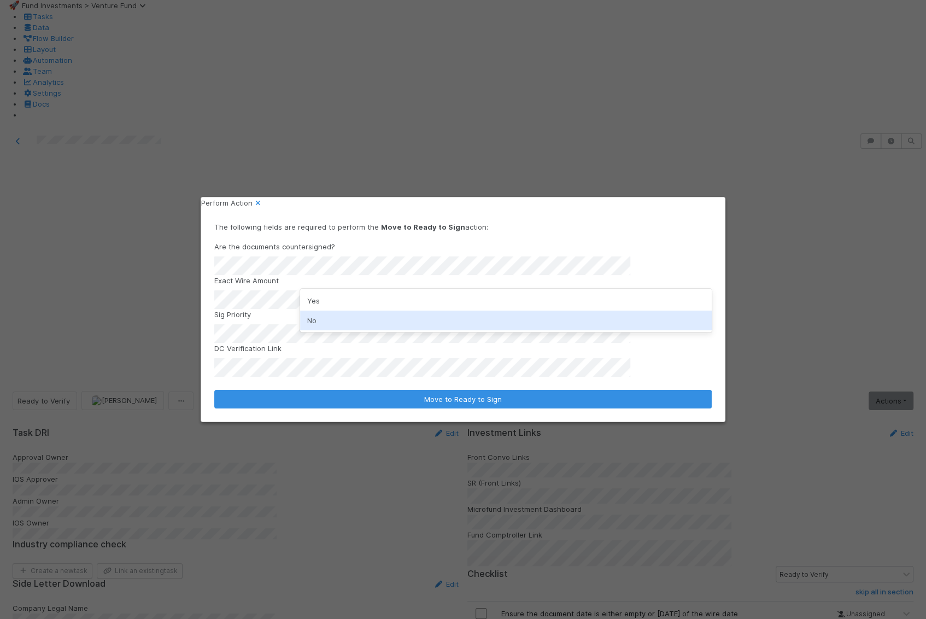
click at [323, 314] on div "No" at bounding box center [506, 320] width 412 height 20
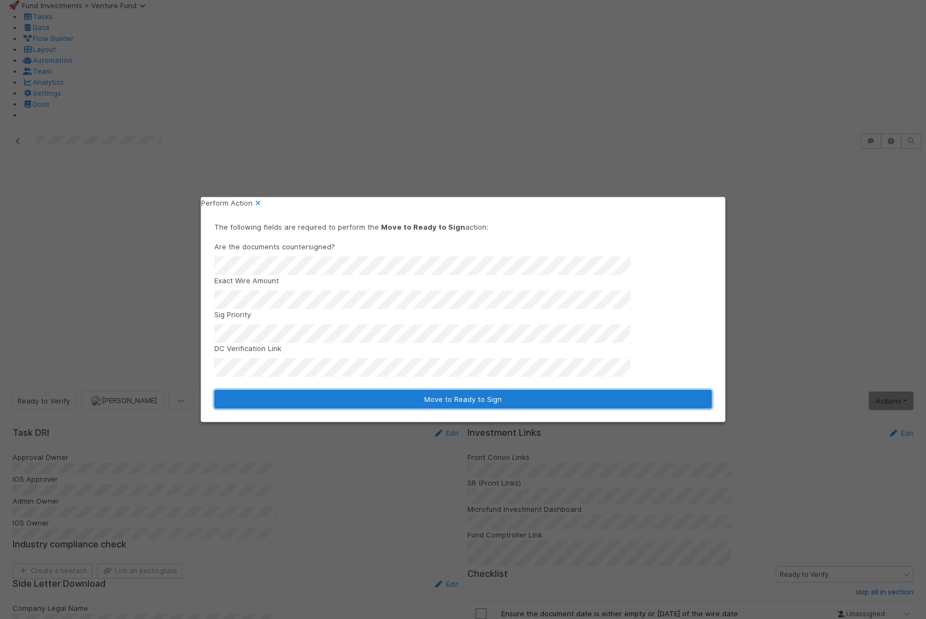
click at [323, 390] on button "Move to Ready to Sign" at bounding box center [462, 399] width 497 height 19
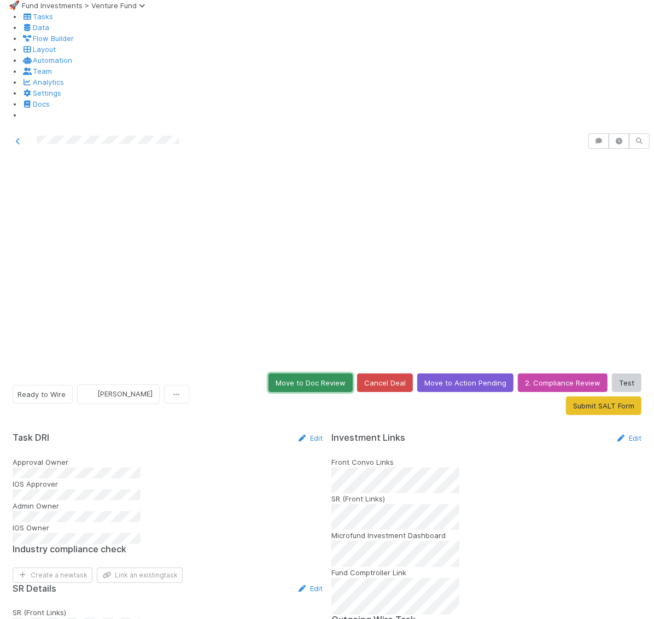
click at [268, 373] on button "Move to Doc Review" at bounding box center [310, 382] width 84 height 19
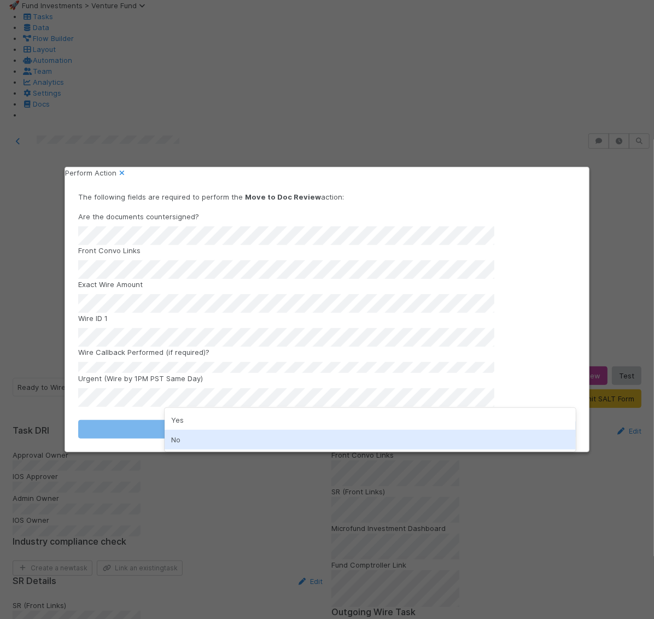
click at [175, 438] on div "No" at bounding box center [371, 440] width 412 height 20
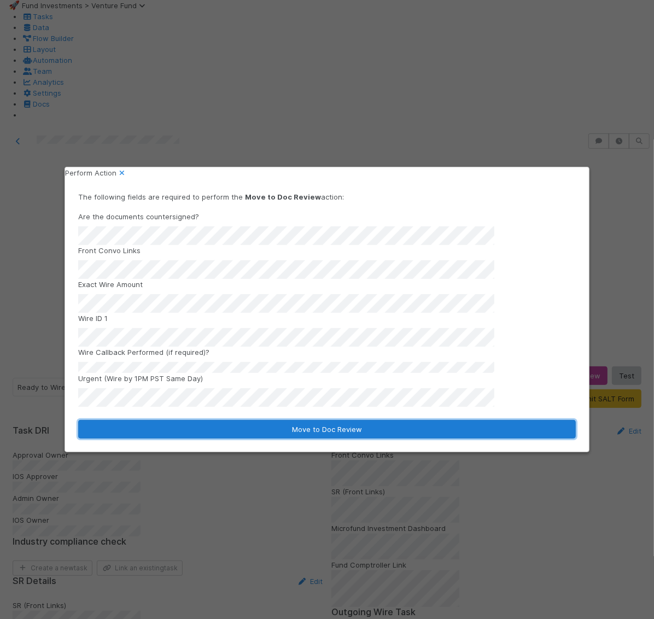
click at [175, 425] on button "Move to Doc Review" at bounding box center [326, 429] width 497 height 19
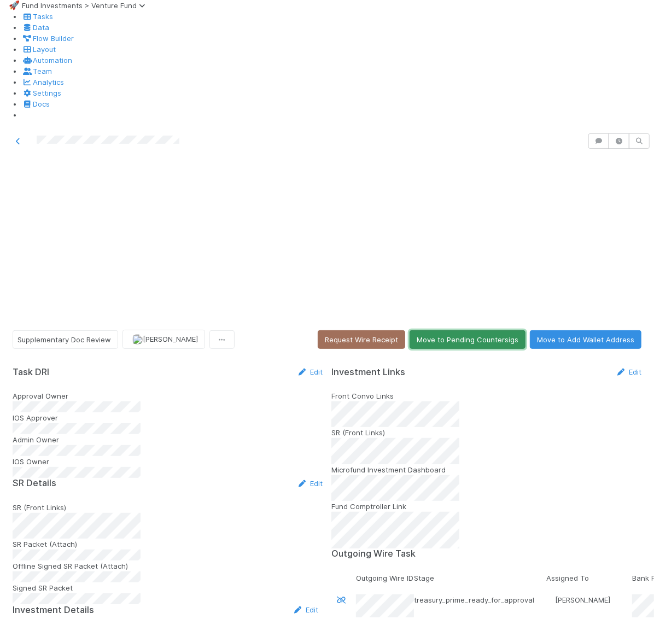
click at [492, 330] on button "Move to Pending Countersigs" at bounding box center [467, 339] width 116 height 19
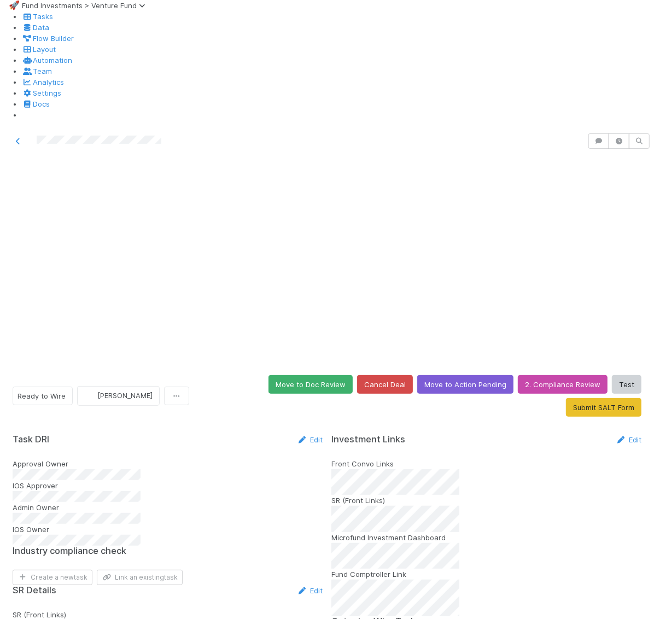
scroll to position [718, 0]
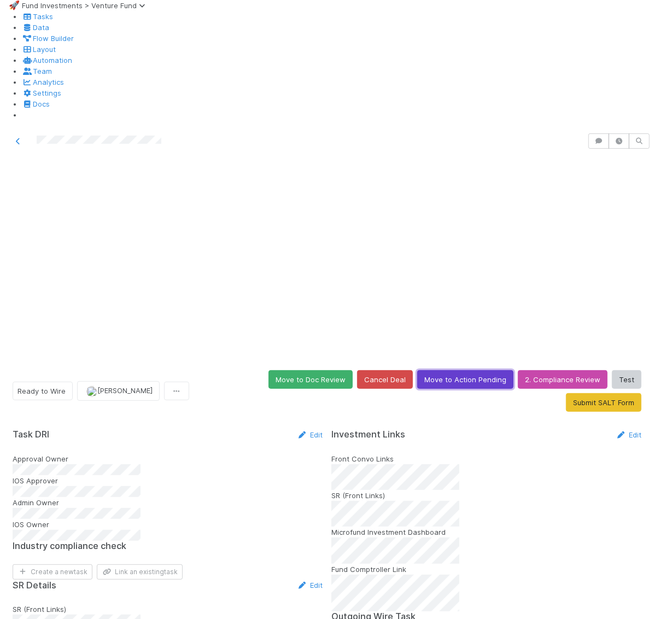
click at [453, 370] on button "Move to Action Pending" at bounding box center [465, 379] width 96 height 19
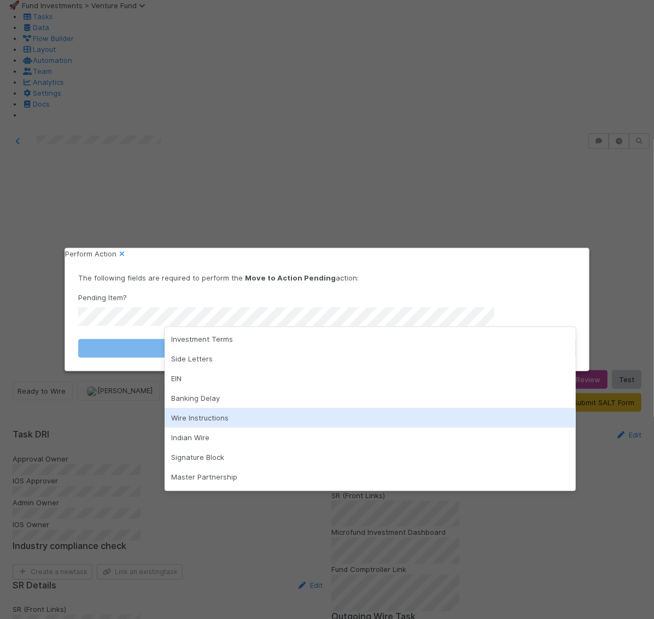
click at [233, 415] on div "Wire Instructions" at bounding box center [371, 418] width 412 height 20
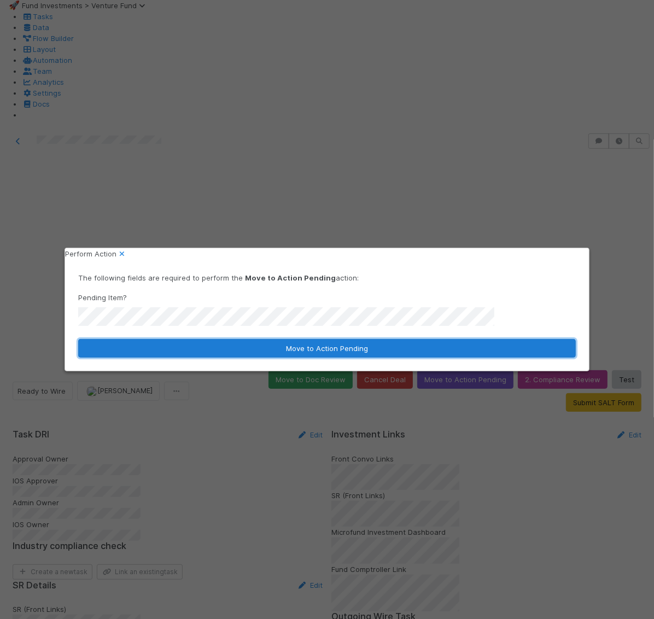
click at [234, 339] on button "Move to Action Pending" at bounding box center [326, 348] width 497 height 19
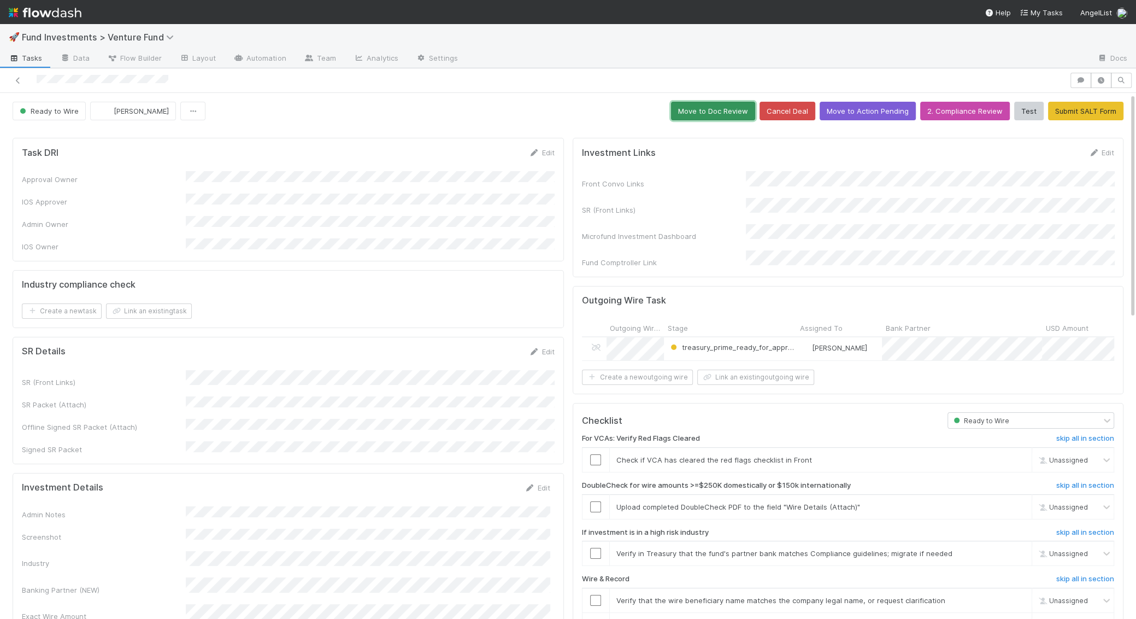
click at [653, 113] on button "Move to Doc Review" at bounding box center [713, 111] width 84 height 19
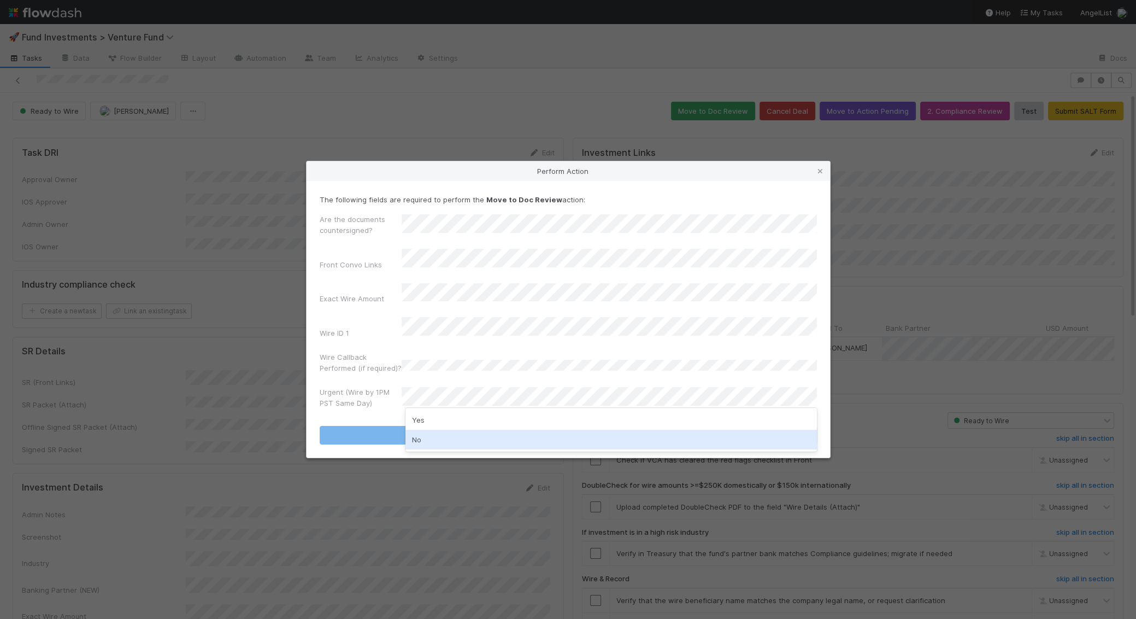
click at [438, 438] on div "No" at bounding box center [612, 440] width 412 height 20
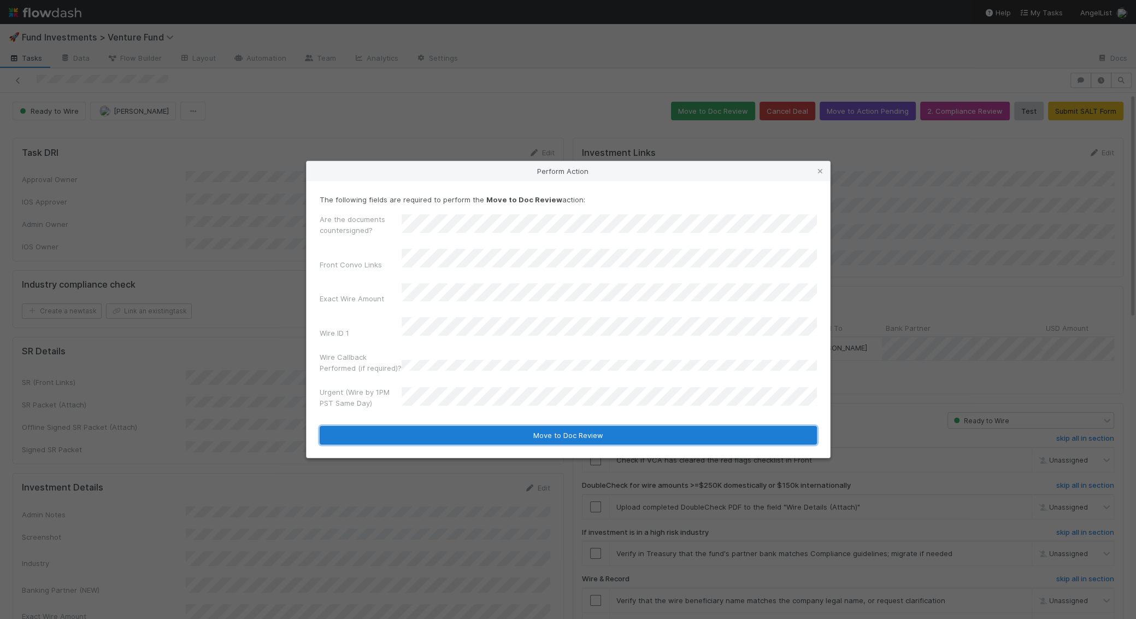
click at [444, 434] on button "Move to Doc Review" at bounding box center [568, 435] width 497 height 19
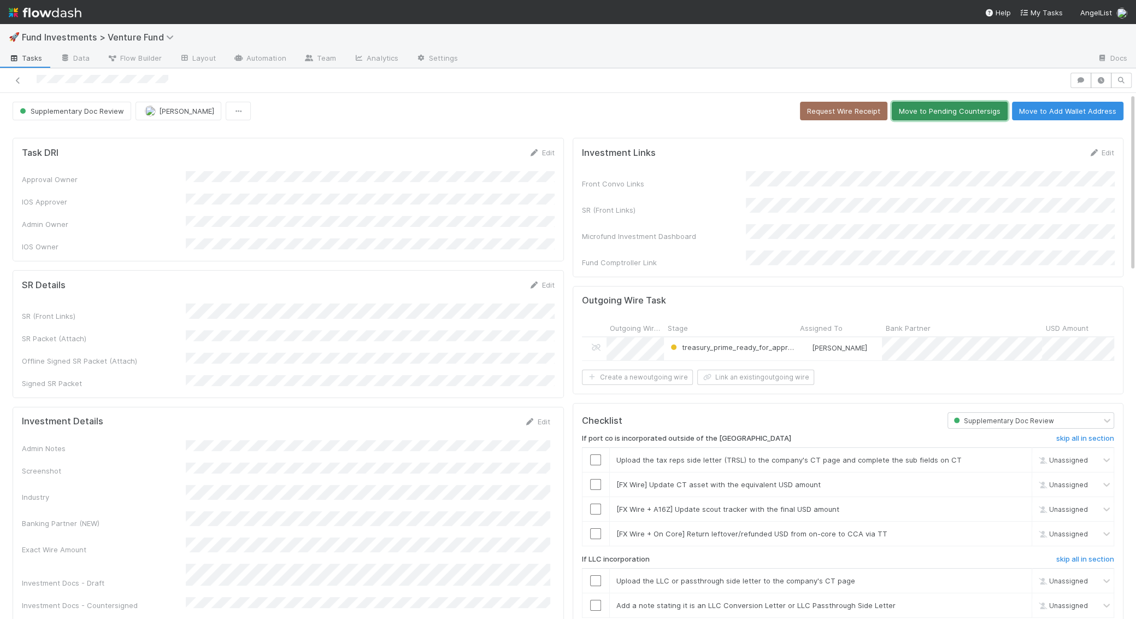
click at [653, 114] on button "Move to Pending Countersigs" at bounding box center [950, 111] width 116 height 19
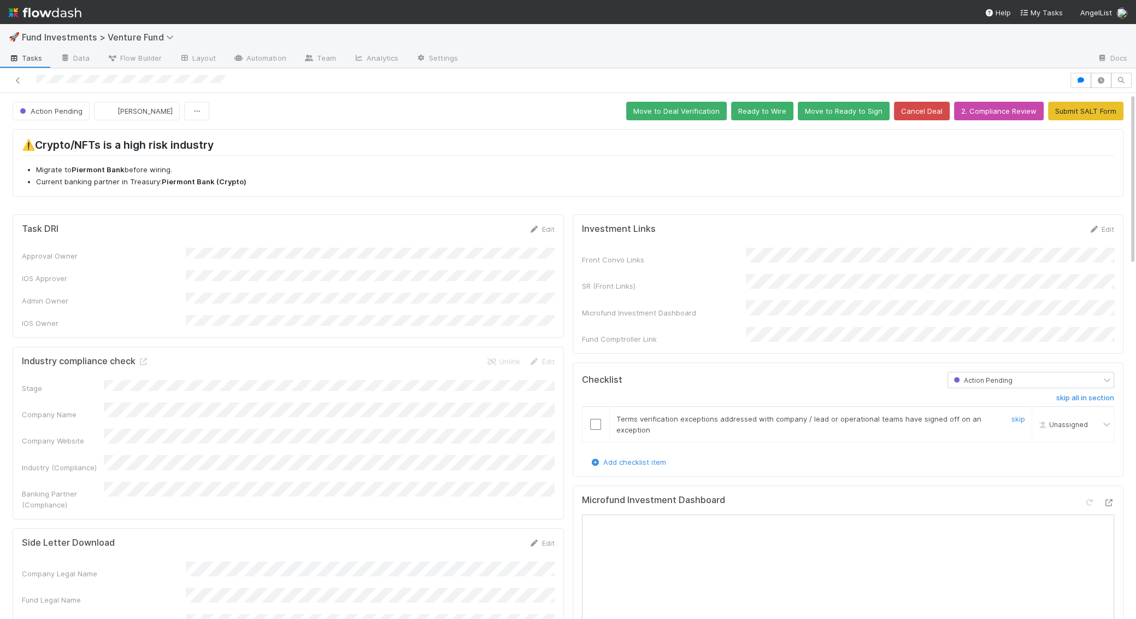
click at [591, 419] on input "checkbox" at bounding box center [595, 424] width 11 height 11
click at [72, 111] on span "Action Pending" at bounding box center [49, 111] width 65 height 9
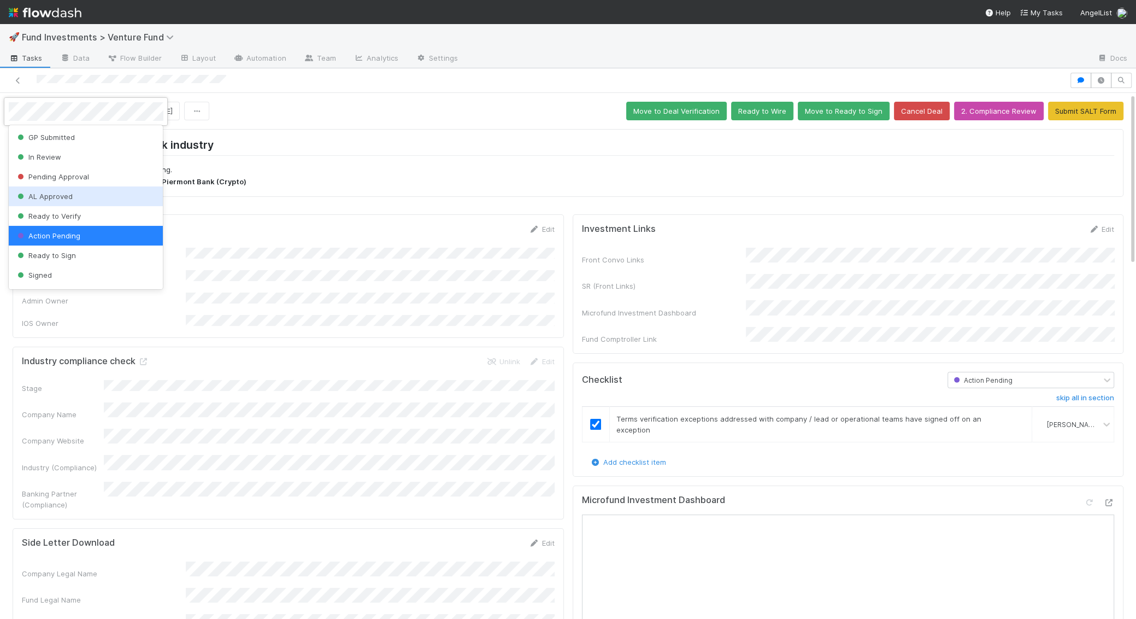
click at [71, 194] on span "AL Approved" at bounding box center [43, 196] width 57 height 9
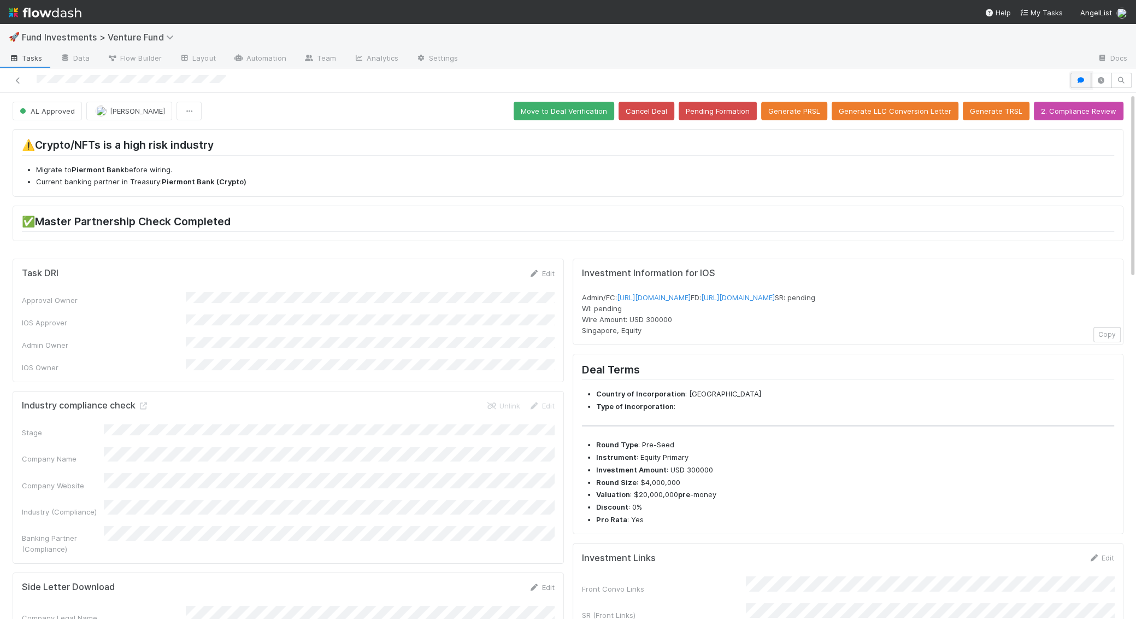
click at [1087, 79] on icon "button" at bounding box center [1081, 80] width 11 height 7
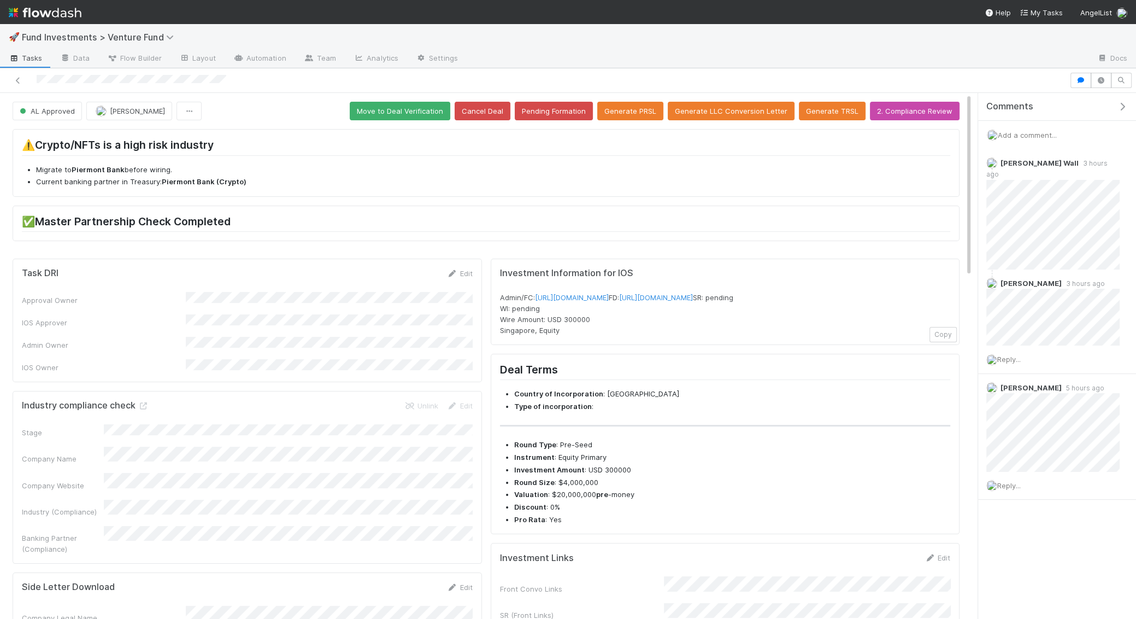
click at [1033, 132] on span "Add a comment..." at bounding box center [1027, 135] width 59 height 9
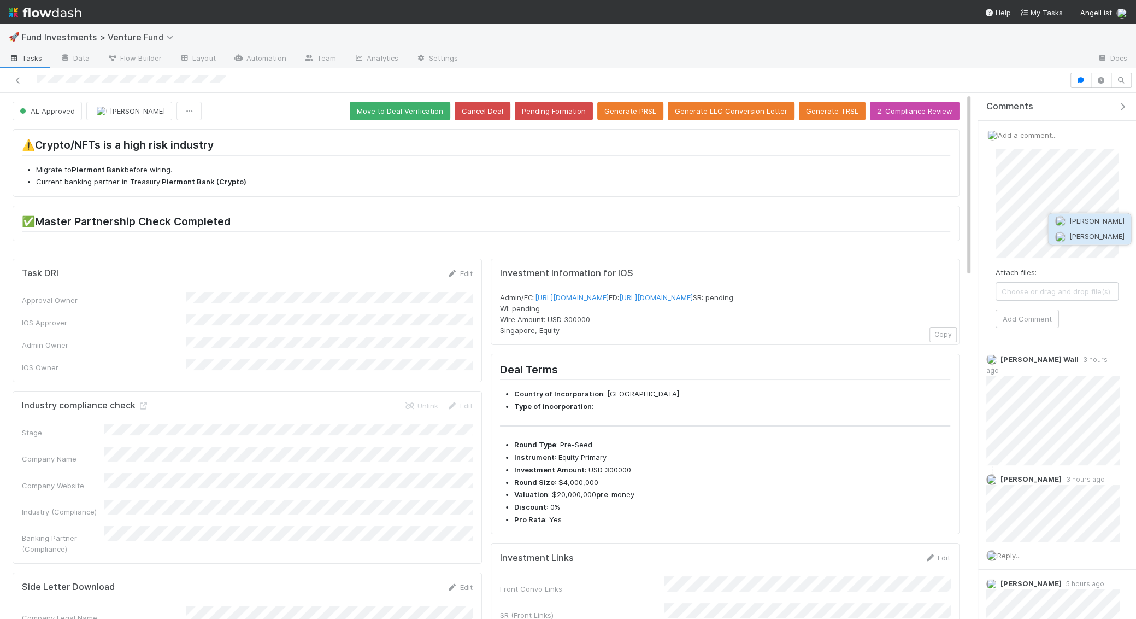
click at [1072, 242] on button "Amy Saks" at bounding box center [1090, 236] width 83 height 15
click at [1018, 319] on button "Add Comment" at bounding box center [1027, 318] width 63 height 19
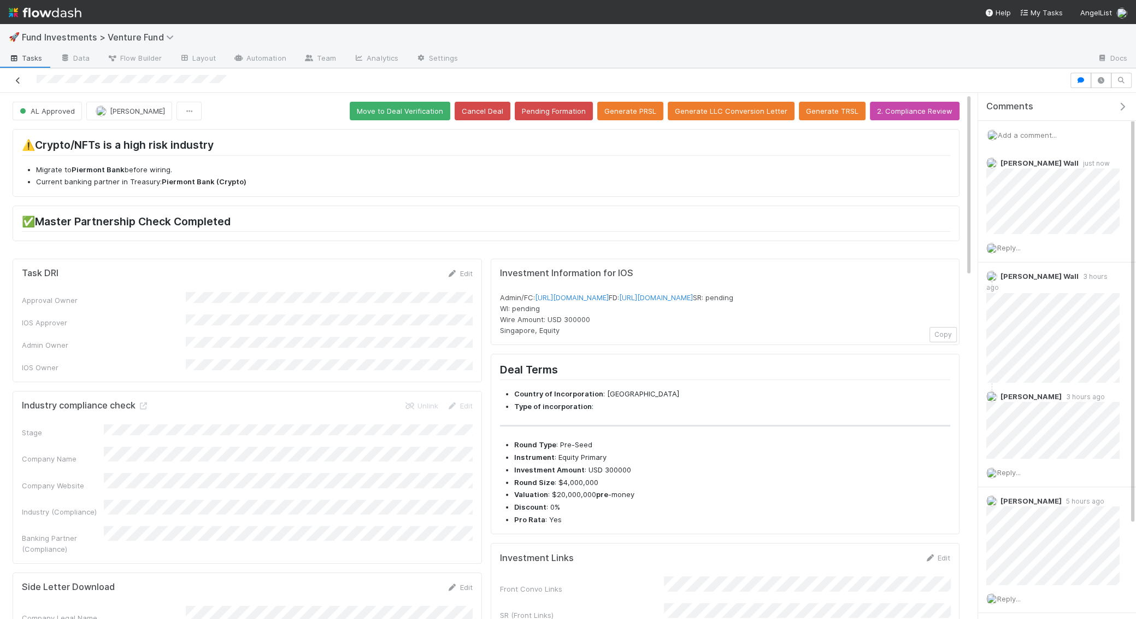
click at [22, 83] on icon at bounding box center [18, 80] width 11 height 7
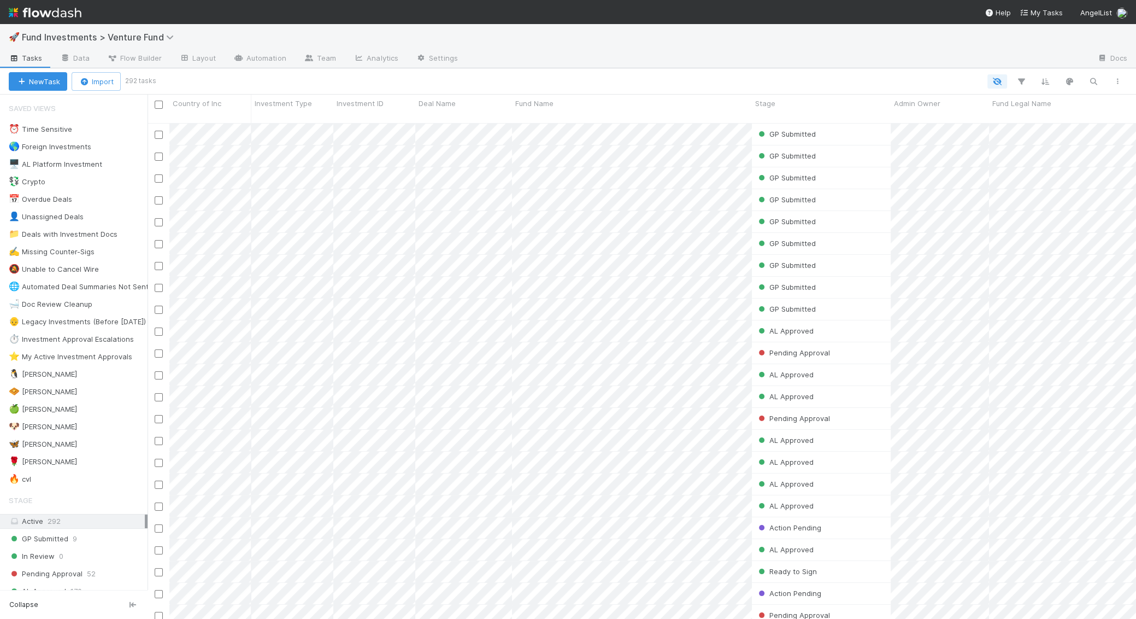
scroll to position [14, 0]
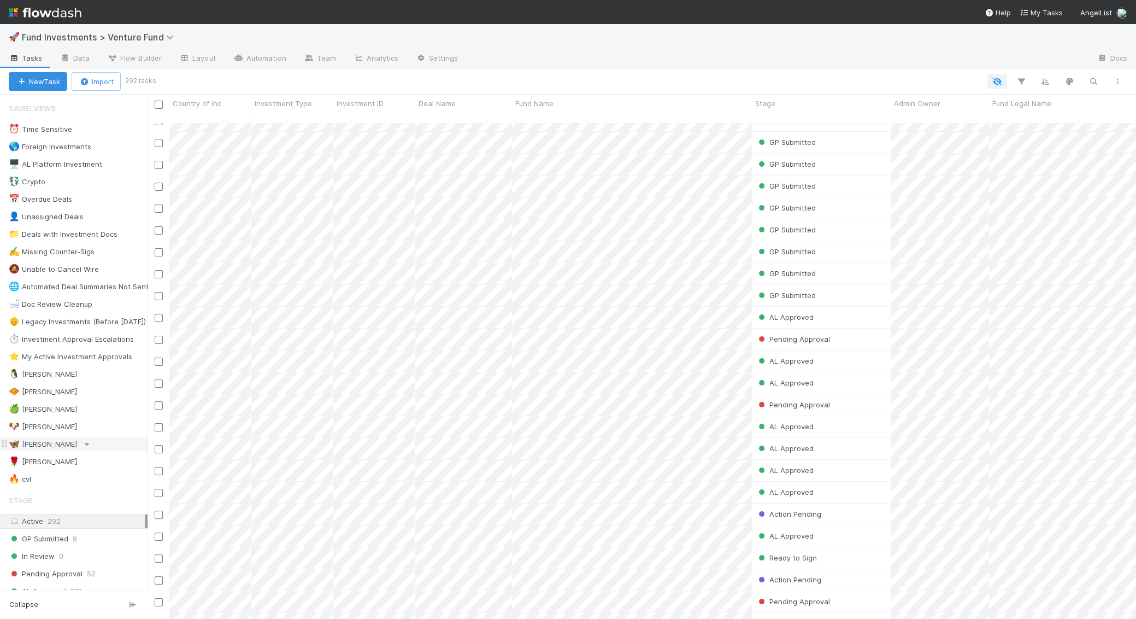
click at [81, 441] on icon at bounding box center [86, 444] width 11 height 7
click at [36, 438] on div "View Settings Default for everyone Rename this view Delete this view" at bounding box center [568, 309] width 1136 height 619
click at [36, 438] on div "🦋 Kennedy" at bounding box center [43, 444] width 68 height 14
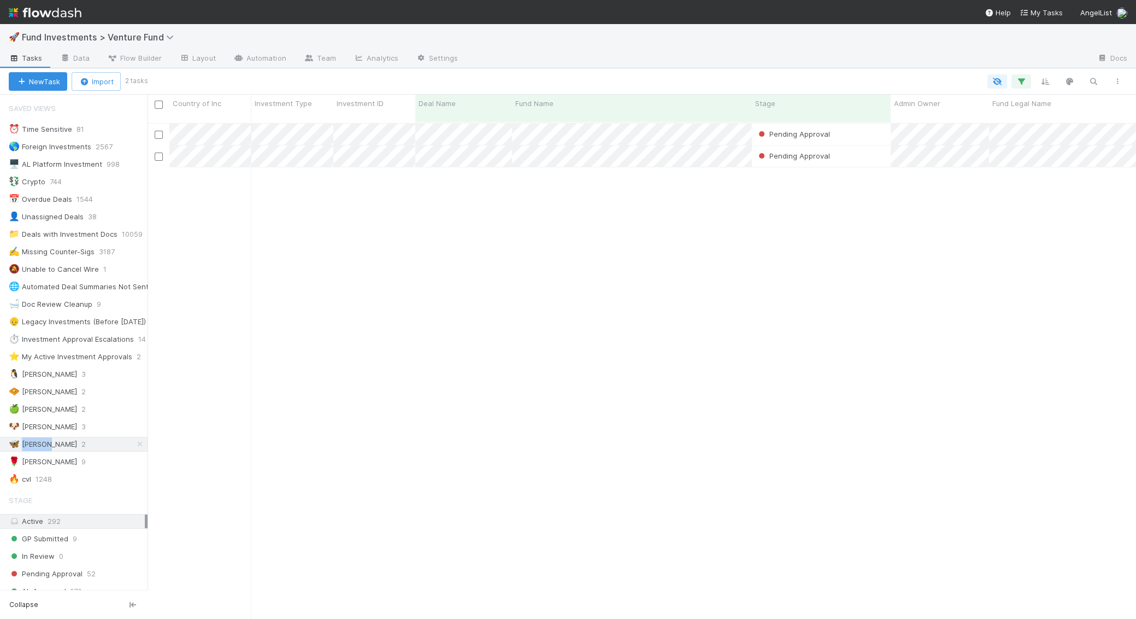
scroll to position [505, 988]
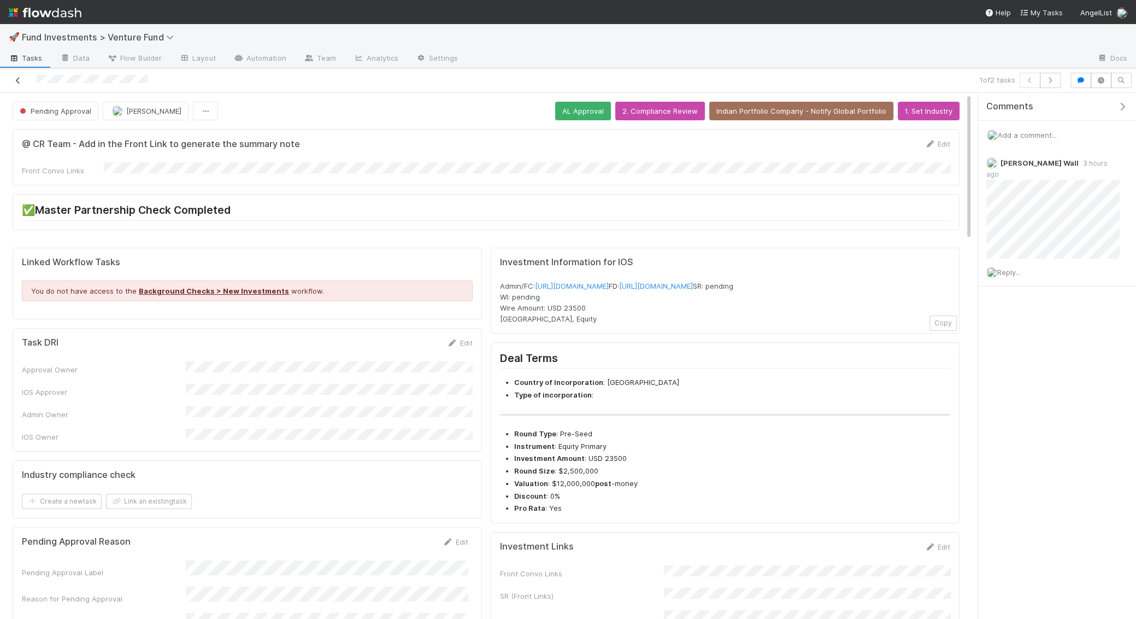
click at [16, 81] on icon at bounding box center [18, 80] width 11 height 7
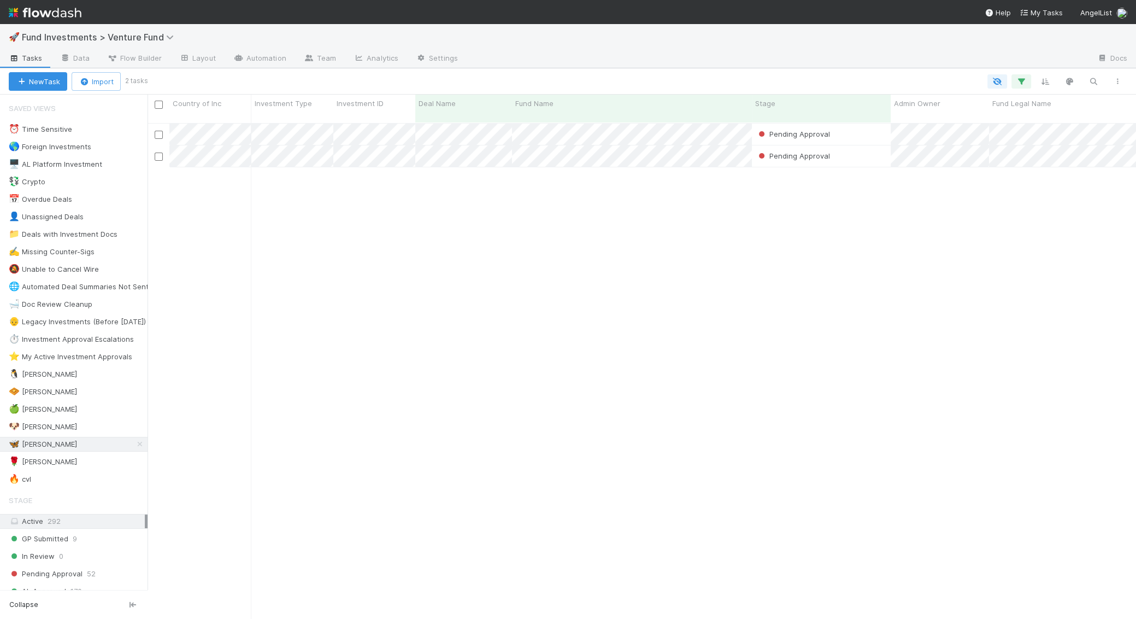
scroll to position [505, 988]
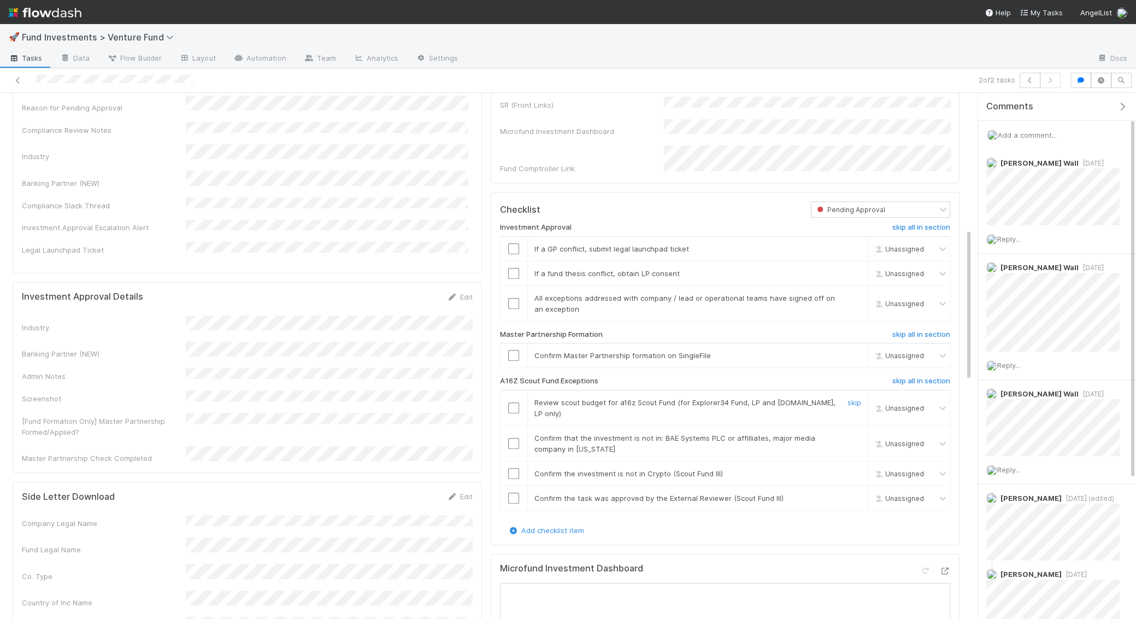
scroll to position [593, 0]
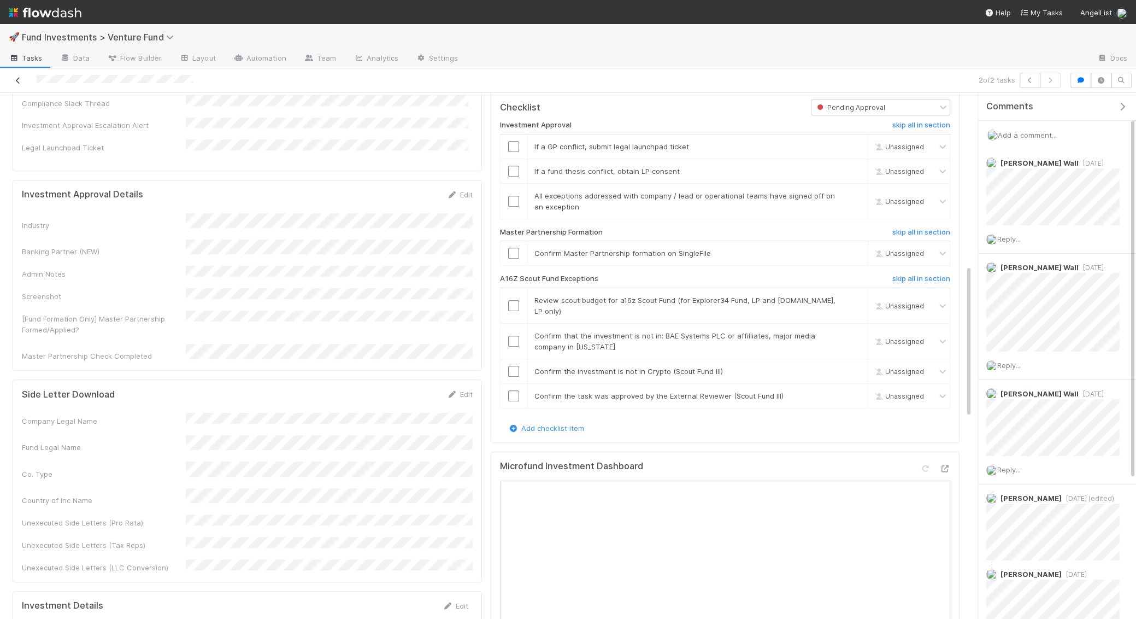
click at [18, 81] on icon at bounding box center [18, 80] width 11 height 7
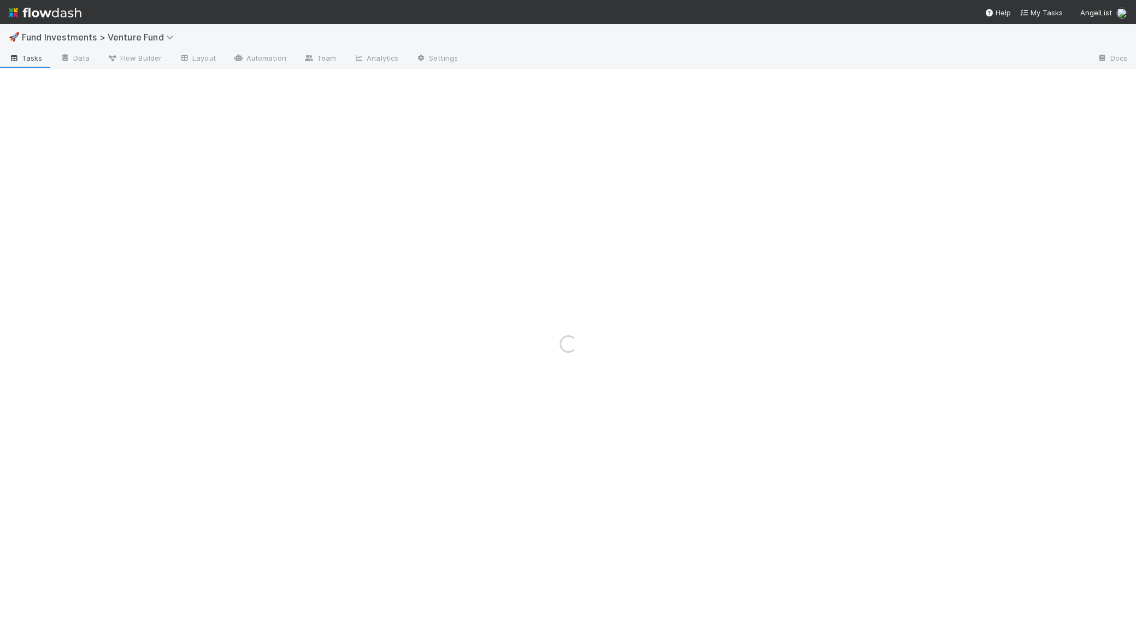
click at [59, 7] on img at bounding box center [45, 12] width 73 height 19
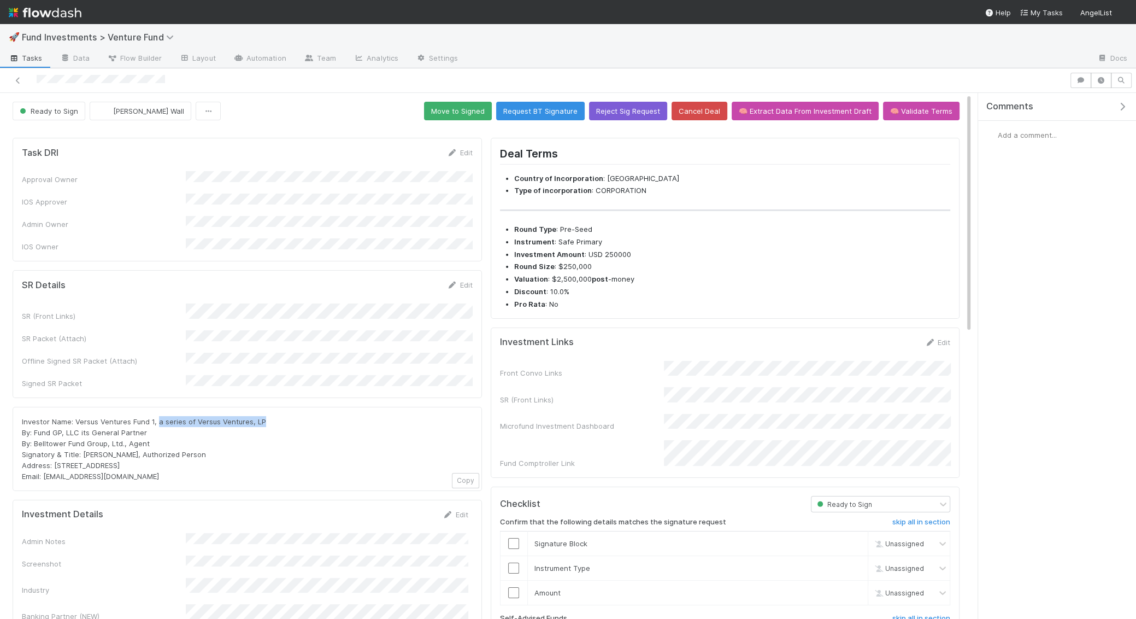
drag, startPoint x: 267, startPoint y: 398, endPoint x: 159, endPoint y: 398, distance: 107.7
click at [159, 416] on div "Investor Name: Versus Ventures Fund 1, a series of Versus Ventures, LP By: Fund…" at bounding box center [247, 449] width 451 height 66
copy span "series of Versus Ventures, LP"
click at [630, 115] on button "Reject Sig Request" at bounding box center [628, 111] width 78 height 19
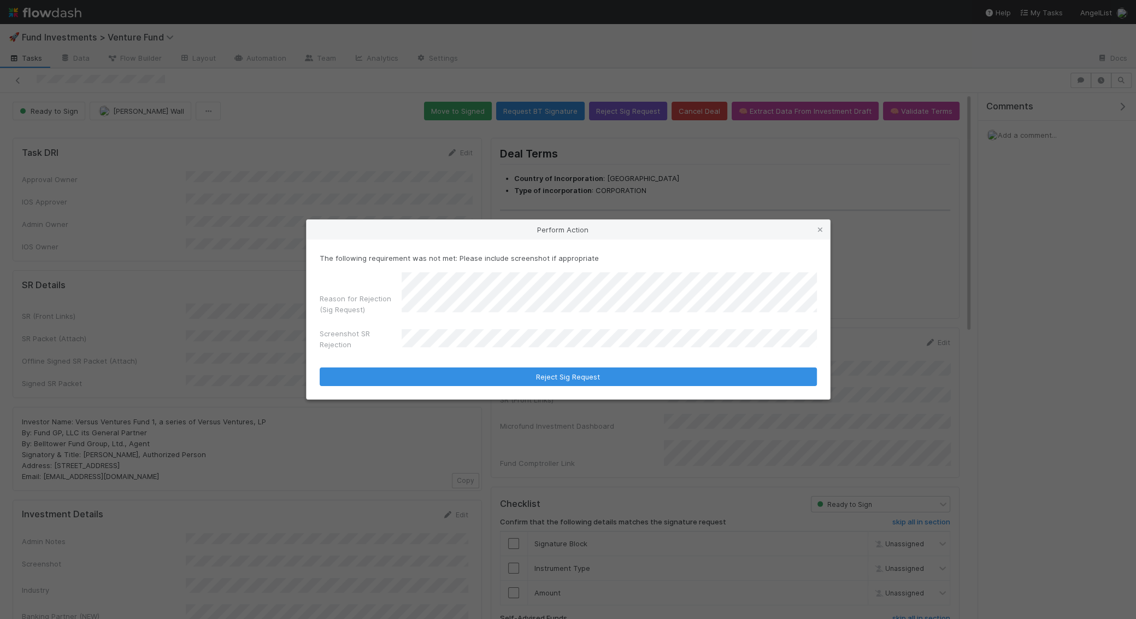
click at [531, 390] on div "The following requirement was not met: Please include screenshot if appropriate…" at bounding box center [569, 319] width 524 height 160
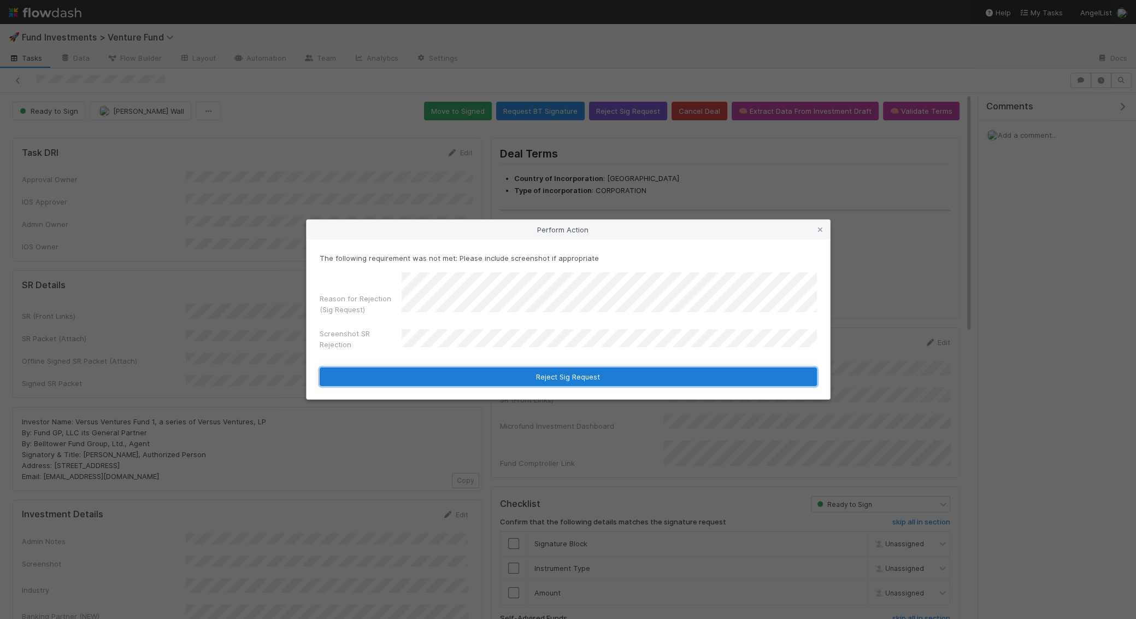
click at [532, 380] on button "Reject Sig Request" at bounding box center [568, 376] width 497 height 19
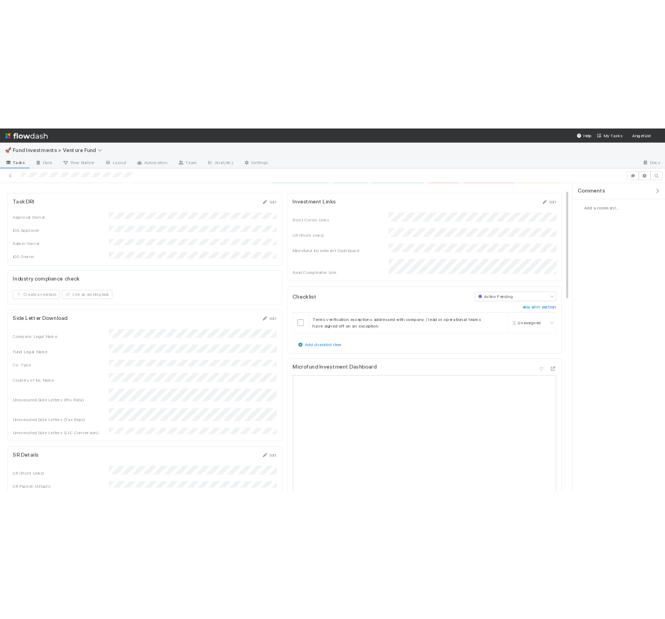
scroll to position [11, 0]
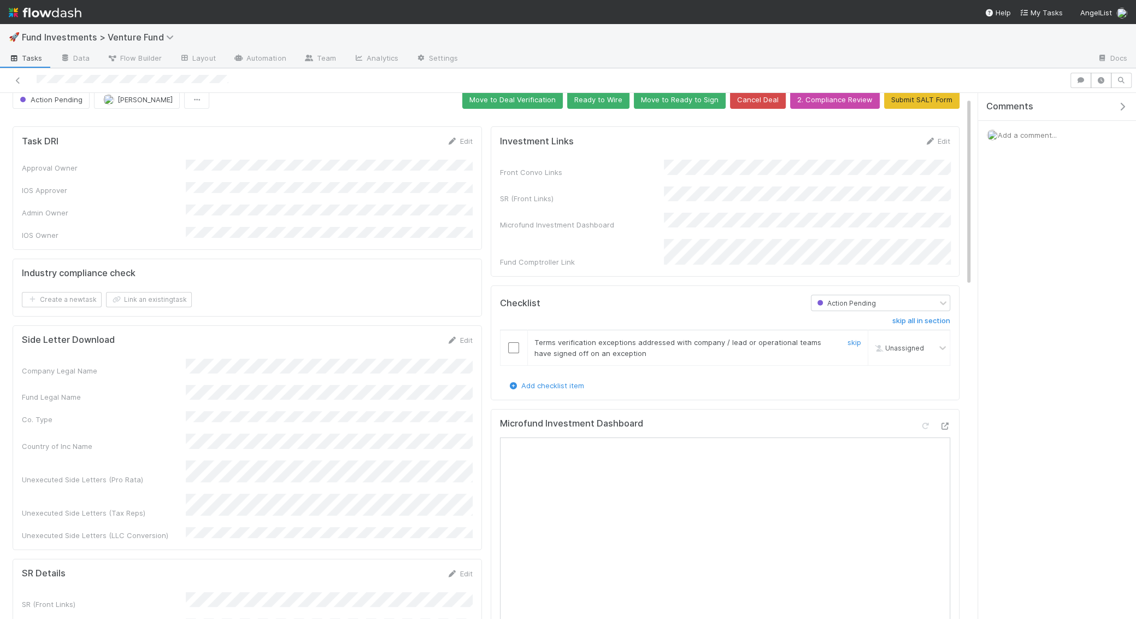
click at [515, 342] on input "checkbox" at bounding box center [513, 347] width 11 height 11
click at [605, 102] on button "Ready to Wire" at bounding box center [598, 99] width 62 height 19
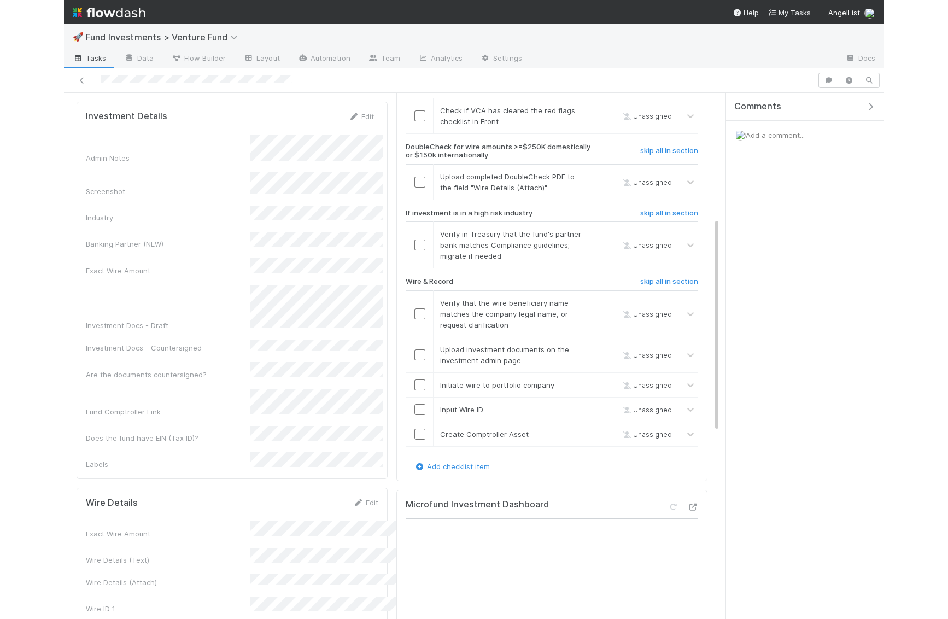
scroll to position [306, 0]
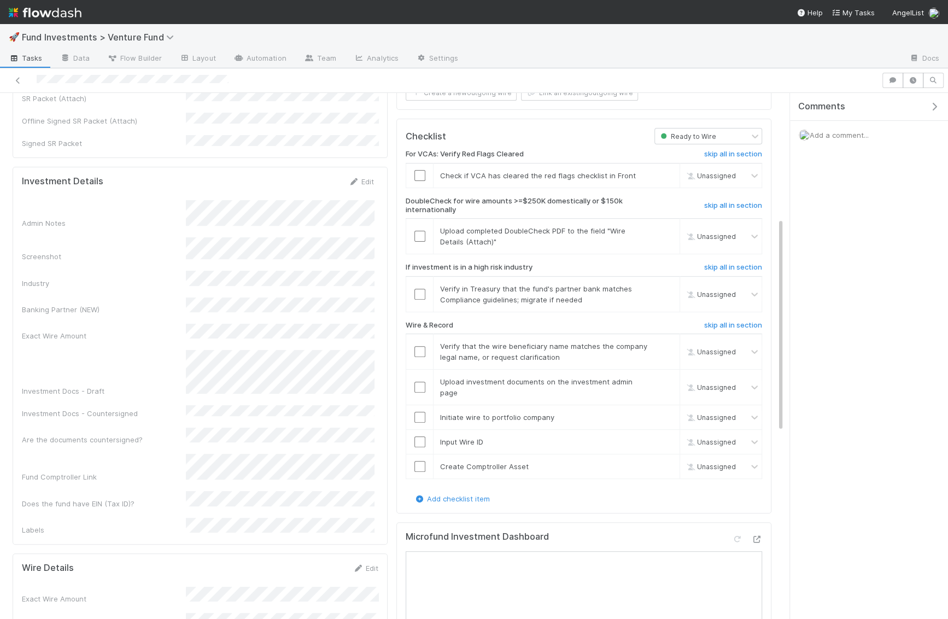
click at [934, 111] on div "Comments" at bounding box center [869, 107] width 158 height 28
click at [935, 108] on icon "button" at bounding box center [934, 106] width 11 height 9
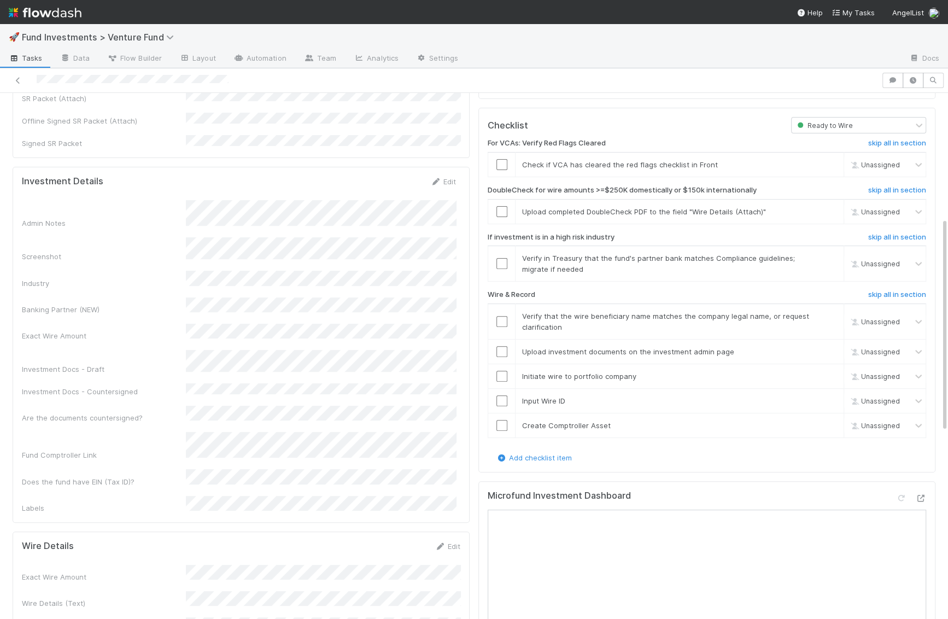
scroll to position [0, 0]
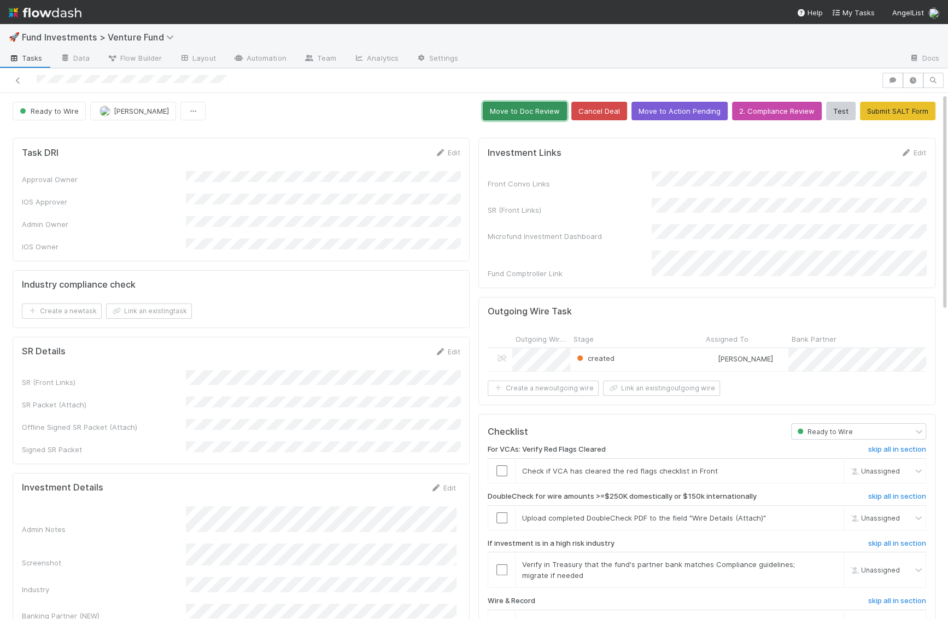
click at [551, 113] on button "Move to Doc Review" at bounding box center [525, 111] width 84 height 19
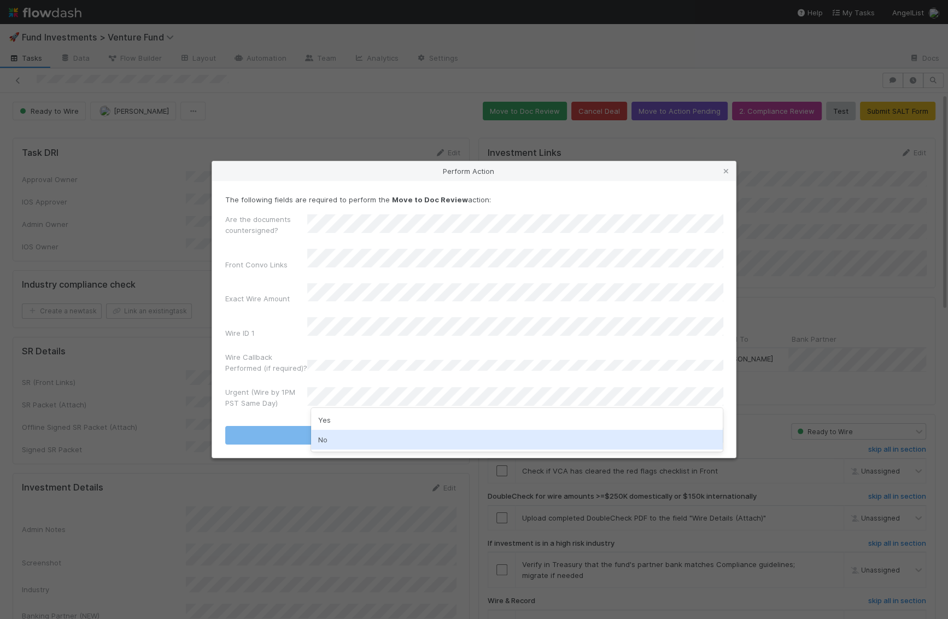
click at [346, 438] on div "No" at bounding box center [517, 440] width 412 height 20
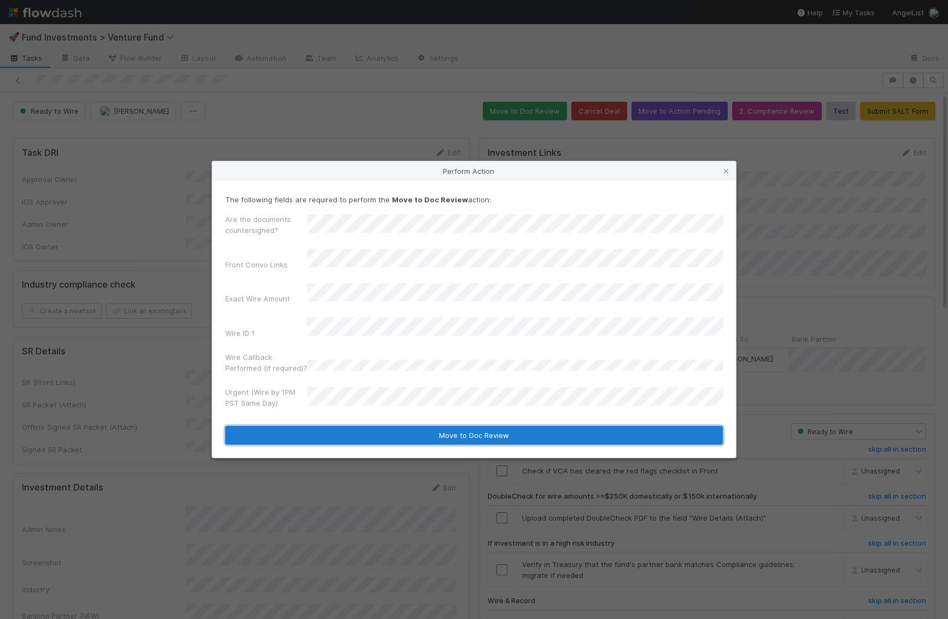
click at [349, 426] on button "Move to Doc Review" at bounding box center [473, 435] width 497 height 19
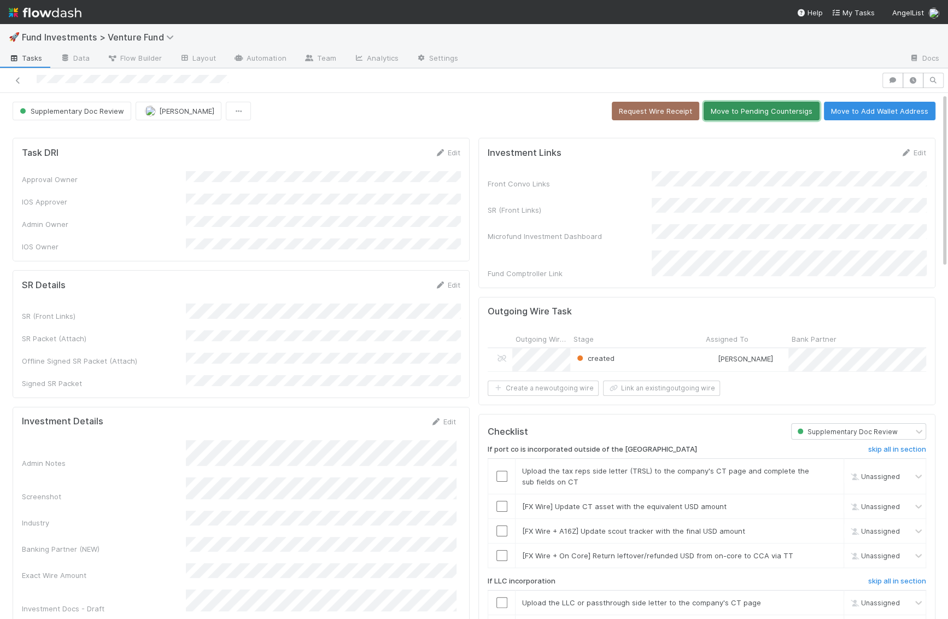
click at [722, 109] on button "Move to Pending Countersigs" at bounding box center [761, 111] width 116 height 19
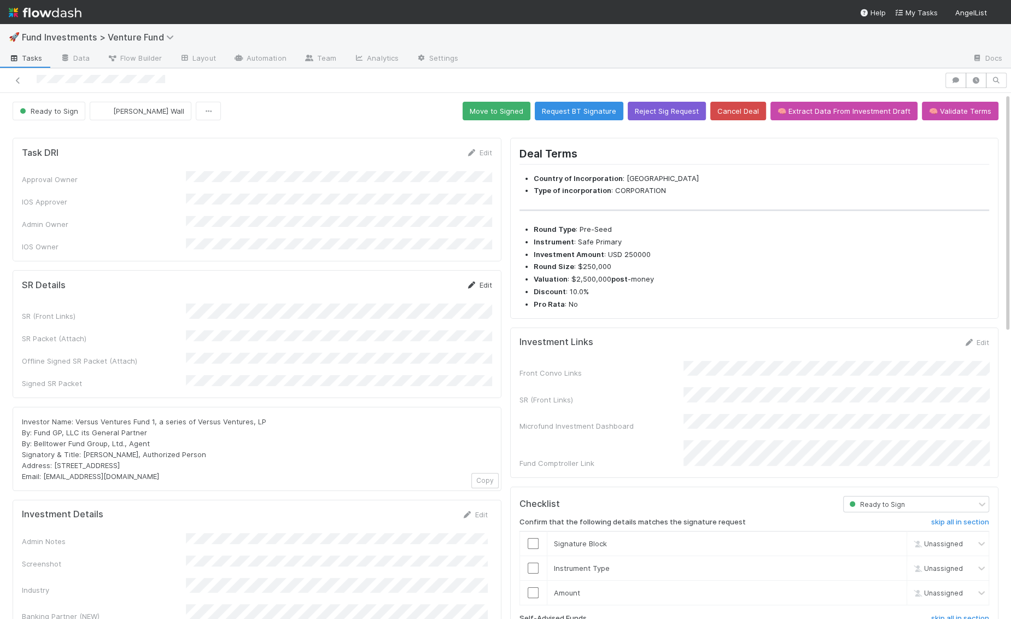
click at [484, 280] on link "Edit" at bounding box center [479, 284] width 26 height 9
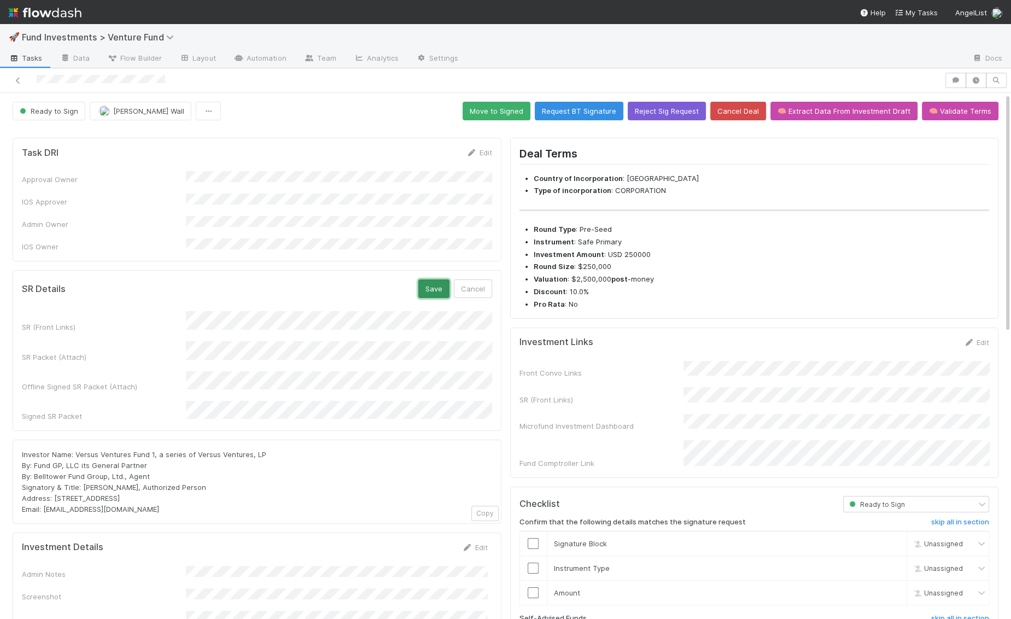
click at [436, 279] on button "Save" at bounding box center [433, 288] width 31 height 19
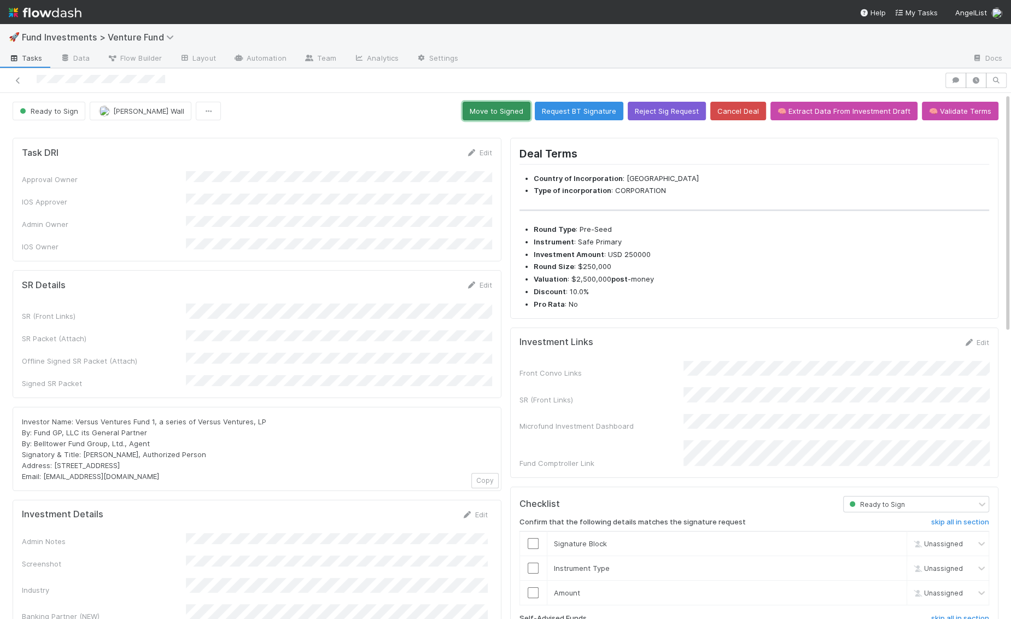
click at [520, 113] on button "Move to Signed" at bounding box center [496, 111] width 68 height 19
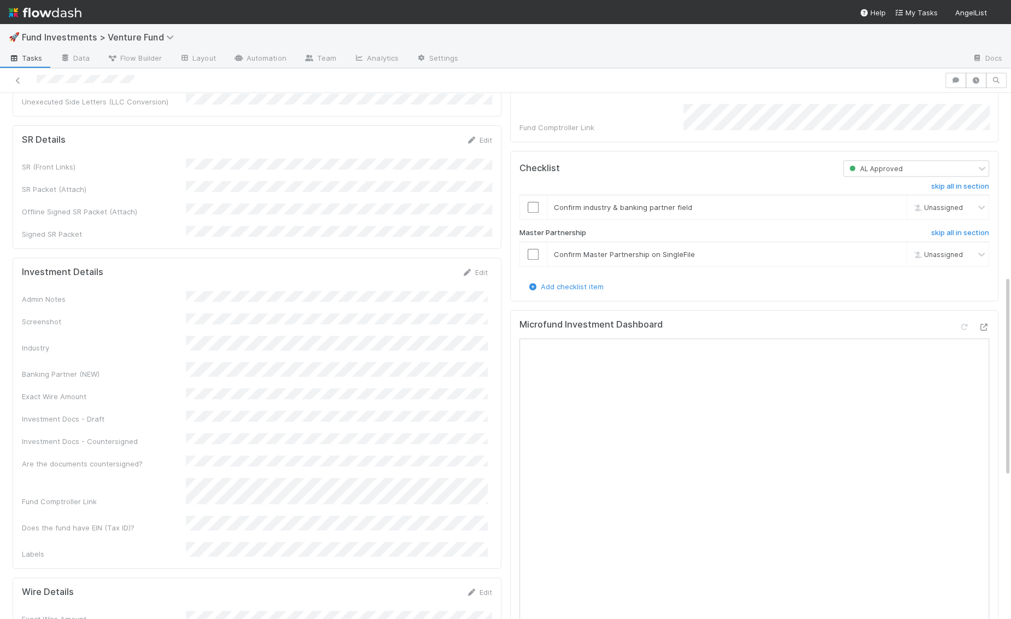
scroll to position [512, 0]
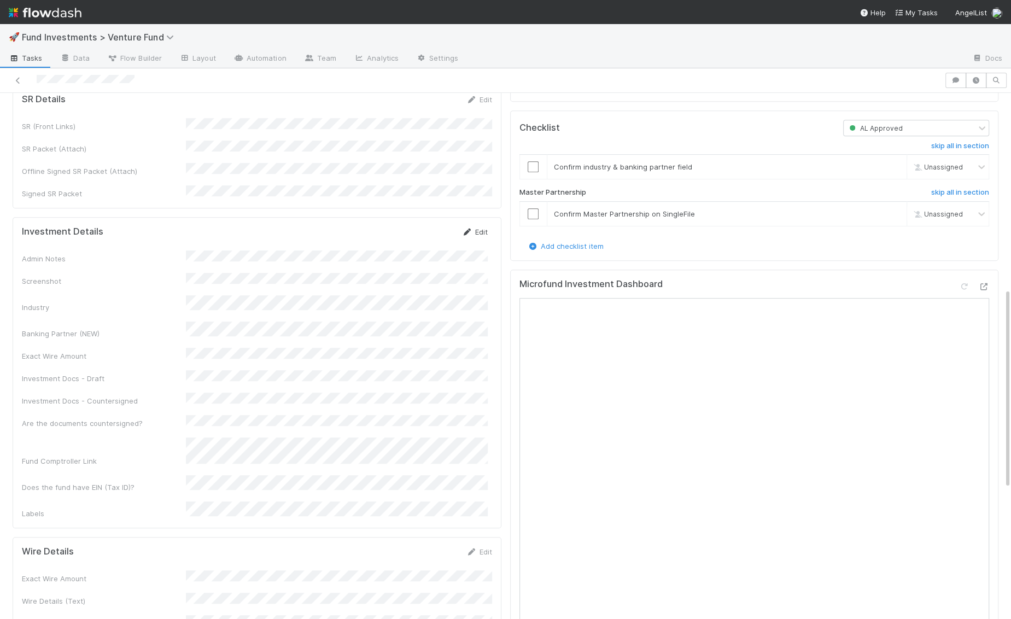
click at [477, 227] on link "Edit" at bounding box center [475, 231] width 26 height 9
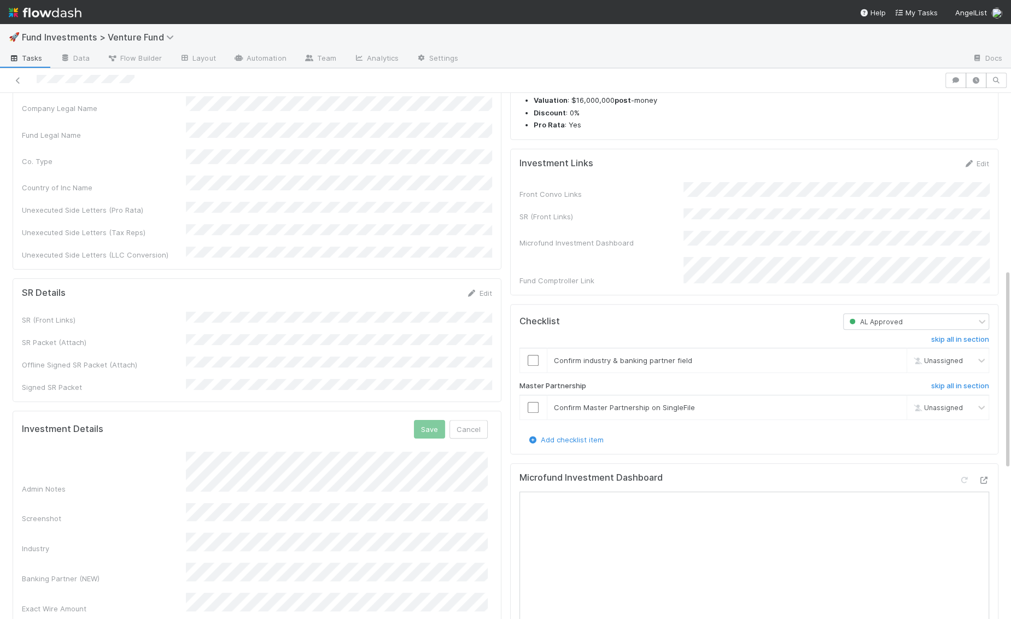
scroll to position [260, 0]
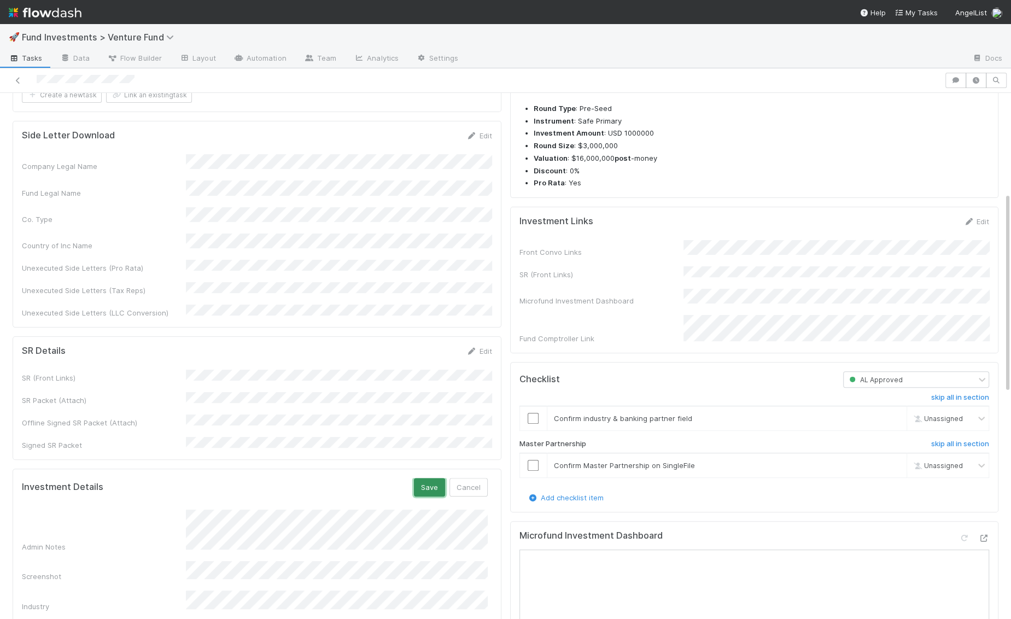
click at [423, 478] on button "Save" at bounding box center [429, 487] width 31 height 19
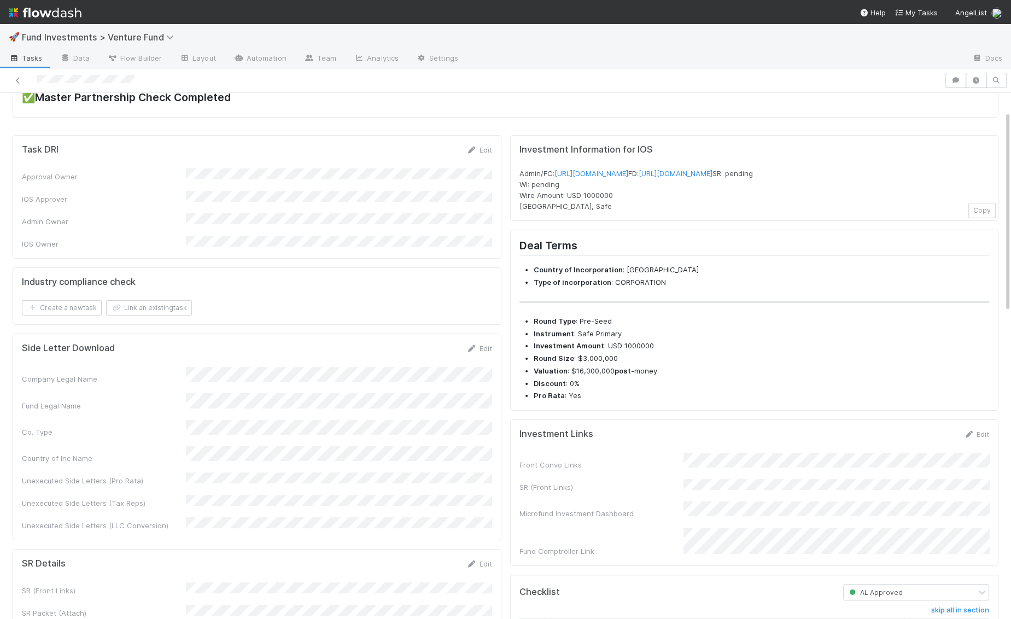
scroll to position [0, 0]
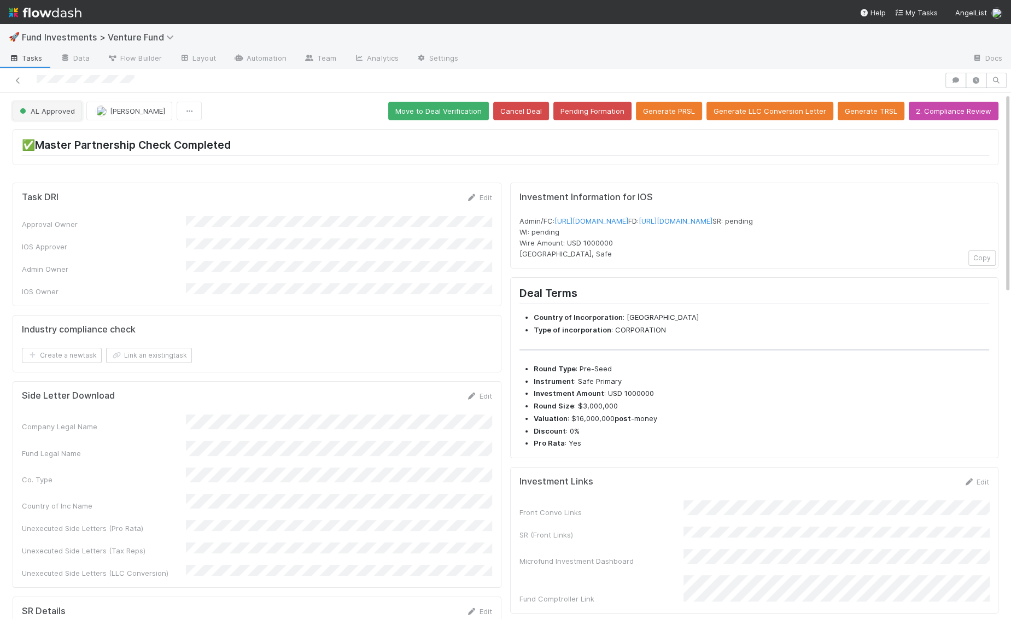
click at [47, 107] on span "AL Approved" at bounding box center [45, 111] width 57 height 9
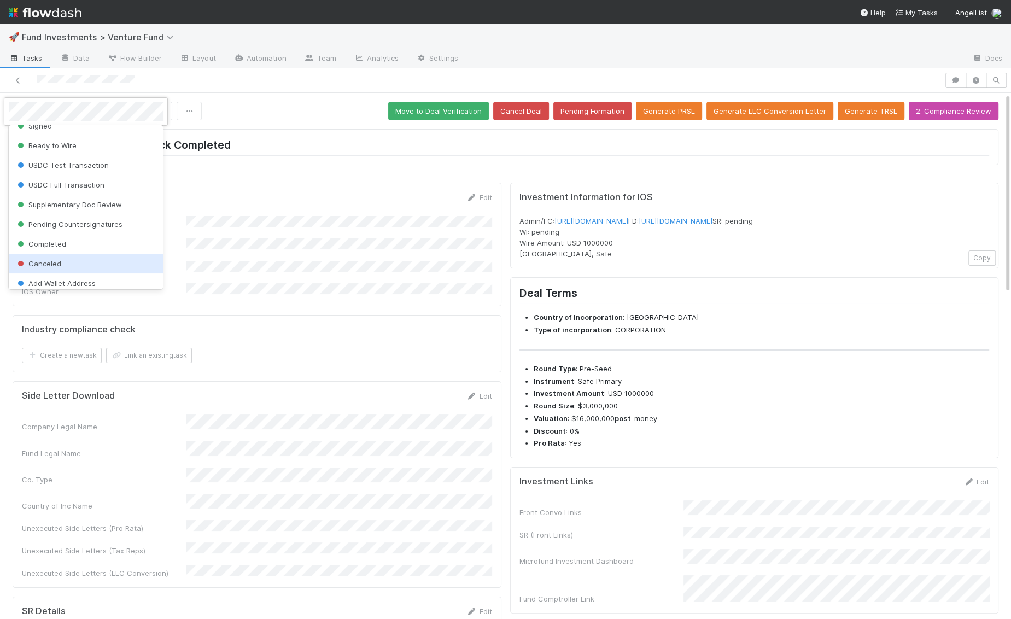
scroll to position [138, 0]
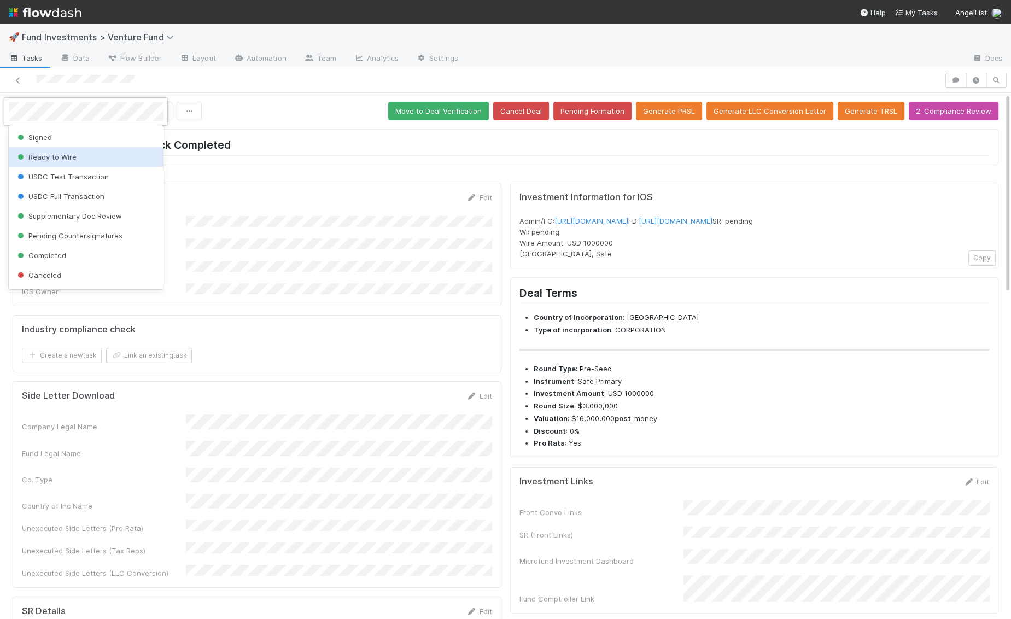
click at [63, 159] on span "Ready to Wire" at bounding box center [45, 157] width 61 height 9
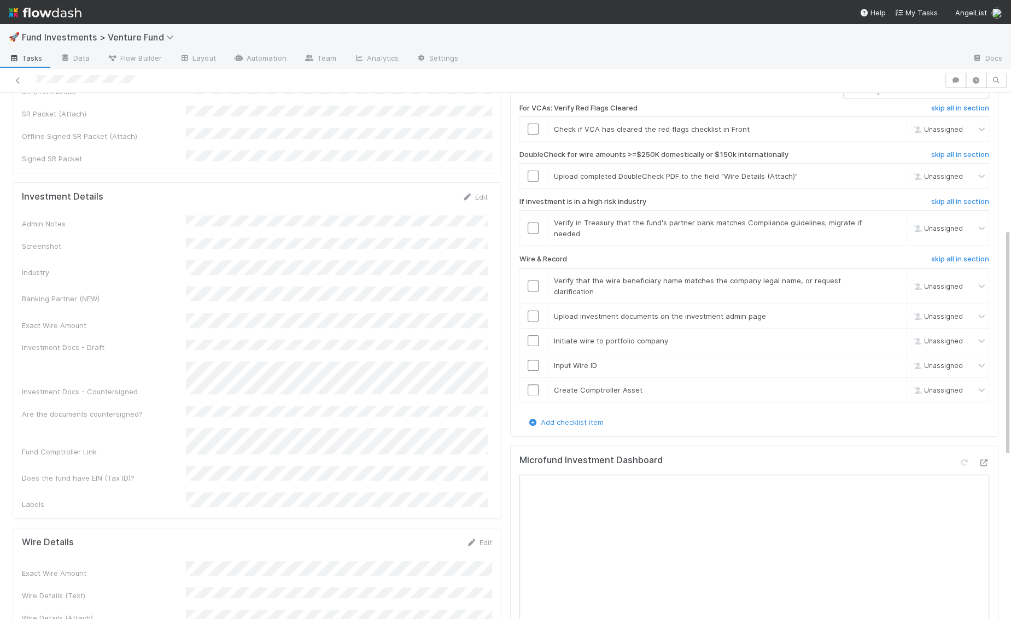
scroll to position [313, 0]
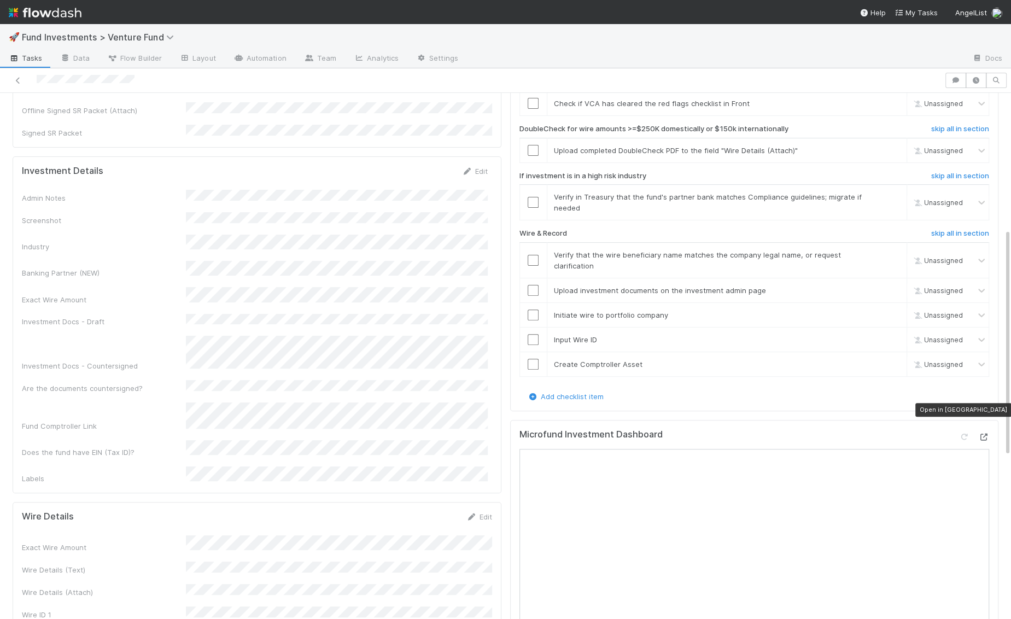
click at [984, 433] on icon at bounding box center [983, 436] width 11 height 7
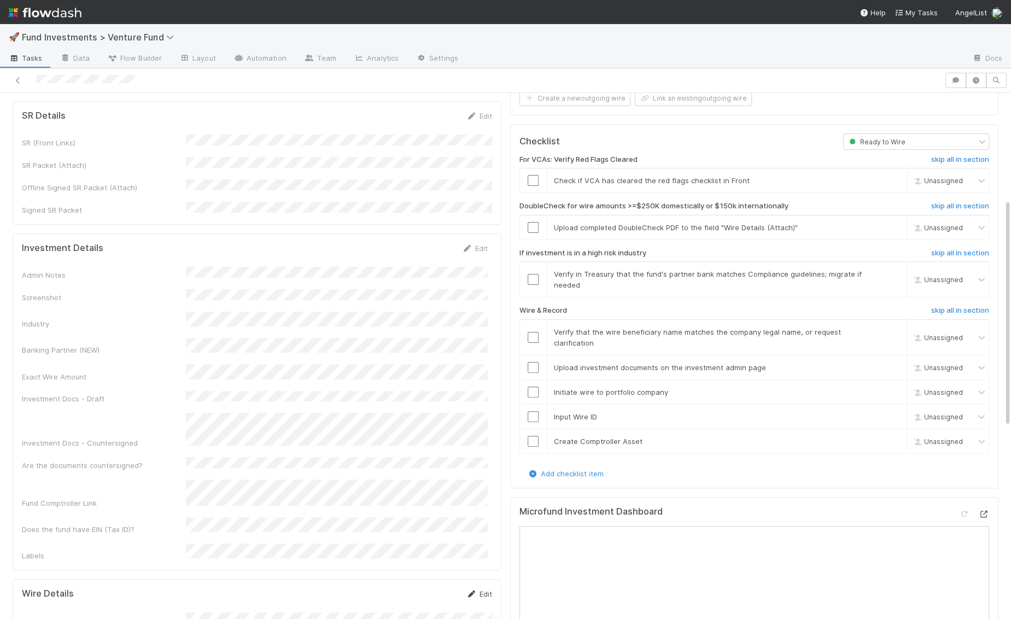
scroll to position [175, 0]
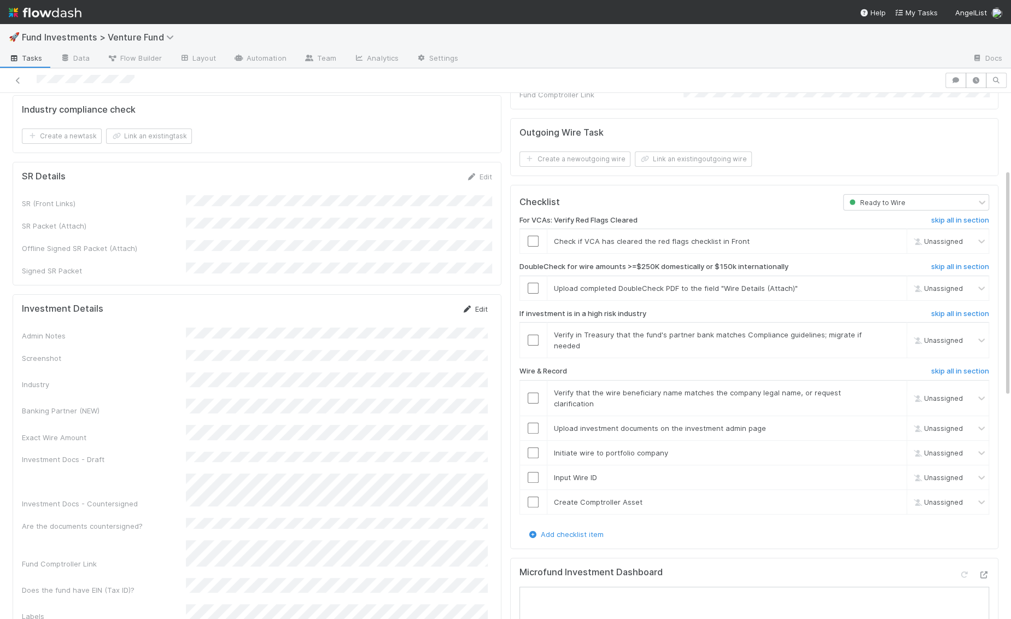
click at [482, 304] on link "Edit" at bounding box center [475, 308] width 26 height 9
click at [482, 303] on button "Cancel" at bounding box center [468, 312] width 38 height 19
click at [482, 304] on link "Edit" at bounding box center [475, 308] width 26 height 9
click at [431, 303] on button "Save" at bounding box center [429, 312] width 31 height 19
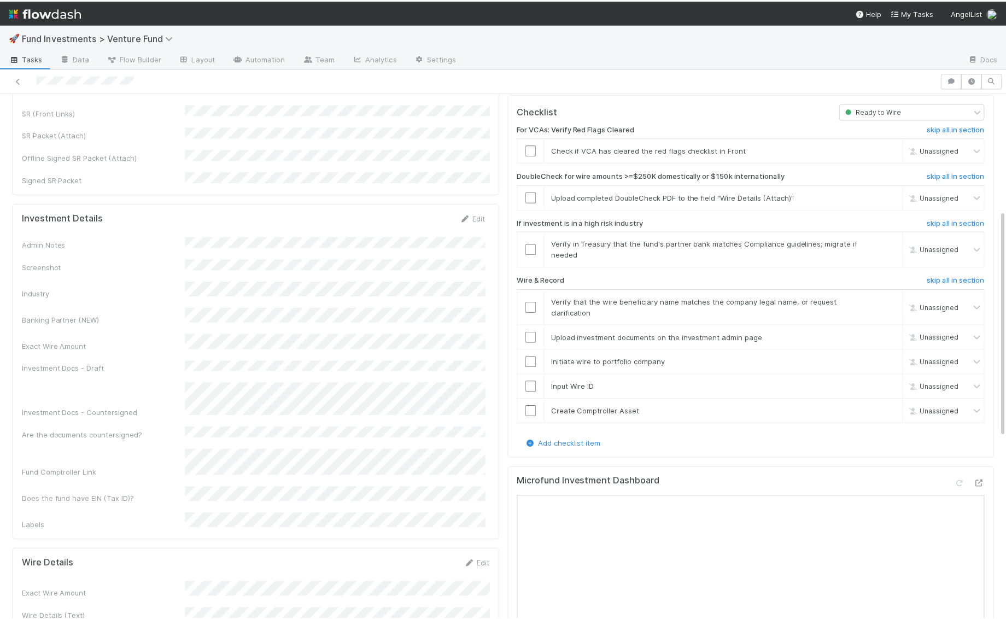
scroll to position [269, 0]
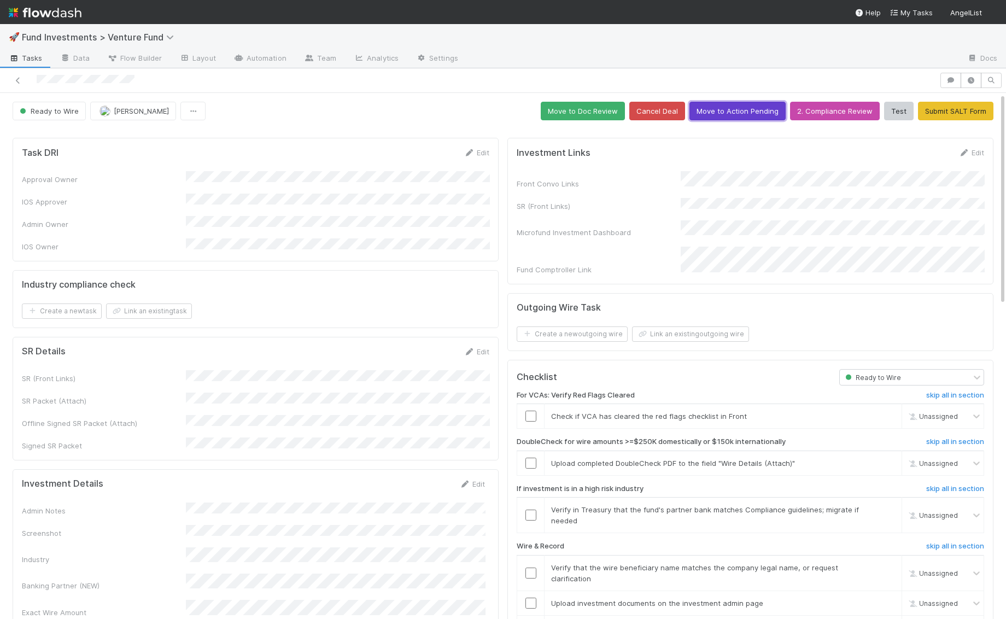
click at [746, 107] on button "Move to Action Pending" at bounding box center [737, 111] width 96 height 19
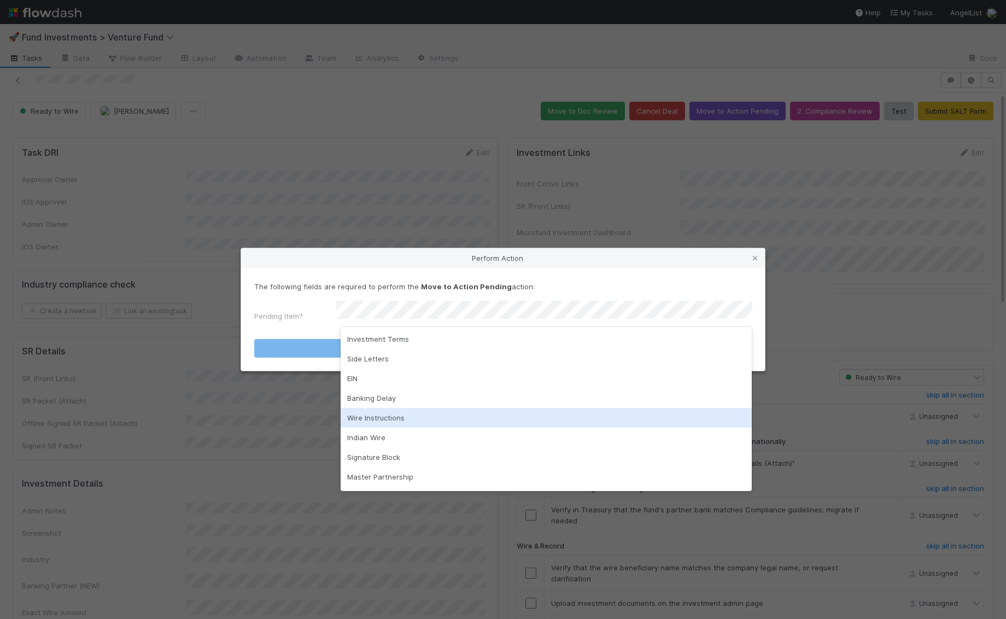
click at [411, 415] on div "Wire Instructions" at bounding box center [547, 418] width 412 height 20
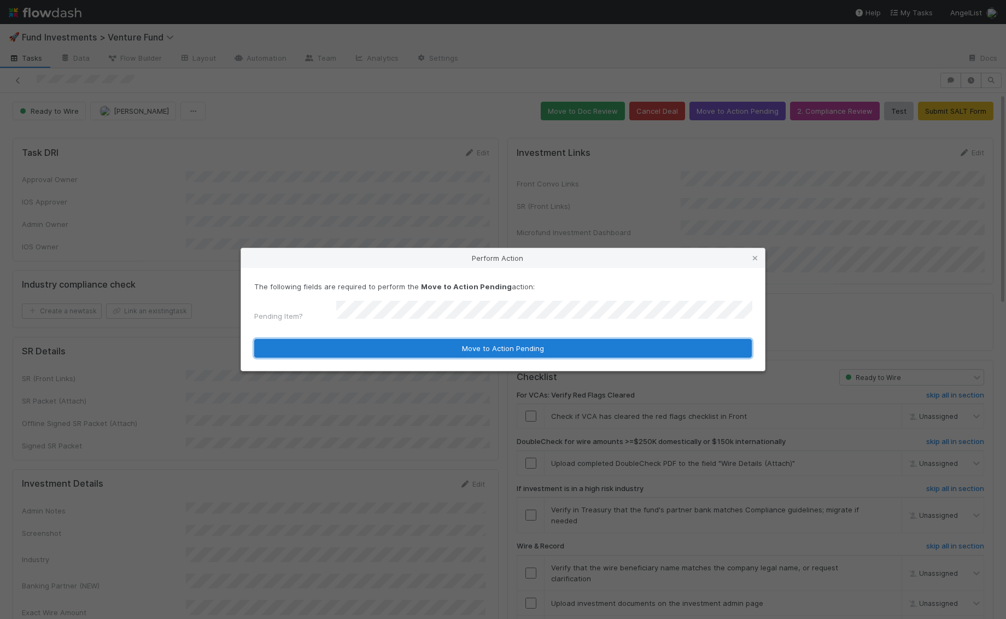
click at [422, 347] on button "Move to Action Pending" at bounding box center [502, 348] width 497 height 19
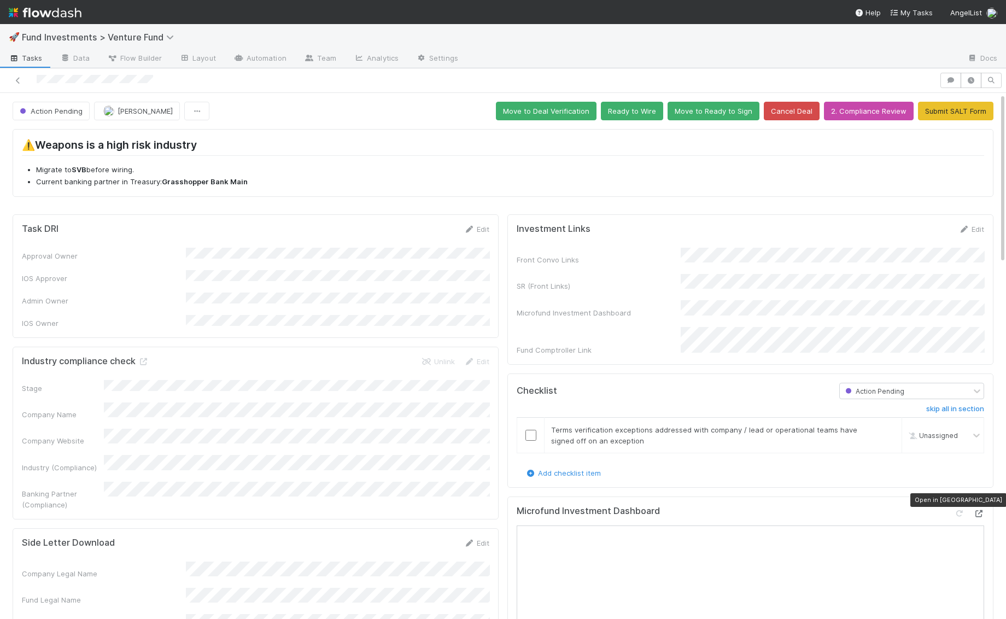
click at [978, 510] on icon at bounding box center [978, 513] width 11 height 7
click at [530, 430] on input "checkbox" at bounding box center [530, 435] width 11 height 11
click at [639, 113] on button "Ready to Wire" at bounding box center [632, 111] width 62 height 19
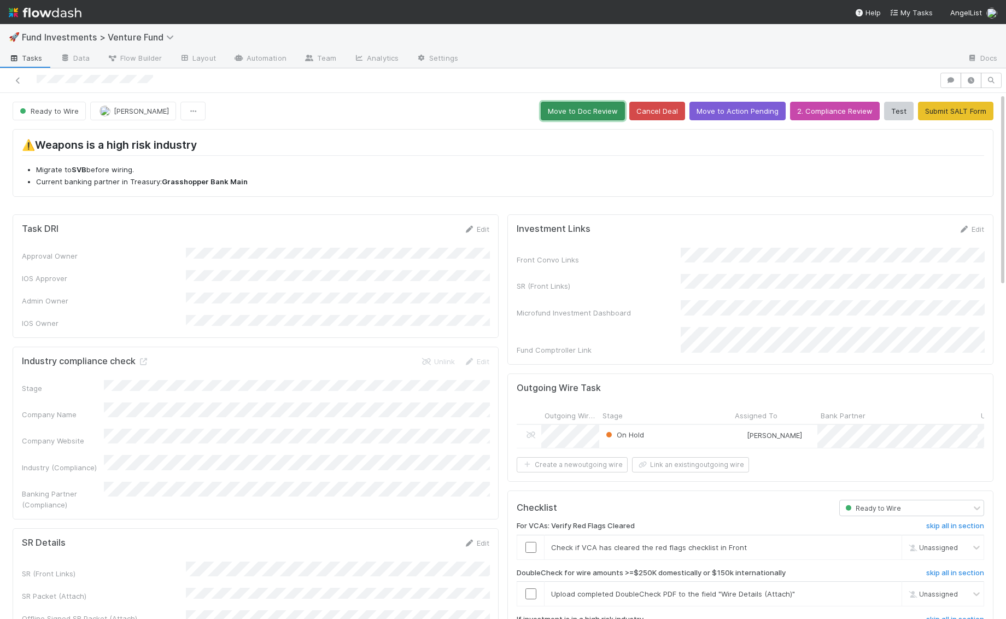
click at [603, 113] on button "Move to Doc Review" at bounding box center [583, 111] width 84 height 19
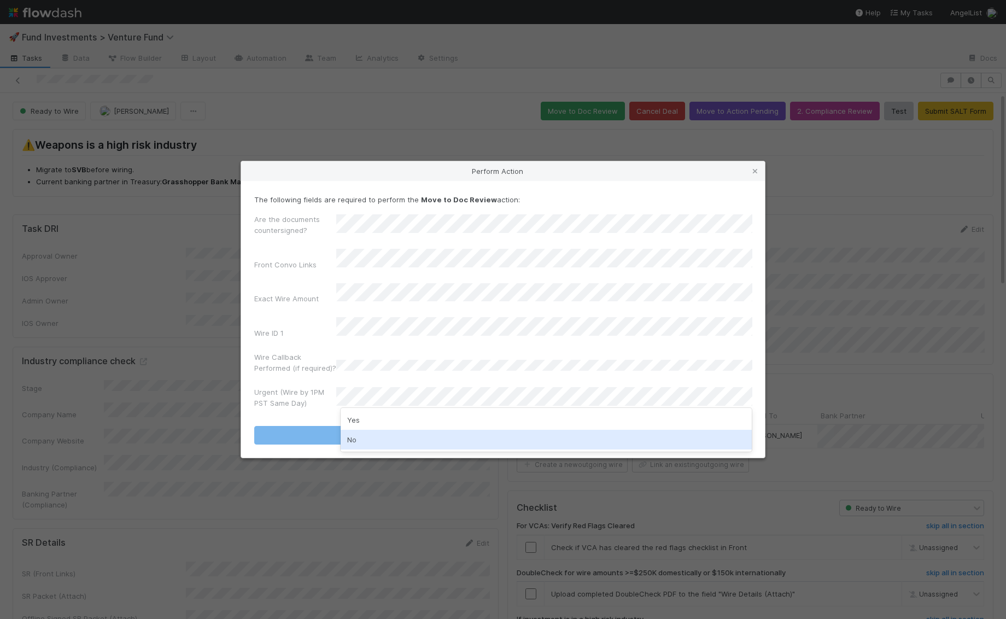
click at [371, 438] on div "No" at bounding box center [547, 440] width 412 height 20
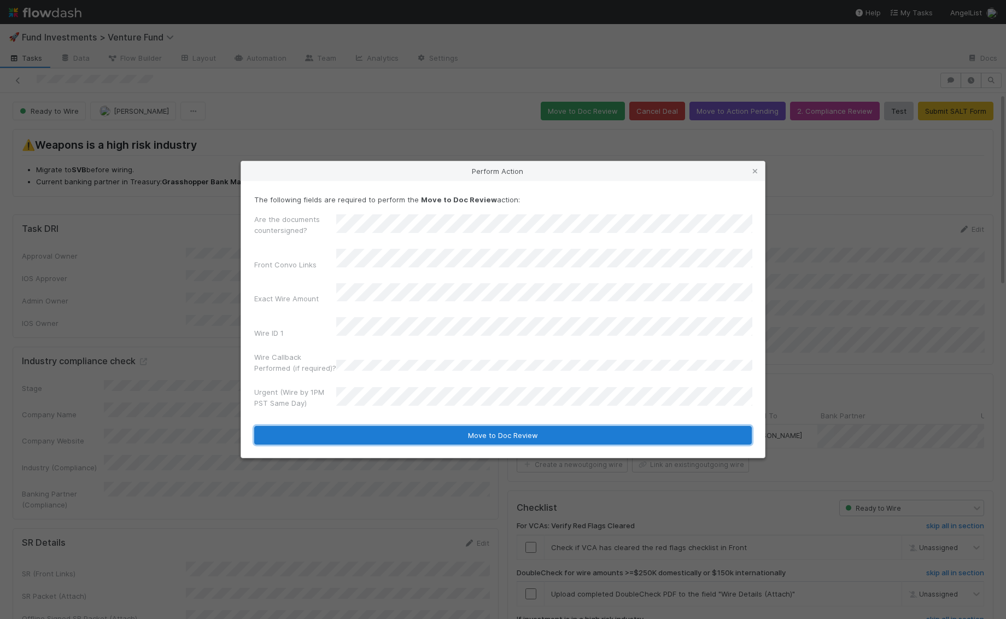
click at [371, 428] on button "Move to Doc Review" at bounding box center [502, 435] width 497 height 19
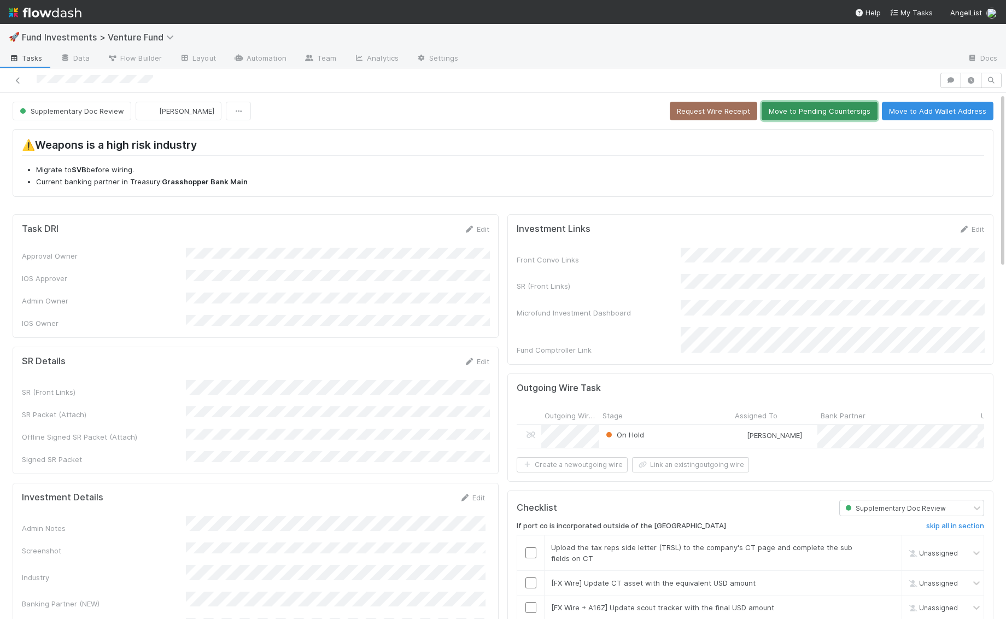
click at [826, 109] on button "Move to Pending Countersigs" at bounding box center [819, 111] width 116 height 19
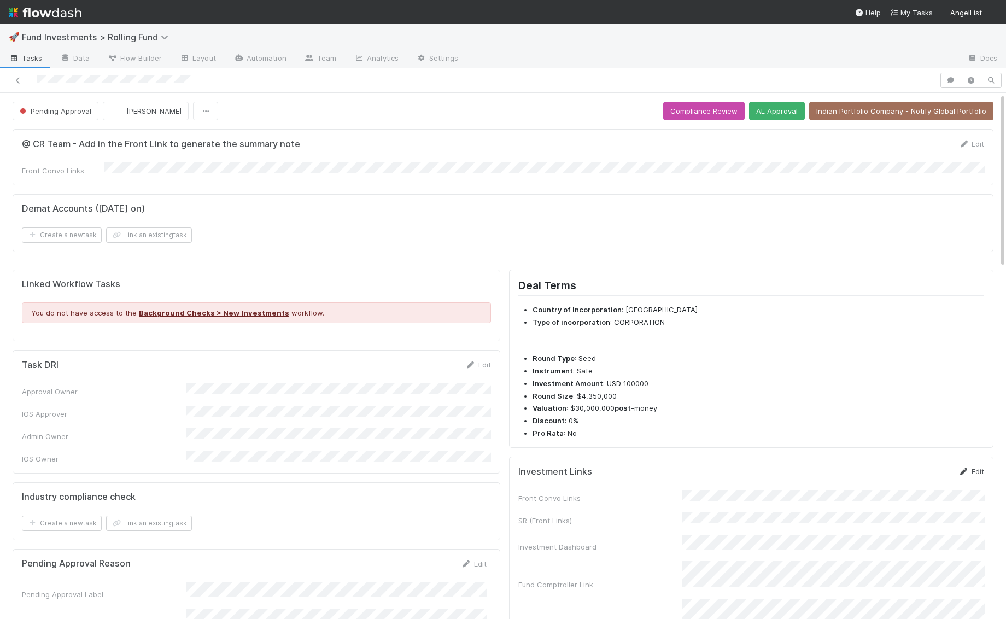
click at [964, 468] on icon at bounding box center [963, 471] width 11 height 7
click at [722, 537] on div "Front Convo Links SR (Front Links) Investment Dashboard Fund Comptroller Link T…" at bounding box center [751, 568] width 466 height 142
click at [924, 474] on button "Save" at bounding box center [925, 475] width 31 height 19
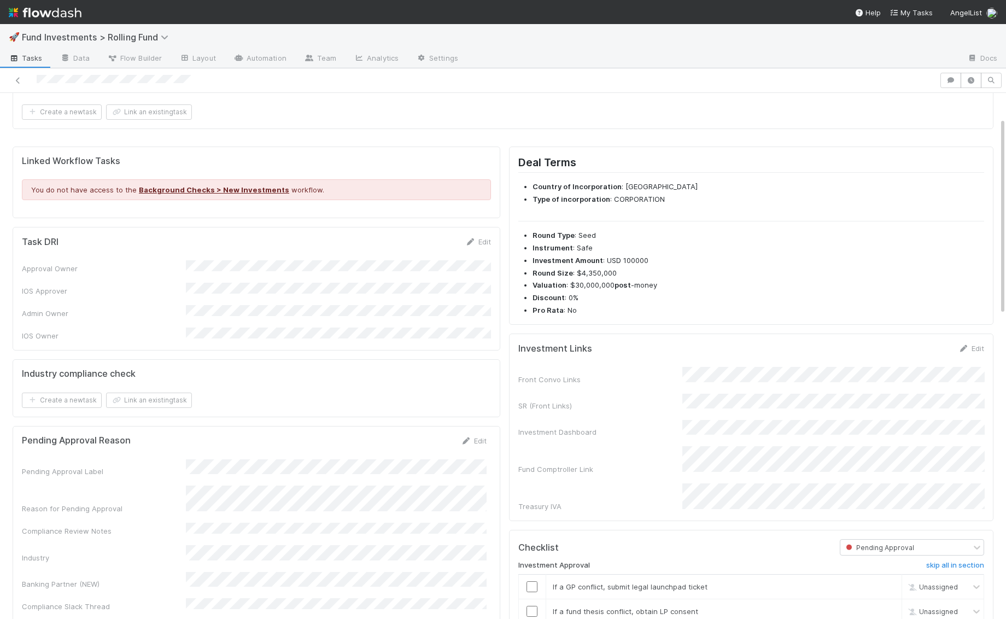
scroll to position [69, 0]
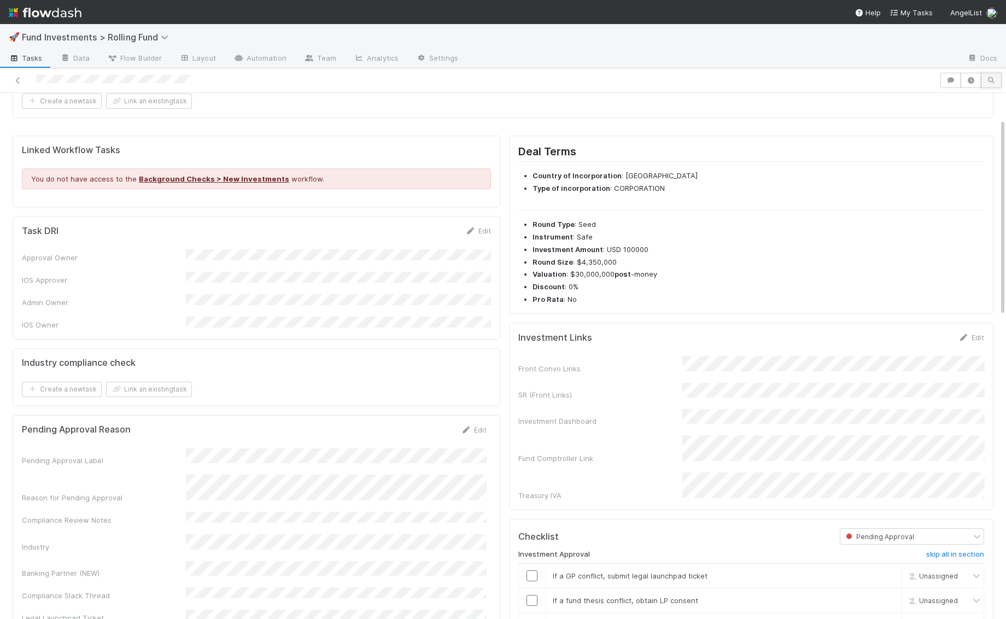
click at [993, 84] on button "button" at bounding box center [991, 80] width 21 height 15
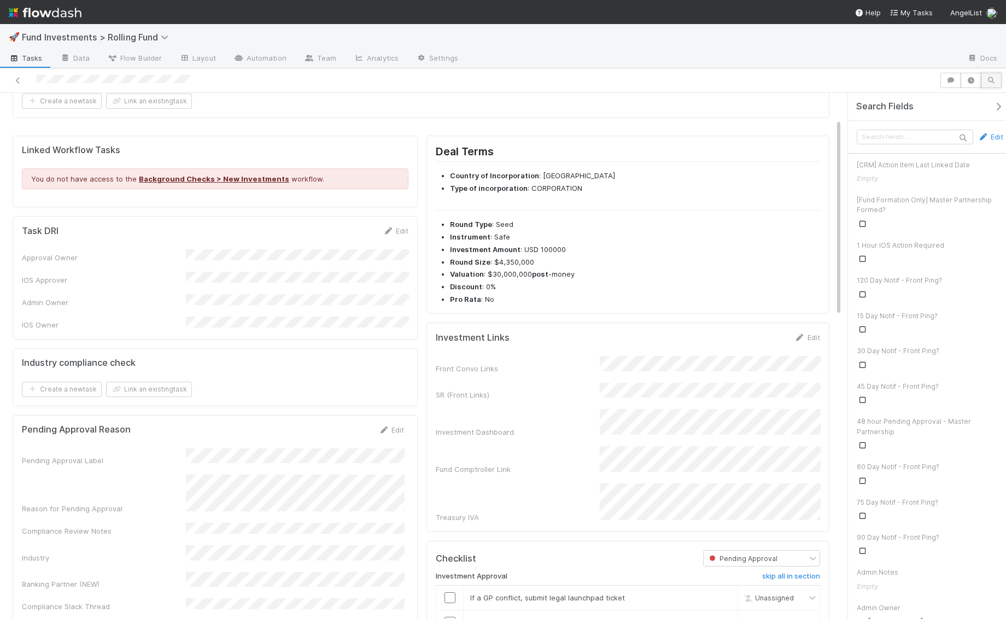
click at [993, 84] on button "button" at bounding box center [991, 80] width 21 height 15
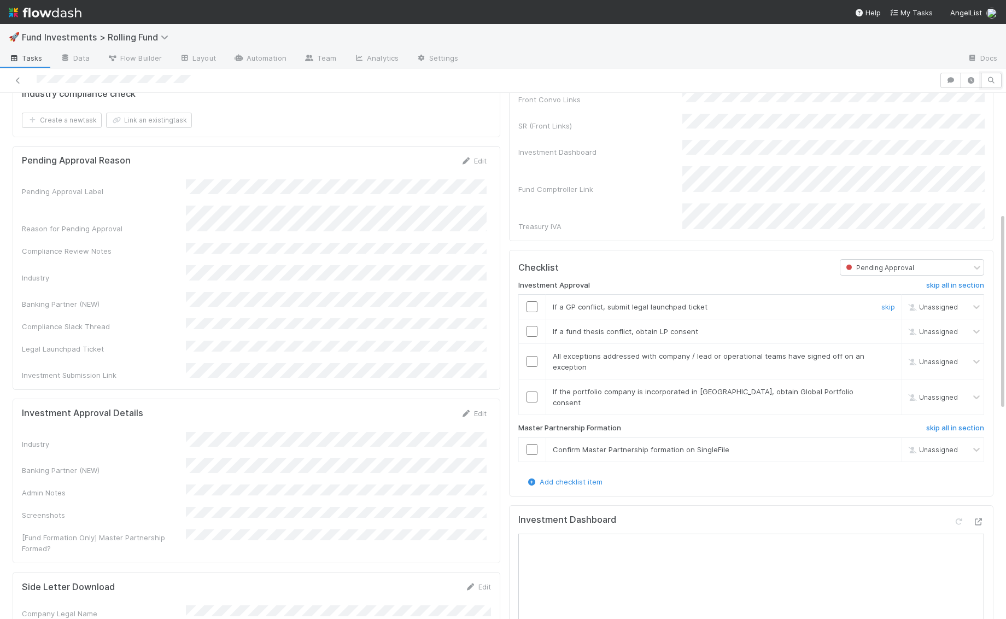
scroll to position [343, 0]
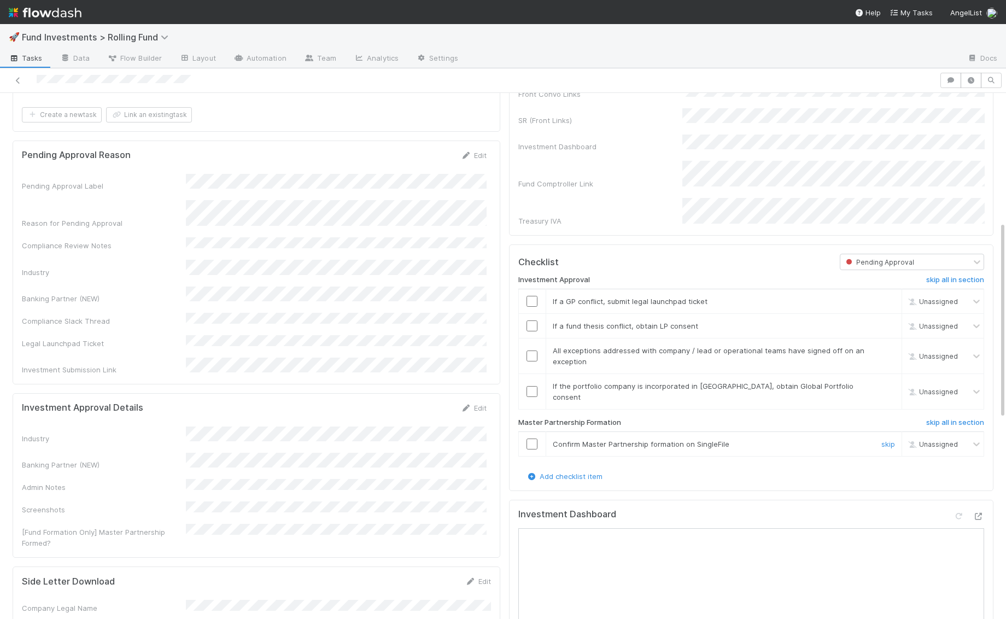
click at [528, 438] on input "checkbox" at bounding box center [531, 443] width 11 height 11
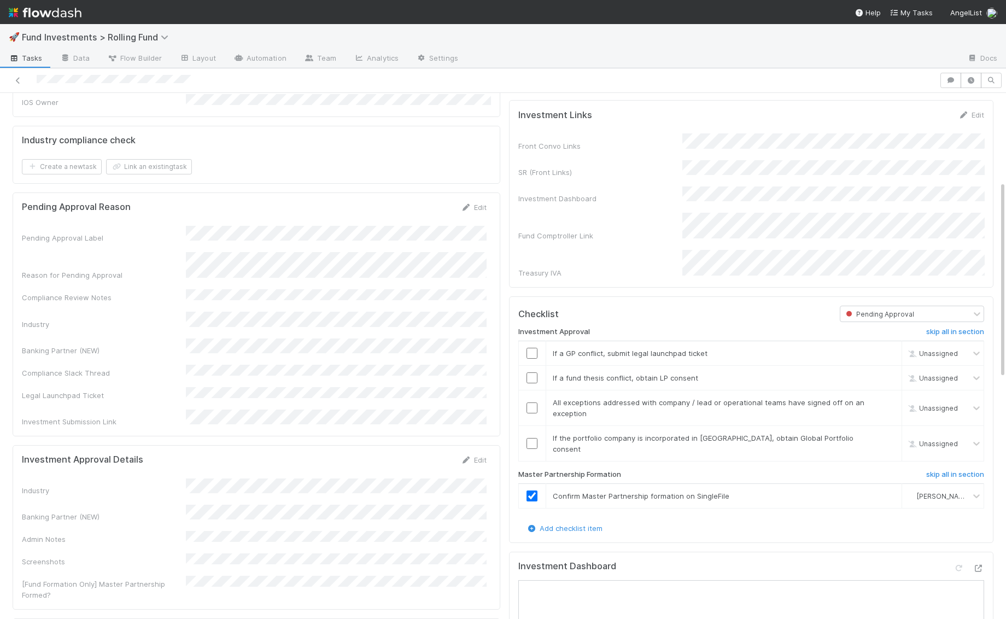
scroll to position [156, 0]
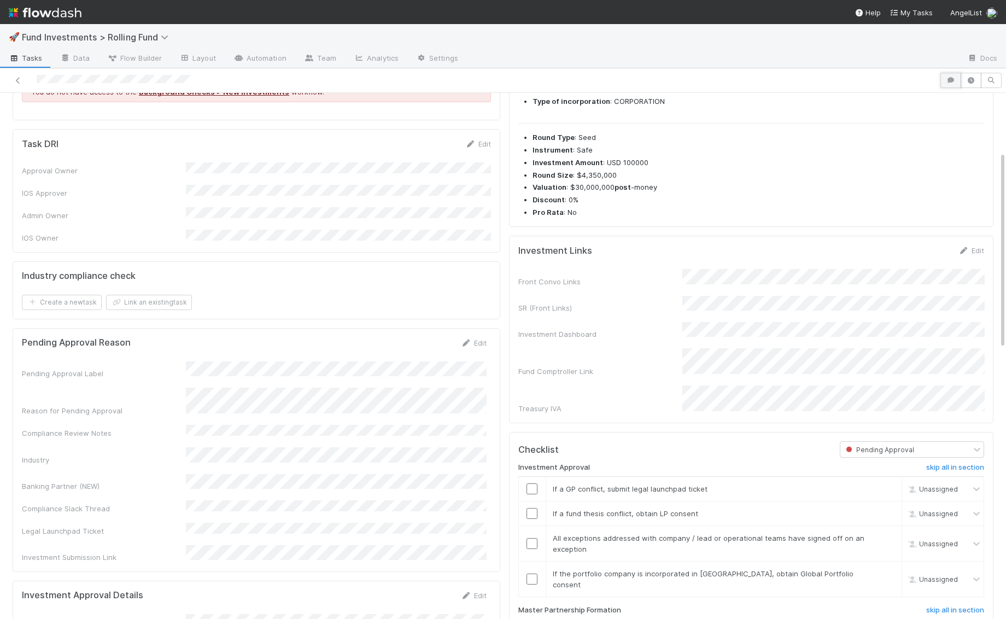
click at [951, 83] on button "button" at bounding box center [950, 80] width 21 height 15
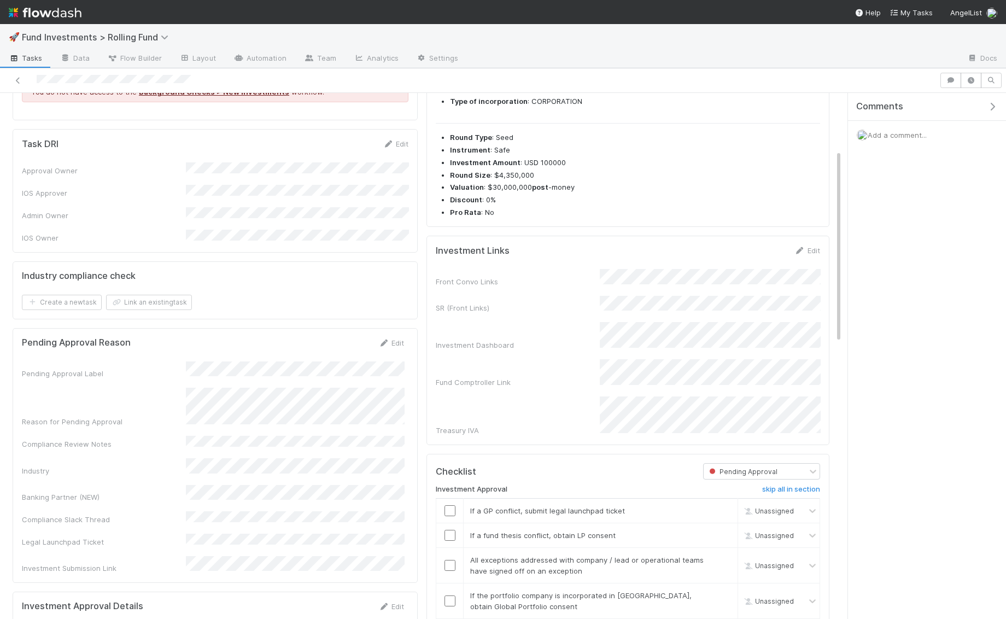
click at [881, 132] on span "Add a comment..." at bounding box center [896, 135] width 59 height 9
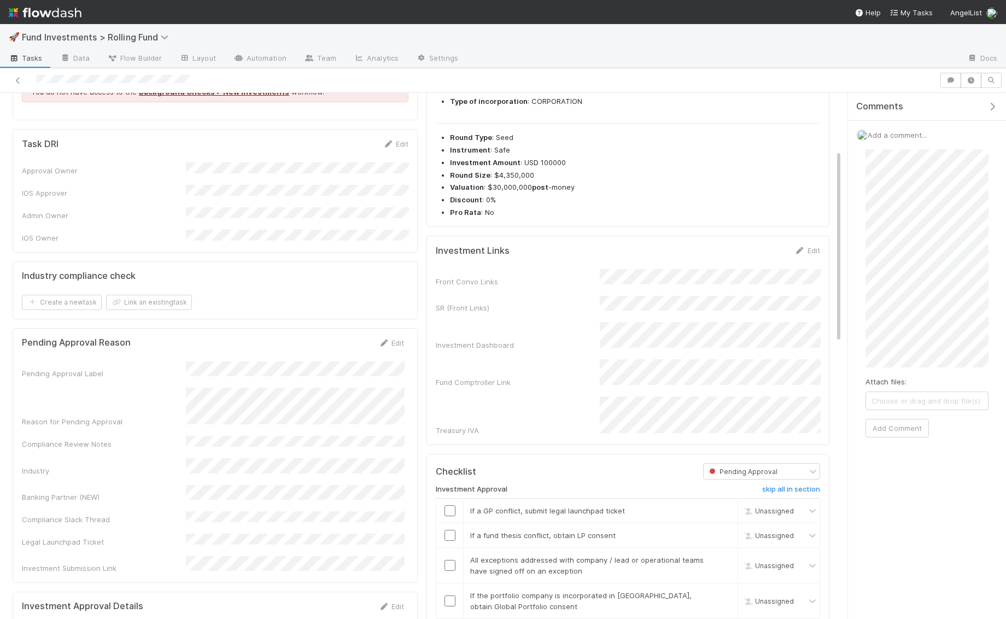
click at [851, 197] on div "Add a comment... Attach files: Choose or drag and drop file(s) Add Comment" at bounding box center [927, 288] width 158 height 334
click at [886, 430] on button "Add Comment" at bounding box center [896, 428] width 63 height 19
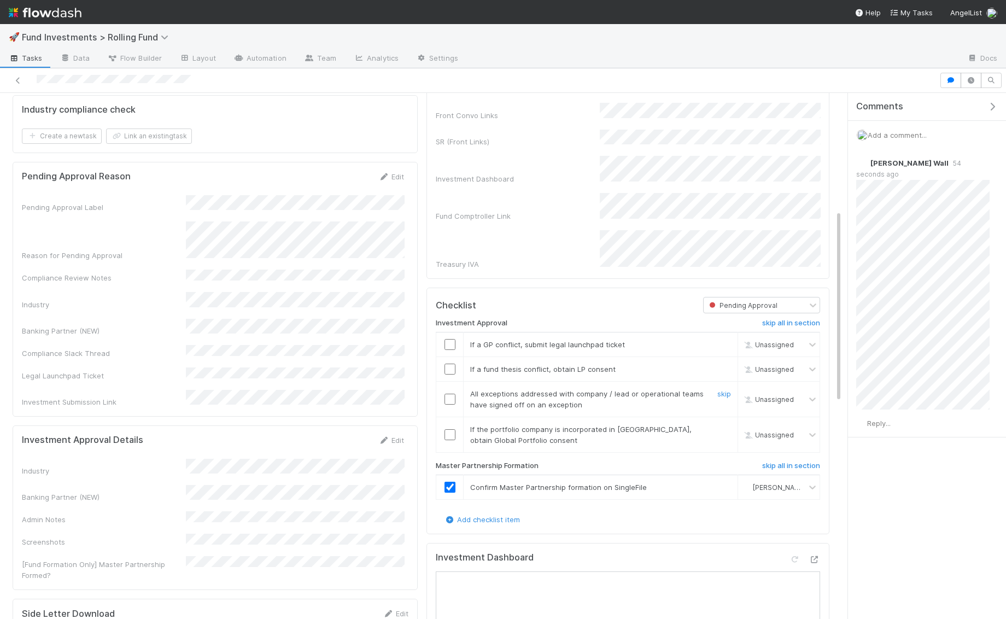
scroll to position [325, 0]
click at [442, 360] on div at bounding box center [449, 365] width 27 height 11
click at [445, 336] on input "checkbox" at bounding box center [449, 341] width 11 height 11
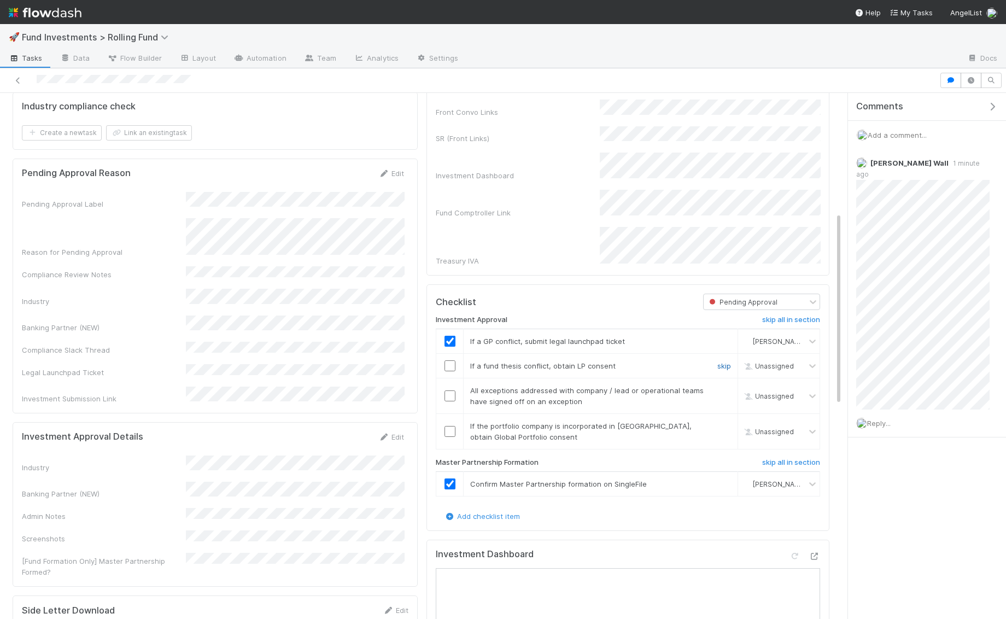
click at [726, 361] on link "skip" at bounding box center [724, 365] width 14 height 9
click at [725, 386] on link "skip" at bounding box center [724, 390] width 14 height 9
click at [721, 421] on link "skip" at bounding box center [724, 425] width 14 height 9
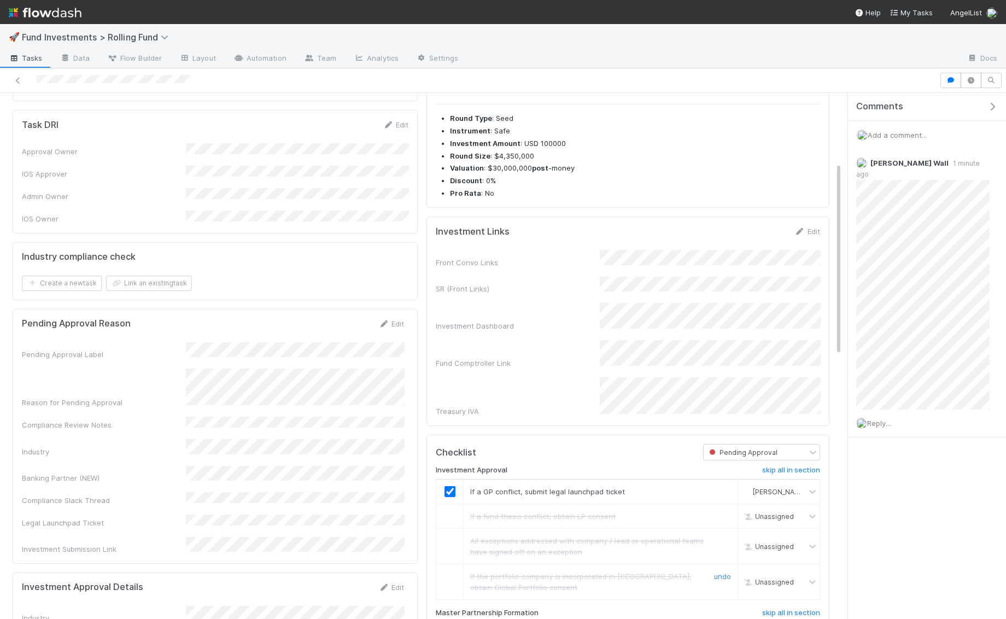
scroll to position [189, 0]
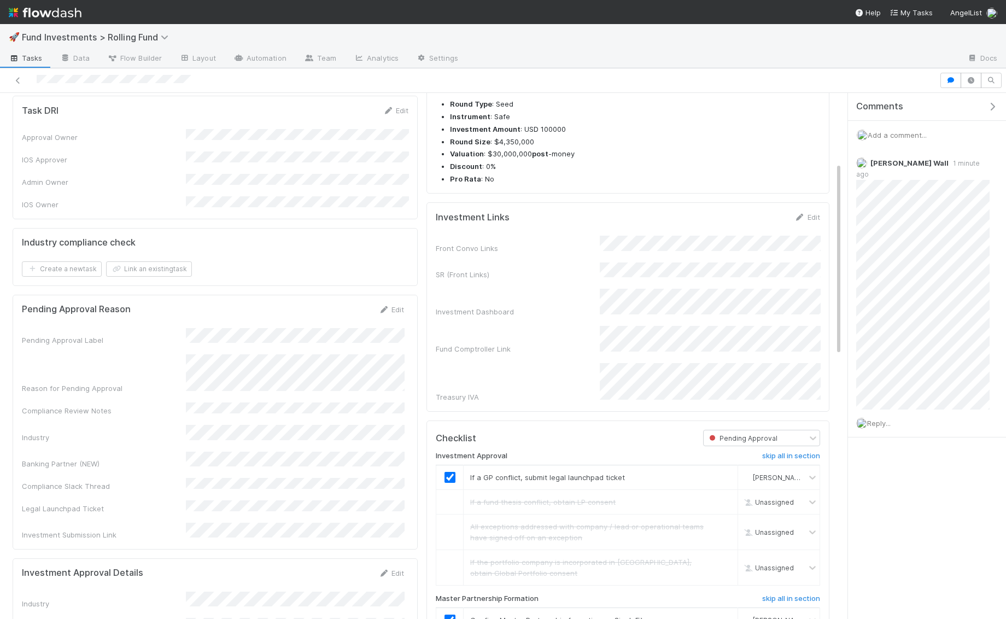
click at [994, 104] on icon "button" at bounding box center [992, 106] width 11 height 9
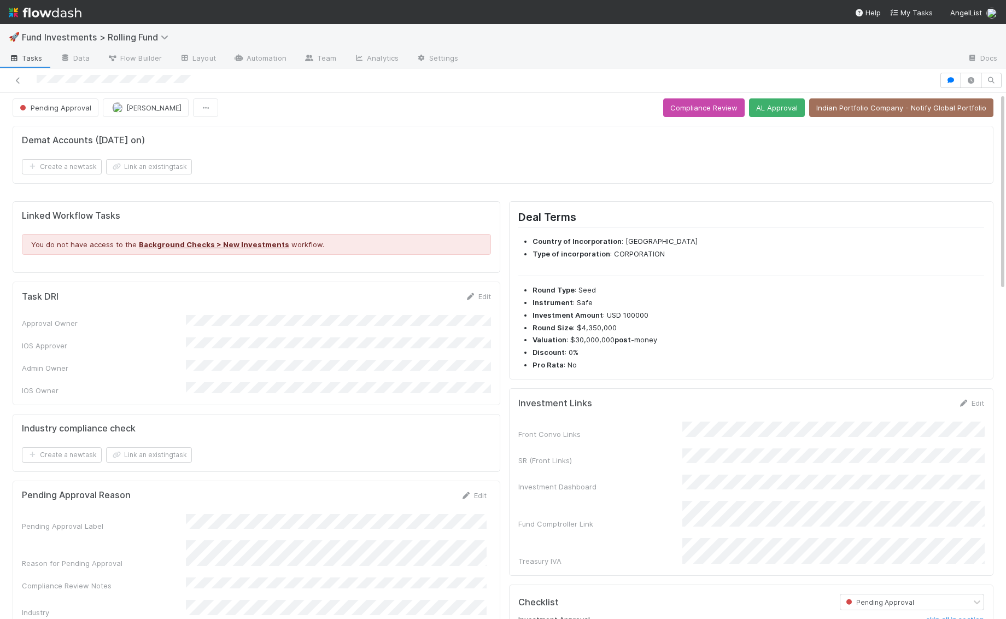
scroll to position [0, 0]
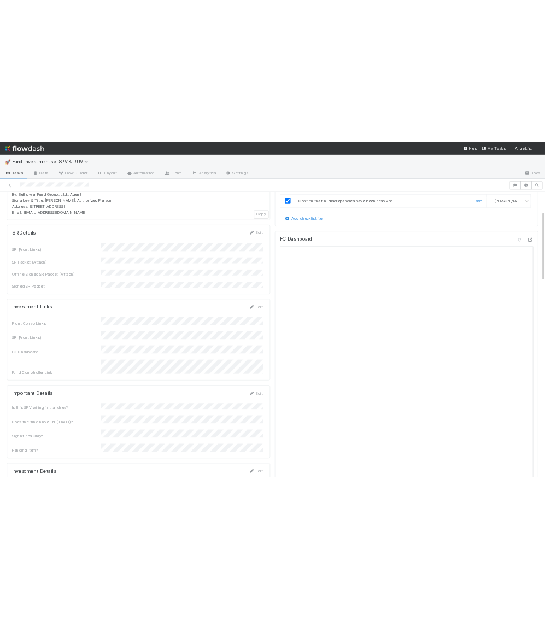
scroll to position [130, 0]
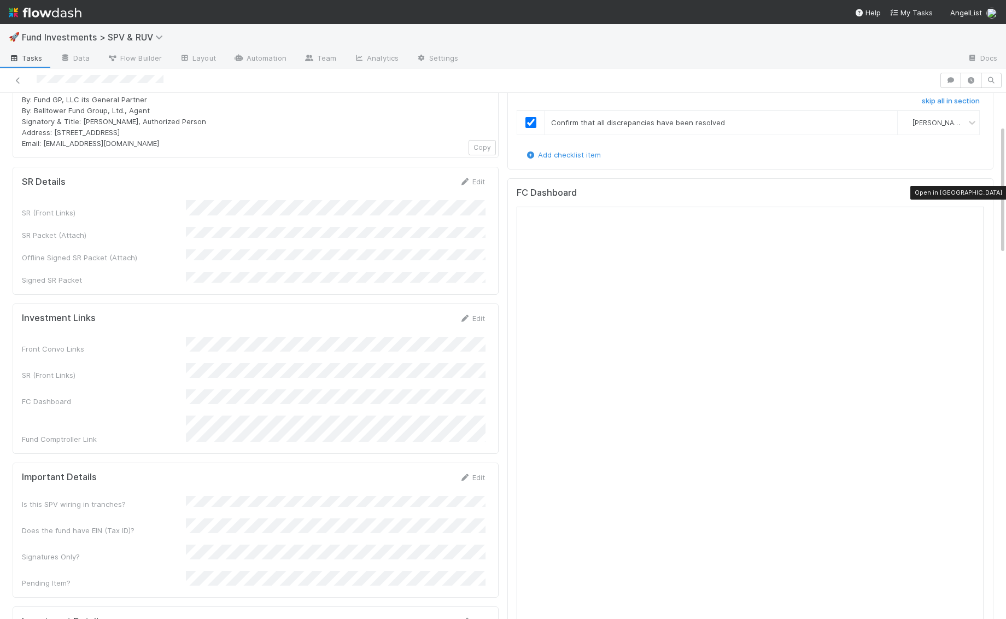
click at [980, 191] on icon at bounding box center [978, 194] width 11 height 7
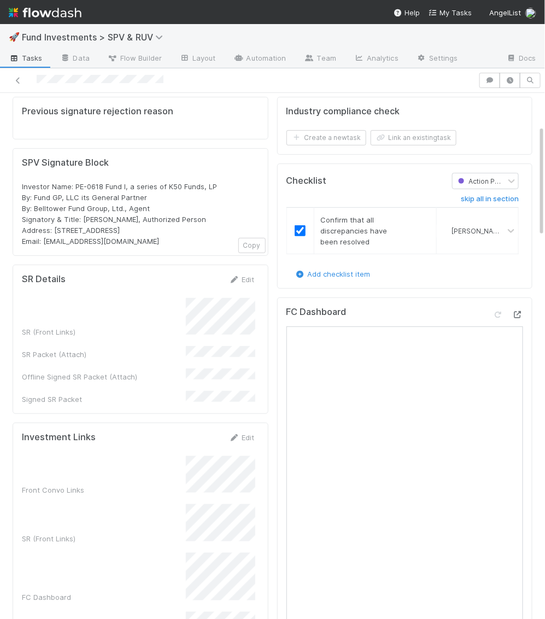
scroll to position [0, 0]
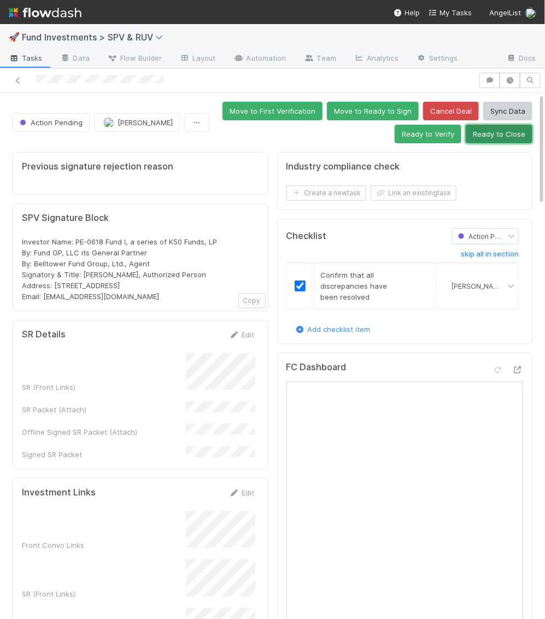
click at [483, 132] on button "Ready to Close" at bounding box center [499, 134] width 67 height 19
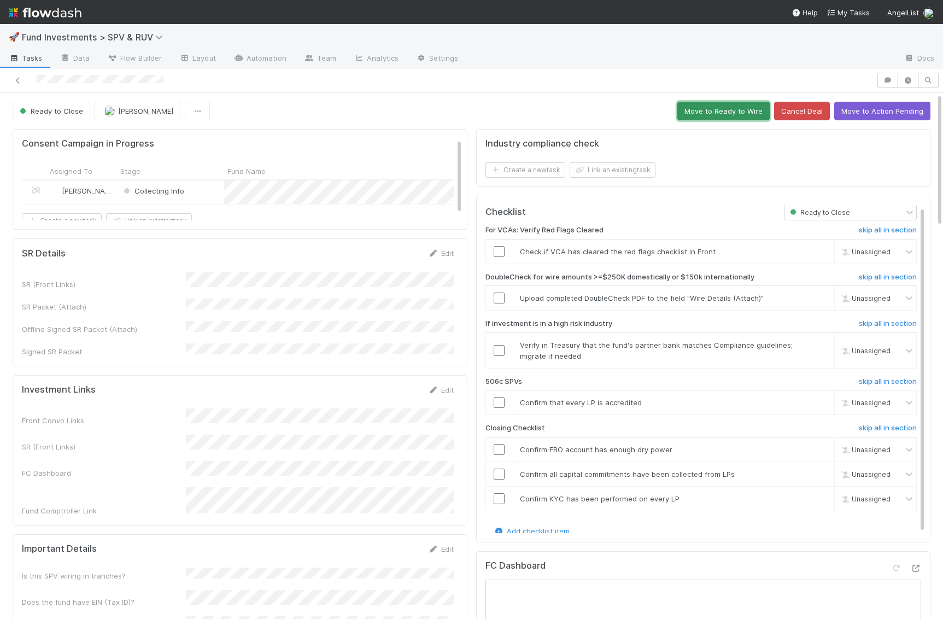
click at [736, 111] on button "Move to Ready to Wire" at bounding box center [723, 111] width 92 height 19
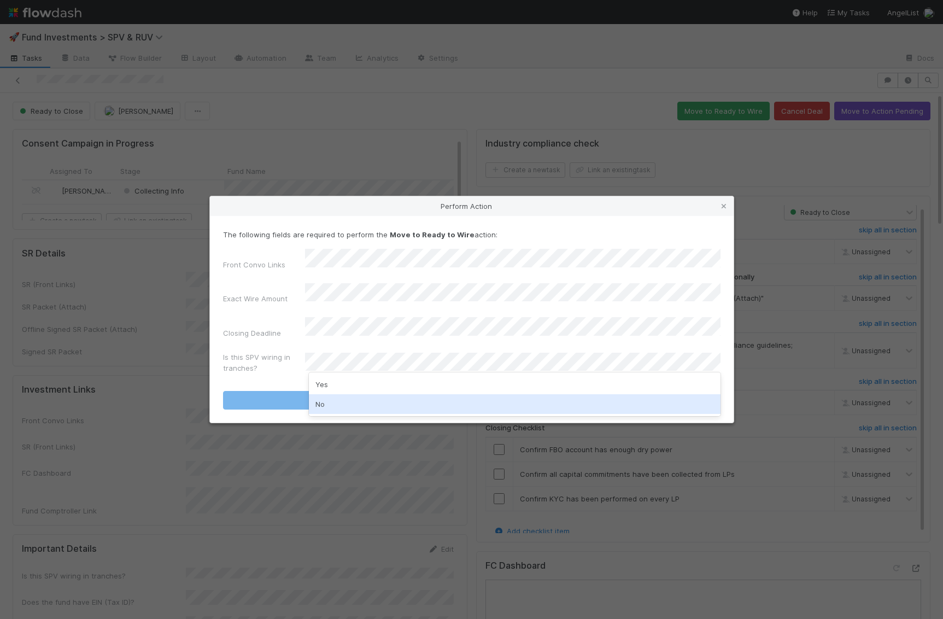
click at [359, 400] on div "No" at bounding box center [515, 404] width 412 height 20
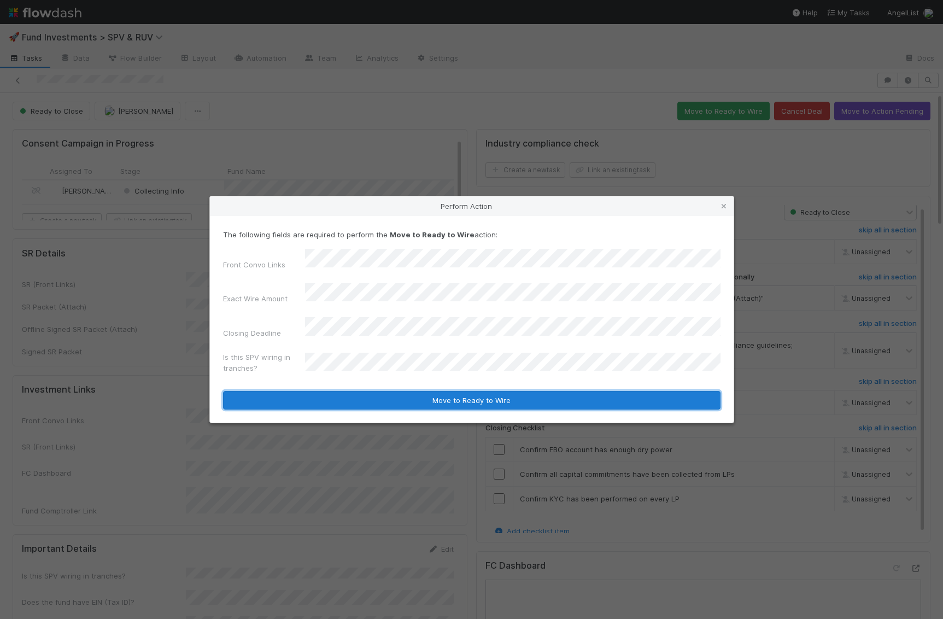
click at [362, 391] on button "Move to Ready to Wire" at bounding box center [471, 400] width 497 height 19
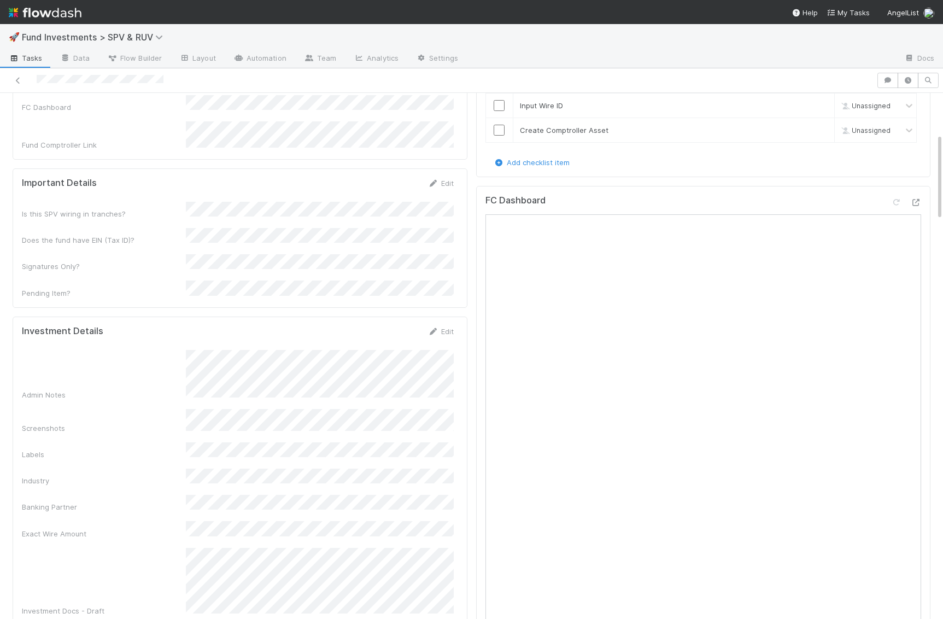
scroll to position [248, 0]
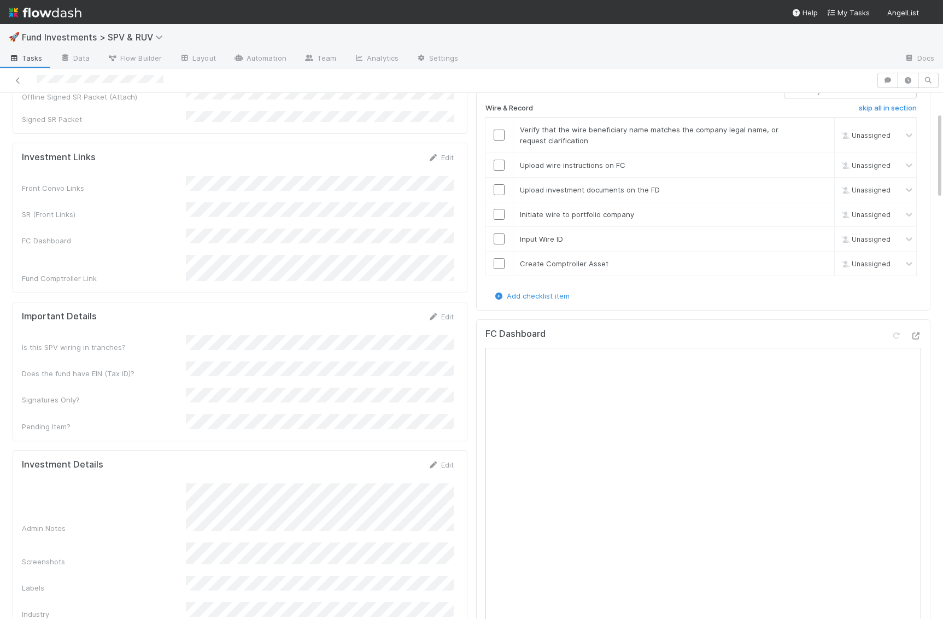
scroll to position [202, 0]
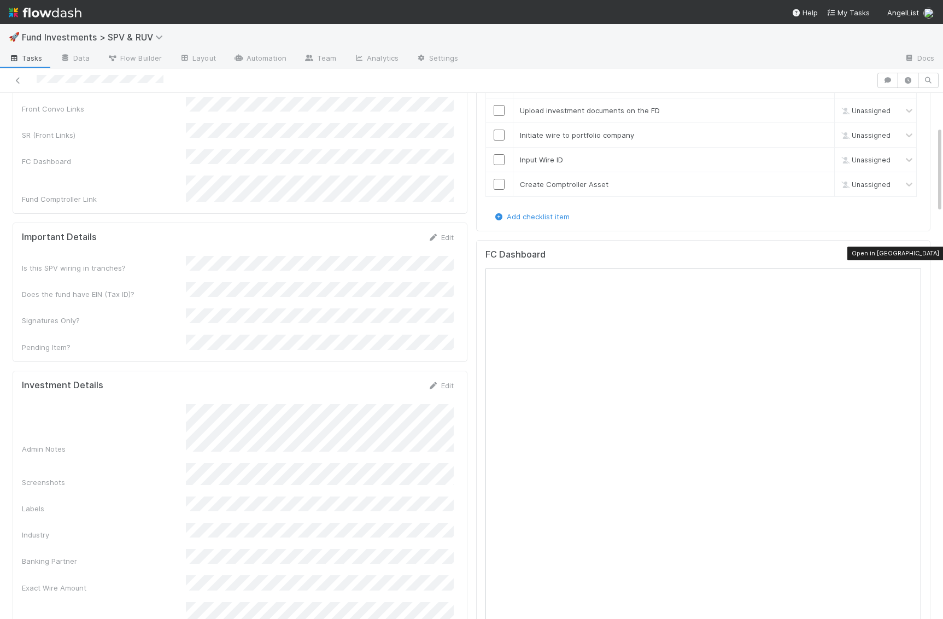
click at [913, 253] on icon at bounding box center [915, 256] width 11 height 7
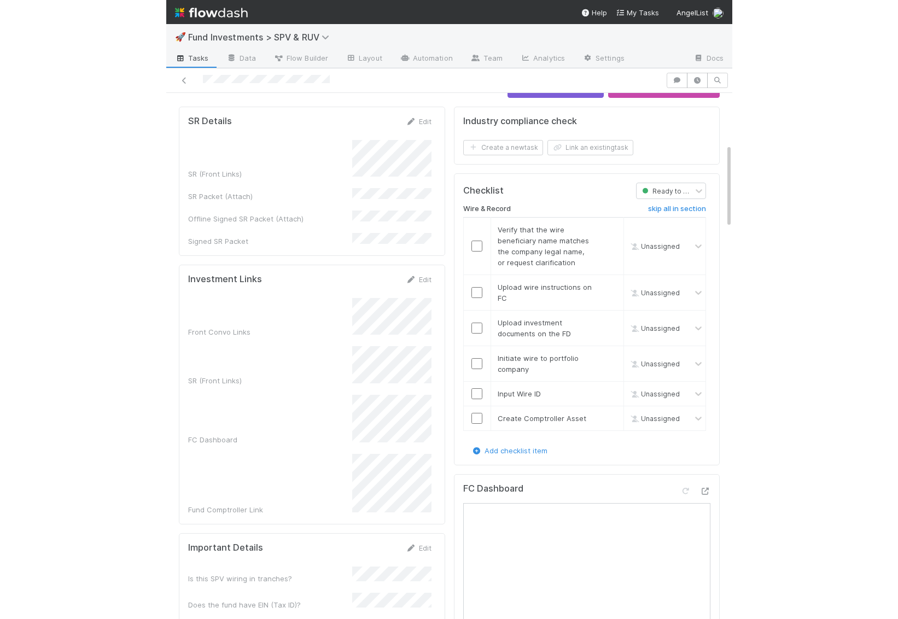
scroll to position [0, 0]
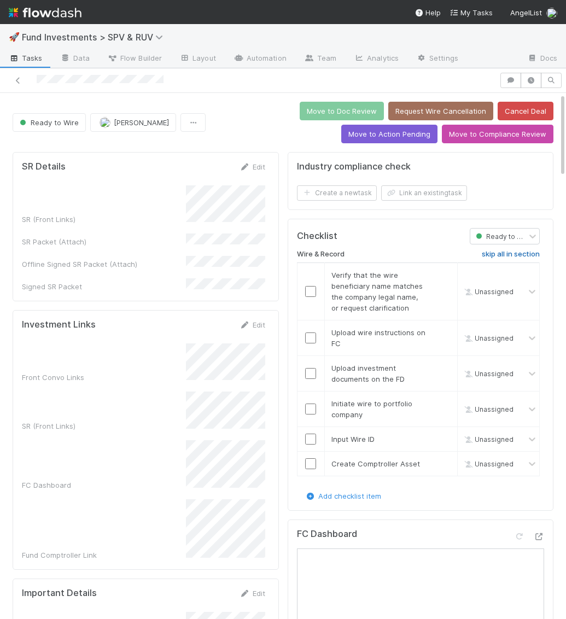
click at [517, 250] on h6 "skip all in section" at bounding box center [511, 254] width 58 height 9
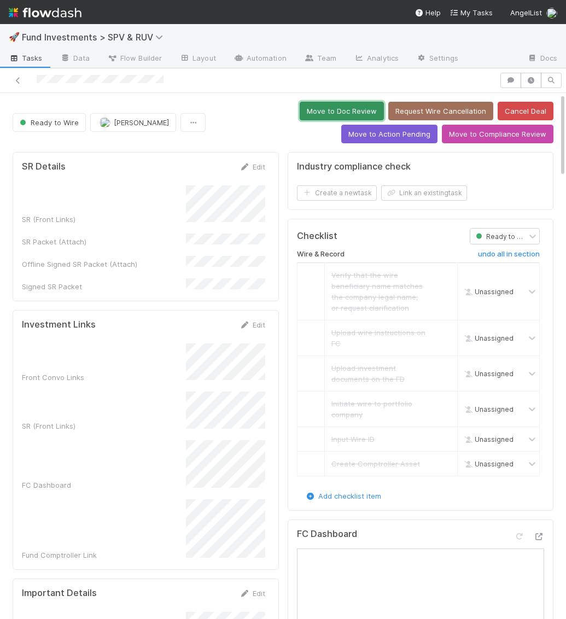
click at [300, 113] on button "Move to Doc Review" at bounding box center [342, 111] width 84 height 19
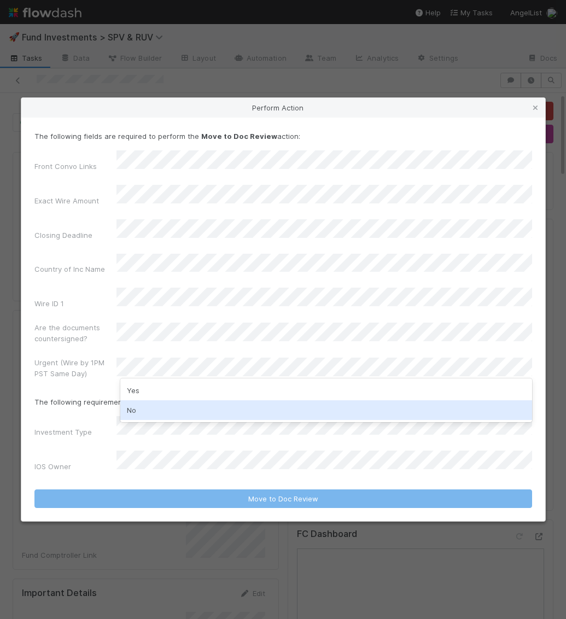
click at [179, 410] on div "No" at bounding box center [326, 410] width 412 height 20
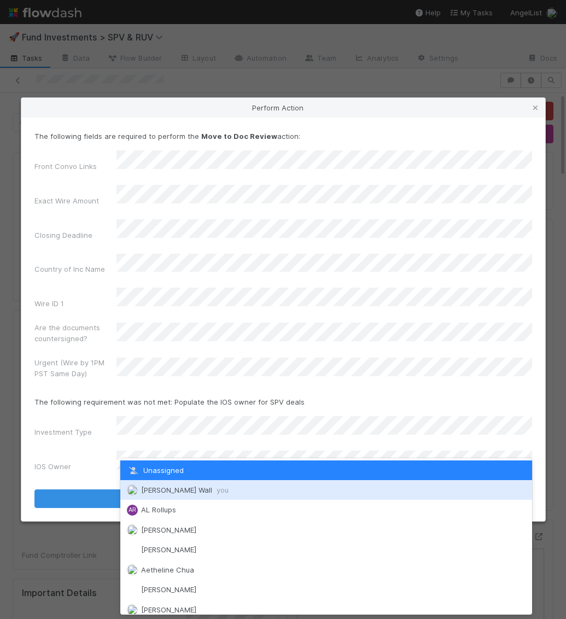
click at [168, 491] on span "Kennedy Wall you" at bounding box center [184, 489] width 87 height 9
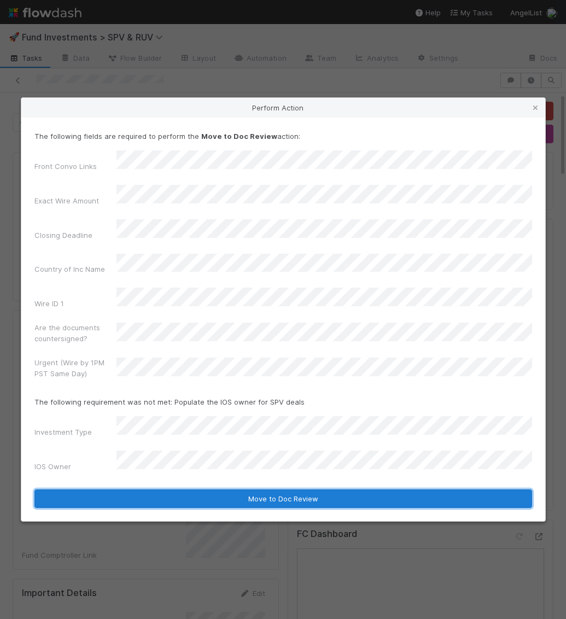
click at [168, 489] on button "Move to Doc Review" at bounding box center [282, 498] width 497 height 19
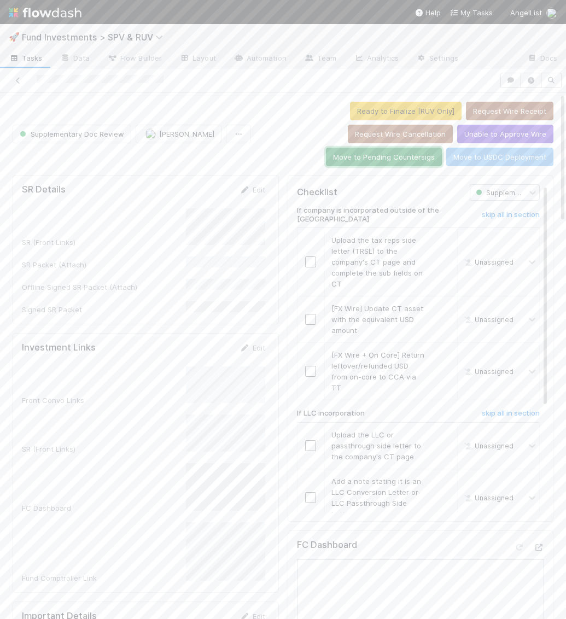
click at [442, 148] on button "Move to Pending Countersigs" at bounding box center [384, 157] width 116 height 19
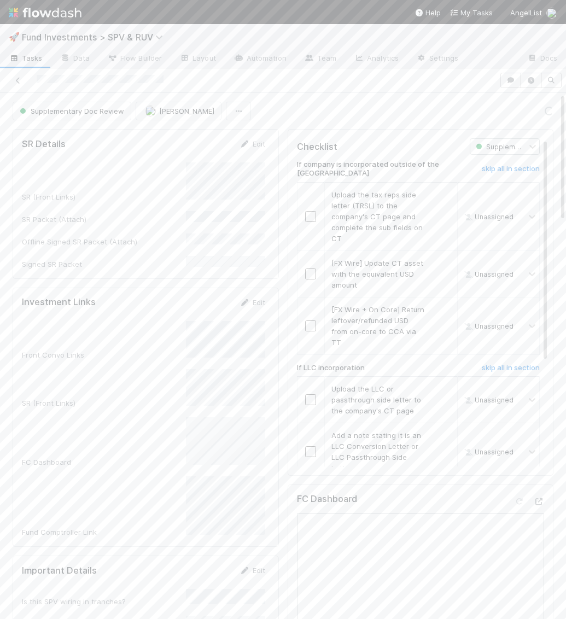
drag, startPoint x: 562, startPoint y: 132, endPoint x: 601, endPoint y: 131, distance: 38.8
click at [566, 131] on html "🚀 Fund Investments > SPV & RUV Tasks Data Flow Builder Layout Automation Team A…" at bounding box center [283, 309] width 566 height 619
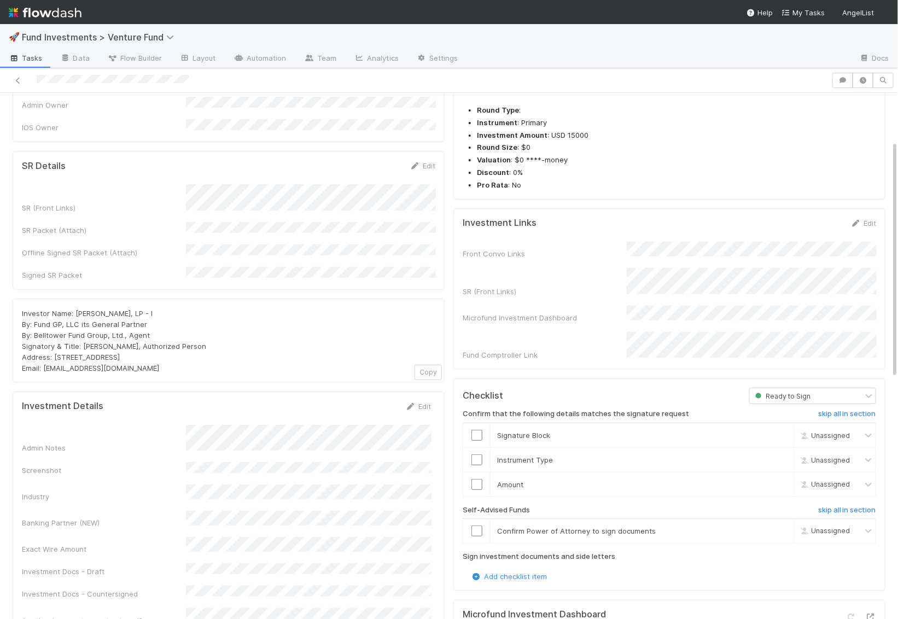
scroll to position [85, 0]
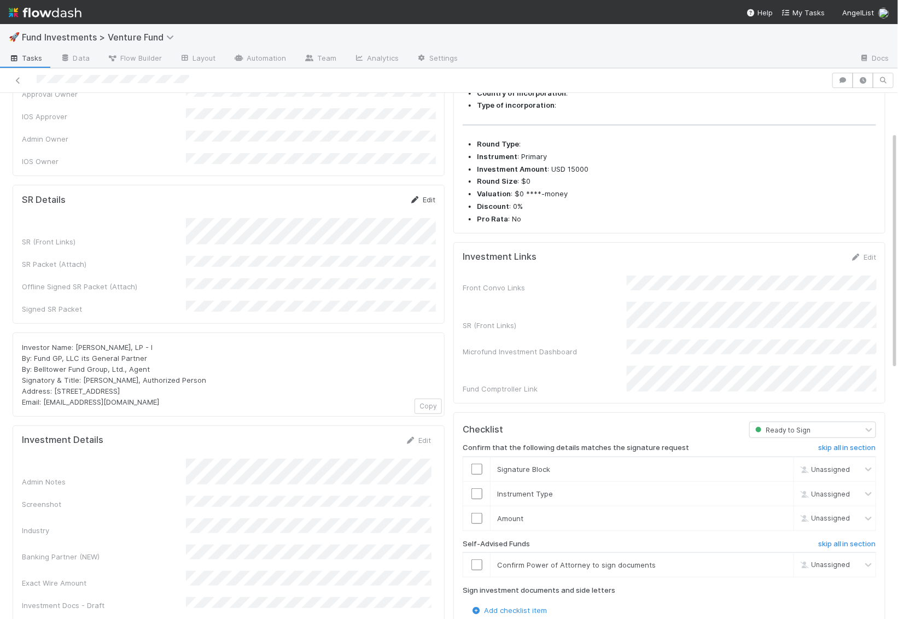
click at [419, 196] on icon at bounding box center [414, 199] width 11 height 7
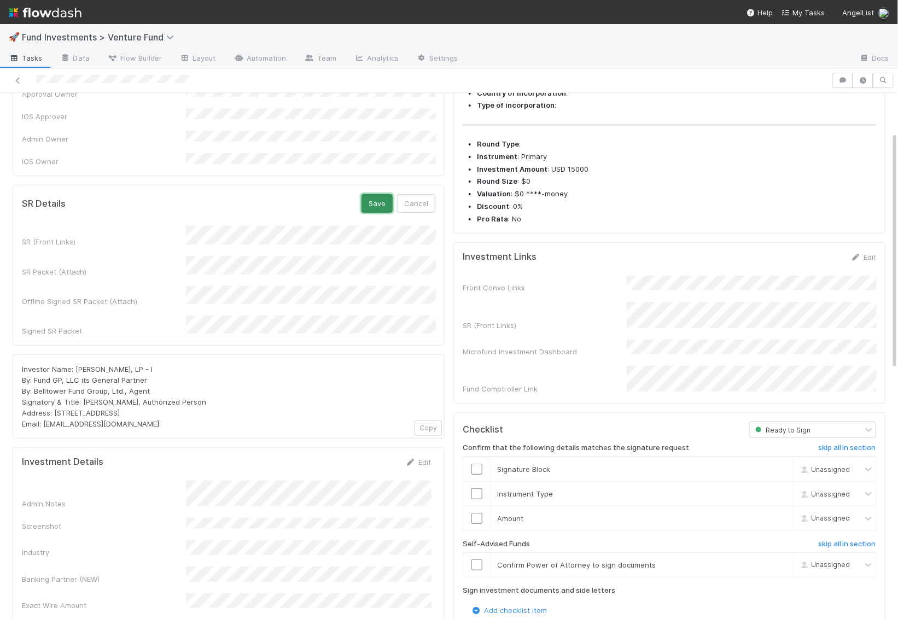
click at [376, 194] on button "Save" at bounding box center [376, 203] width 31 height 19
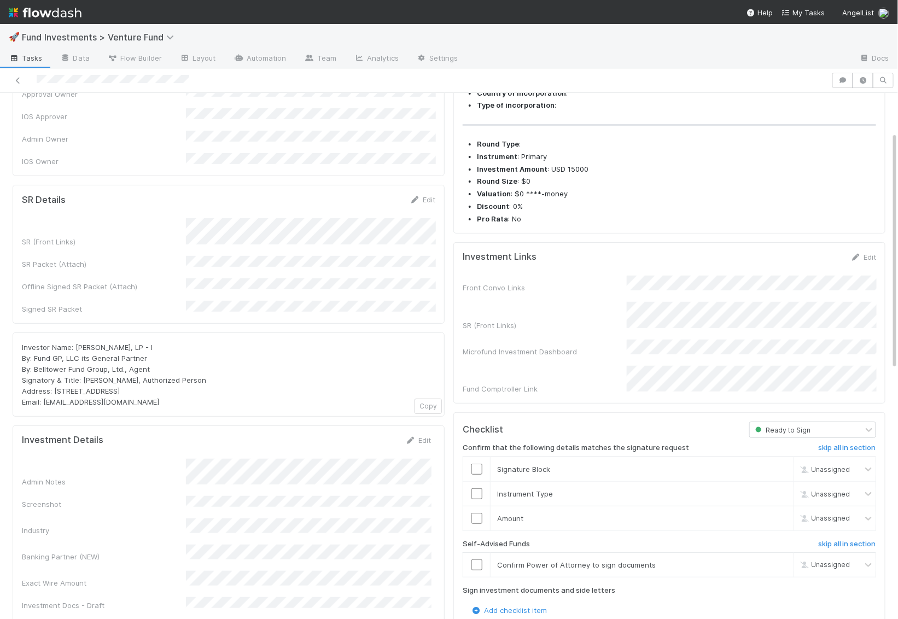
scroll to position [0, 0]
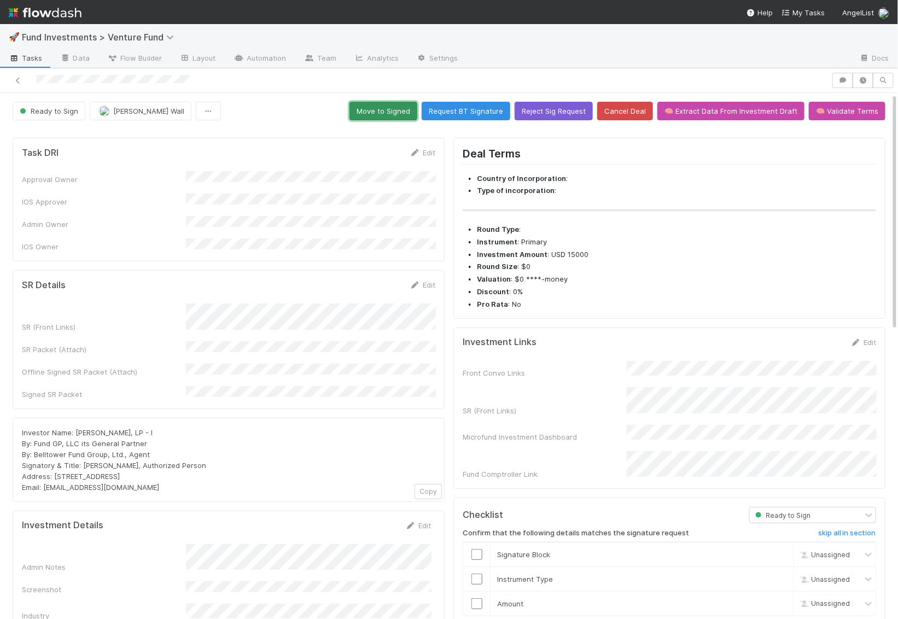
click at [405, 103] on button "Move to Signed" at bounding box center [383, 111] width 68 height 19
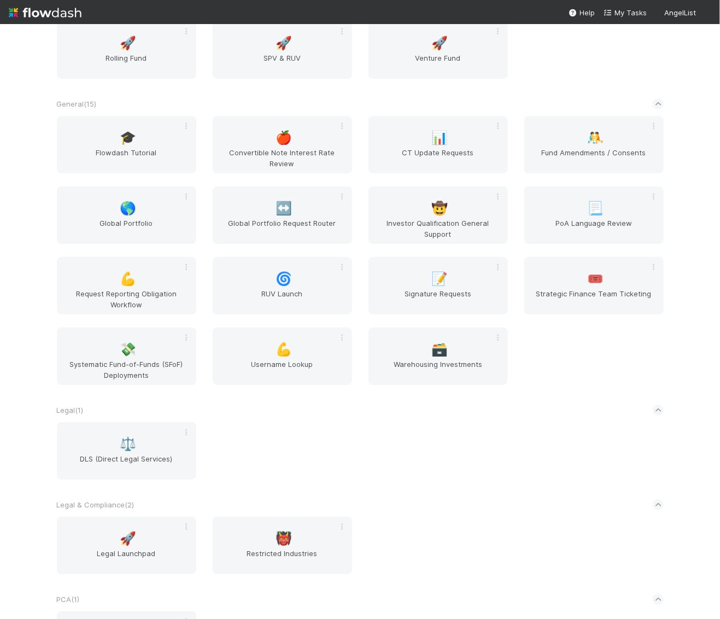
scroll to position [1160, 0]
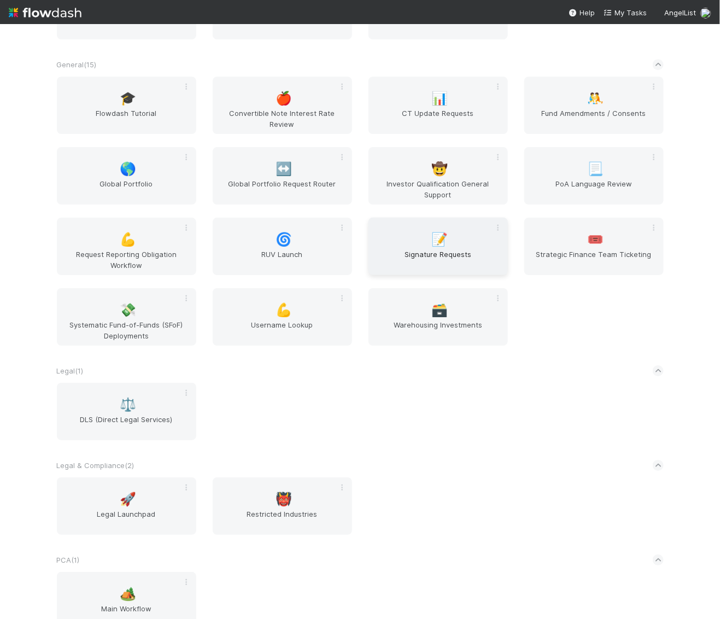
click at [415, 246] on div "📝 Signature Requests" at bounding box center [437, 246] width 139 height 57
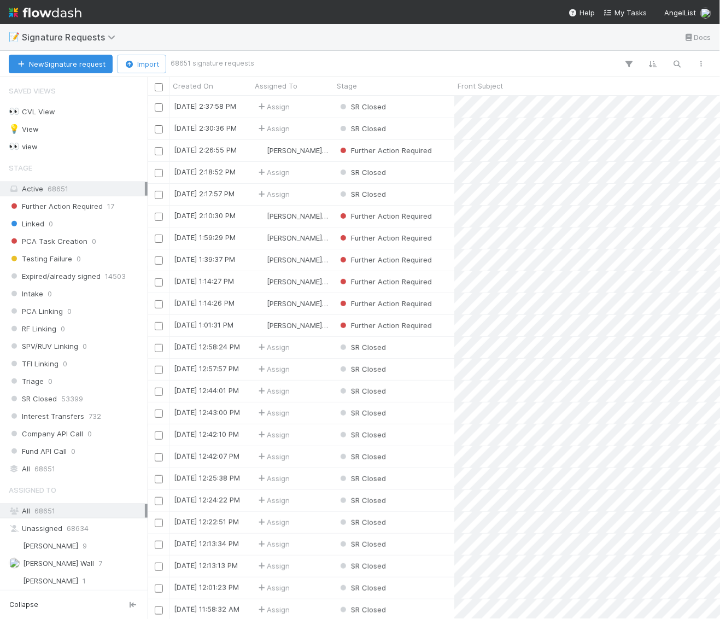
scroll to position [523, 572]
click at [86, 556] on div "[PERSON_NAME] Wall 7" at bounding box center [77, 563] width 136 height 14
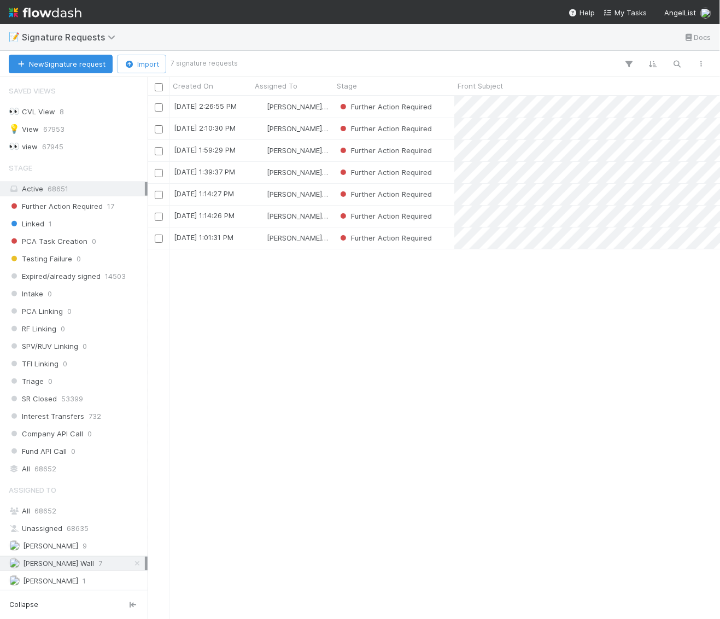
scroll to position [523, 572]
click at [50, 543] on div "Assigned To All 68652 Unassigned 68635 [PERSON_NAME] 9 [PERSON_NAME] Wall 7 [PE…" at bounding box center [74, 533] width 148 height 109
click at [54, 541] on span "[PERSON_NAME]" at bounding box center [50, 545] width 55 height 9
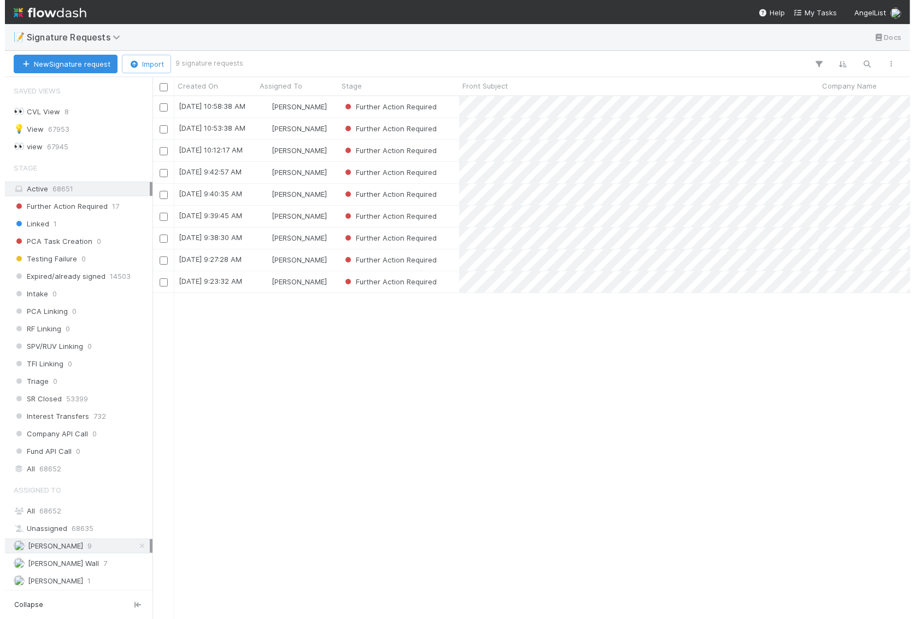
scroll to position [523, 767]
click at [157, 191] on input "checkbox" at bounding box center [159, 195] width 8 height 8
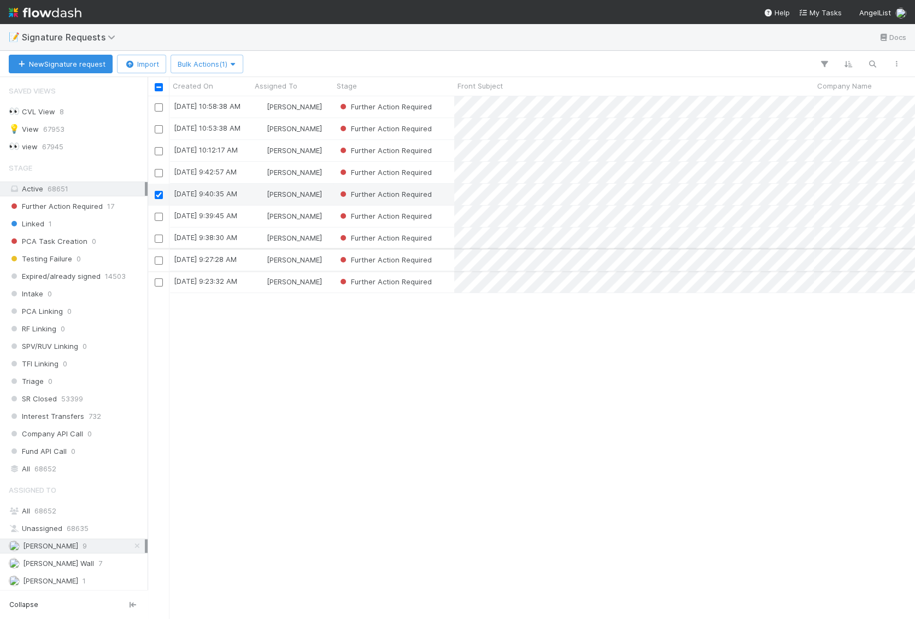
click at [162, 262] on input "checkbox" at bounding box center [159, 260] width 8 height 8
click at [159, 282] on input "checkbox" at bounding box center [159, 282] width 8 height 8
click at [228, 62] on span "Bulk Actions (3)" at bounding box center [208, 64] width 60 height 9
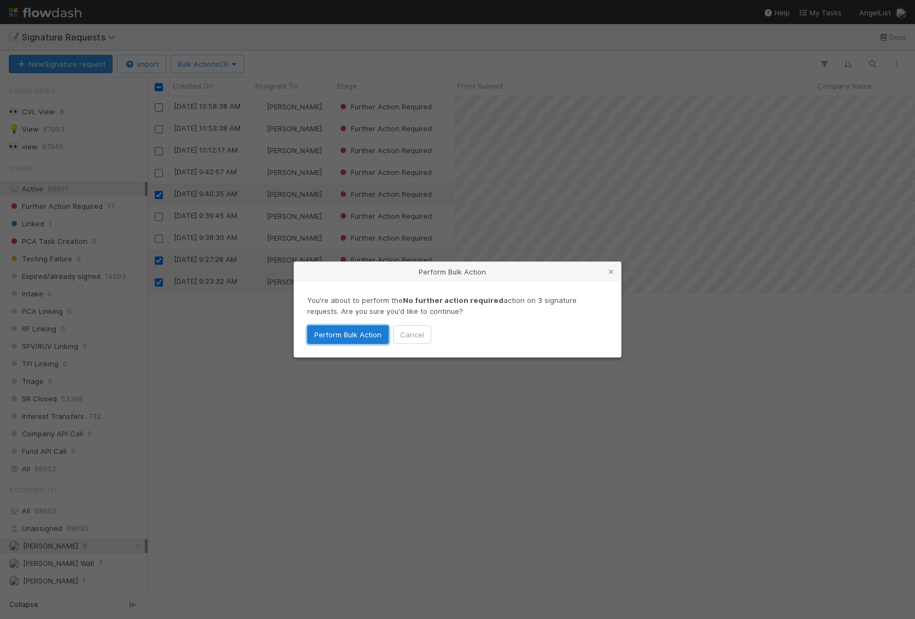
click at [328, 338] on button "Perform Bulk Action" at bounding box center [347, 334] width 81 height 19
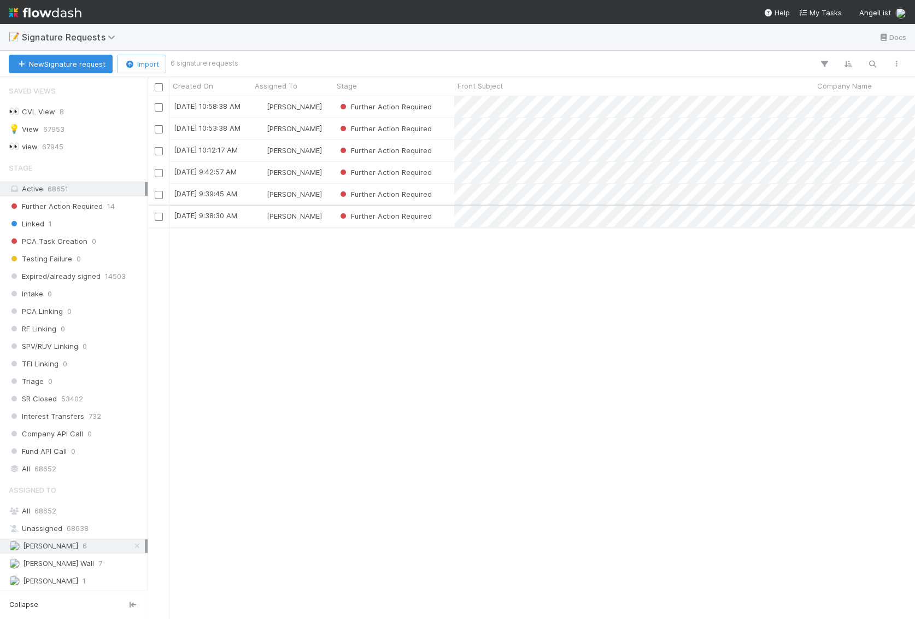
click at [161, 215] on input "checkbox" at bounding box center [159, 217] width 8 height 8
click at [223, 66] on span "Bulk Actions (1)" at bounding box center [207, 64] width 58 height 9
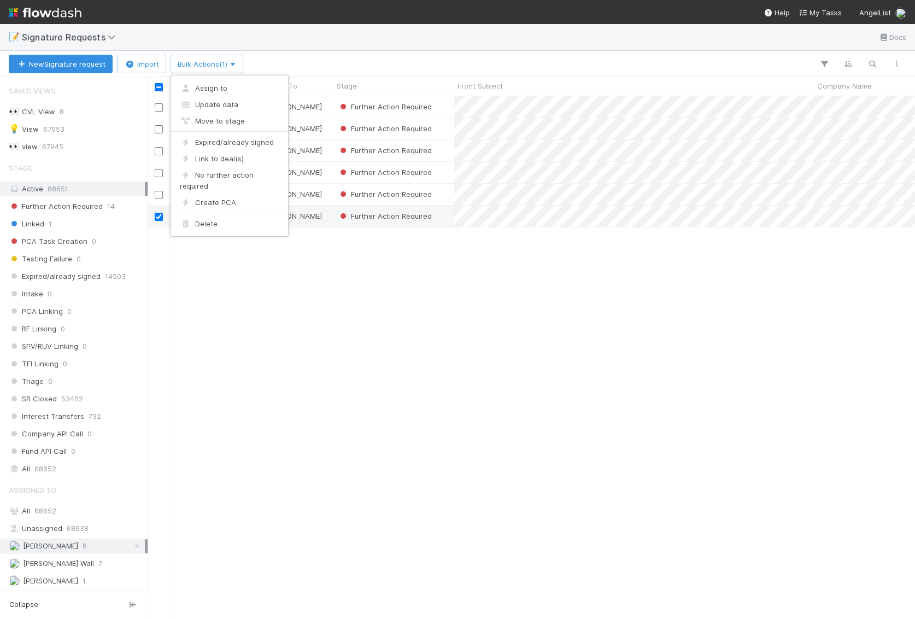
click at [429, 310] on div "Assign to Update data Move to stage Expired/already signed Link to deal(s) No f…" at bounding box center [457, 309] width 915 height 619
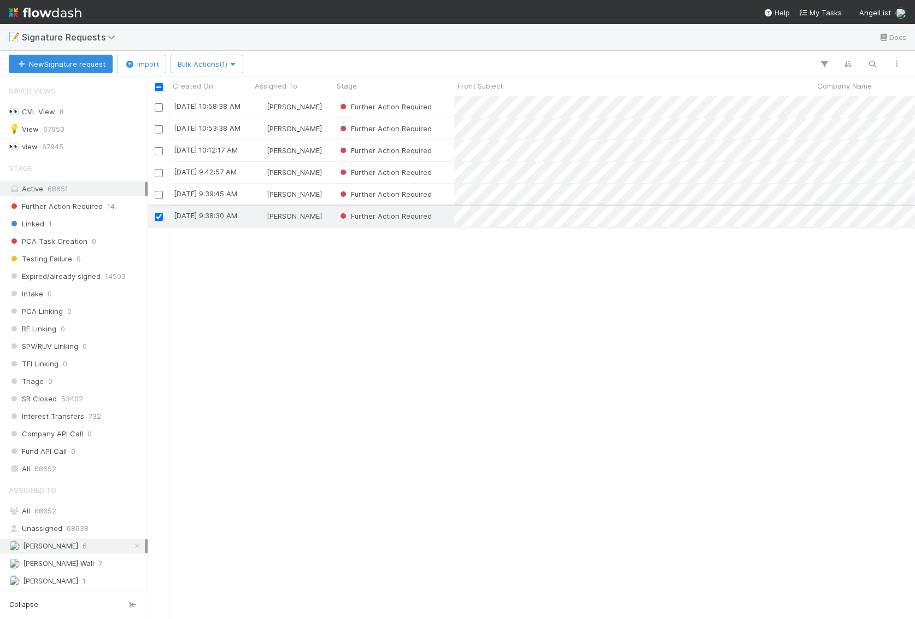
click at [326, 219] on div "[PERSON_NAME]" at bounding box center [292, 216] width 82 height 21
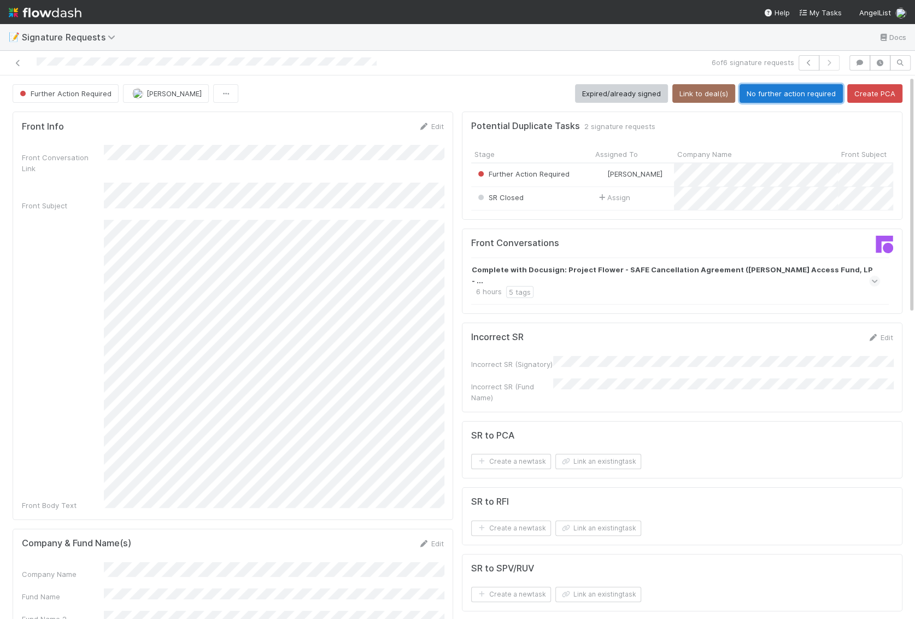
click at [719, 96] on button "No further action required" at bounding box center [791, 93] width 103 height 19
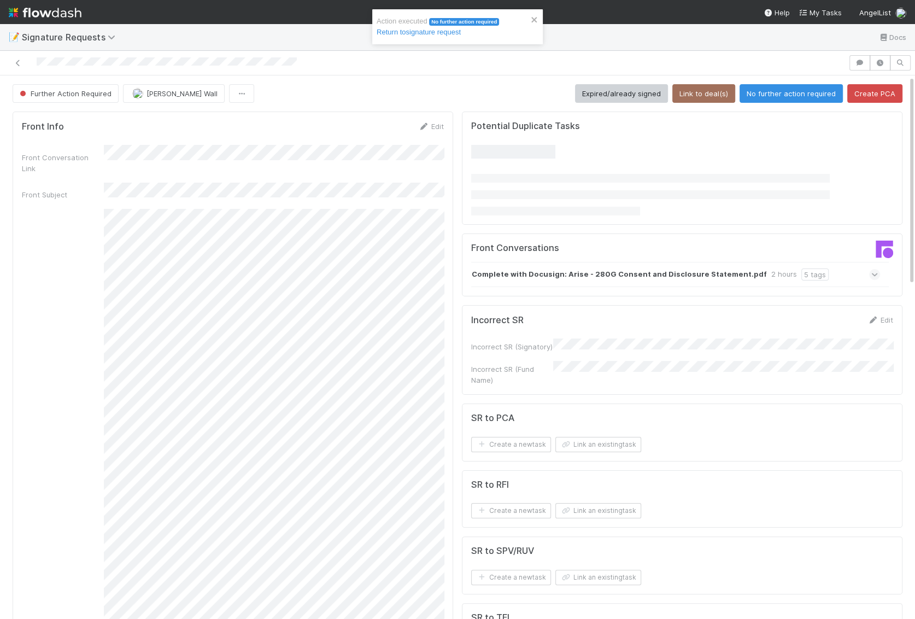
click at [50, 12] on img at bounding box center [45, 12] width 73 height 19
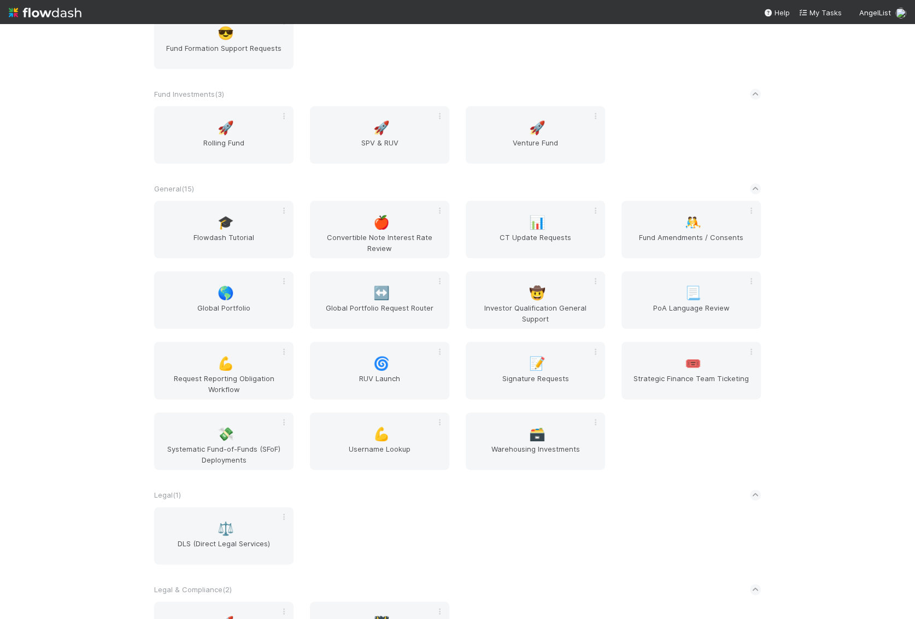
scroll to position [1126, 0]
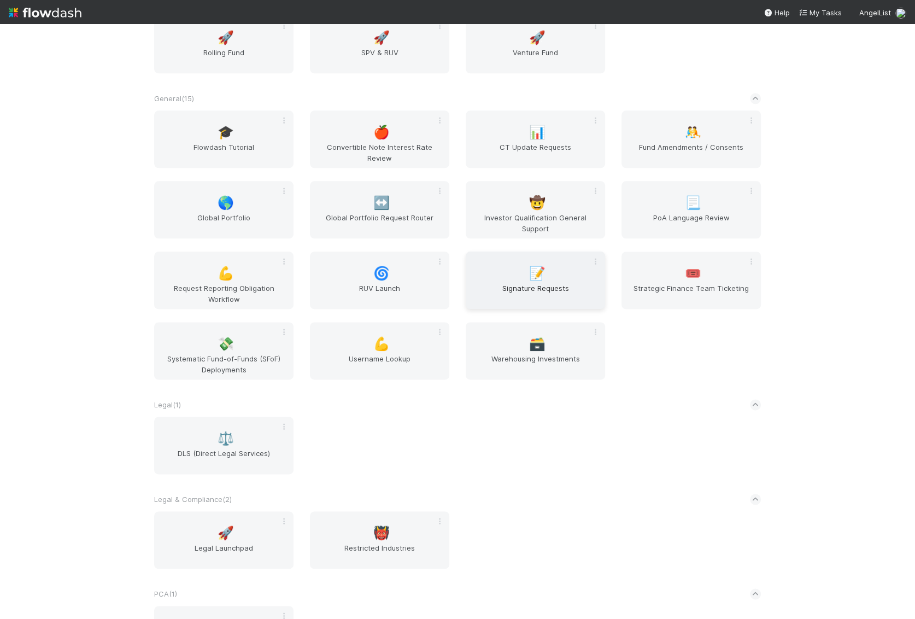
click at [521, 297] on span "Signature Requests" at bounding box center [535, 294] width 131 height 22
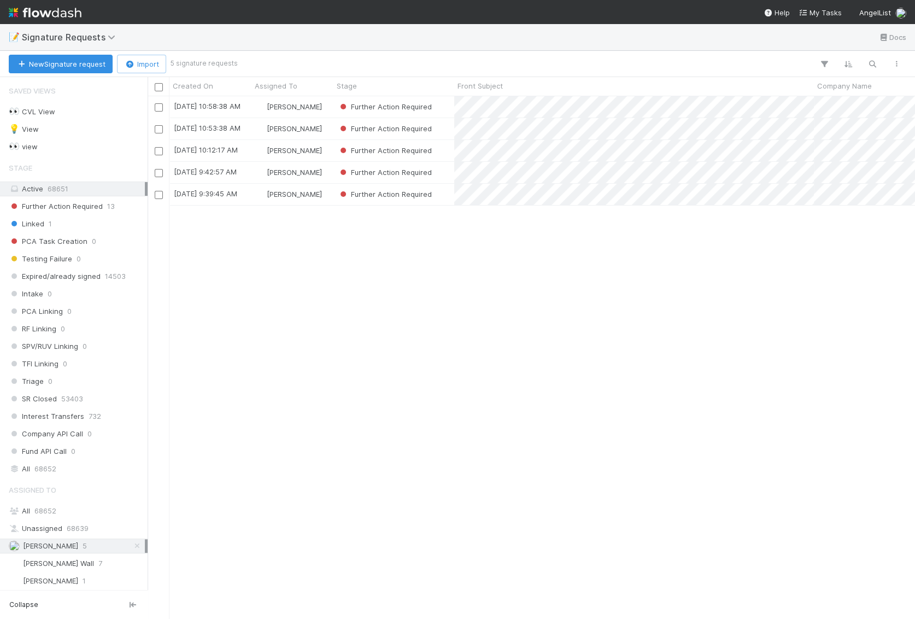
scroll to position [523, 767]
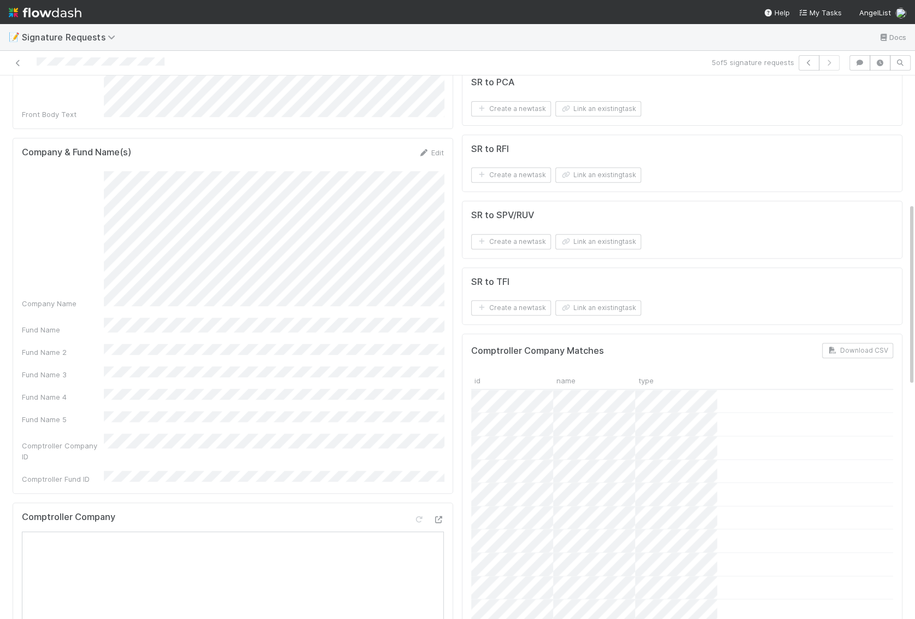
scroll to position [377, 0]
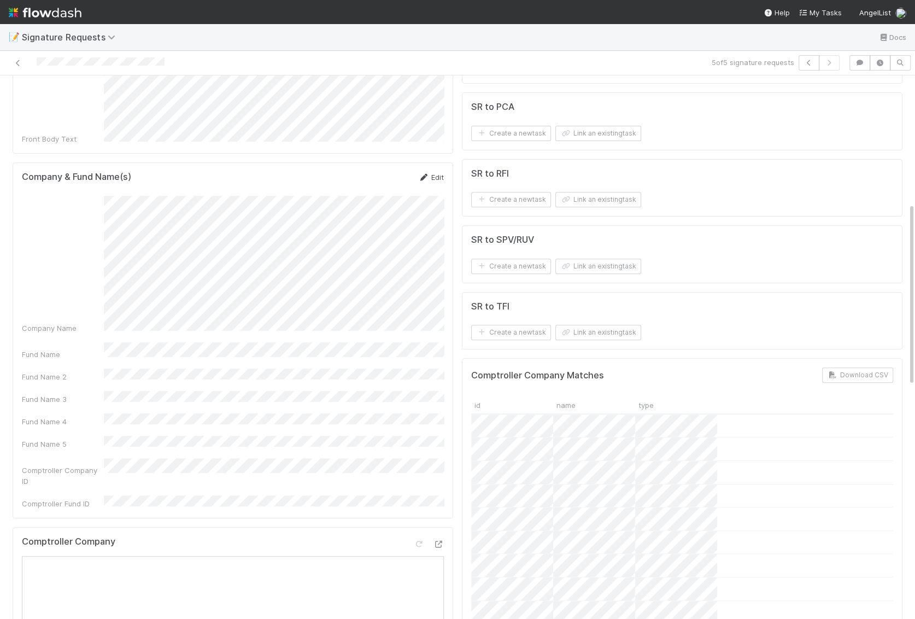
click at [429, 173] on link "Edit" at bounding box center [431, 177] width 26 height 9
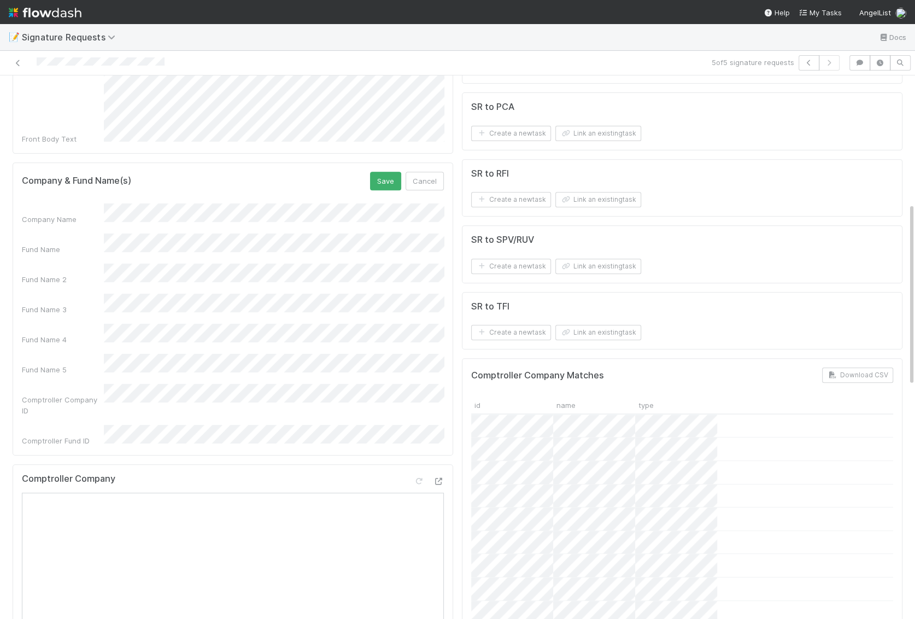
click at [33, 233] on div "Fund Name" at bounding box center [233, 243] width 422 height 21
click at [380, 172] on button "Save" at bounding box center [385, 181] width 31 height 19
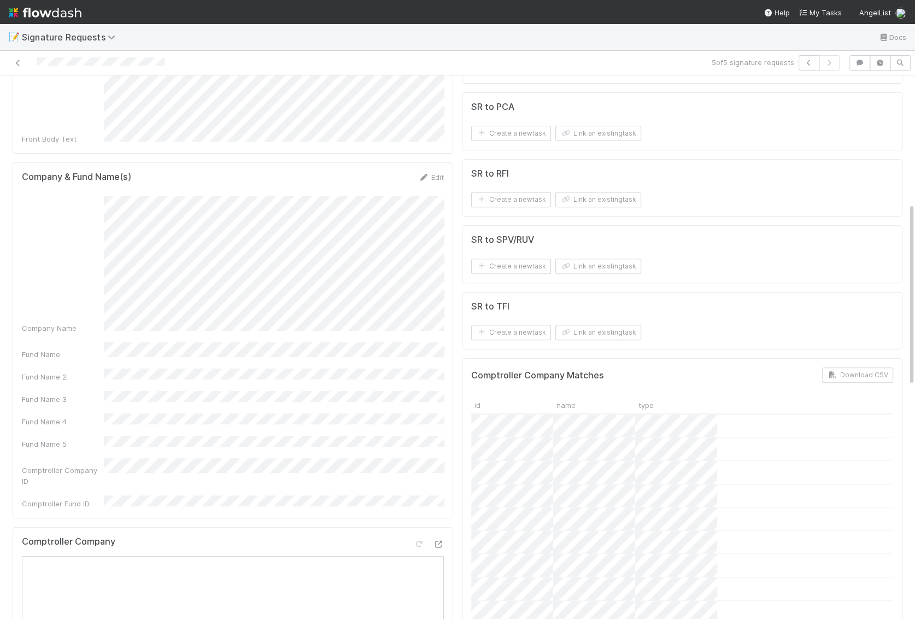
scroll to position [0, 0]
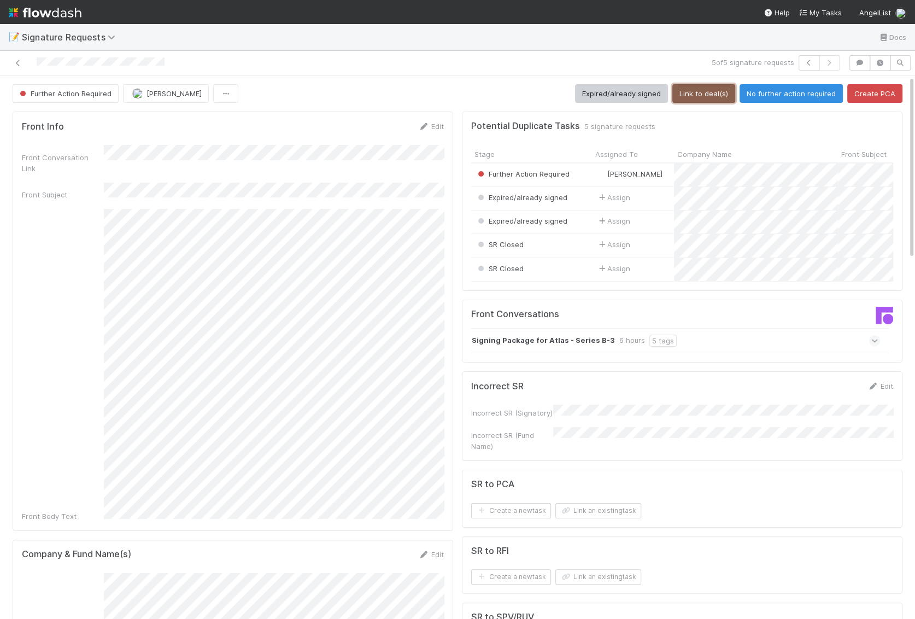
click at [707, 91] on button "Link to deal(s)" at bounding box center [703, 93] width 63 height 19
click at [713, 94] on button "Link to deal(s)" at bounding box center [703, 93] width 63 height 19
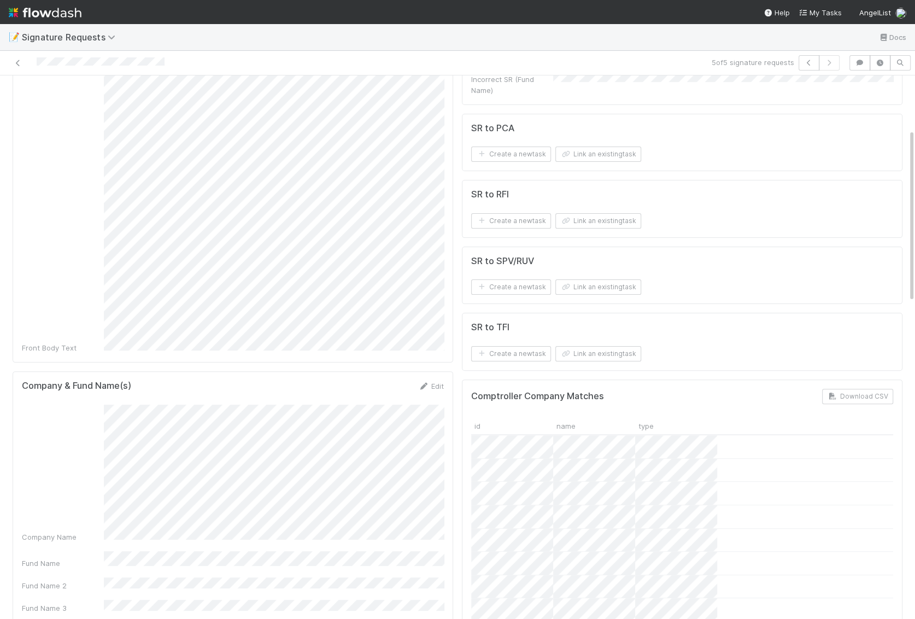
scroll to position [173, 0]
click at [591, 343] on button "Link an existing task" at bounding box center [598, 349] width 86 height 15
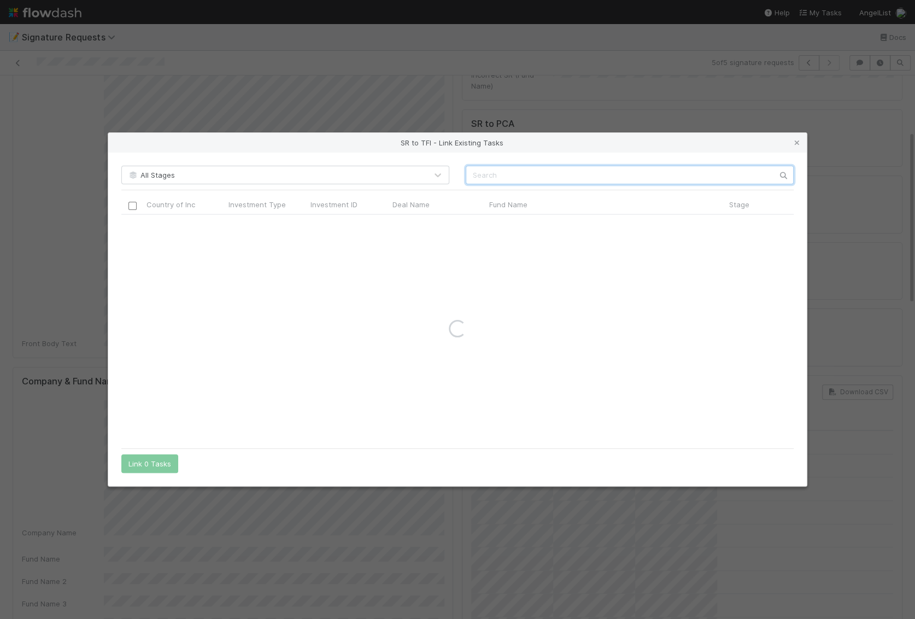
click at [511, 170] on input "text" at bounding box center [630, 175] width 328 height 19
paste input "PO Fund I, a series of Day One Ventures Syndicate, LP"
click at [471, 173] on input "PO Fund I, a series of Day One Ventures Syndicate, LP" at bounding box center [630, 175] width 328 height 19
drag, startPoint x: 547, startPoint y: 177, endPoint x: 430, endPoint y: 174, distance: 117.5
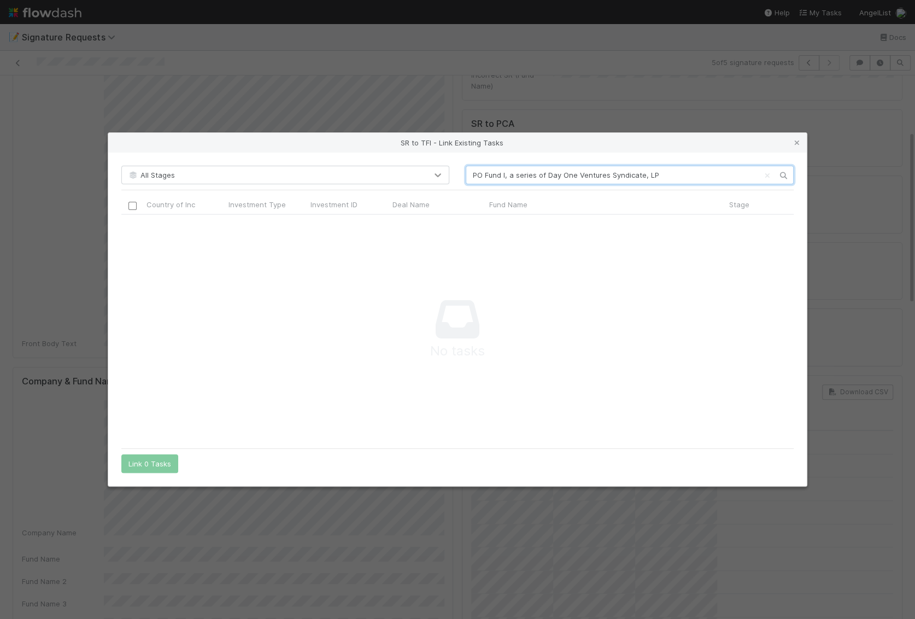
click at [430, 174] on div "All Stages PO Fund I, a series of Day One Ventures Syndicate, LP" at bounding box center [457, 175] width 689 height 19
type input "Day One Ventures Syndicate, LP"
drag, startPoint x: 593, startPoint y: 177, endPoint x: 405, endPoint y: 161, distance: 188.7
click at [408, 164] on div "All Stages Day One Ventures Syndicate, LP Country of Inc Investment Type Invest…" at bounding box center [457, 320] width 699 height 334
paste input "PO Fund I, a series of Day One Ventures Syndicate, LP"
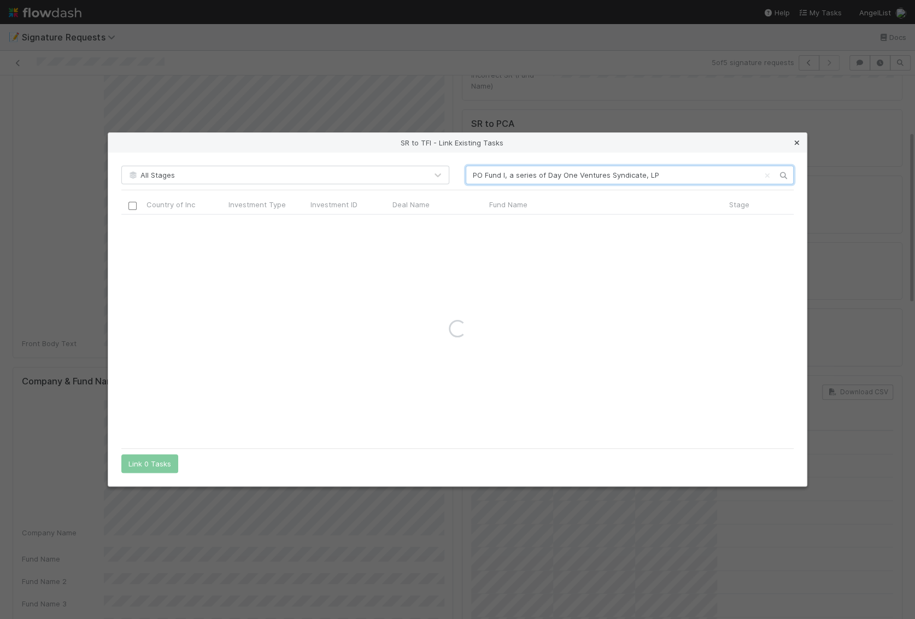
type input "PO Fund I, a series of Day One Ventures Syndicate, LP"
click at [719, 140] on icon at bounding box center [796, 142] width 11 height 7
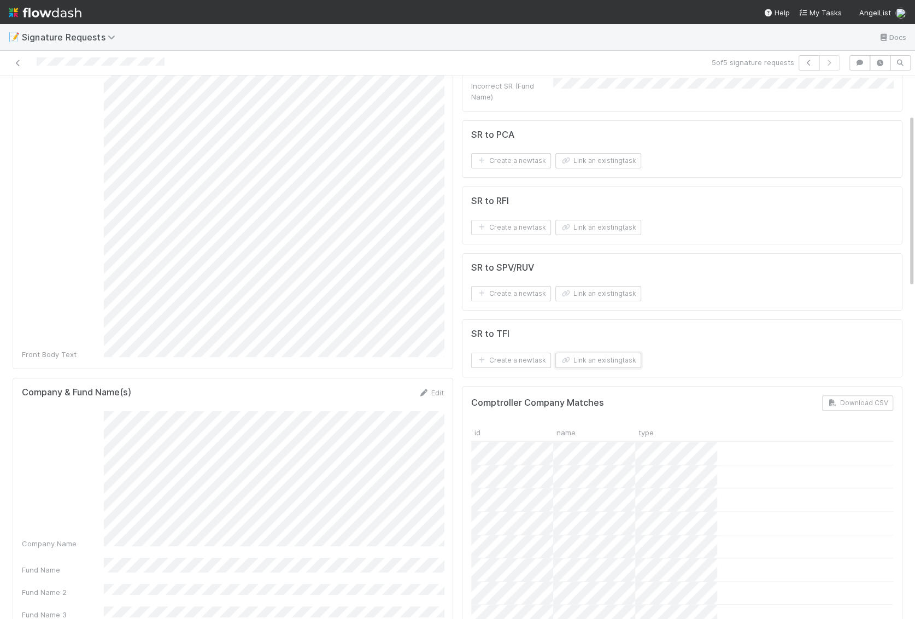
scroll to position [121, 0]
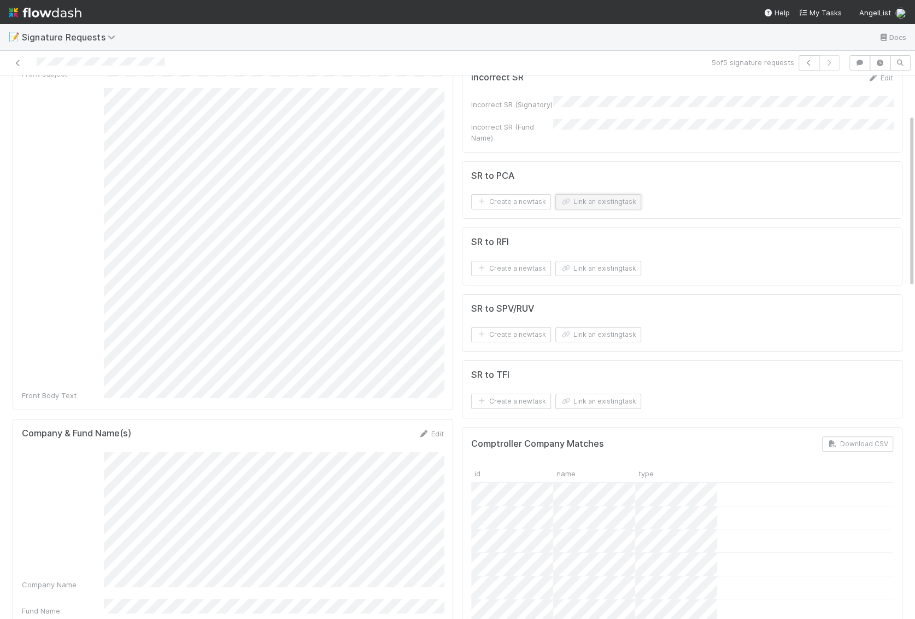
click at [603, 194] on button "Link an existing task" at bounding box center [598, 201] width 86 height 15
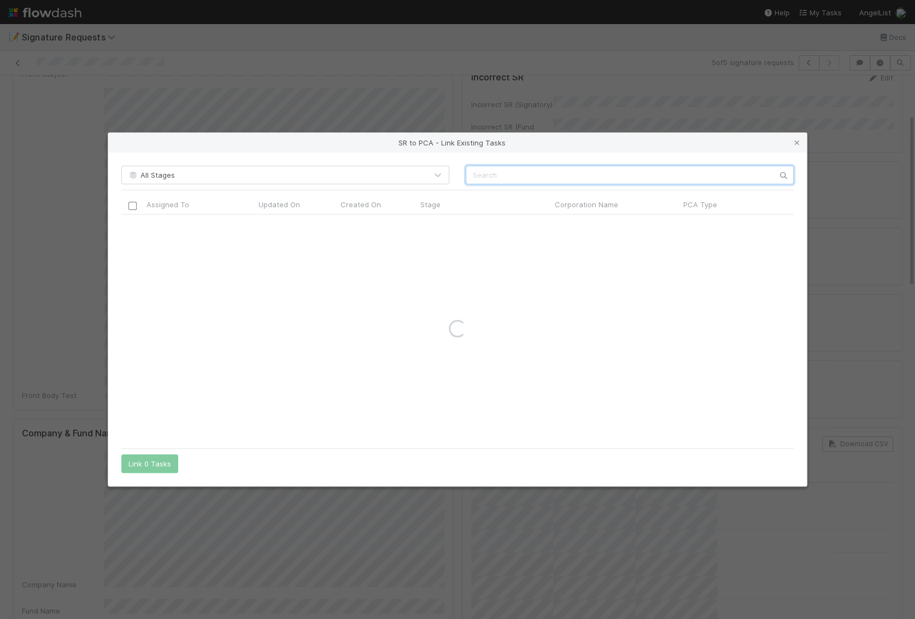
click at [543, 169] on input "text" at bounding box center [630, 175] width 328 height 19
type input "Atlas"
drag, startPoint x: 345, startPoint y: 145, endPoint x: 354, endPoint y: 133, distance: 14.9
click at [354, 133] on div "SR to PCA - Link Existing Tasks" at bounding box center [457, 143] width 699 height 20
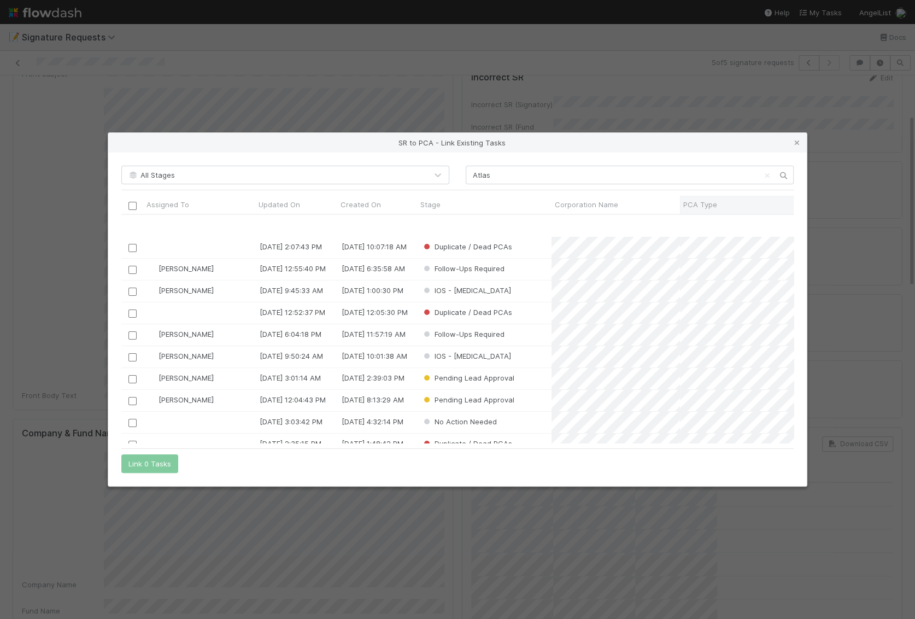
scroll to position [46, 0]
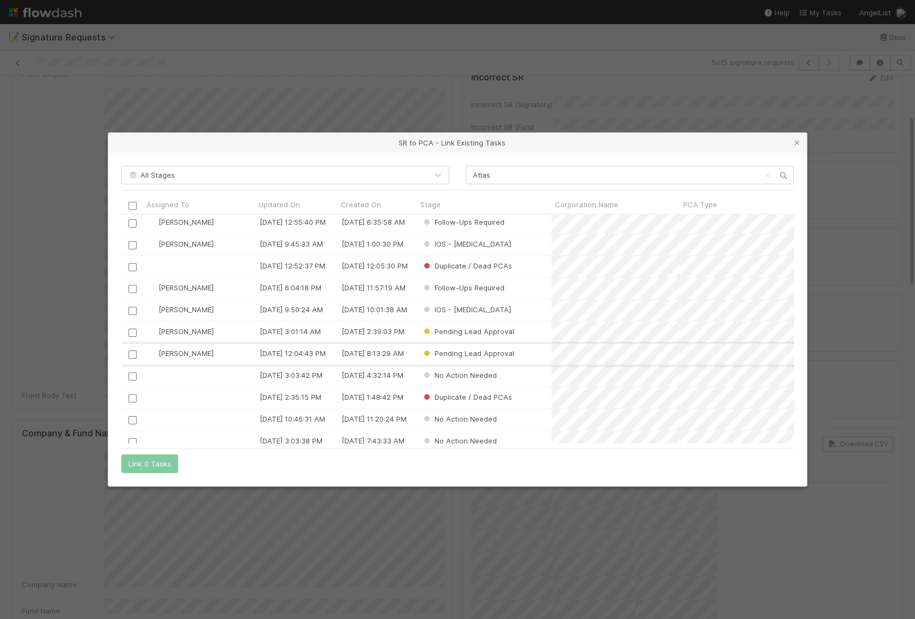
click at [132, 353] on input "checkbox" at bounding box center [132, 354] width 8 height 8
click at [146, 460] on button "Link 1 Task" at bounding box center [147, 463] width 52 height 19
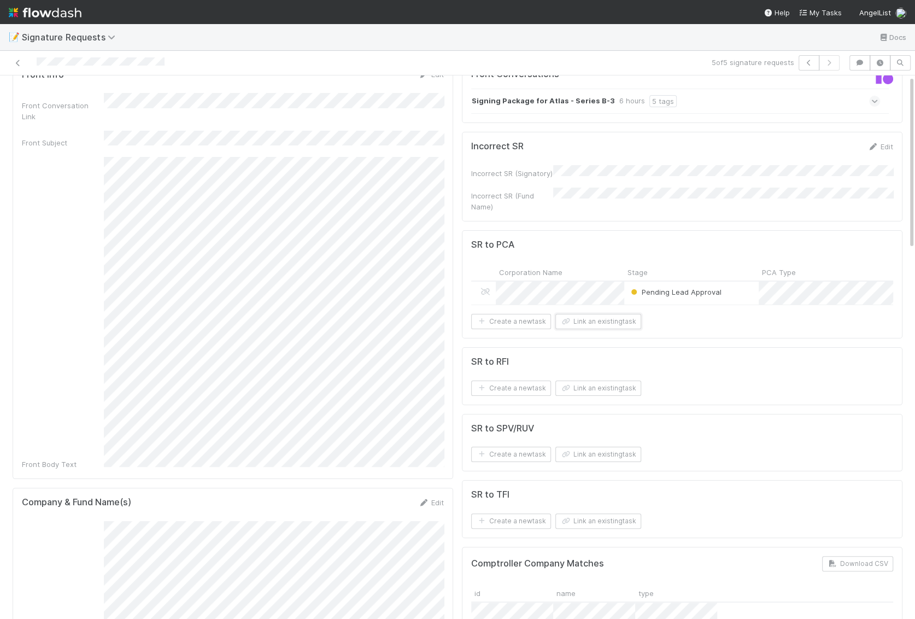
scroll to position [0, 0]
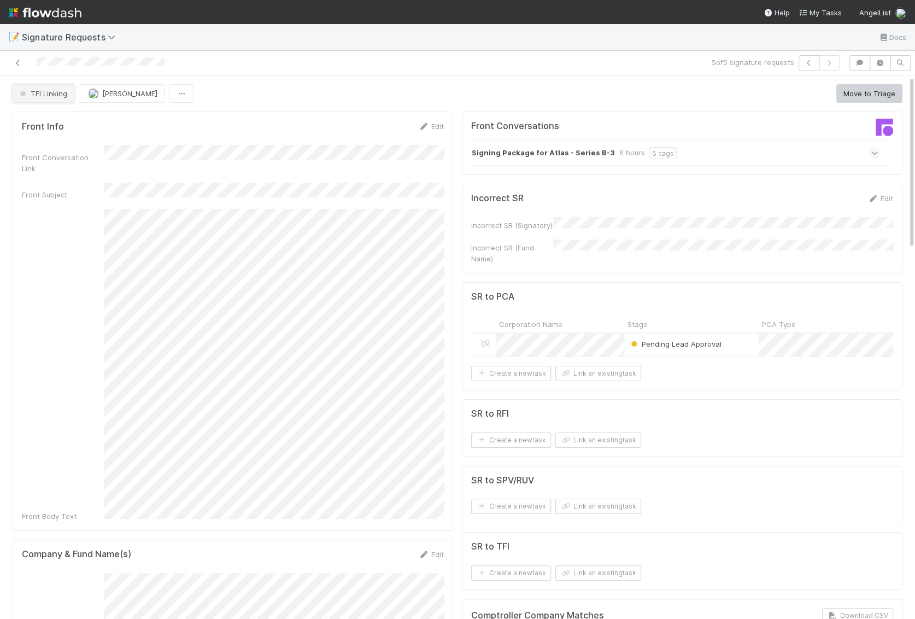
click at [56, 95] on span "TFI Linking" at bounding box center [42, 93] width 50 height 9
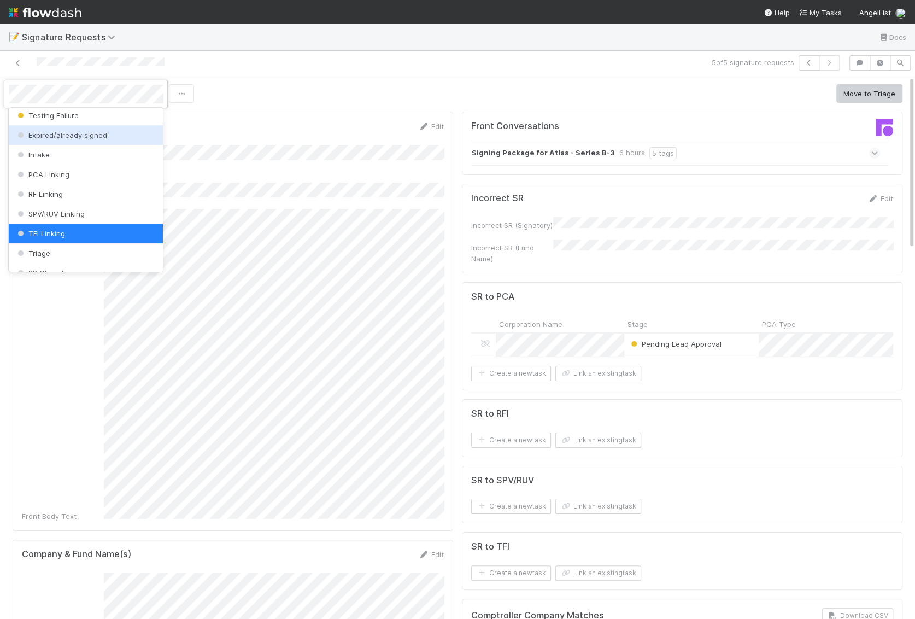
scroll to position [135, 0]
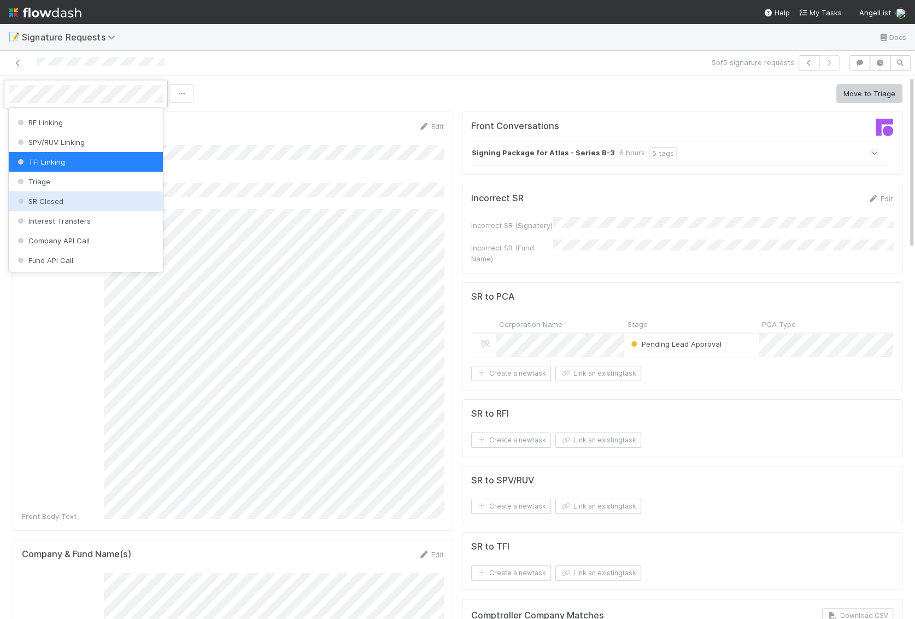
click at [68, 204] on div "SR Closed" at bounding box center [86, 201] width 155 height 20
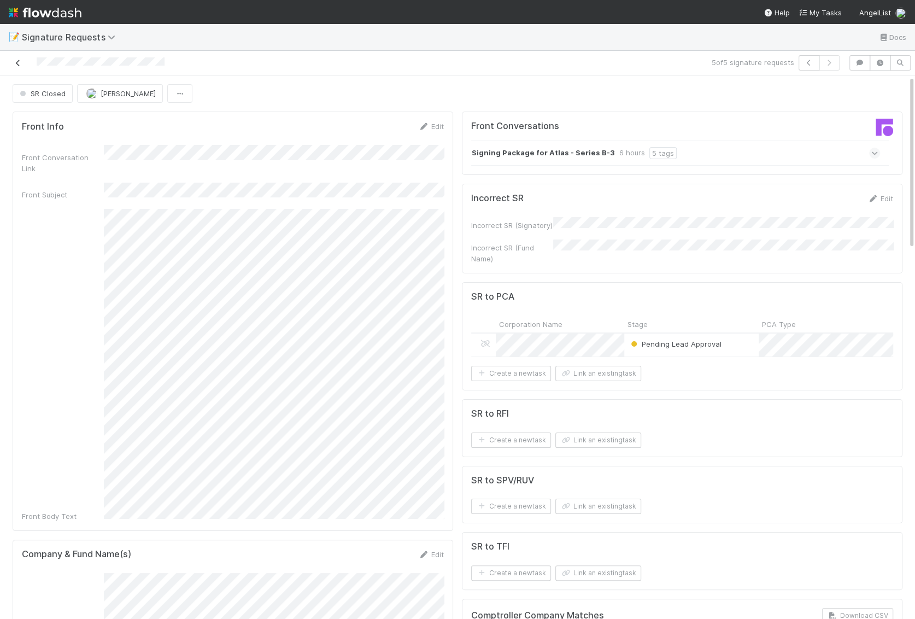
click at [18, 60] on icon at bounding box center [18, 63] width 11 height 7
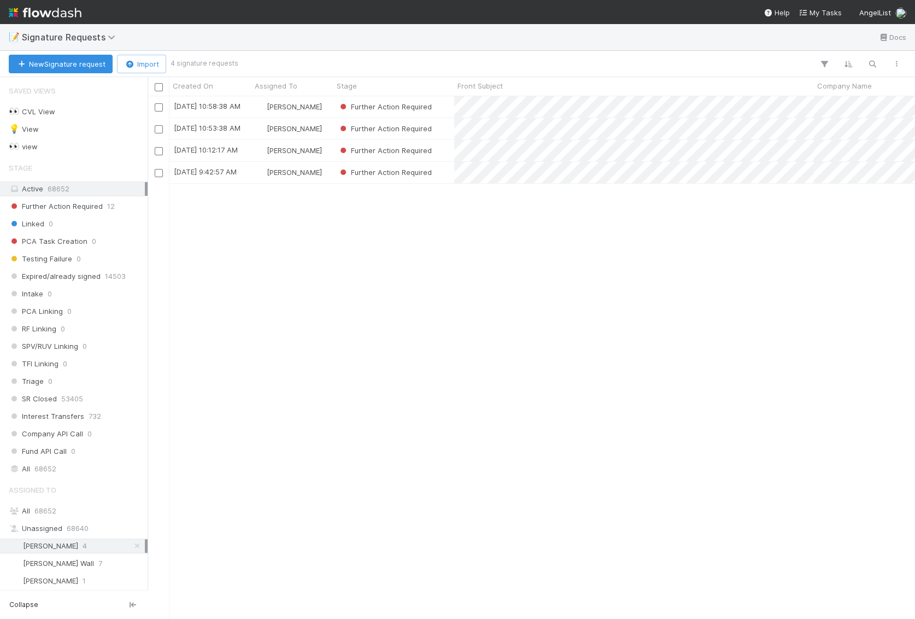
scroll to position [523, 767]
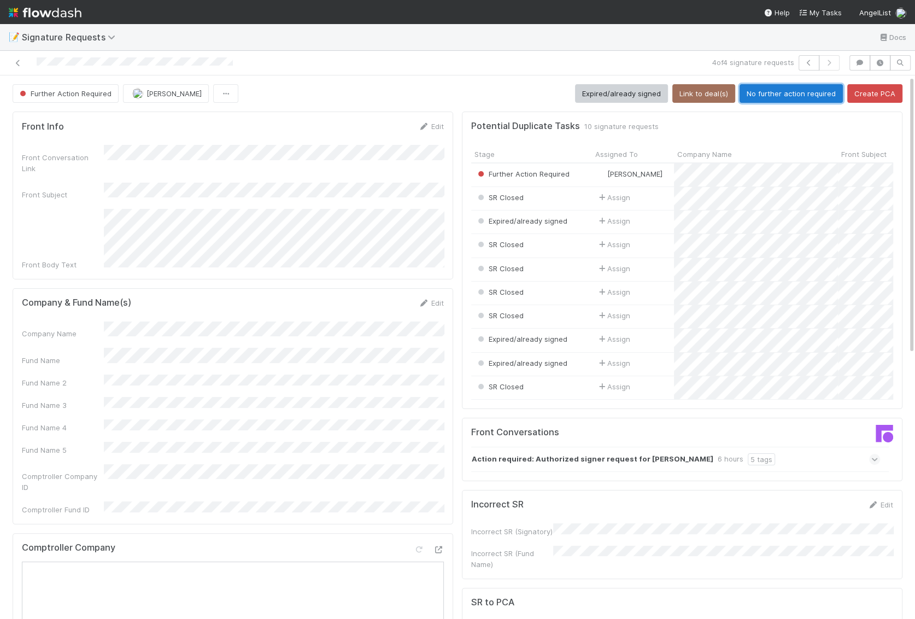
click at [719, 97] on button "No further action required" at bounding box center [791, 93] width 103 height 19
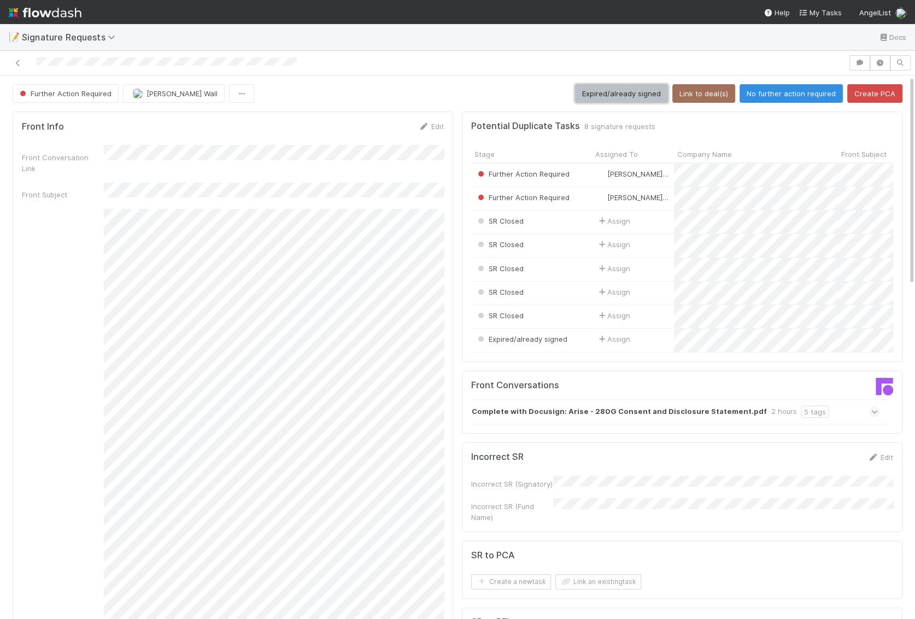
click at [601, 93] on button "Expired/already signed" at bounding box center [621, 93] width 93 height 19
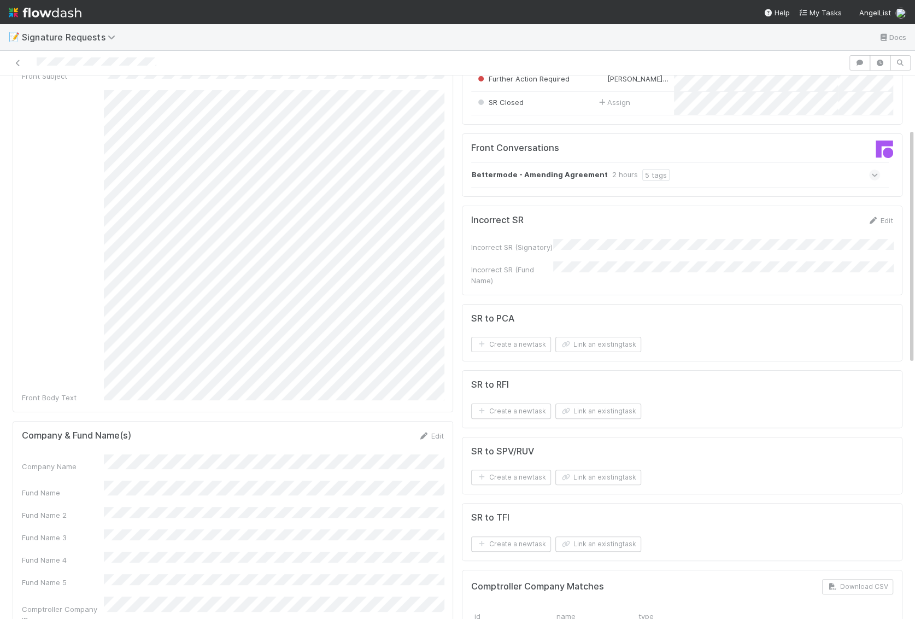
scroll to position [124, 0]
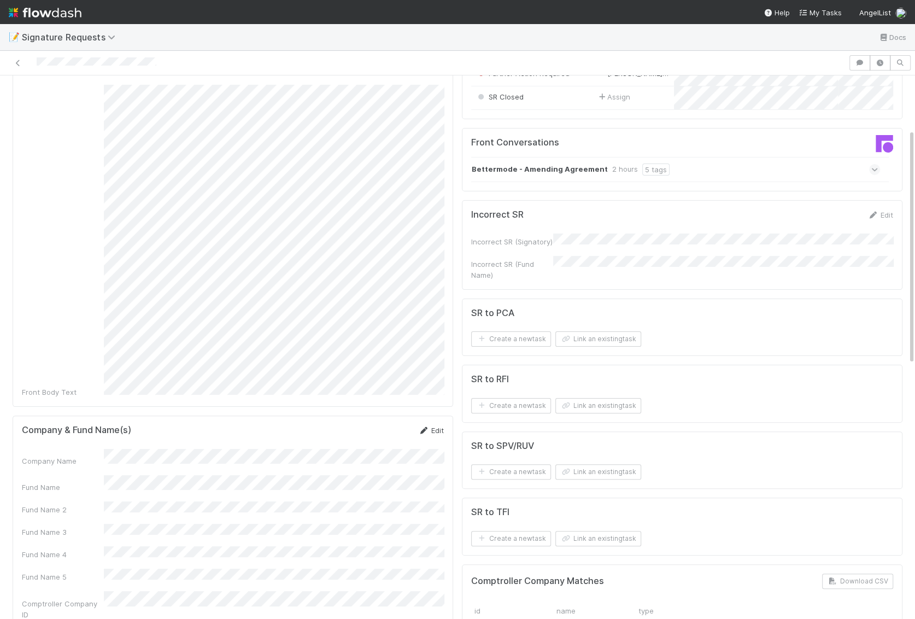
click at [440, 426] on link "Edit" at bounding box center [431, 430] width 26 height 9
click at [65, 456] on div "Company Name Fund Name Fund Name 2 Fund Name 3 Fund Name 4 Fund Name 5 Comptrol…" at bounding box center [233, 577] width 422 height 243
click at [385, 425] on button "Save" at bounding box center [385, 434] width 31 height 19
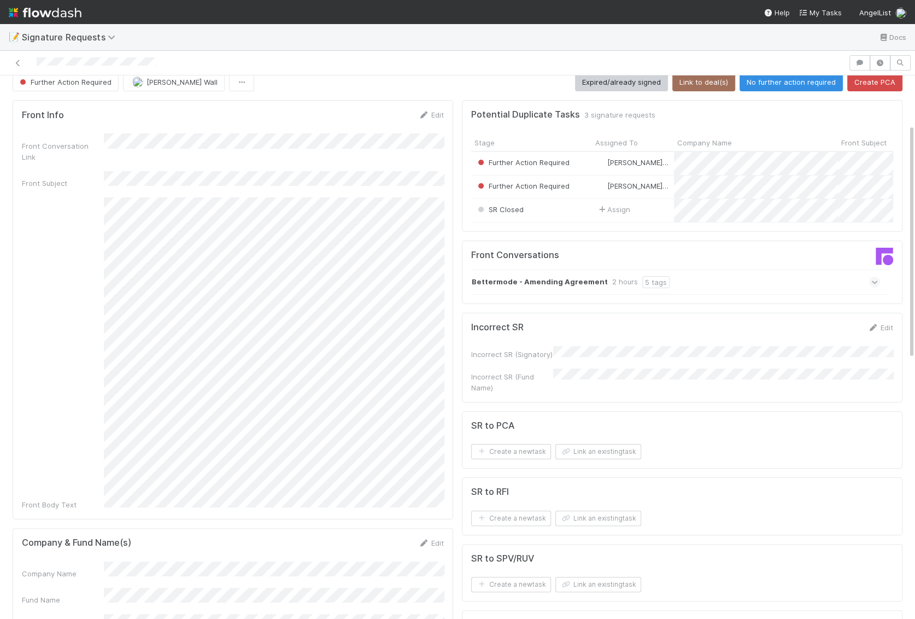
scroll to position [0, 0]
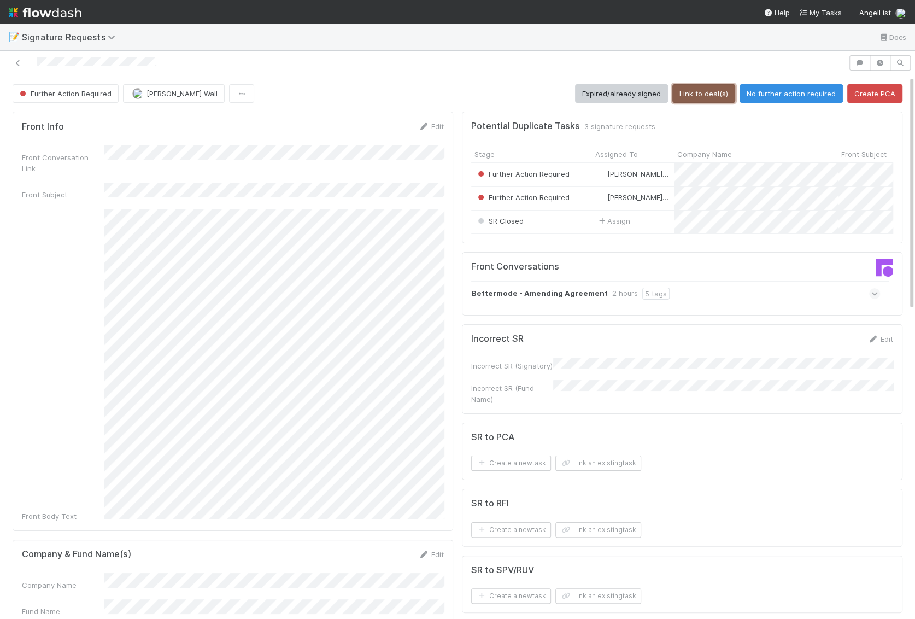
click at [714, 97] on button "Link to deal(s)" at bounding box center [703, 93] width 63 height 19
click at [705, 89] on button "Link to deal(s)" at bounding box center [703, 93] width 63 height 19
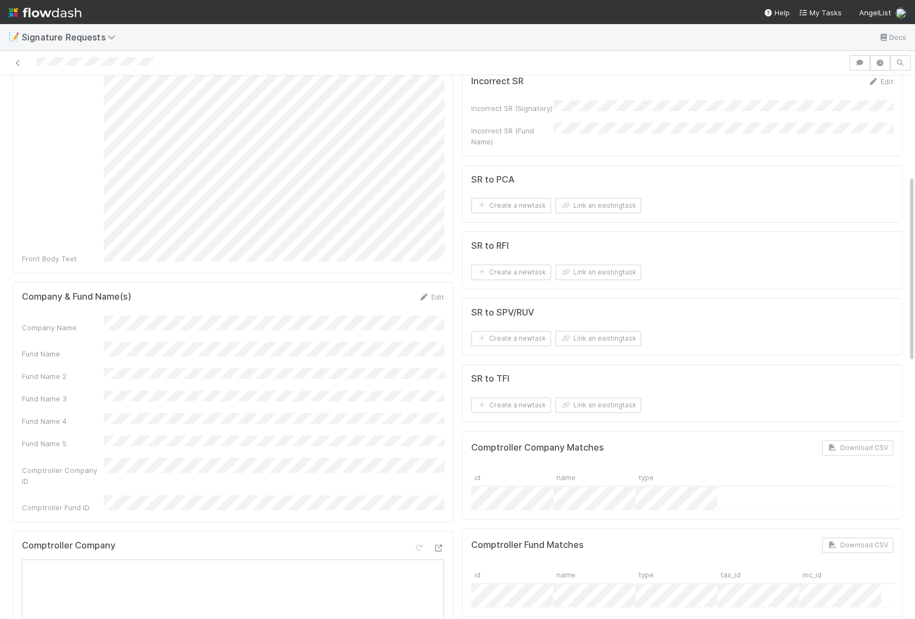
scroll to position [252, 0]
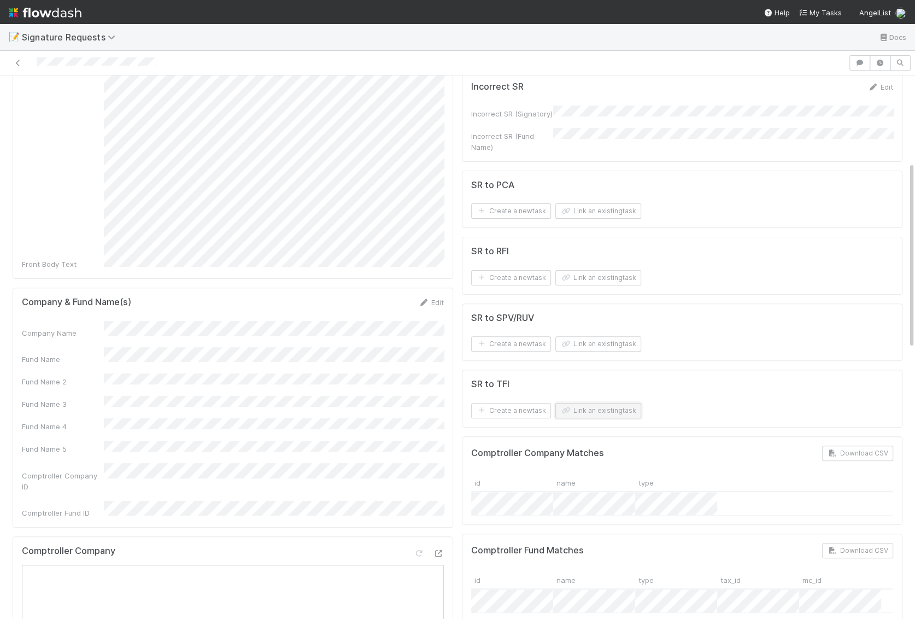
click at [590, 403] on button "Link an existing task" at bounding box center [598, 410] width 86 height 15
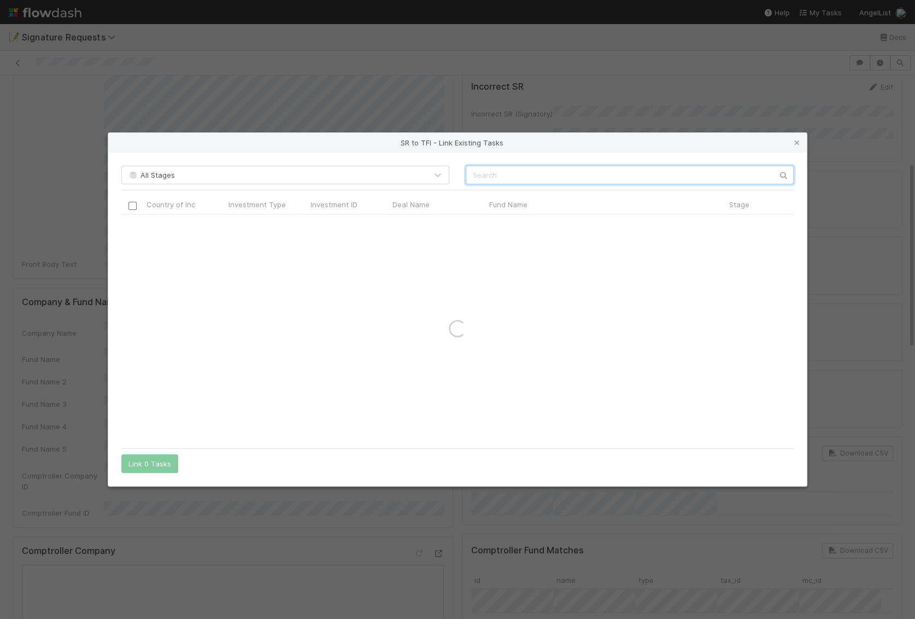
click at [510, 173] on input "text" at bounding box center [630, 175] width 328 height 19
paste input "Inovia Investment Fund 2018-A, L.P."
type input "Inovia Investment Fund 2018-A, L.P."
click at [719, 138] on link at bounding box center [796, 142] width 11 height 11
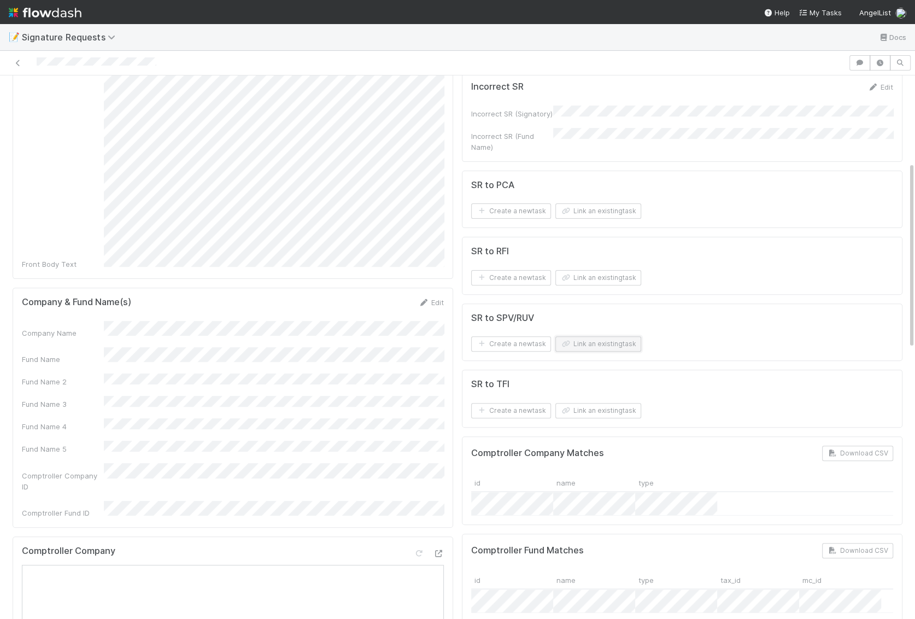
click at [588, 336] on button "Link an existing task" at bounding box center [598, 343] width 86 height 15
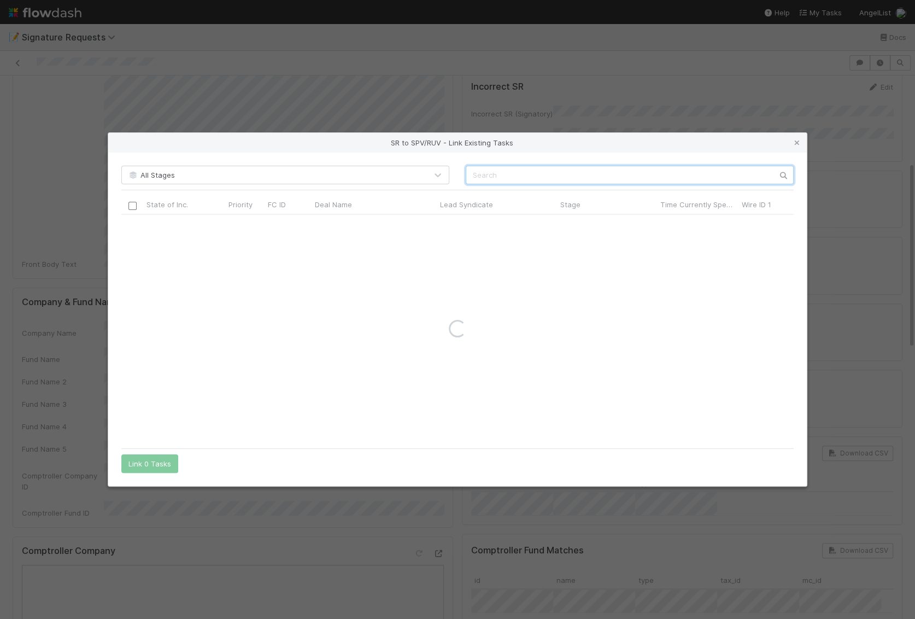
click at [512, 180] on input "text" at bounding box center [630, 175] width 328 height 19
paste input "Inovia Investment Fund 2018-A, L.P."
type input "Inovia Investment Fund 2018-A"
click at [719, 141] on icon at bounding box center [796, 142] width 11 height 7
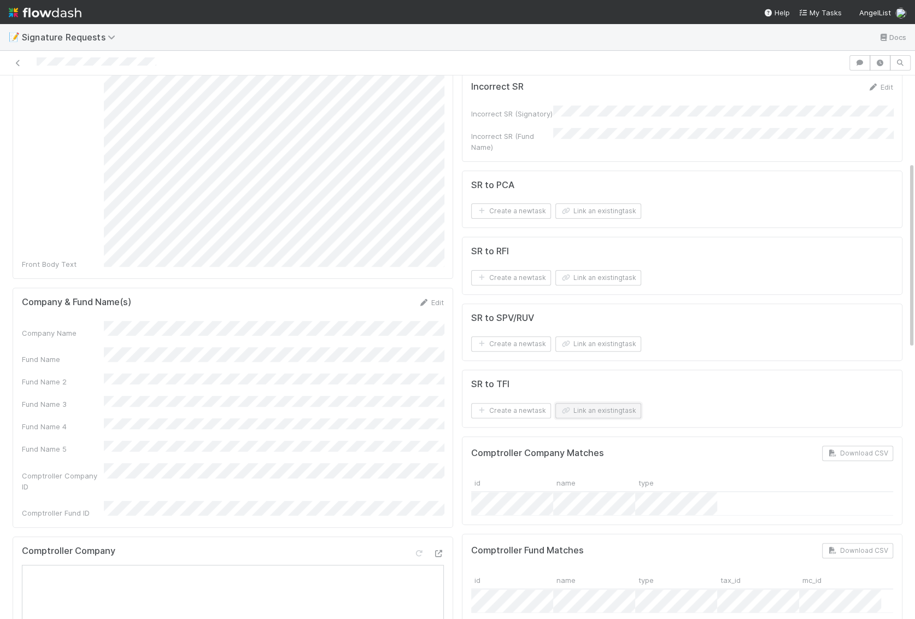
click at [615, 403] on button "Link an existing task" at bounding box center [598, 410] width 86 height 15
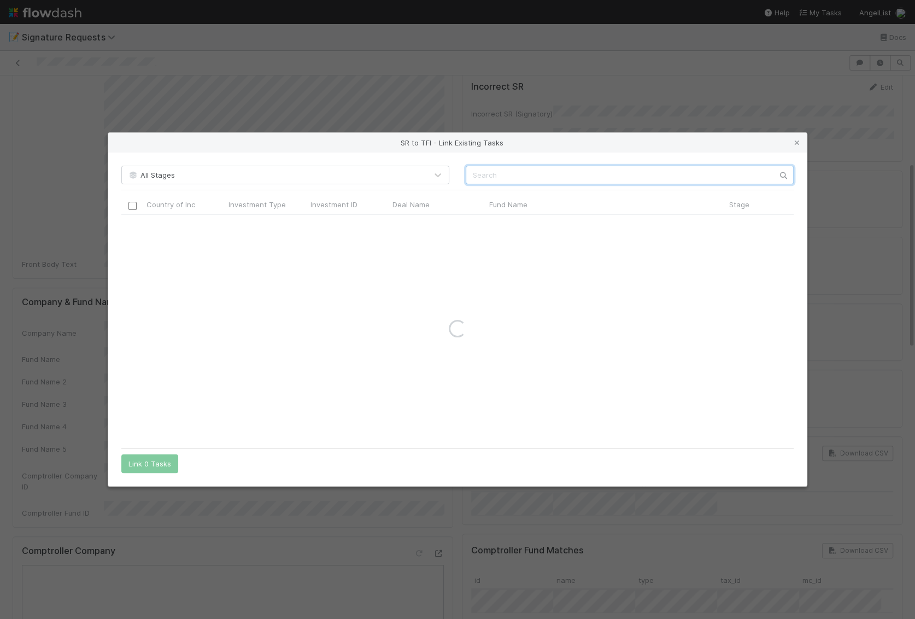
click at [552, 182] on input "text" at bounding box center [630, 175] width 328 height 19
paste input "Inovia Investment Fund 2018-A"
type input "Inovia Investment Fund 2018-A"
click at [719, 143] on icon at bounding box center [796, 142] width 11 height 7
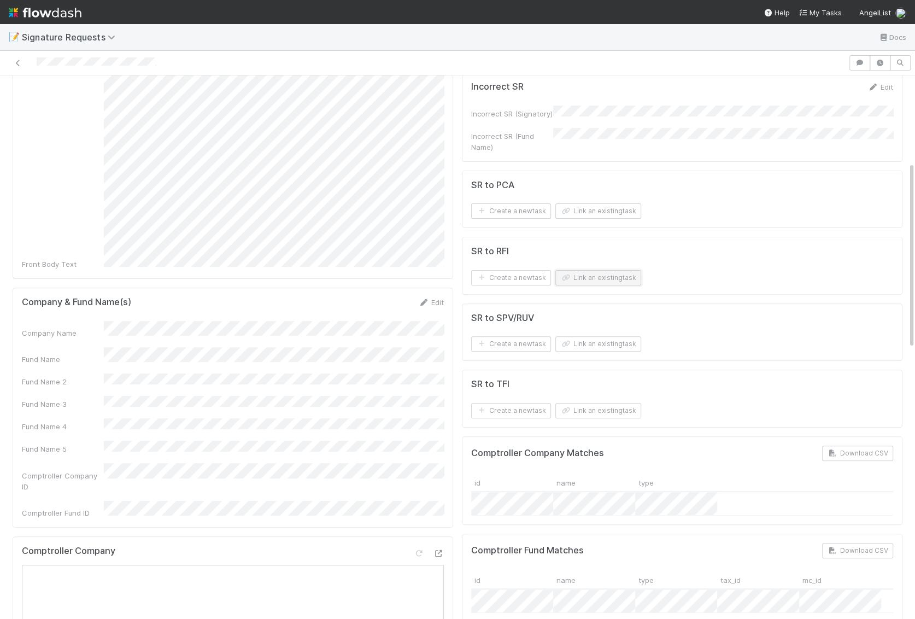
click at [587, 270] on button "Link an existing task" at bounding box center [598, 277] width 86 height 15
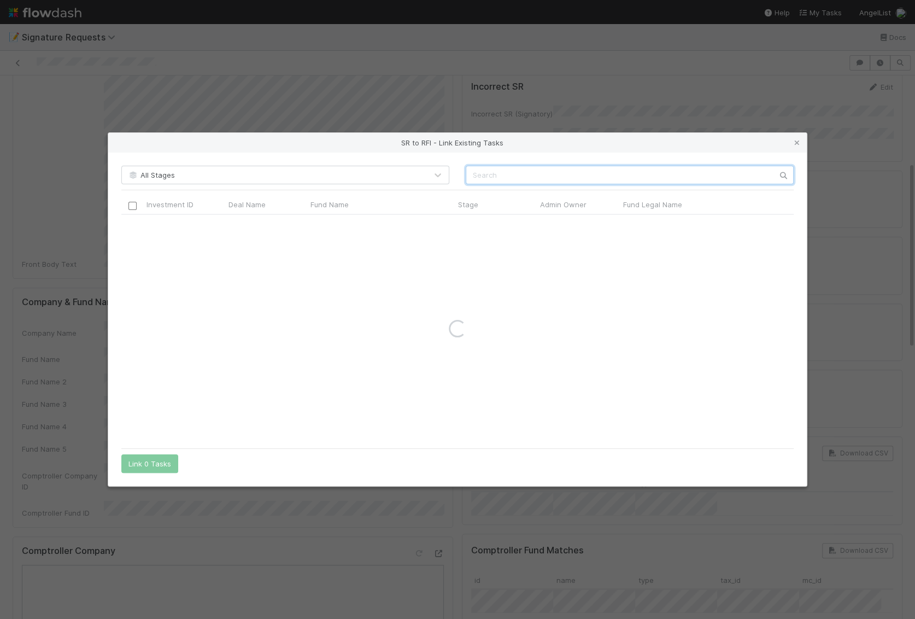
click at [531, 168] on input "text" at bounding box center [630, 175] width 328 height 19
paste input "Inovia Investment Fund 2018-A"
type input "Inovia Investment Fund 2018-A"
click at [719, 139] on icon at bounding box center [796, 142] width 11 height 7
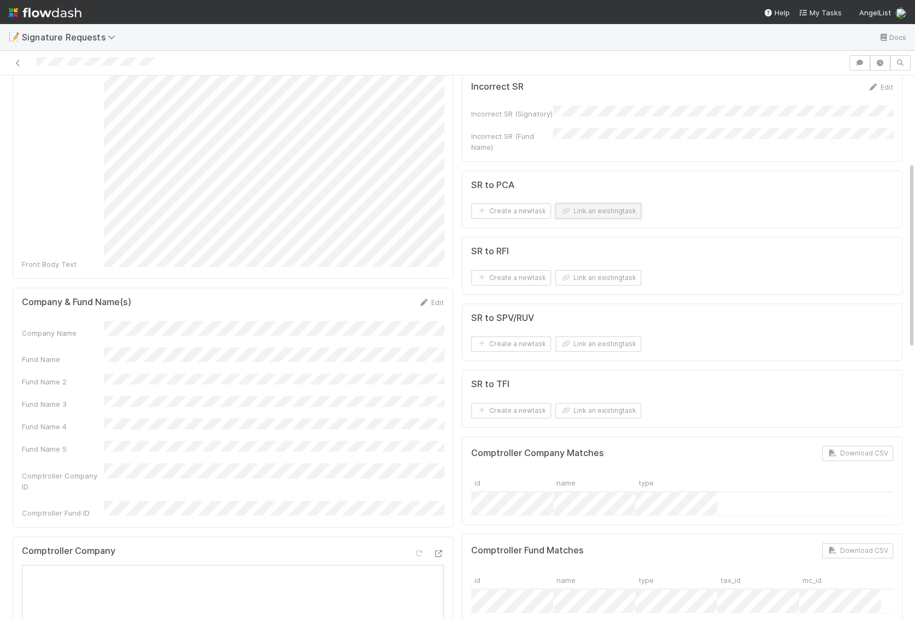
click at [577, 203] on button "Link an existing task" at bounding box center [598, 210] width 86 height 15
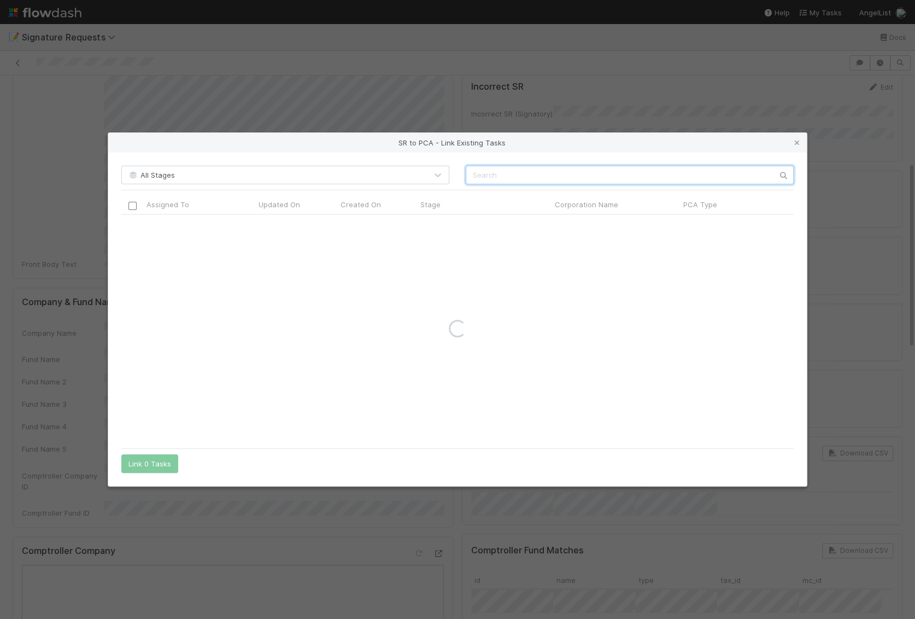
click at [508, 171] on input "text" at bounding box center [630, 175] width 328 height 19
paste input "Inovia Investment Fund 2018-A"
type input "Inovia Investment Fund 2018-A"
click at [719, 140] on icon at bounding box center [796, 142] width 11 height 7
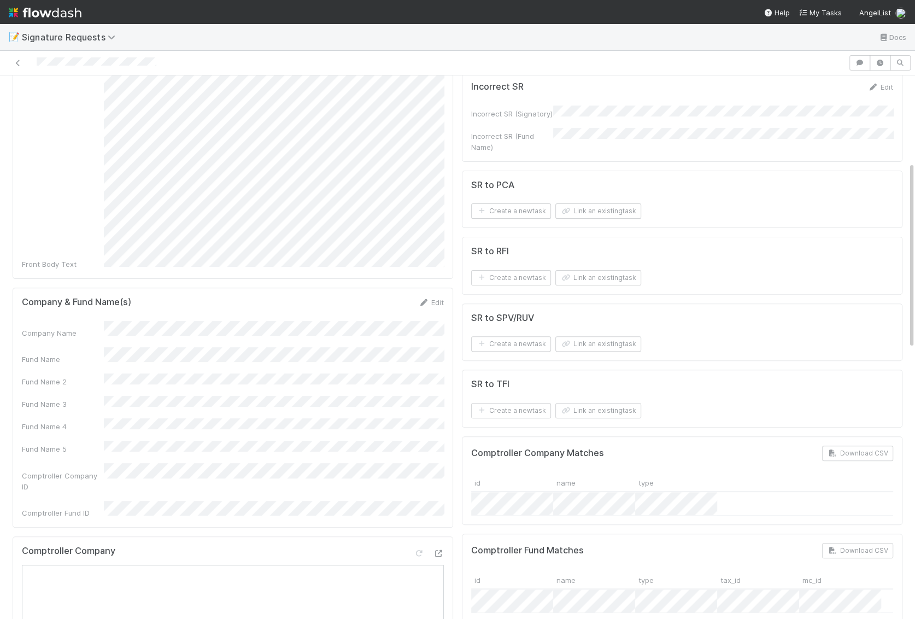
click at [588, 191] on form "SR to PCA Create a new task Link an existing task" at bounding box center [682, 199] width 422 height 39
click at [588, 207] on button "Link an existing task" at bounding box center [598, 210] width 86 height 15
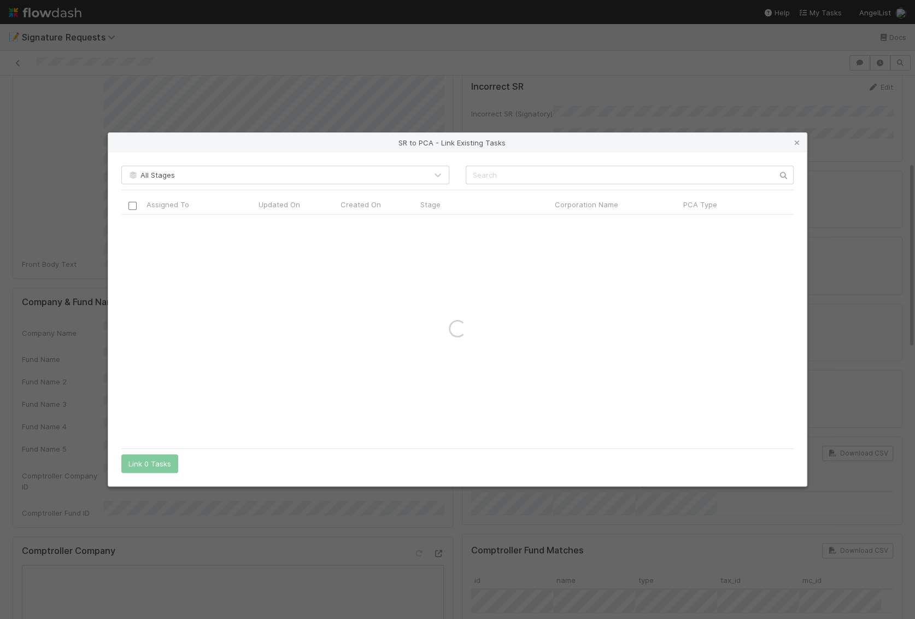
click at [530, 165] on div "All Stages Assigned To Updated On Created On Stage Corporation Name PCA Type Du…" at bounding box center [457, 320] width 699 height 334
click at [519, 179] on input "text" at bounding box center [630, 175] width 328 height 19
type input "Bettermode"
click at [719, 142] on icon at bounding box center [796, 142] width 11 height 7
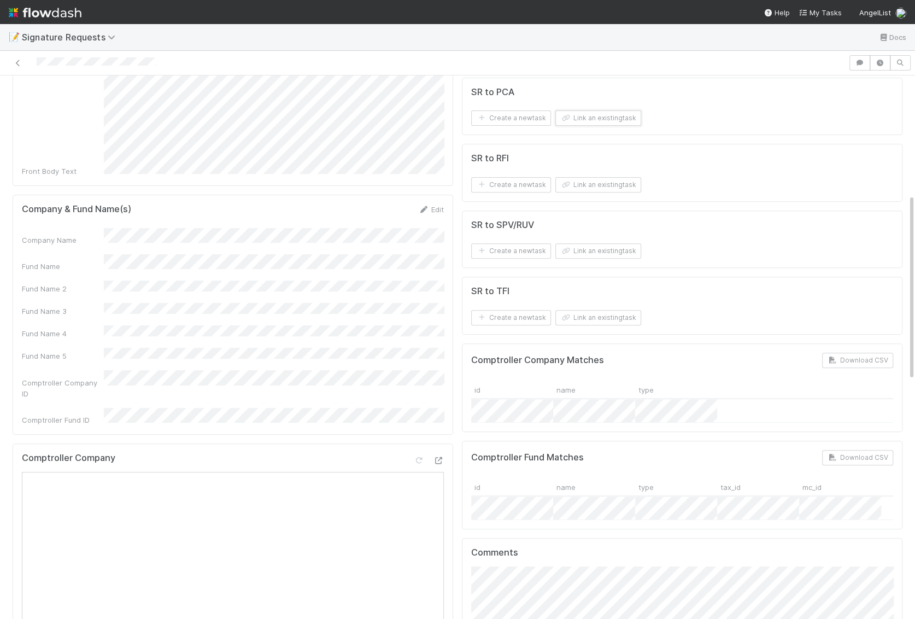
scroll to position [338, 0]
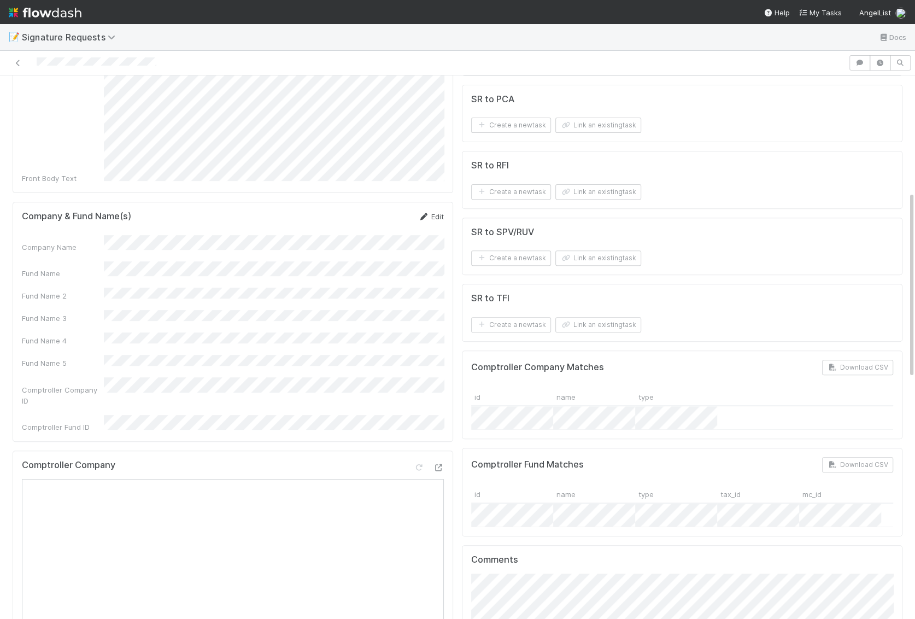
click at [430, 212] on link "Edit" at bounding box center [431, 216] width 26 height 9
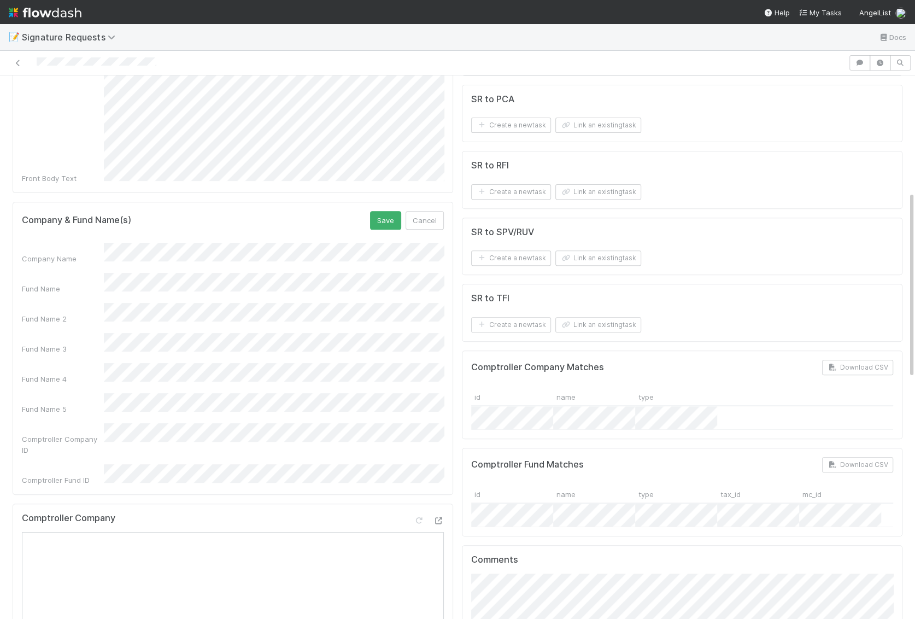
click at [28, 243] on div "Company Name Fund Name Fund Name 2 Fund Name 3 Fund Name 4 Fund Name 5 Comptrol…" at bounding box center [233, 364] width 422 height 243
click at [385, 211] on button "Save" at bounding box center [385, 220] width 31 height 19
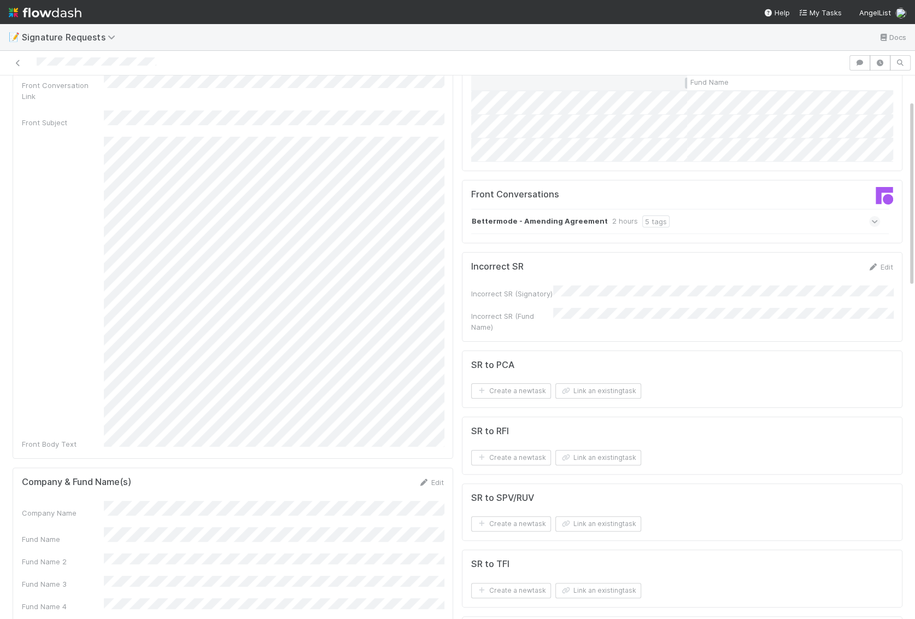
scroll to position [0, 0]
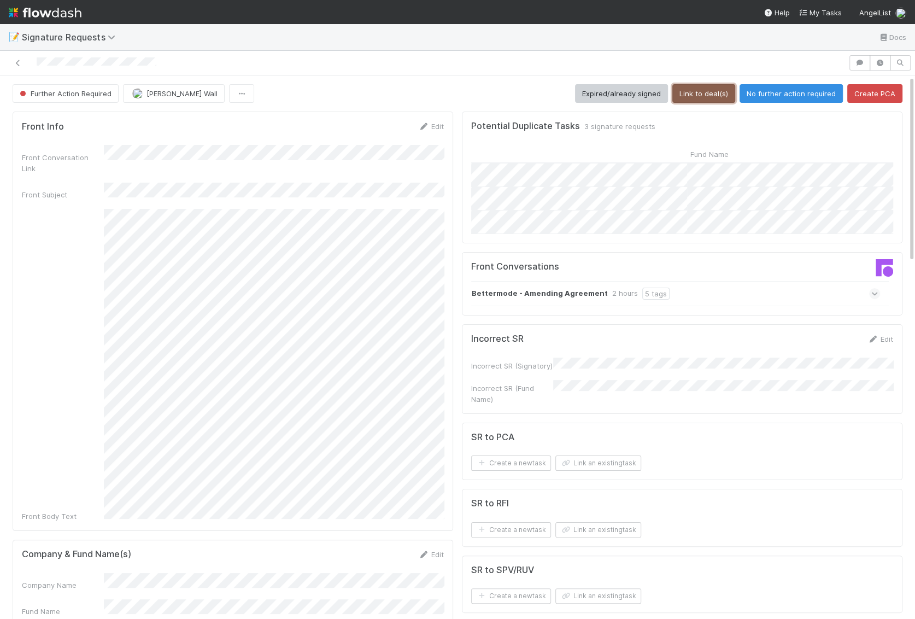
click at [695, 98] on button "Link to deal(s)" at bounding box center [703, 93] width 63 height 19
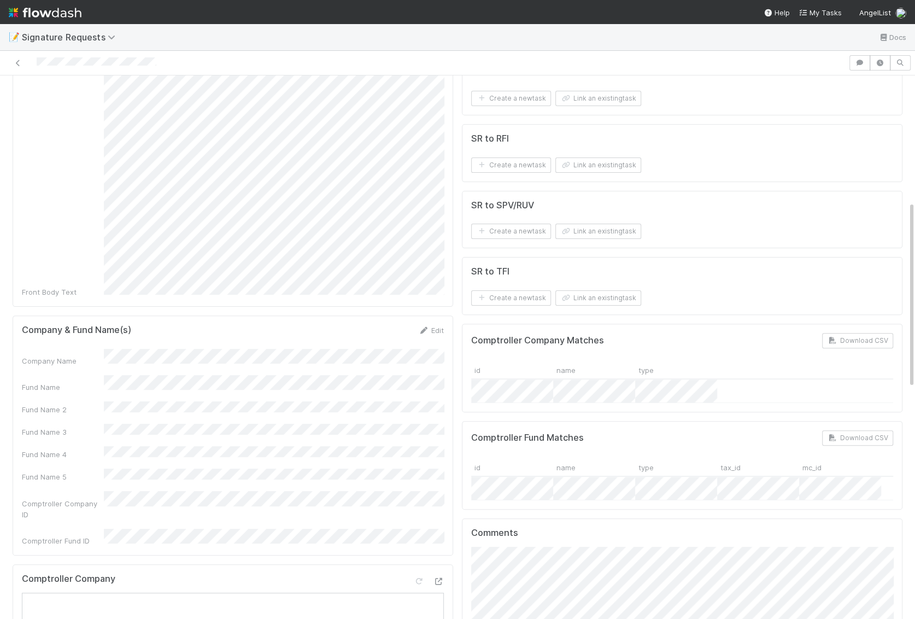
scroll to position [81, 0]
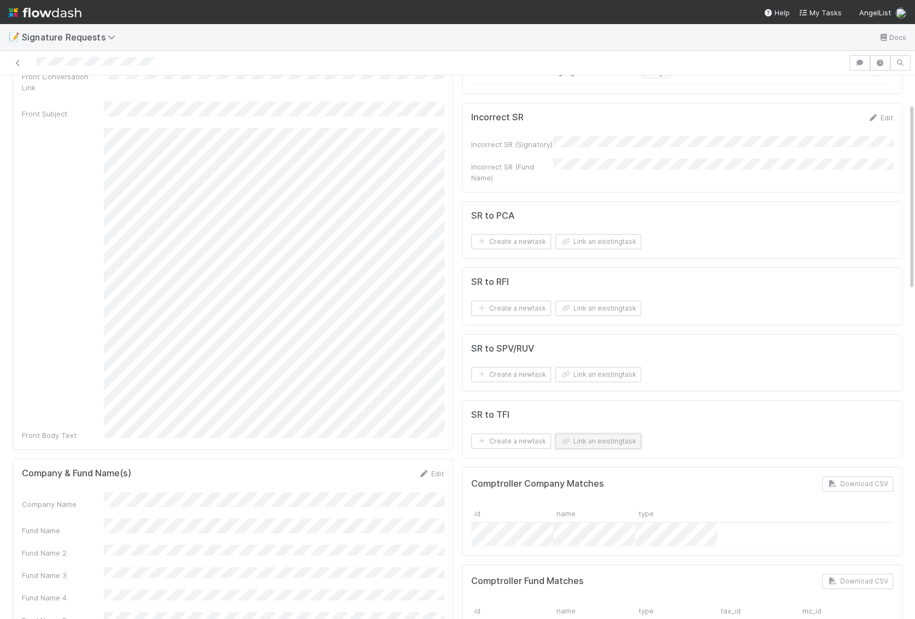
click at [592, 433] on button "Link an existing task" at bounding box center [598, 440] width 86 height 15
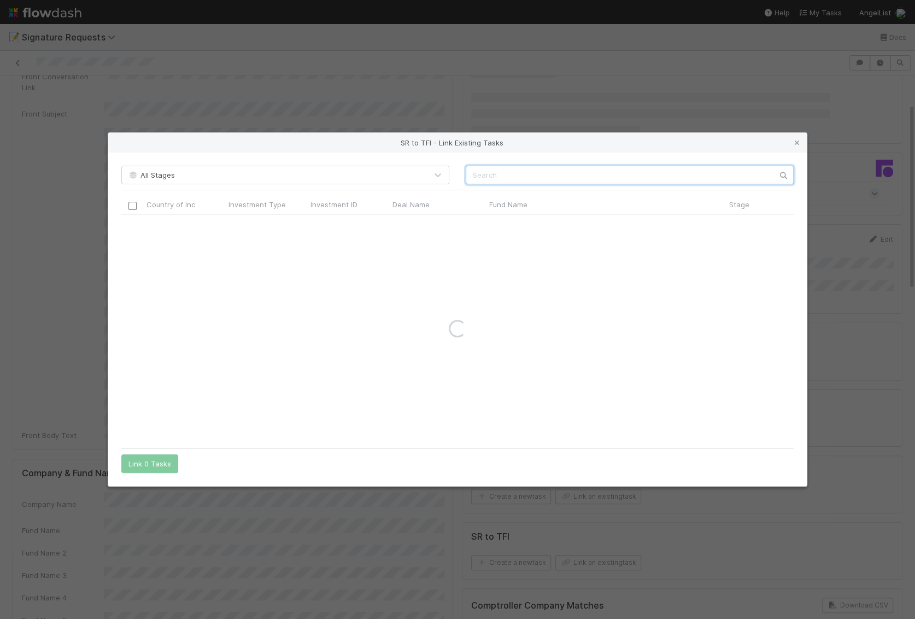
click at [491, 182] on input "text" at bounding box center [630, 175] width 328 height 19
paste input "Fund II, a series of Union Capital Partners Group, LP"
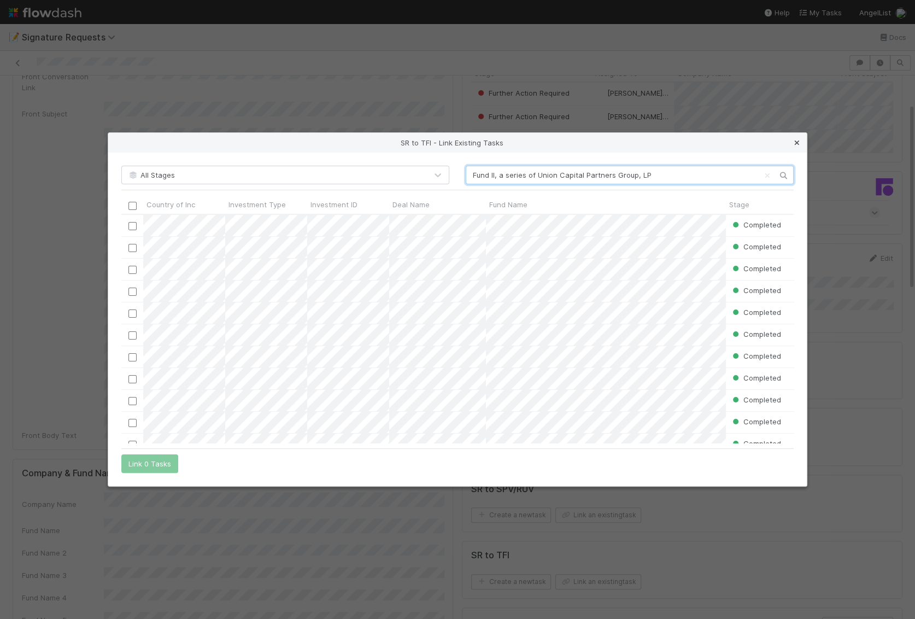
type input "Fund II, a series of Union Capital Partners Group, LP"
click at [719, 145] on icon at bounding box center [796, 142] width 11 height 7
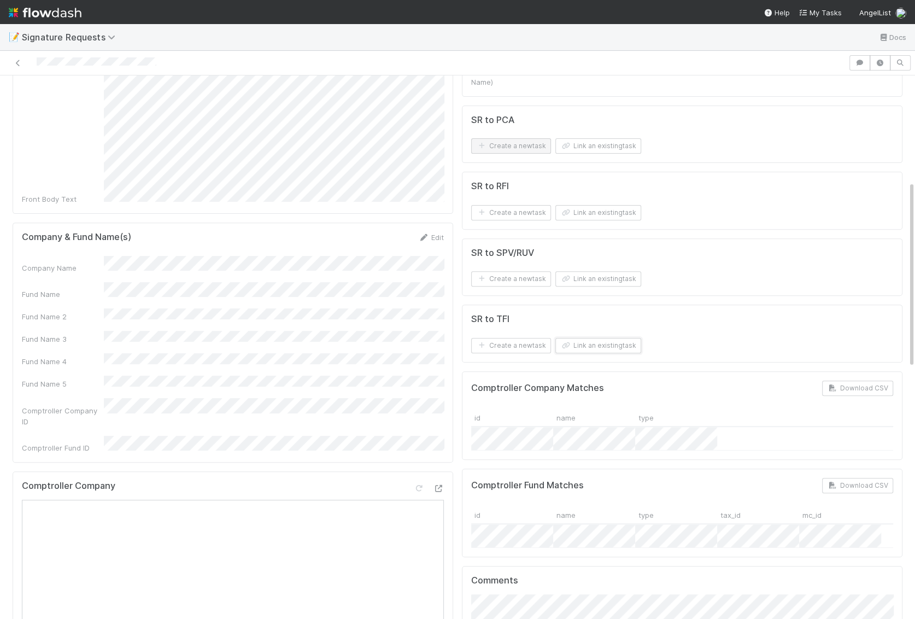
scroll to position [307, 0]
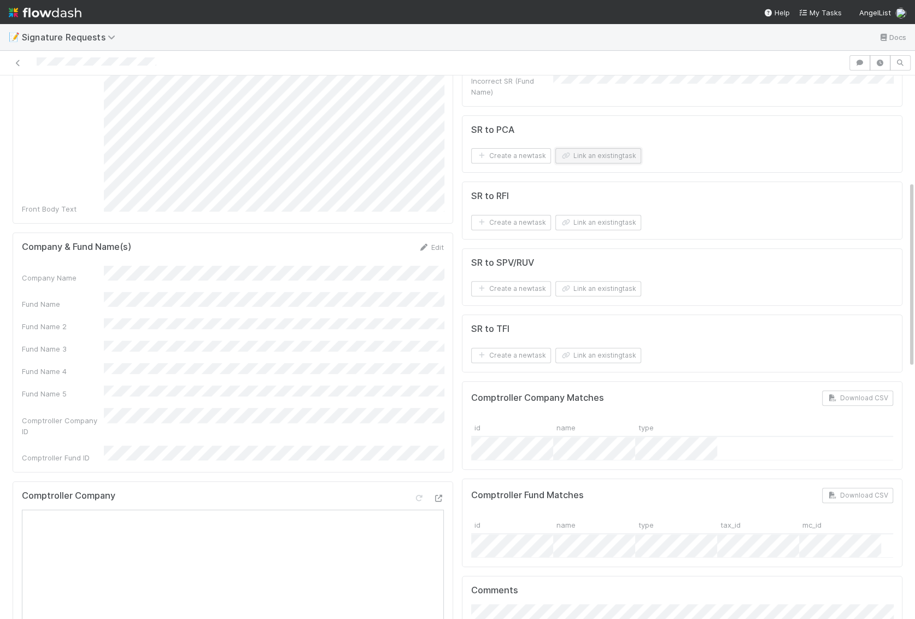
click at [587, 148] on button "Link an existing task" at bounding box center [598, 155] width 86 height 15
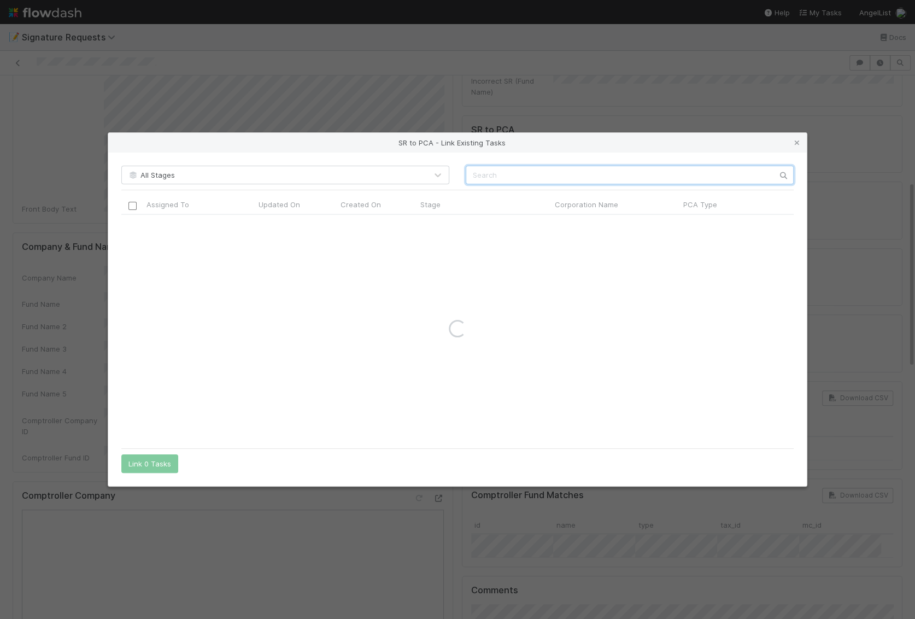
click at [488, 179] on input "text" at bounding box center [630, 175] width 328 height 19
type input "Bettermode"
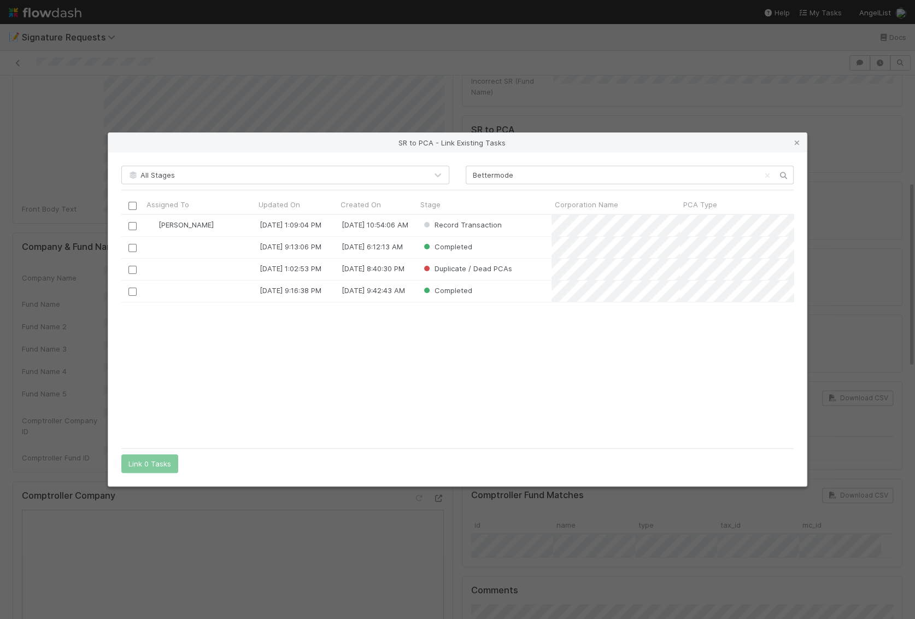
scroll to position [228, 672]
click at [132, 219] on div at bounding box center [132, 225] width 22 height 21
drag, startPoint x: 132, startPoint y: 228, endPoint x: 132, endPoint y: 327, distance: 98.9
click at [132, 228] on input "checkbox" at bounding box center [132, 226] width 8 height 8
click at [154, 463] on button "Link 1 Task" at bounding box center [147, 463] width 52 height 19
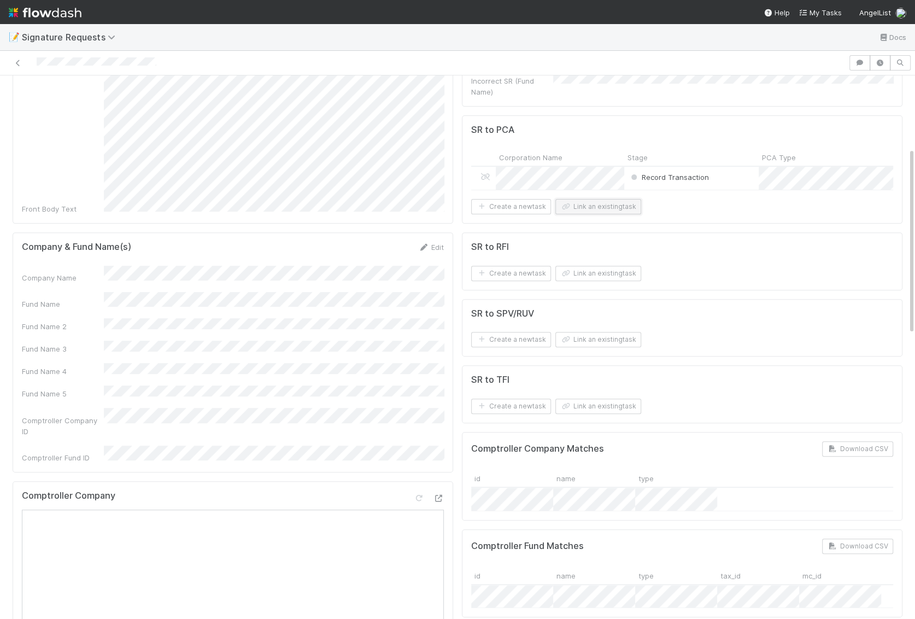
scroll to position [0, 0]
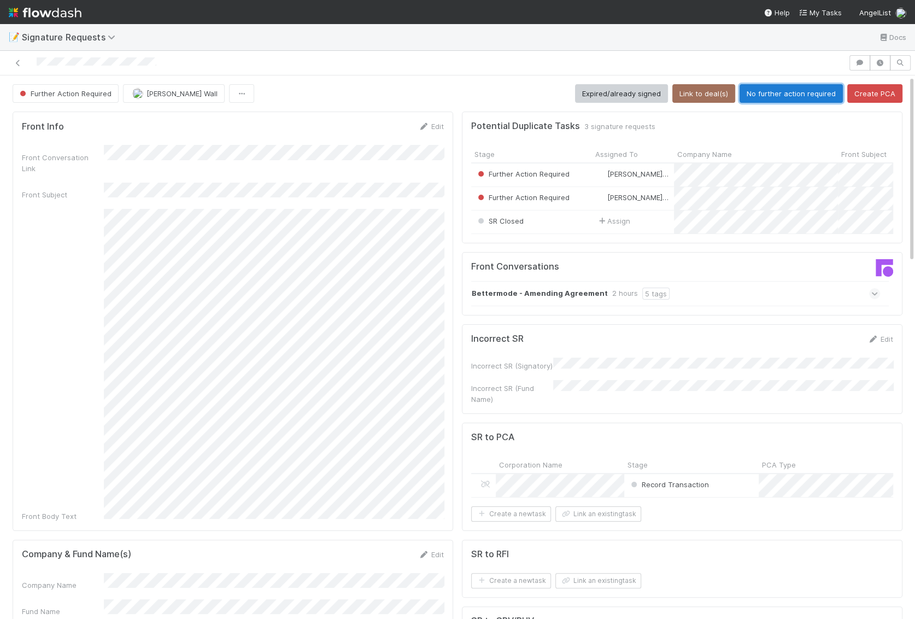
click at [719, 91] on button "No further action required" at bounding box center [791, 93] width 103 height 19
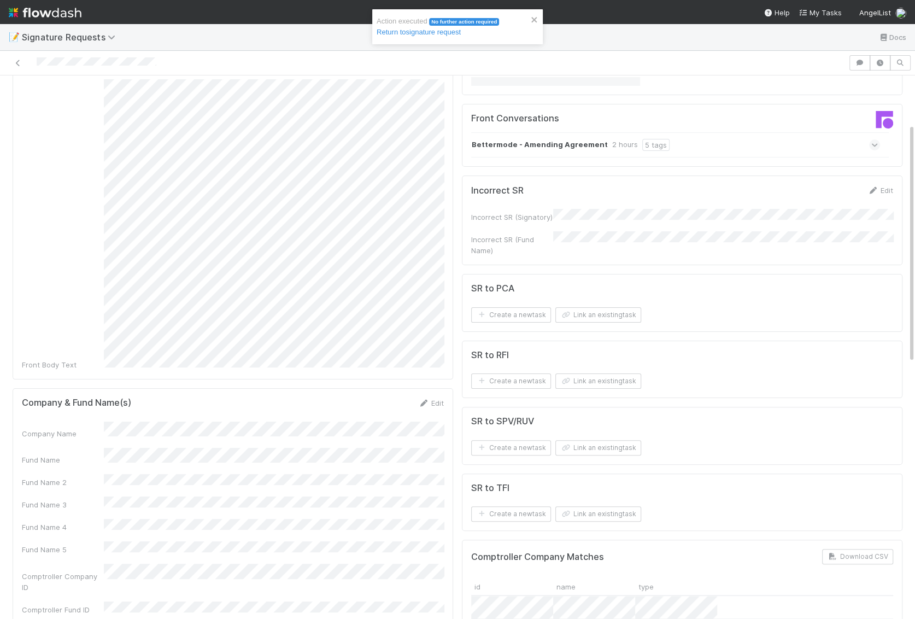
scroll to position [226, 0]
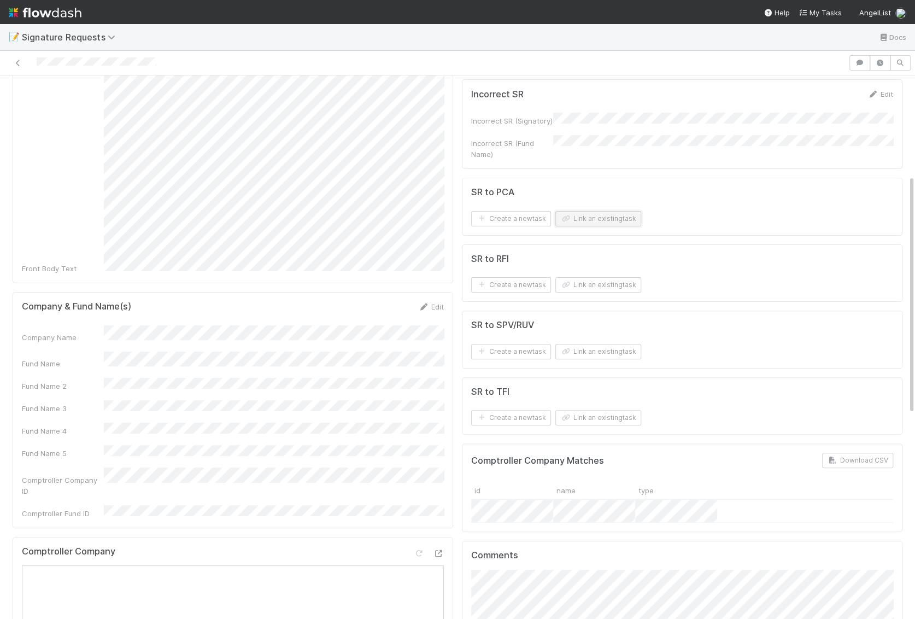
click at [597, 211] on button "Link an existing task" at bounding box center [598, 218] width 86 height 15
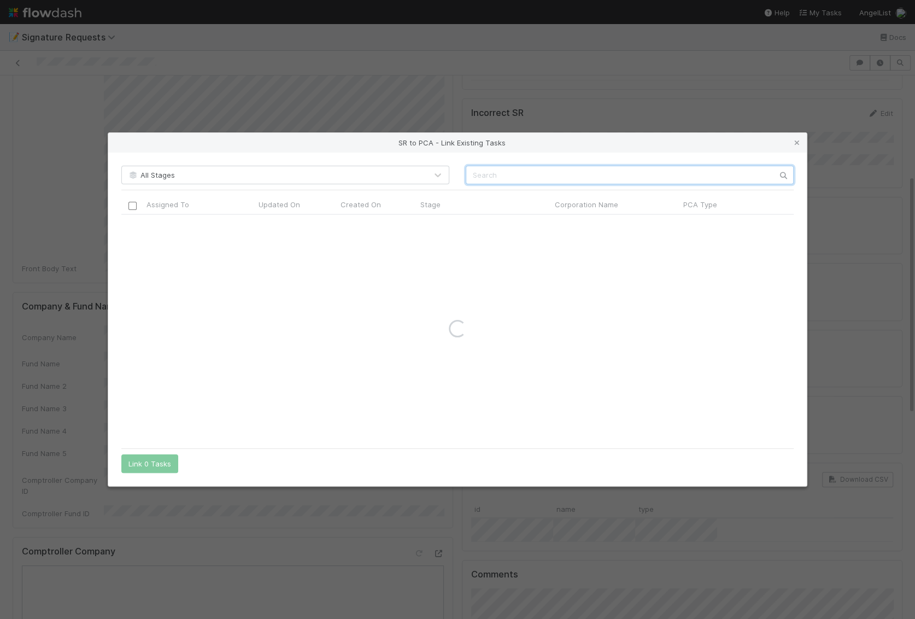
click at [548, 172] on input "text" at bounding box center [630, 175] width 328 height 19
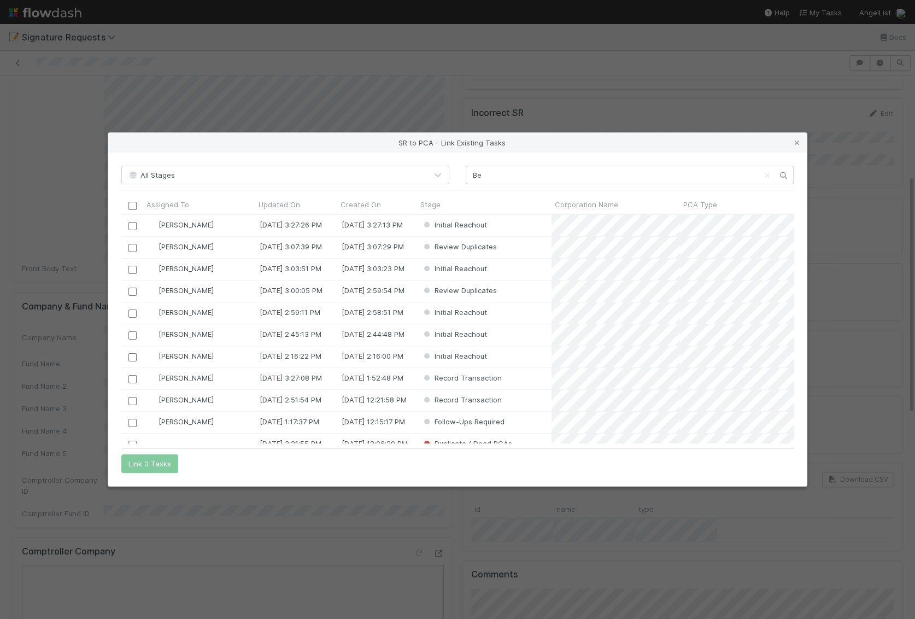
drag, startPoint x: 500, startPoint y: 186, endPoint x: 500, endPoint y: 178, distance: 7.7
click at [500, 181] on div "All Stages Be Assigned To Updated On Created On Stage Corporation Name PCA Type…" at bounding box center [457, 320] width 699 height 334
click at [500, 178] on input "Be" at bounding box center [630, 175] width 328 height 19
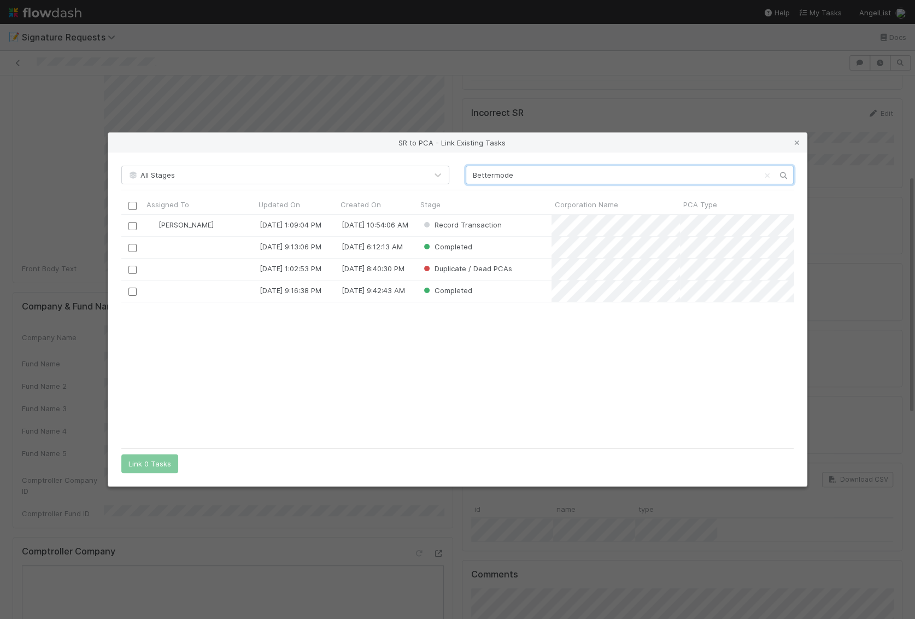
scroll to position [228, 672]
type input "Bettermode"
click at [134, 222] on input "checkbox" at bounding box center [132, 226] width 8 height 8
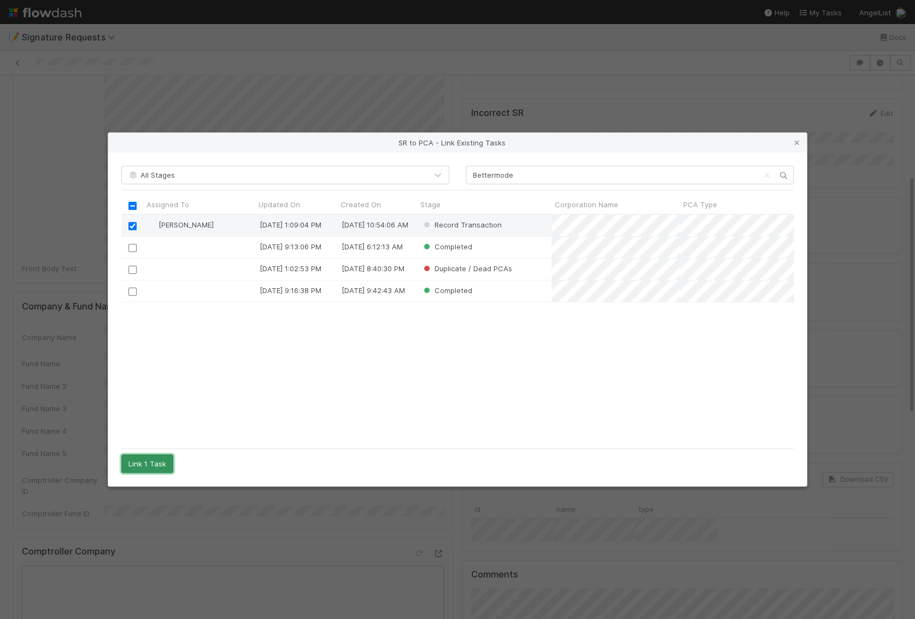
click at [156, 464] on button "Link 1 Task" at bounding box center [147, 463] width 52 height 19
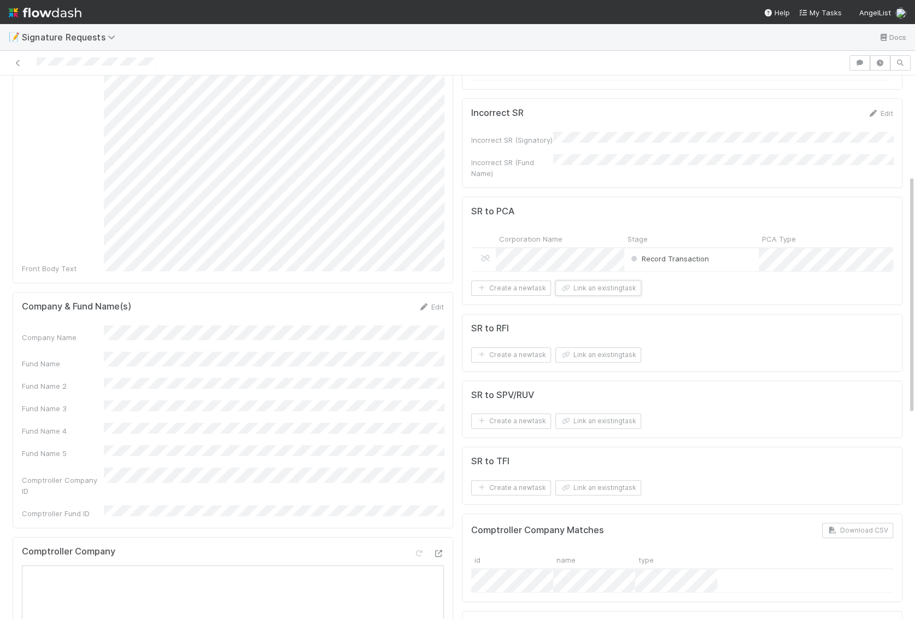
scroll to position [0, 0]
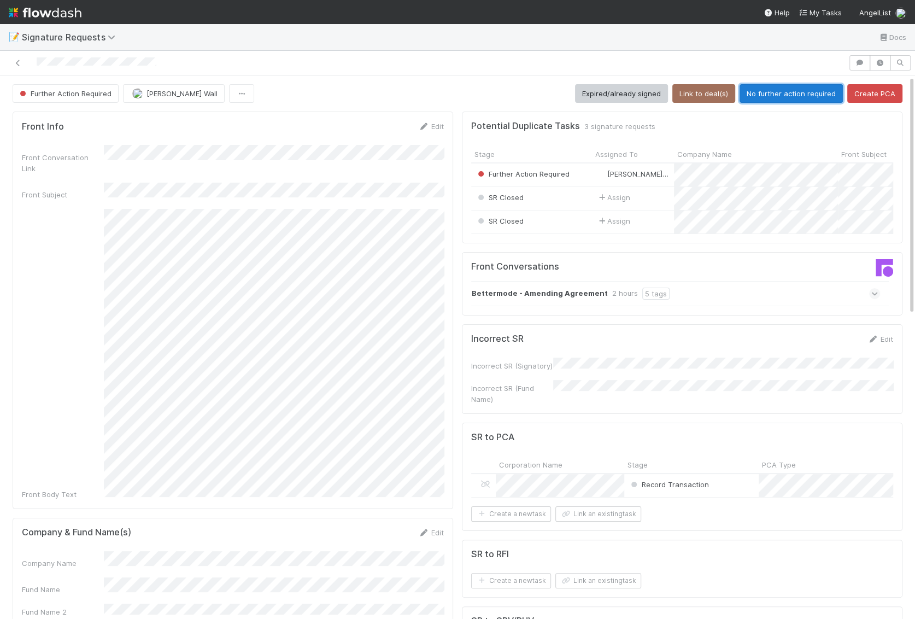
click at [719, 96] on button "No further action required" at bounding box center [791, 93] width 103 height 19
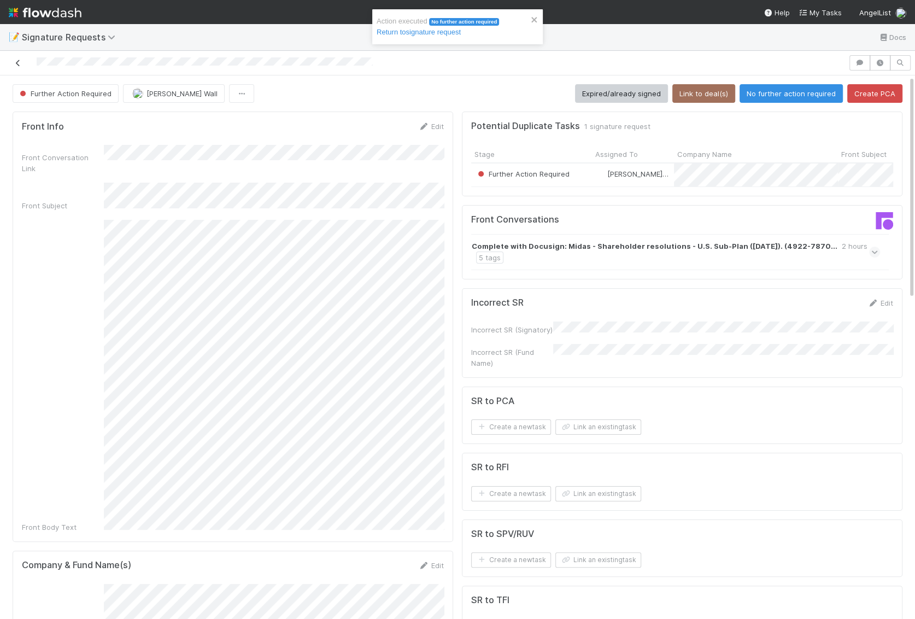
click at [19, 61] on icon at bounding box center [18, 63] width 11 height 7
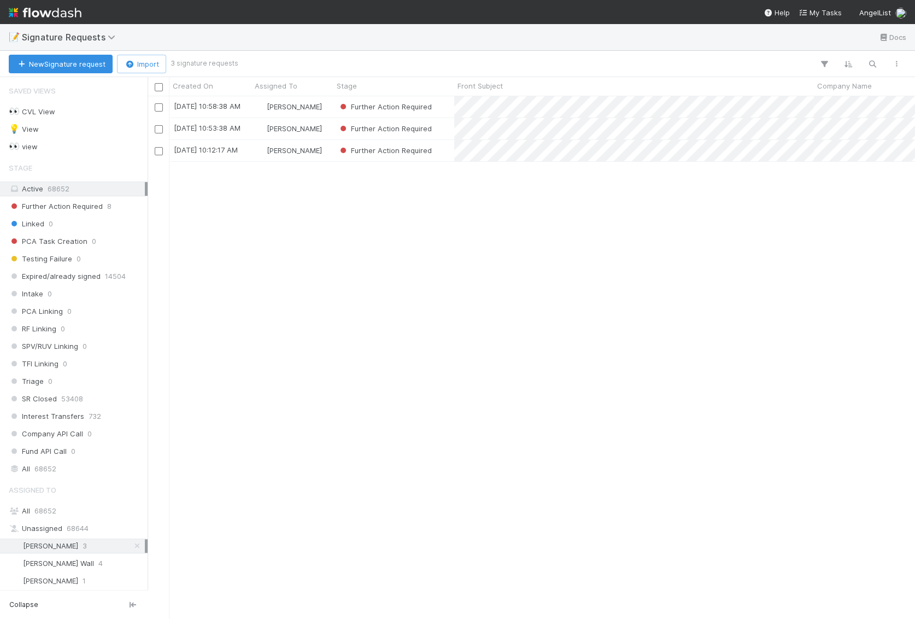
scroll to position [523, 767]
click at [160, 94] on div at bounding box center [159, 86] width 22 height 18
click at [160, 83] on input "checkbox" at bounding box center [159, 87] width 8 height 8
checkbox input "true"
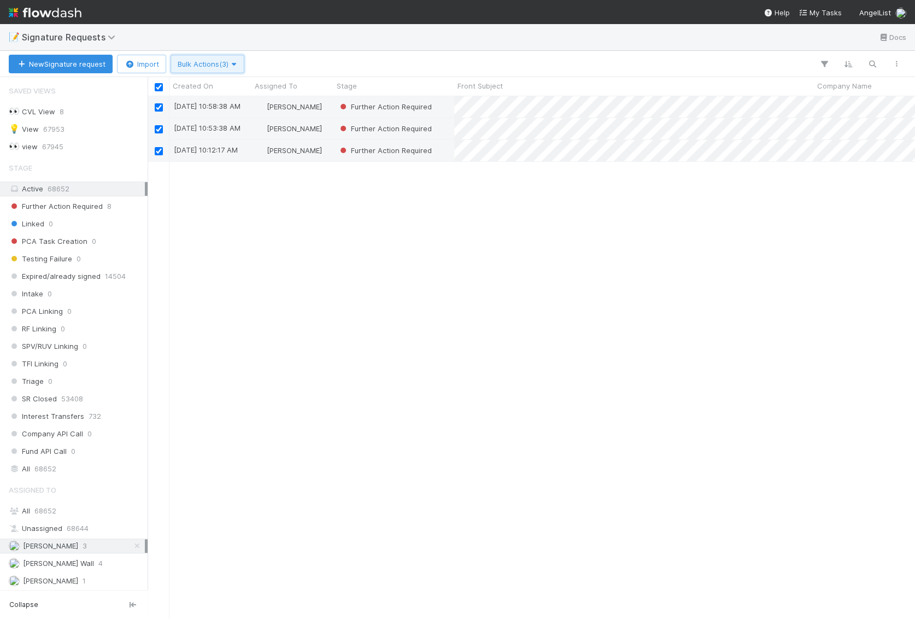
click at [216, 60] on span "Bulk Actions (3)" at bounding box center [208, 64] width 60 height 9
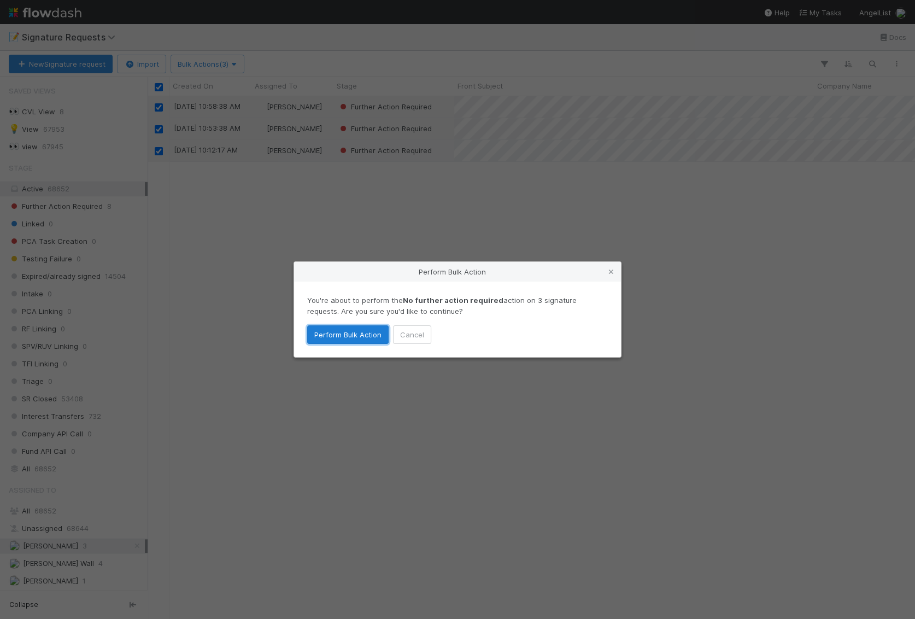
click at [351, 333] on button "Perform Bulk Action" at bounding box center [347, 334] width 81 height 19
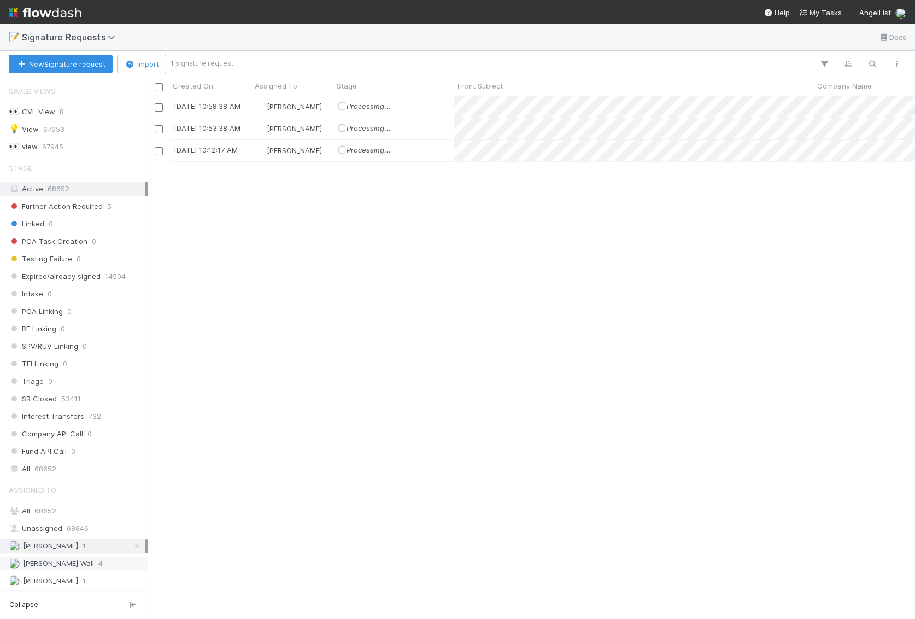
click at [102, 556] on div "[PERSON_NAME] Wall 4" at bounding box center [77, 563] width 136 height 14
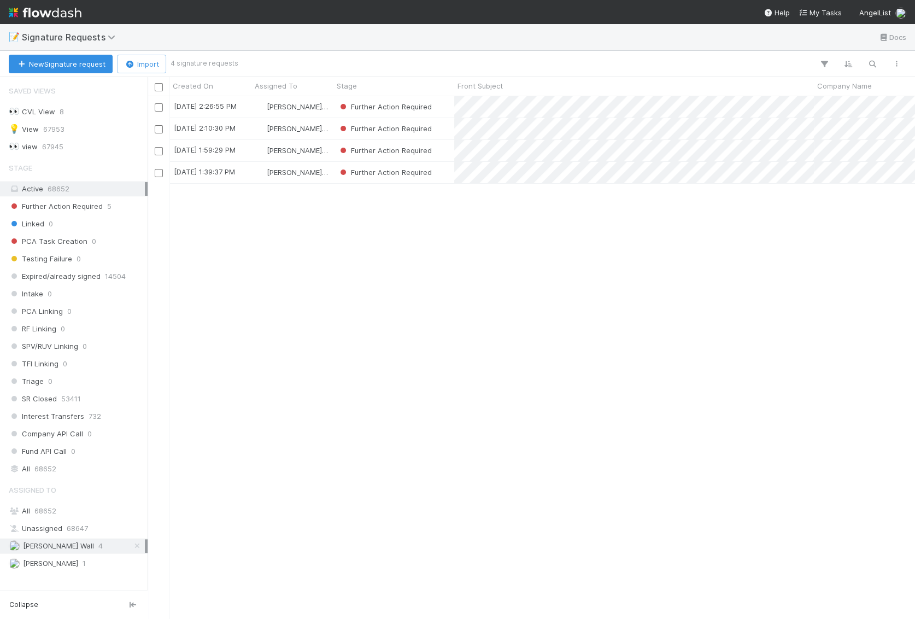
scroll to position [523, 767]
click at [159, 149] on input "checkbox" at bounding box center [159, 151] width 8 height 8
click at [212, 63] on span "Bulk Actions (1)" at bounding box center [207, 64] width 58 height 9
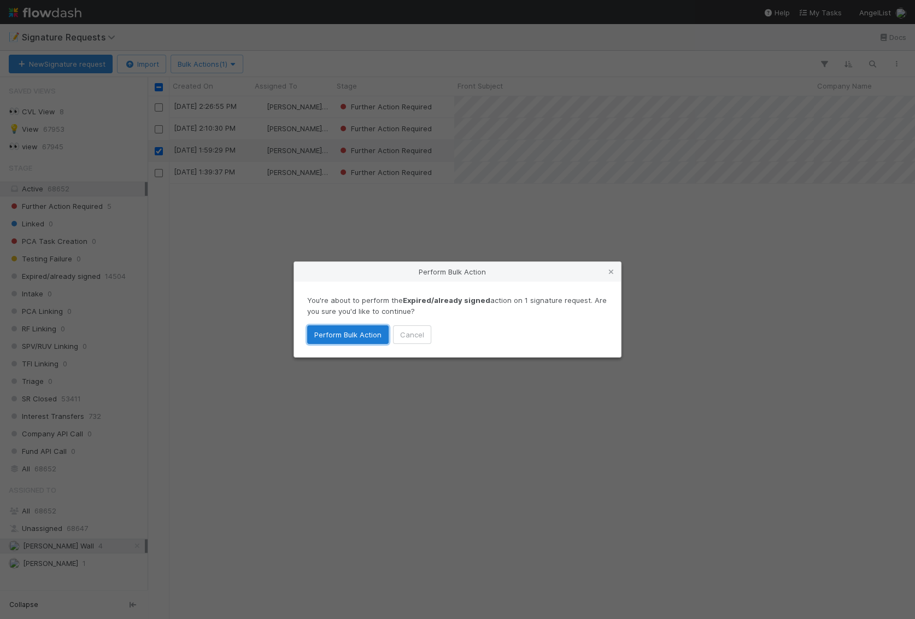
click at [357, 335] on button "Perform Bulk Action" at bounding box center [347, 334] width 81 height 19
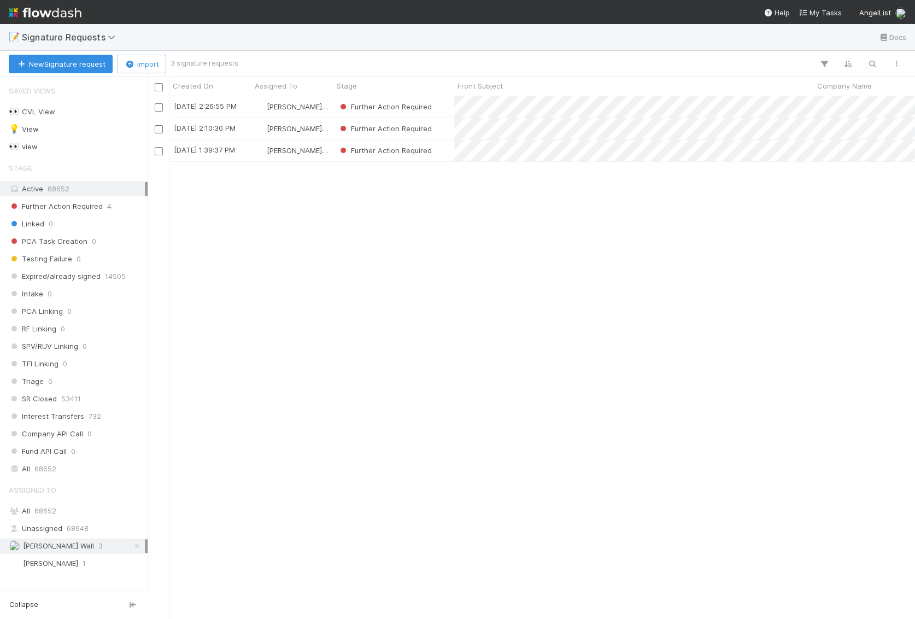
scroll to position [523, 767]
click at [161, 129] on input "checkbox" at bounding box center [159, 129] width 8 height 8
click at [206, 60] on span "Bulk Actions (1)" at bounding box center [207, 64] width 58 height 9
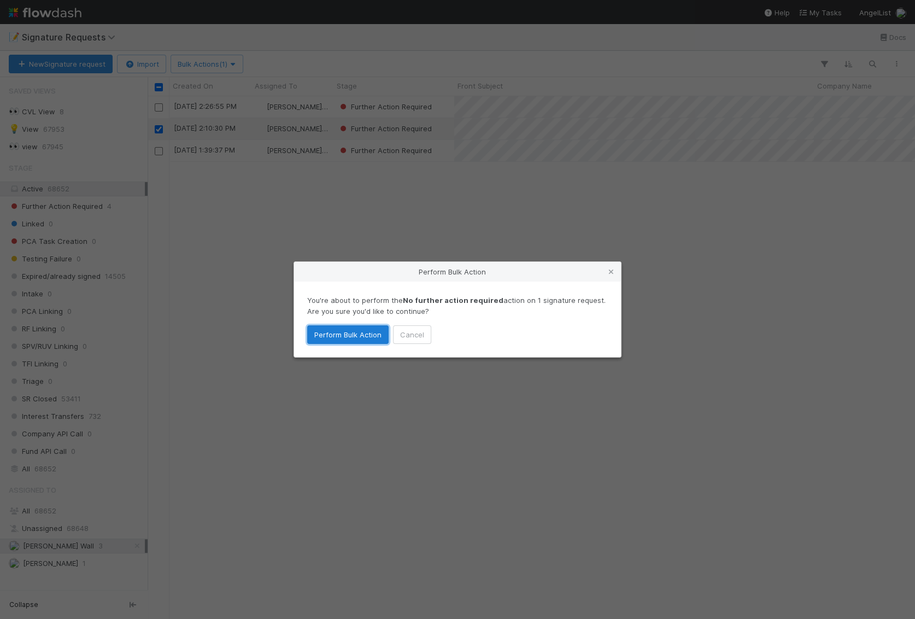
click at [330, 336] on button "Perform Bulk Action" at bounding box center [347, 334] width 81 height 19
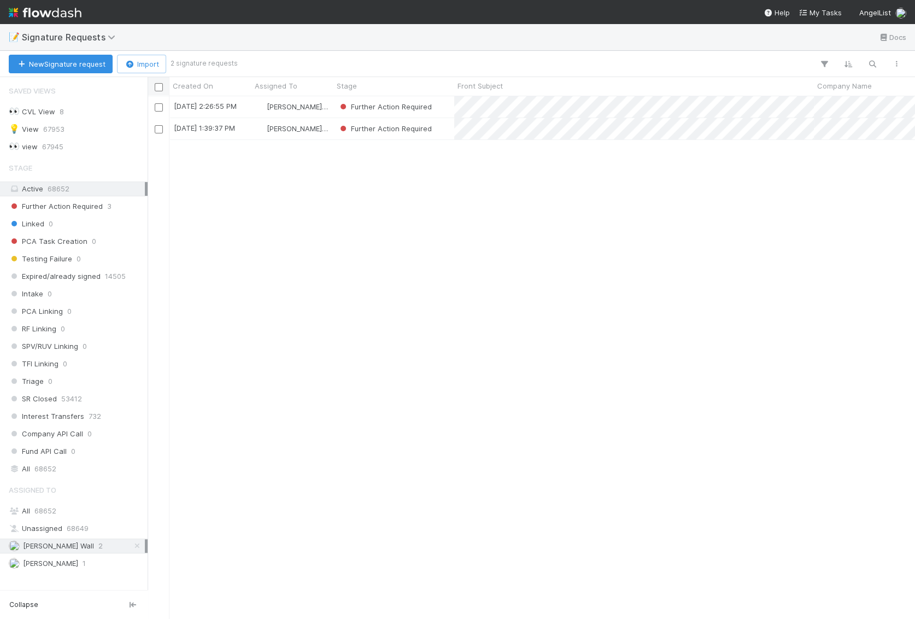
click at [157, 84] on input "checkbox" at bounding box center [159, 87] width 8 height 8
checkbox input "true"
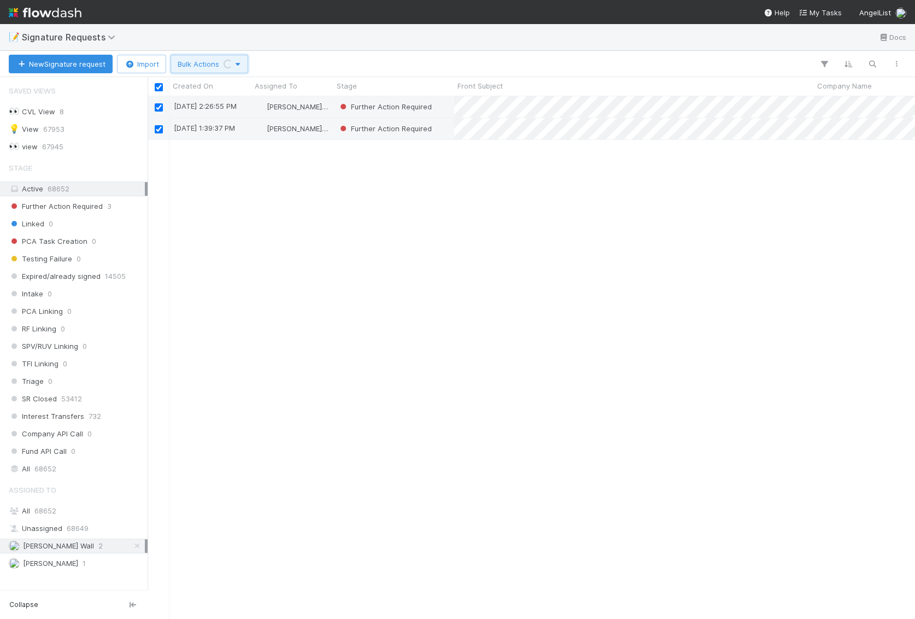
click at [206, 66] on span "Bulk Actions Loading..." at bounding box center [209, 64] width 63 height 9
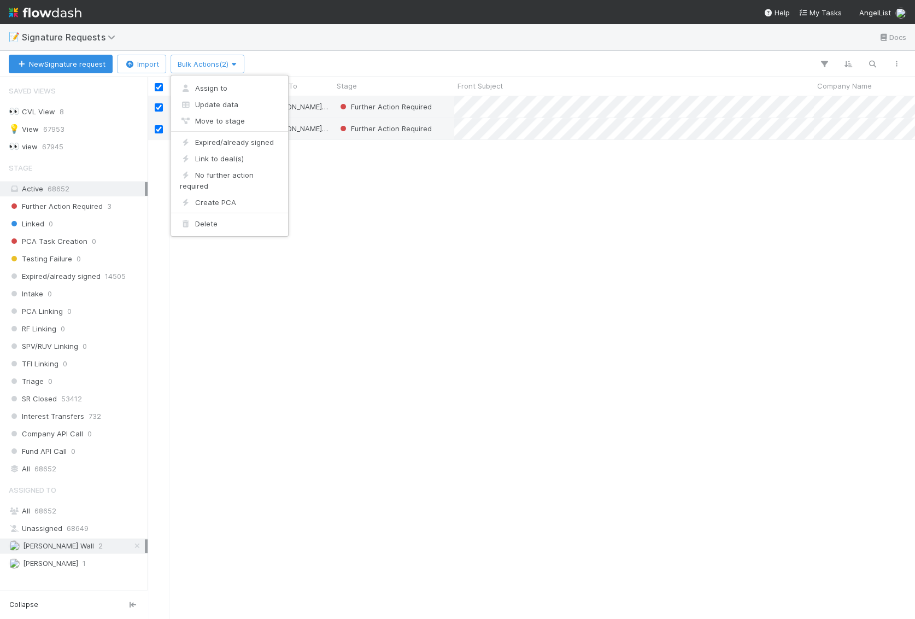
click at [203, 69] on div "Assign to Update data Move to stage Expired/already signed Link to deal(s) No f…" at bounding box center [457, 309] width 915 height 619
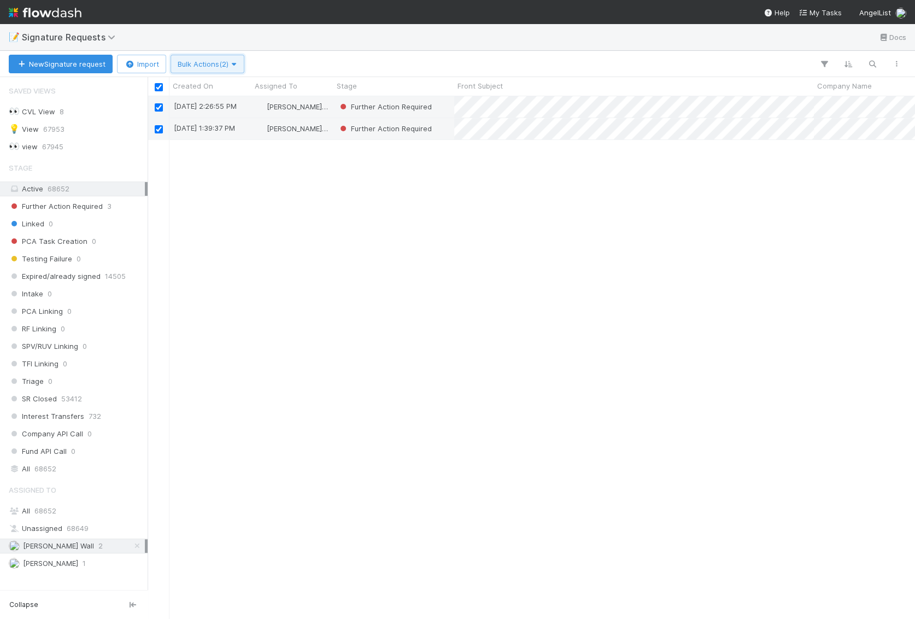
click at [210, 64] on span "Bulk Actions (2)" at bounding box center [208, 64] width 60 height 9
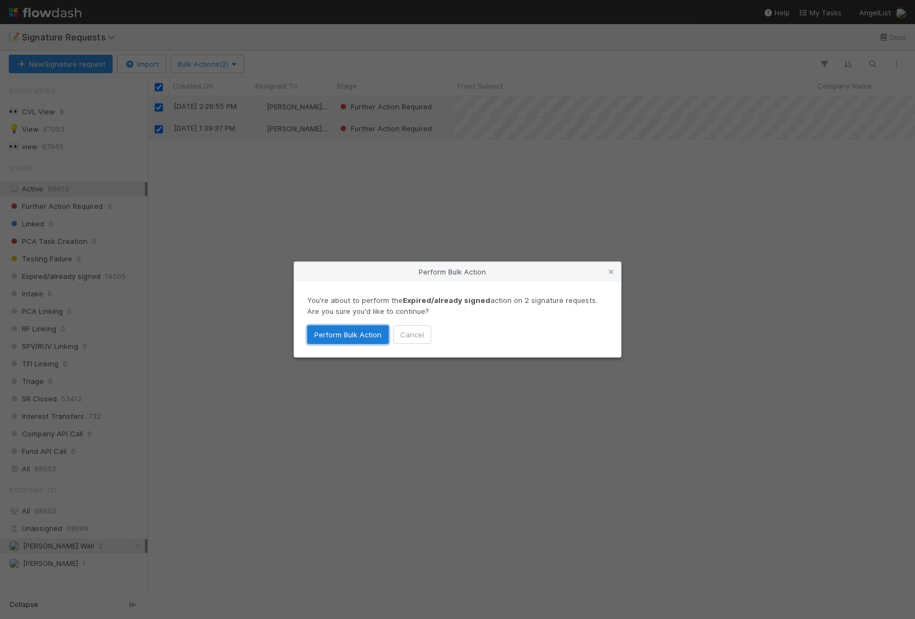
click at [341, 326] on button "Perform Bulk Action" at bounding box center [347, 334] width 81 height 19
